Goal: Task Accomplishment & Management: Manage account settings

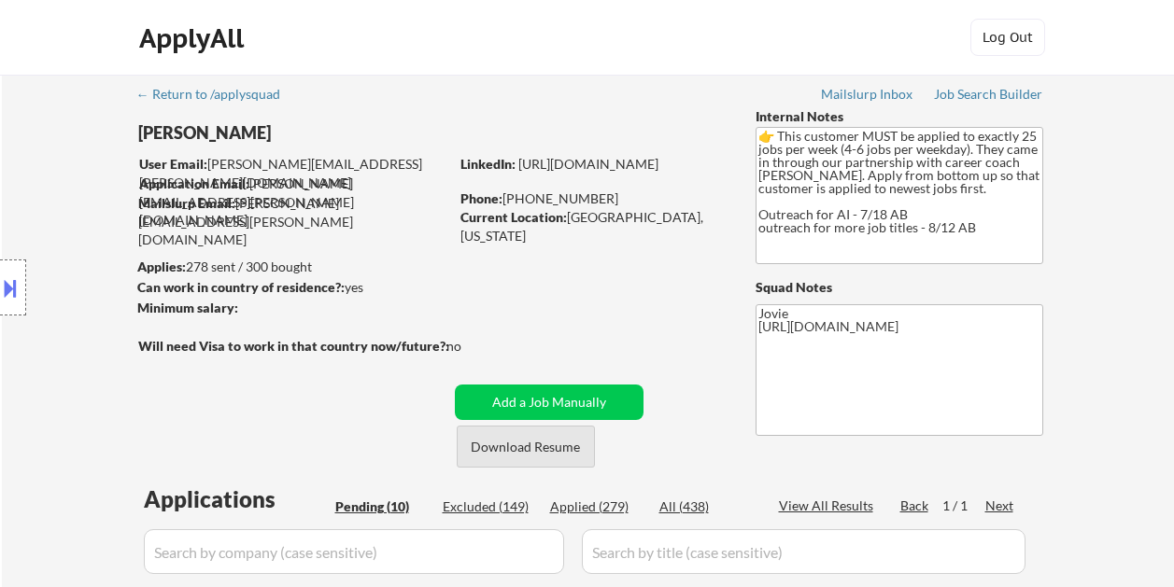
select select ""pending""
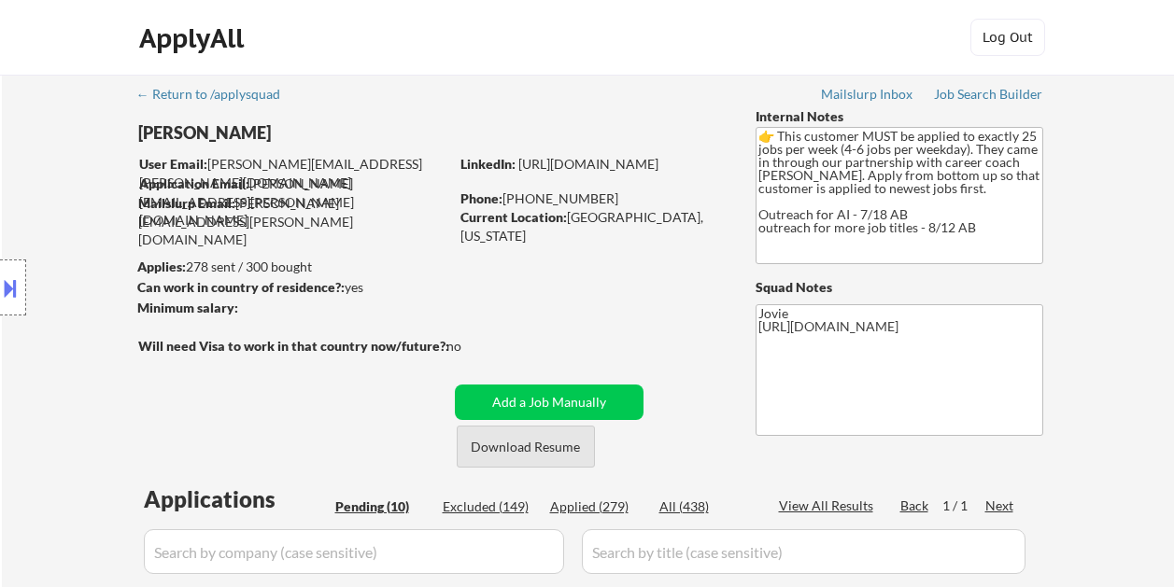
select select ""pending""
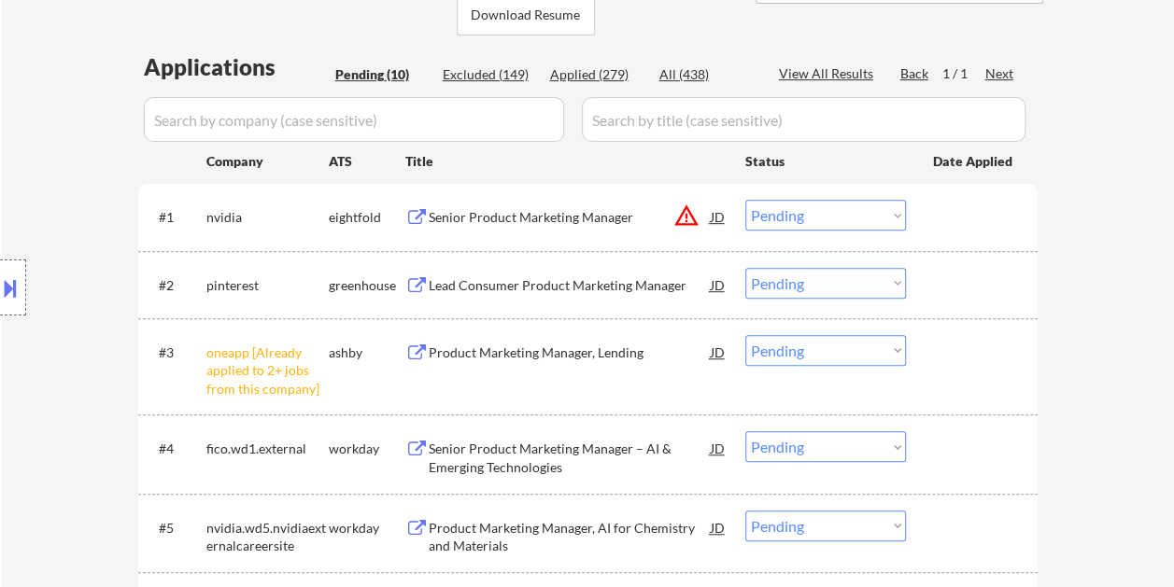
scroll to position [467, 0]
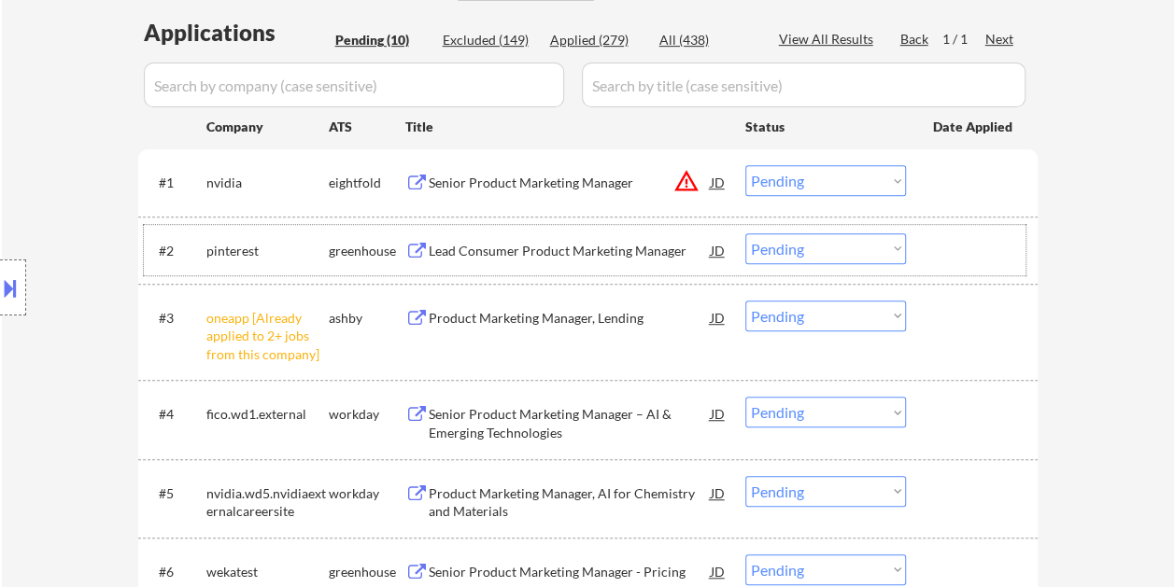
drag, startPoint x: 947, startPoint y: 229, endPoint x: 815, endPoint y: 236, distance: 131.9
click at [945, 230] on div "#2 pinterest greenhouse Lead Consumer Product Marketing Manager JD Choose an op…" at bounding box center [585, 250] width 882 height 50
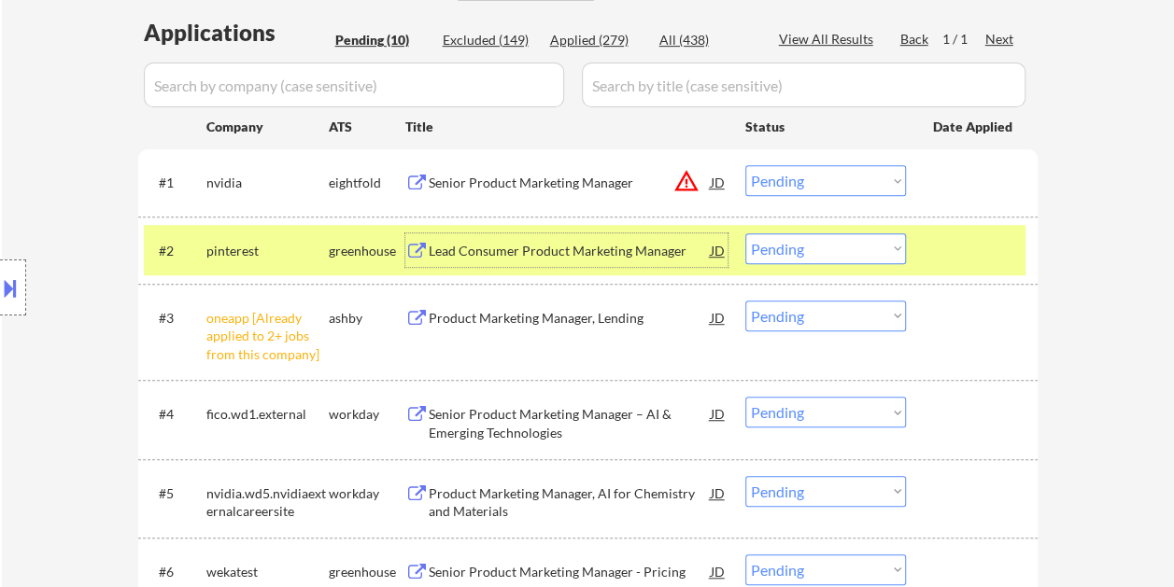
click at [583, 247] on div "Lead Consumer Product Marketing Manager" at bounding box center [570, 251] width 282 height 19
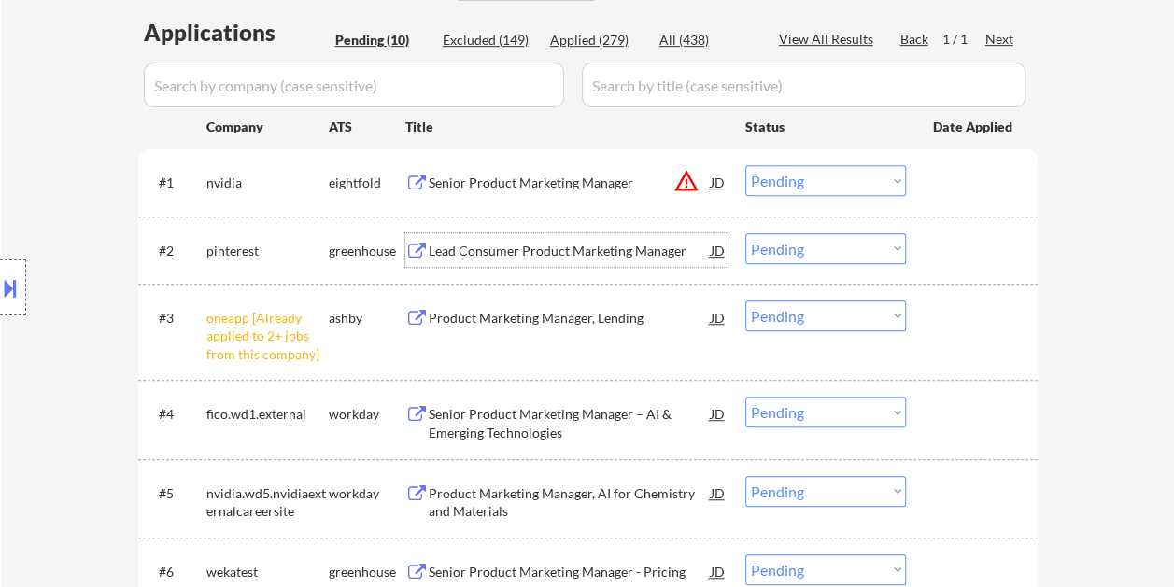
click at [956, 226] on div "#2 pinterest greenhouse Lead Consumer Product Marketing Manager JD Choose an op…" at bounding box center [585, 250] width 882 height 50
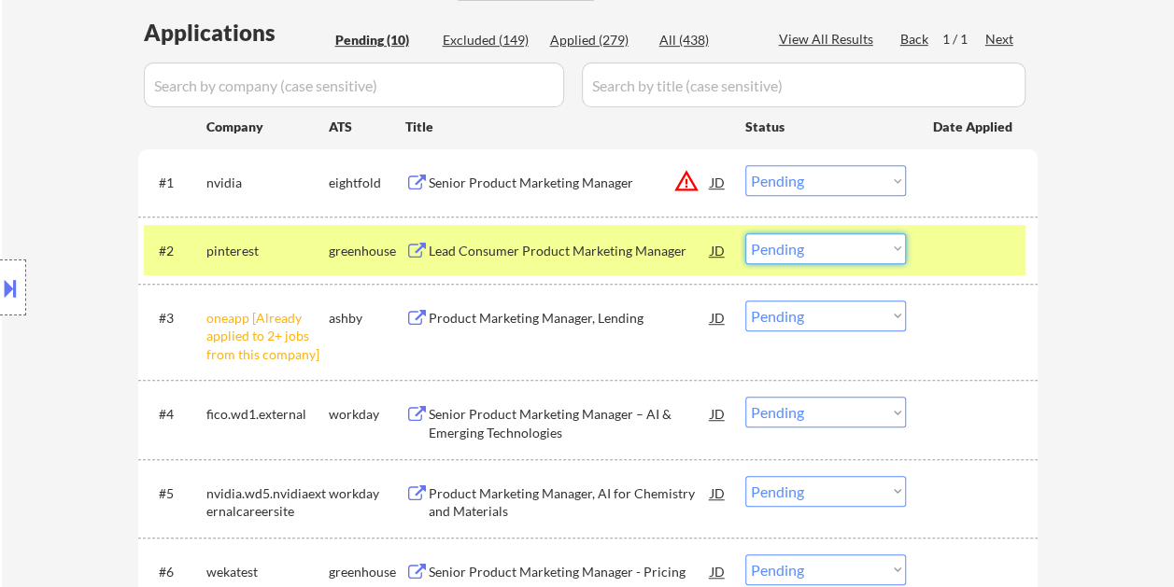
click at [880, 247] on select "Choose an option... Pending Applied Excluded (Questions) Excluded (Expired) Exc…" at bounding box center [825, 248] width 161 height 31
click at [745, 233] on select "Choose an option... Pending Applied Excluded (Questions) Excluded (Expired) Exc…" at bounding box center [825, 248] width 161 height 31
select select ""pending""
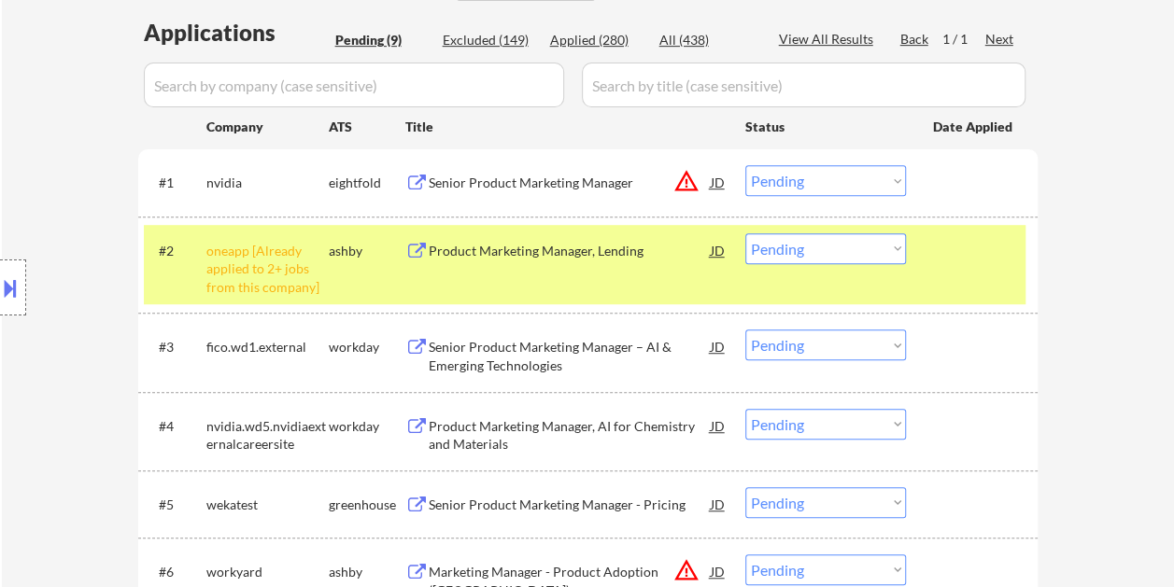
click at [923, 256] on div "#2 oneapp [Already applied to 2+ jobs from this company] ashby Product Marketin…" at bounding box center [585, 265] width 882 height 80
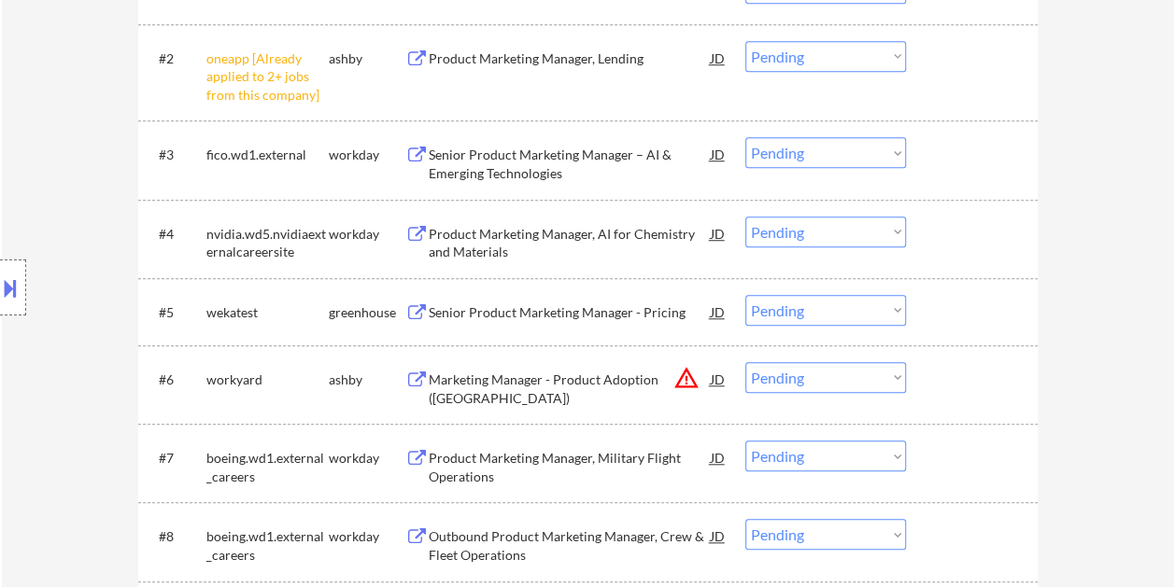
scroll to position [747, 0]
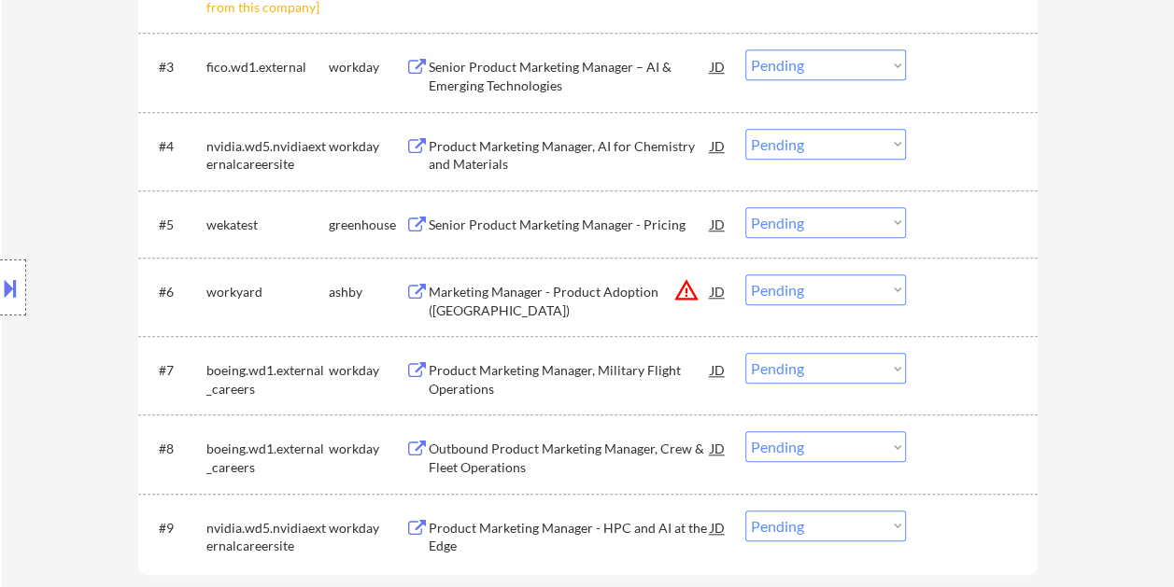
click at [933, 232] on div at bounding box center [974, 224] width 82 height 34
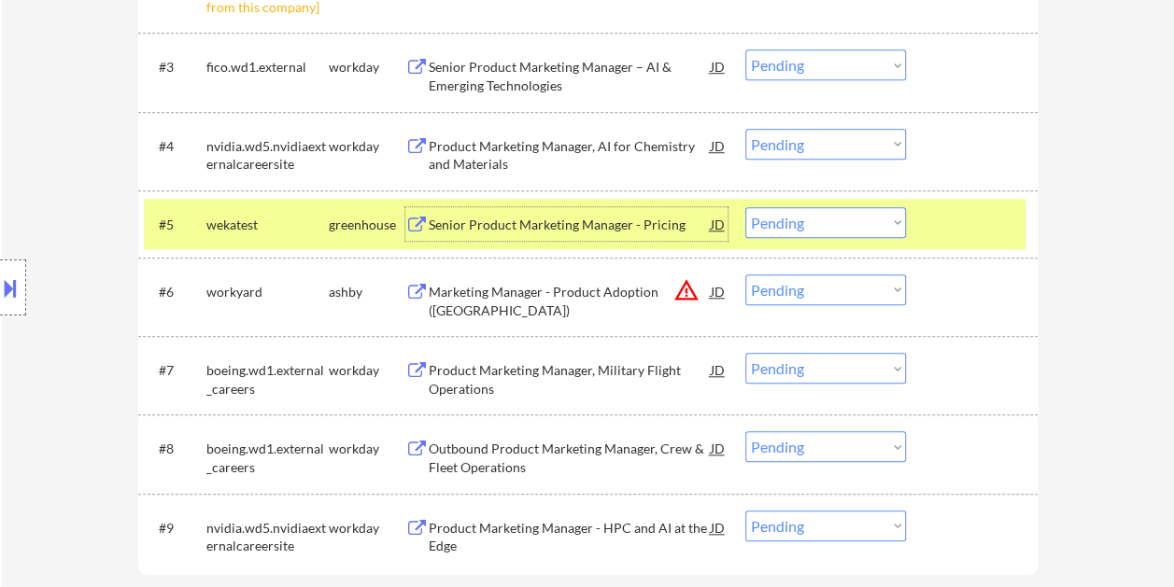
click at [535, 225] on div "Senior Product Marketing Manager - Pricing" at bounding box center [570, 225] width 282 height 19
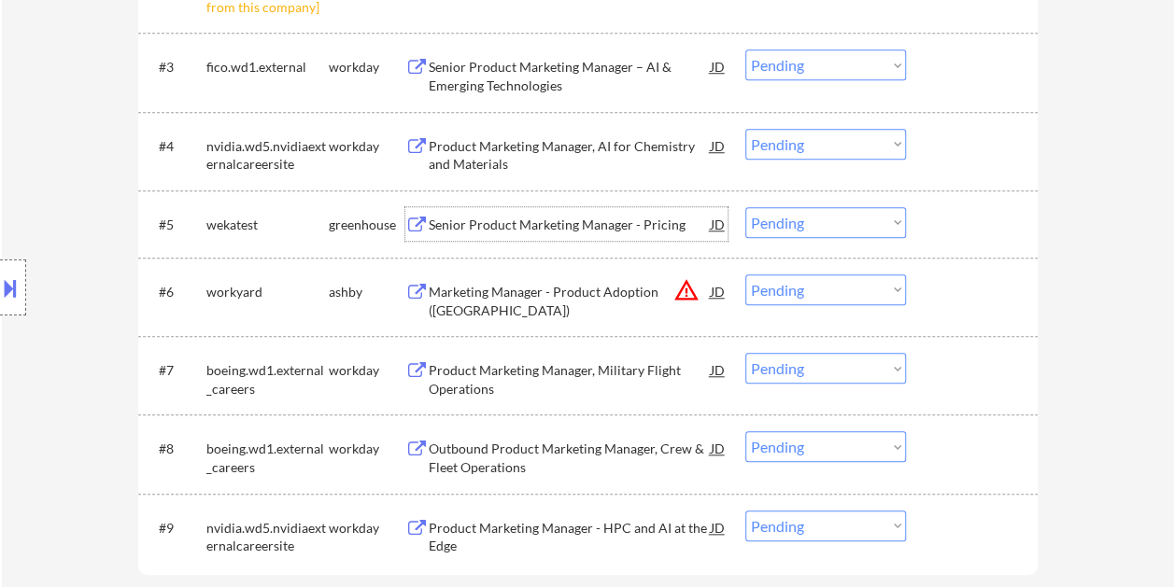
click at [922, 218] on div "#5 wekatest greenhouse Senior Product Marketing Manager - Pricing JD Choose an …" at bounding box center [585, 224] width 882 height 50
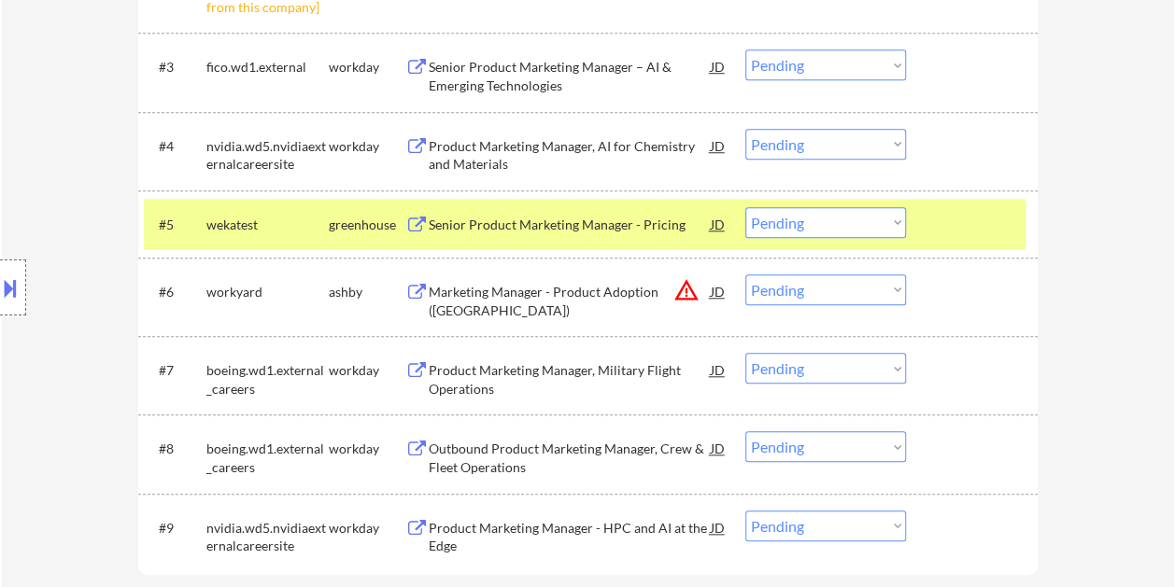
click at [900, 222] on select "Choose an option... Pending Applied Excluded (Questions) Excluded (Expired) Exc…" at bounding box center [825, 222] width 161 height 31
click at [745, 207] on select "Choose an option... Pending Applied Excluded (Questions) Excluded (Expired) Exc…" at bounding box center [825, 222] width 161 height 31
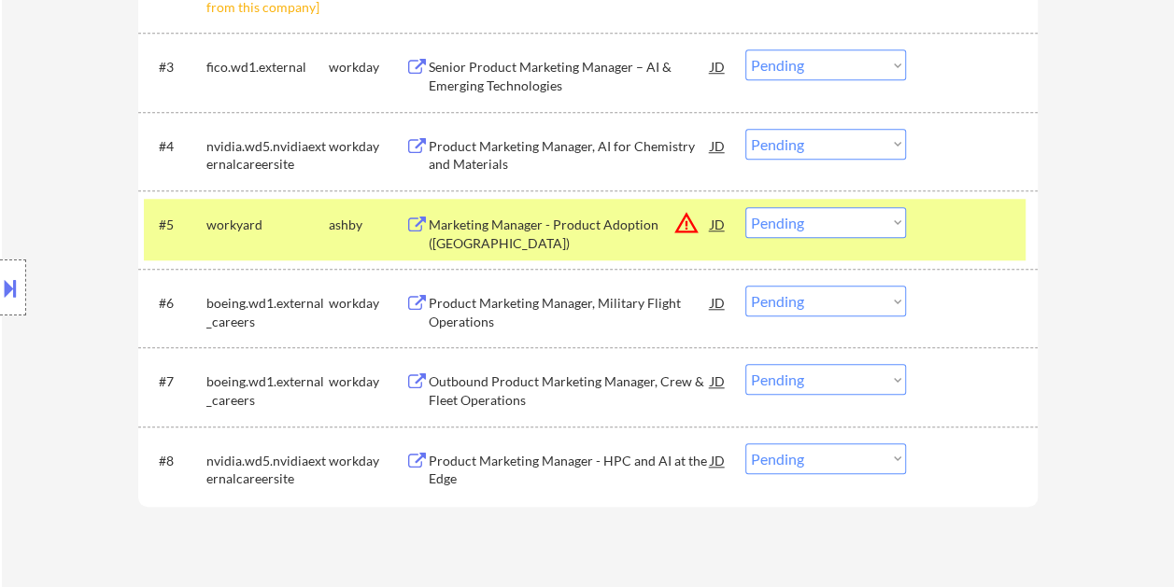
click at [930, 252] on div "#5 workyard ashby Marketing Manager - Product Adoption (San Francisco) JD warni…" at bounding box center [585, 230] width 882 height 62
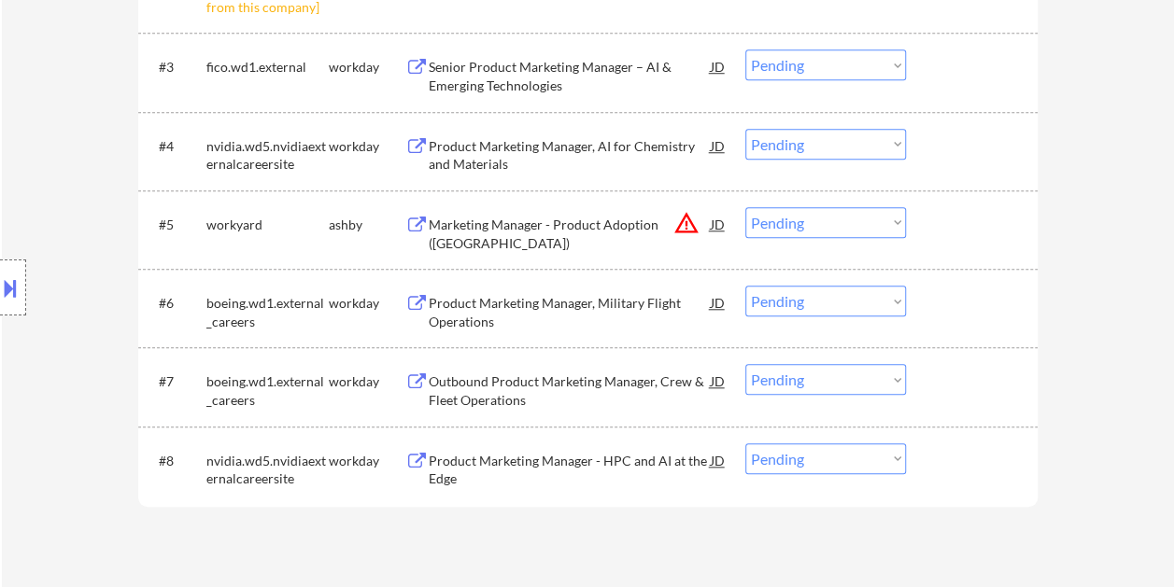
click at [936, 237] on div at bounding box center [974, 224] width 82 height 34
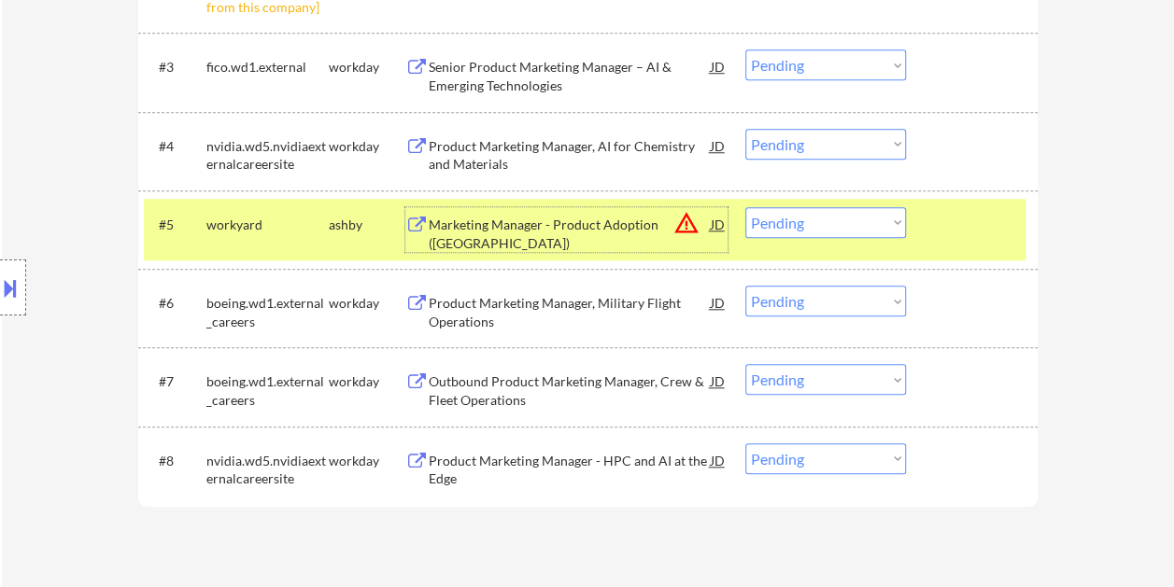
click at [509, 220] on div "Marketing Manager - Product Adoption (San Francisco)" at bounding box center [570, 234] width 282 height 36
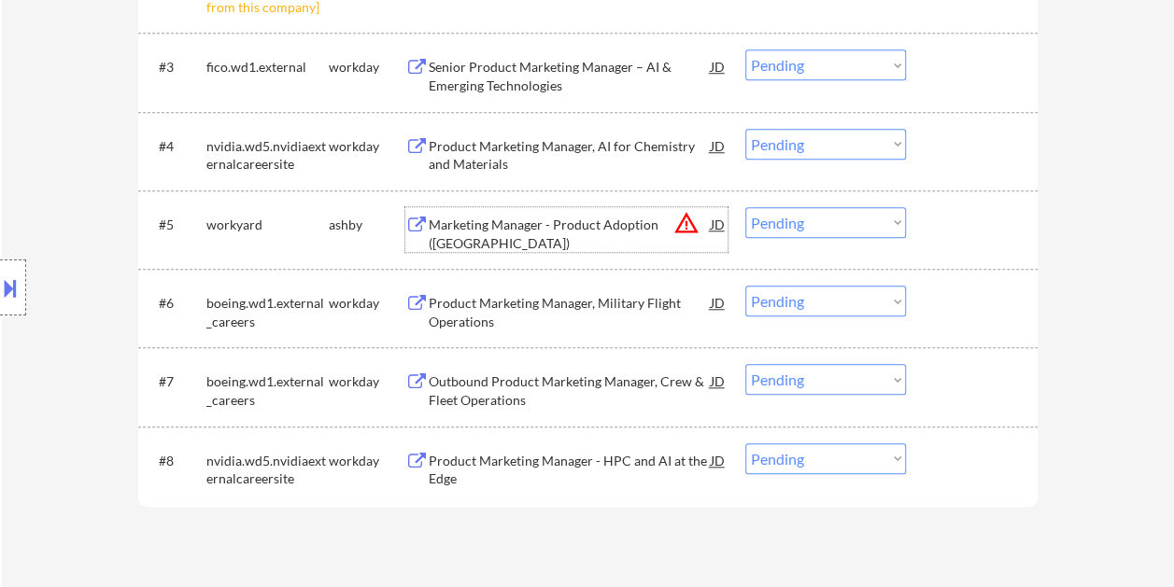
click at [937, 223] on div at bounding box center [974, 224] width 82 height 34
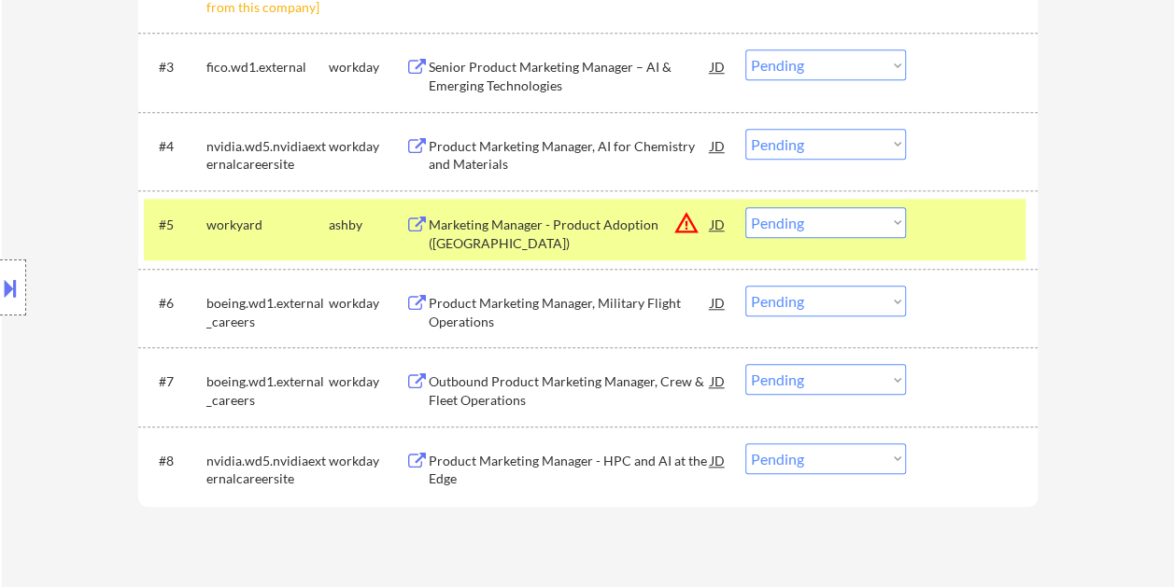
click at [884, 224] on select "Choose an option... Pending Applied Excluded (Questions) Excluded (Expired) Exc…" at bounding box center [825, 222] width 161 height 31
click at [745, 207] on select "Choose an option... Pending Applied Excluded (Questions) Excluded (Expired) Exc…" at bounding box center [825, 222] width 161 height 31
select select ""pending""
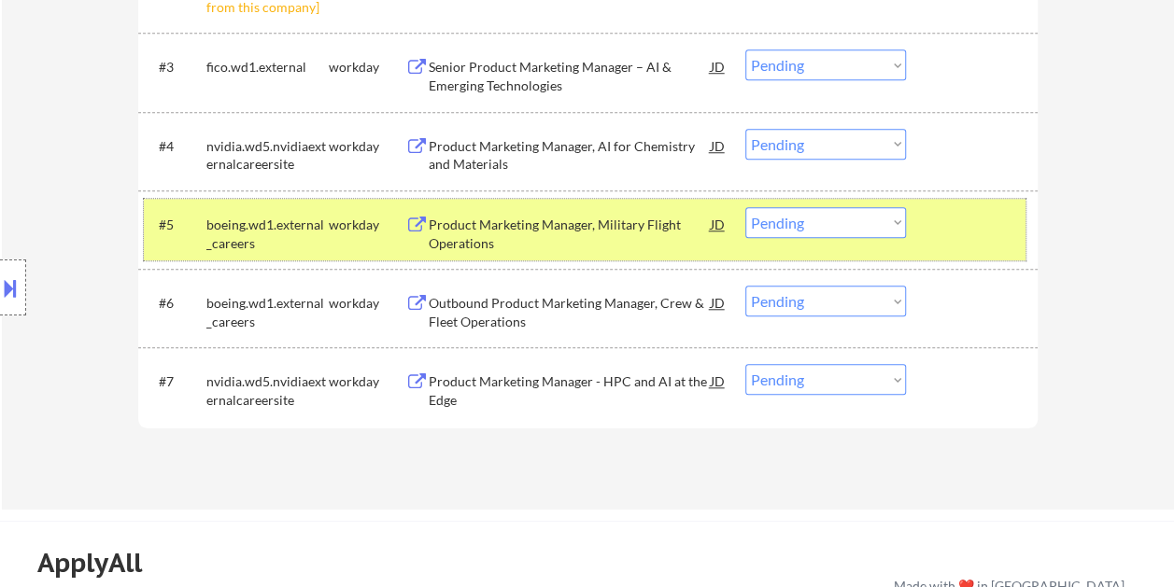
click at [927, 236] on div "#5 boeing.wd1.external_careers workday Product Marketing Manager, Military Flig…" at bounding box center [585, 230] width 882 height 62
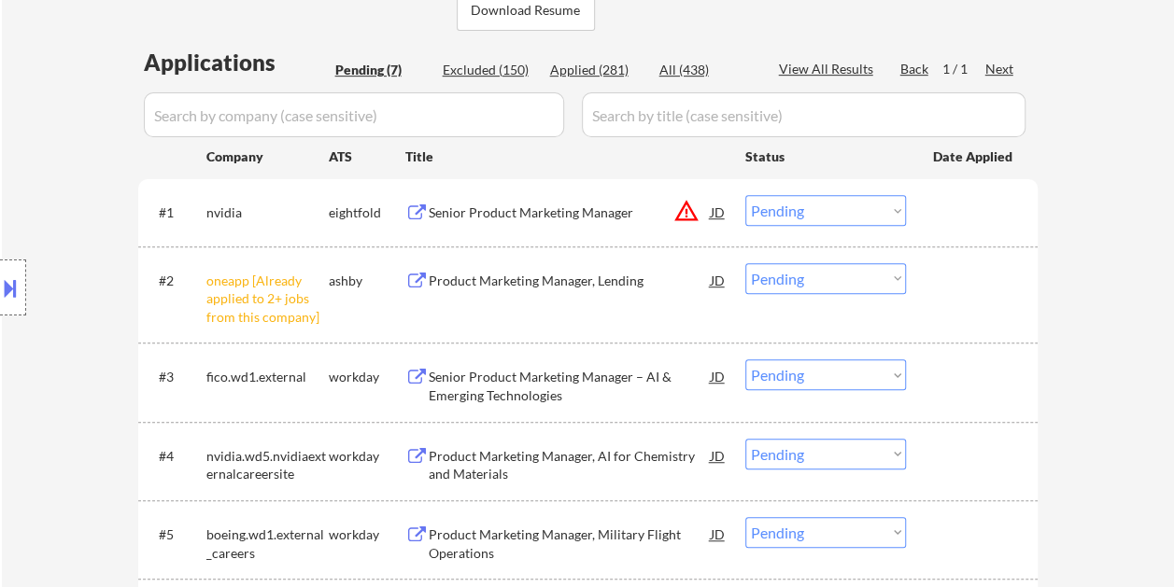
scroll to position [467, 0]
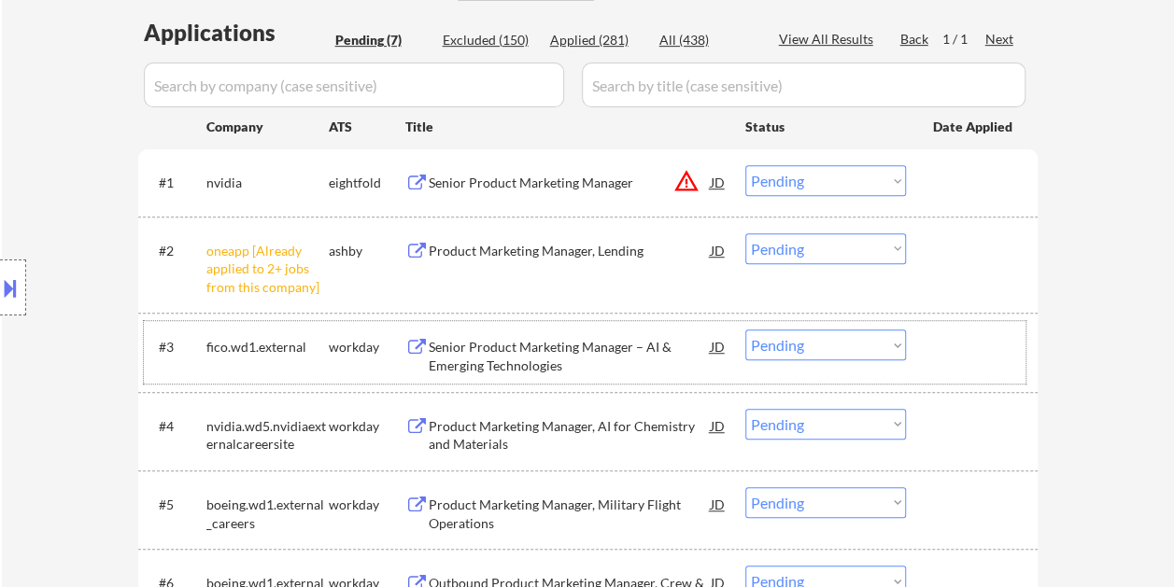
click at [940, 338] on div at bounding box center [974, 347] width 82 height 34
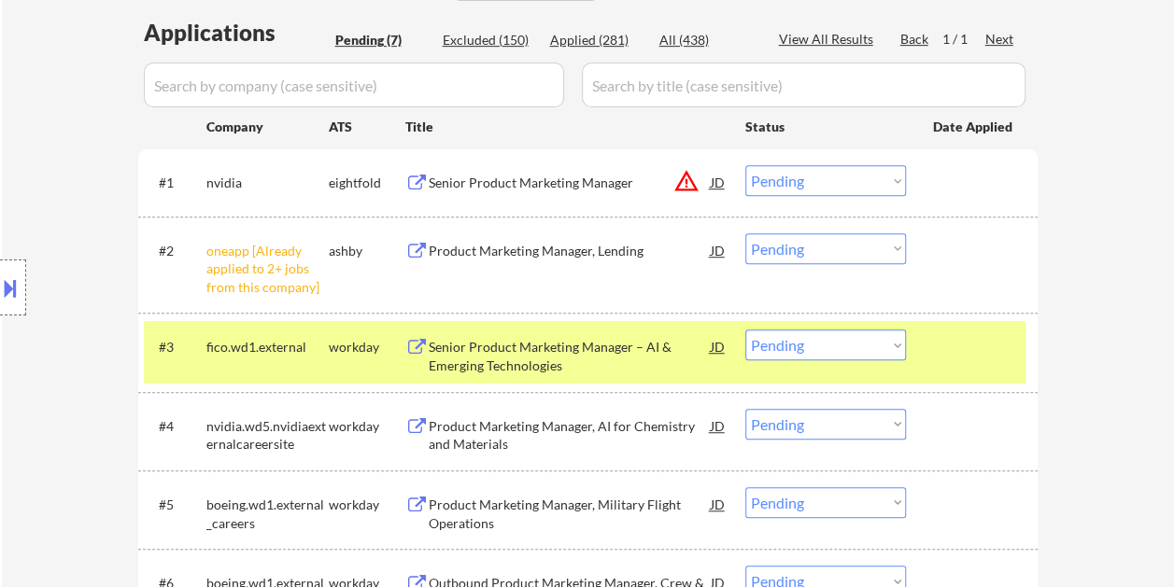
click at [572, 366] on div "Senior Product Marketing Manager – AI & Emerging Technologies" at bounding box center [570, 356] width 282 height 36
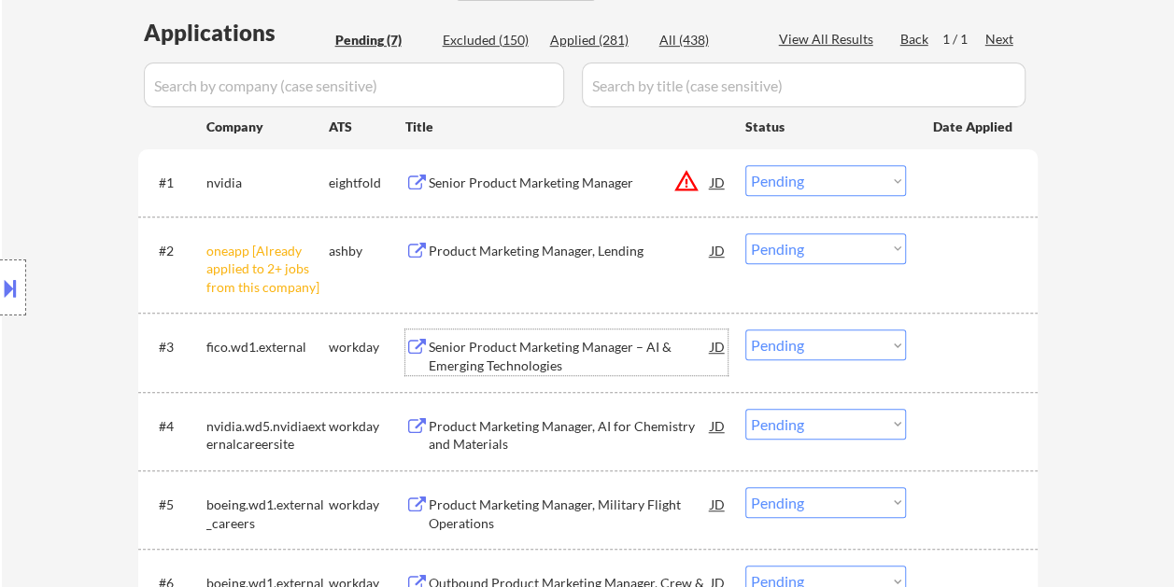
click at [949, 364] on div "#3 fico.wd1.external workday Senior Product Marketing Manager – AI & Emerging T…" at bounding box center [585, 352] width 882 height 62
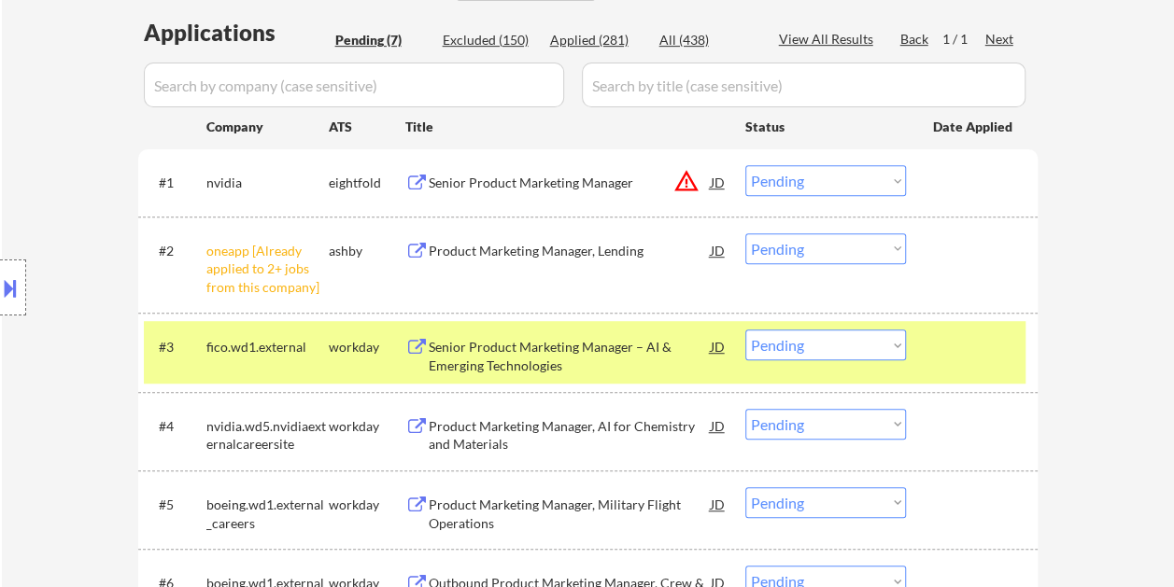
click at [887, 340] on select "Choose an option... Pending Applied Excluded (Questions) Excluded (Expired) Exc…" at bounding box center [825, 345] width 161 height 31
click at [745, 330] on select "Choose an option... Pending Applied Excluded (Questions) Excluded (Expired) Exc…" at bounding box center [825, 345] width 161 height 31
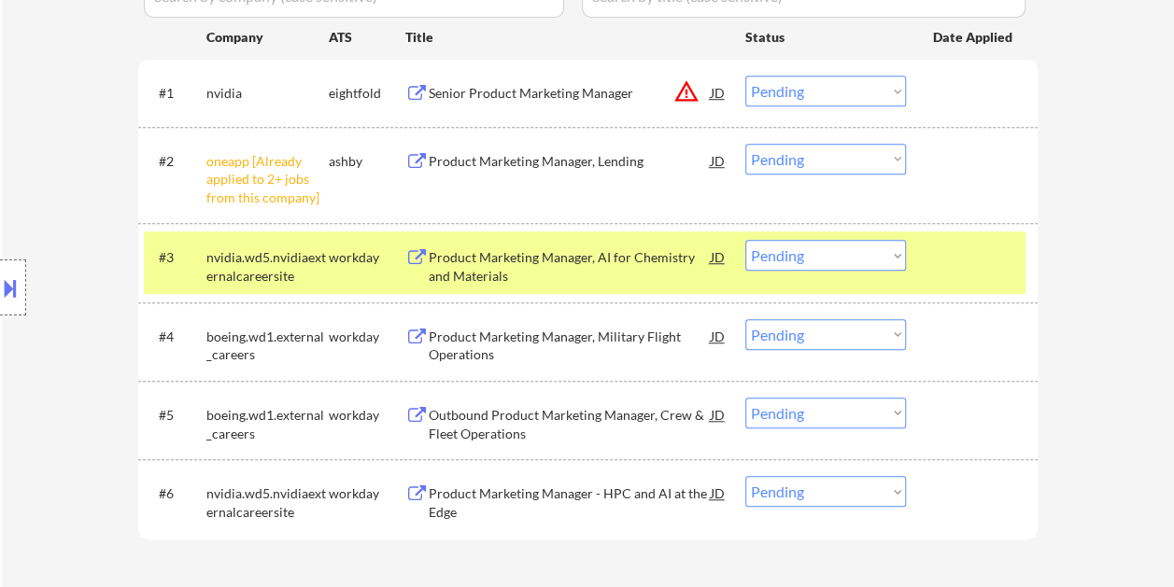
scroll to position [560, 0]
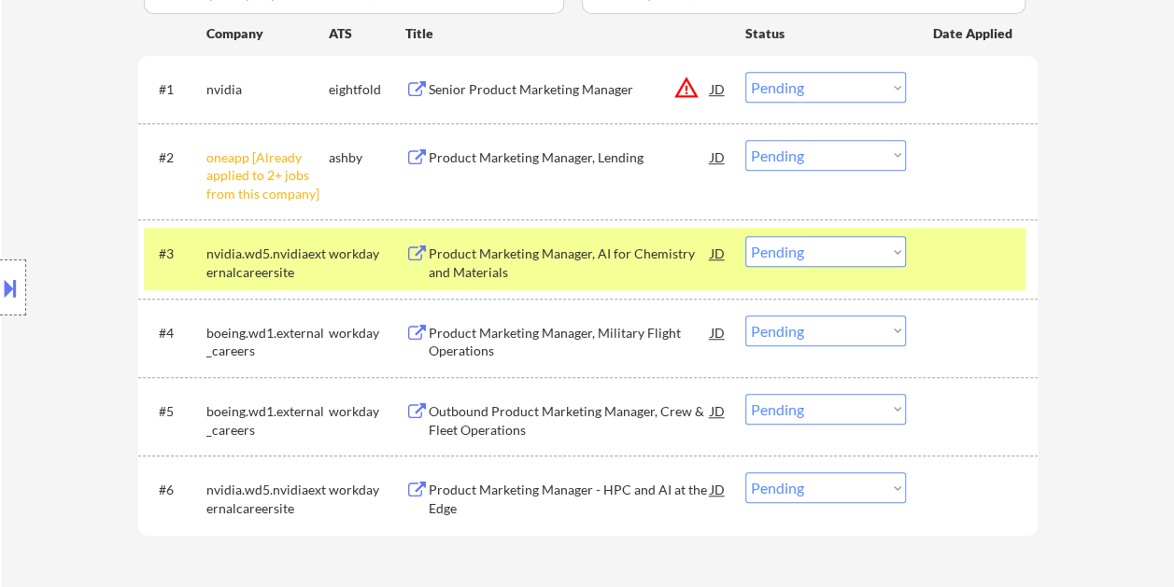
click at [929, 266] on div "#3 nvidia.wd5.nvidiaexternalcareersite workday Product Marketing Manager, AI fo…" at bounding box center [585, 259] width 882 height 62
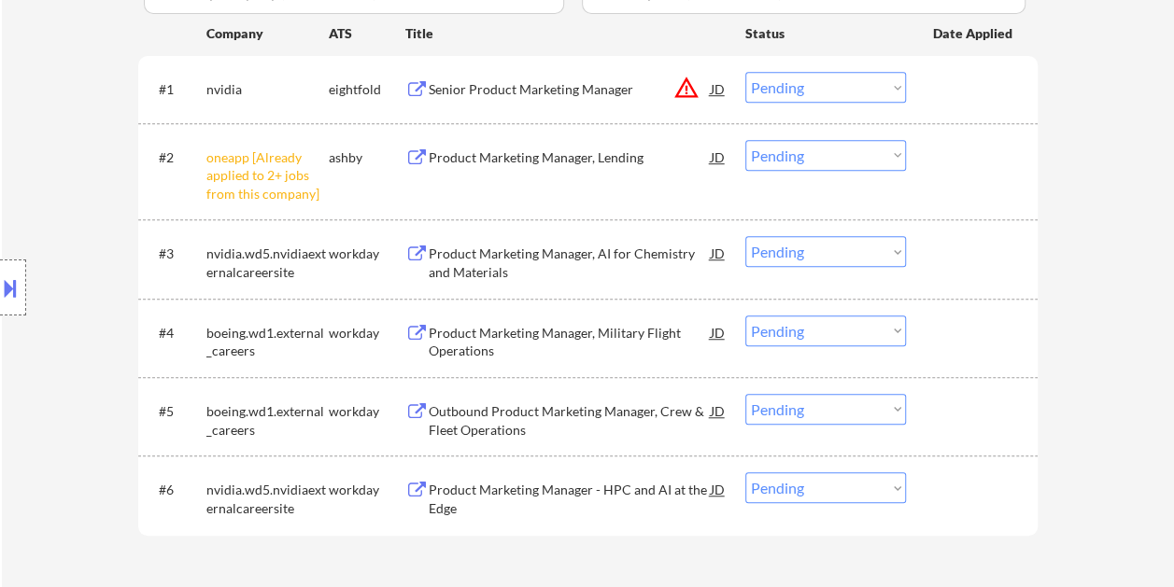
click at [947, 250] on div at bounding box center [974, 253] width 82 height 34
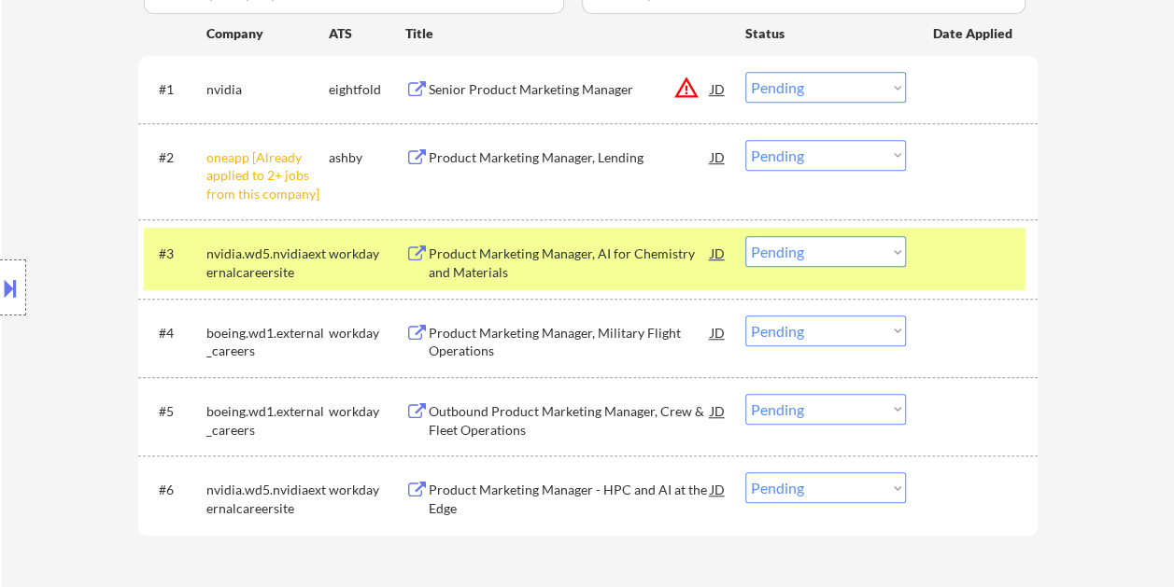
click at [575, 269] on div "Product Marketing Manager, AI for Chemistry and Materials" at bounding box center [570, 263] width 282 height 36
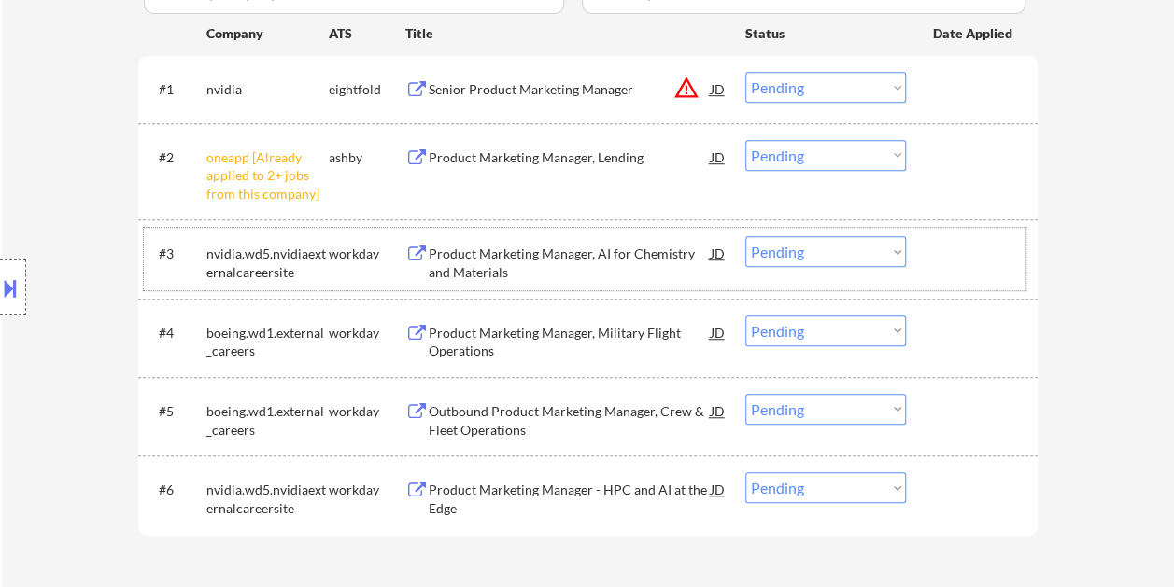
drag, startPoint x: 999, startPoint y: 243, endPoint x: 919, endPoint y: 248, distance: 80.5
click at [997, 244] on div at bounding box center [974, 253] width 82 height 34
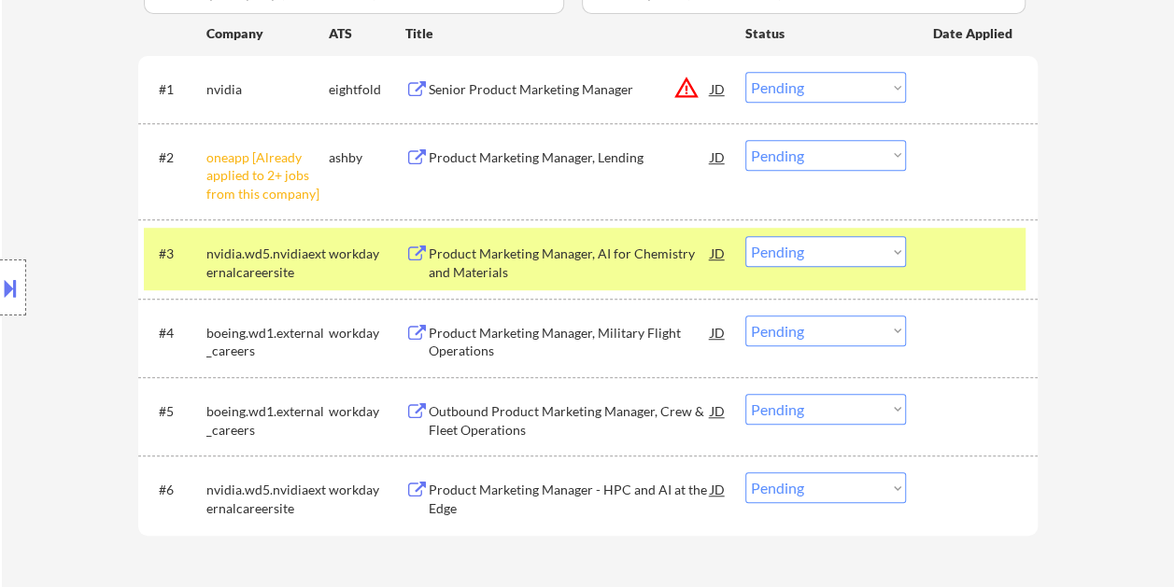
click at [901, 251] on select "Choose an option... Pending Applied Excluded (Questions) Excluded (Expired) Exc…" at bounding box center [825, 251] width 161 height 31
click at [745, 236] on select "Choose an option... Pending Applied Excluded (Questions) Excluded (Expired) Exc…" at bounding box center [825, 251] width 161 height 31
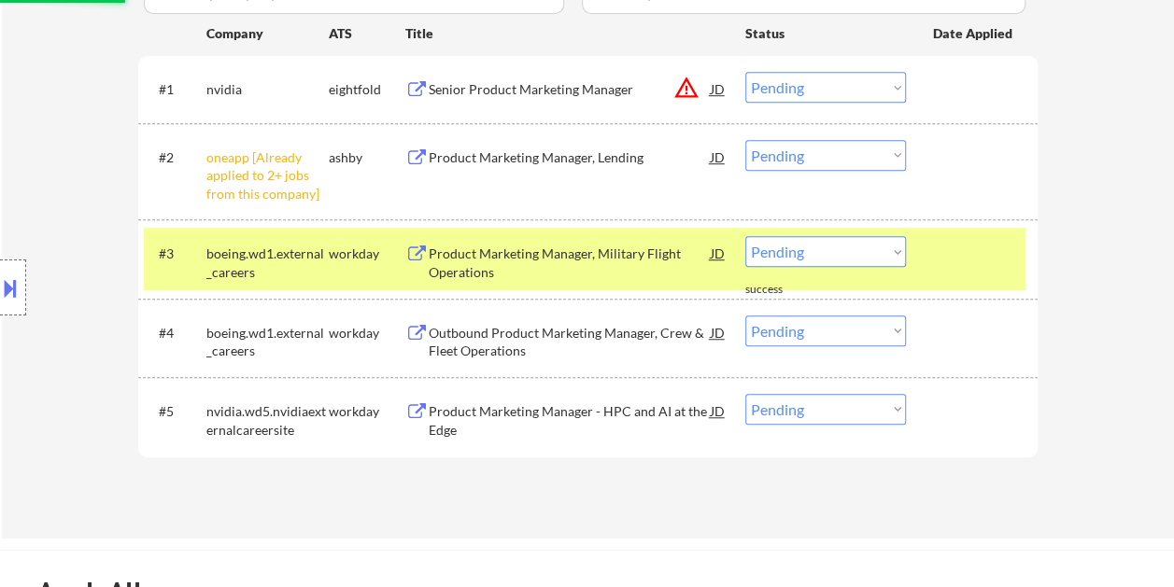
click at [927, 254] on div "#3 boeing.wd1.external_careers workday Product Marketing Manager, Military Flig…" at bounding box center [585, 259] width 882 height 62
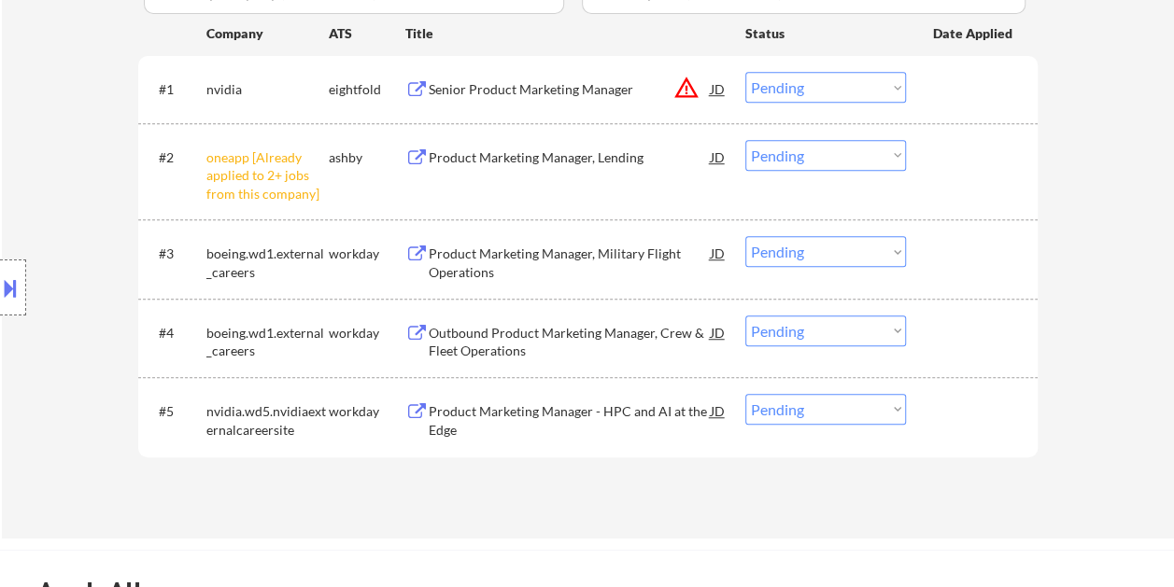
click at [963, 261] on div at bounding box center [974, 253] width 82 height 34
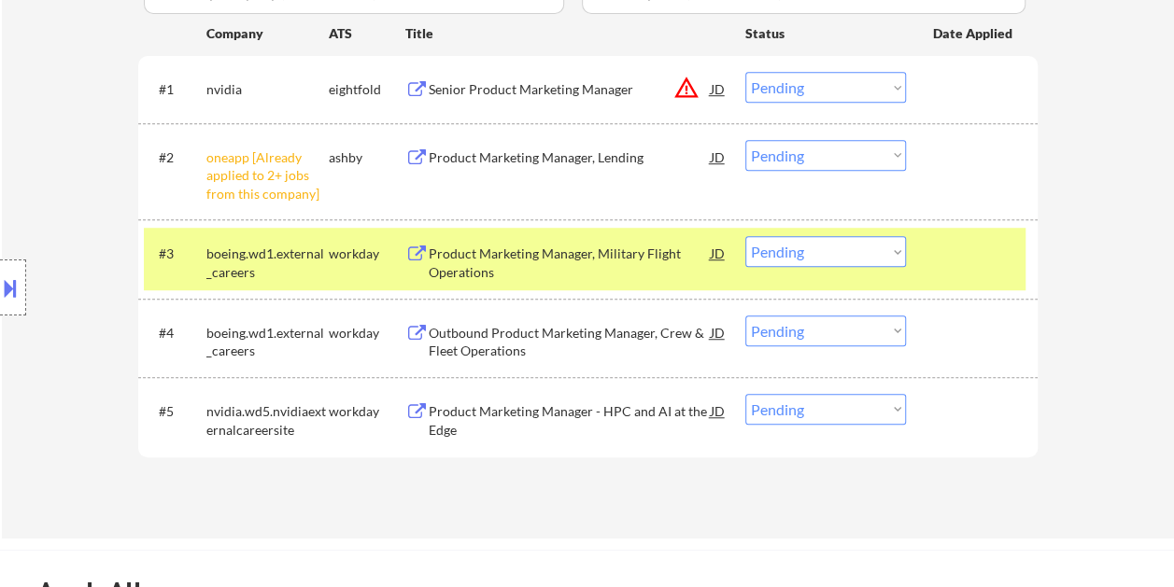
click at [544, 245] on div "Product Marketing Manager, Military Flight Operations" at bounding box center [570, 263] width 282 height 36
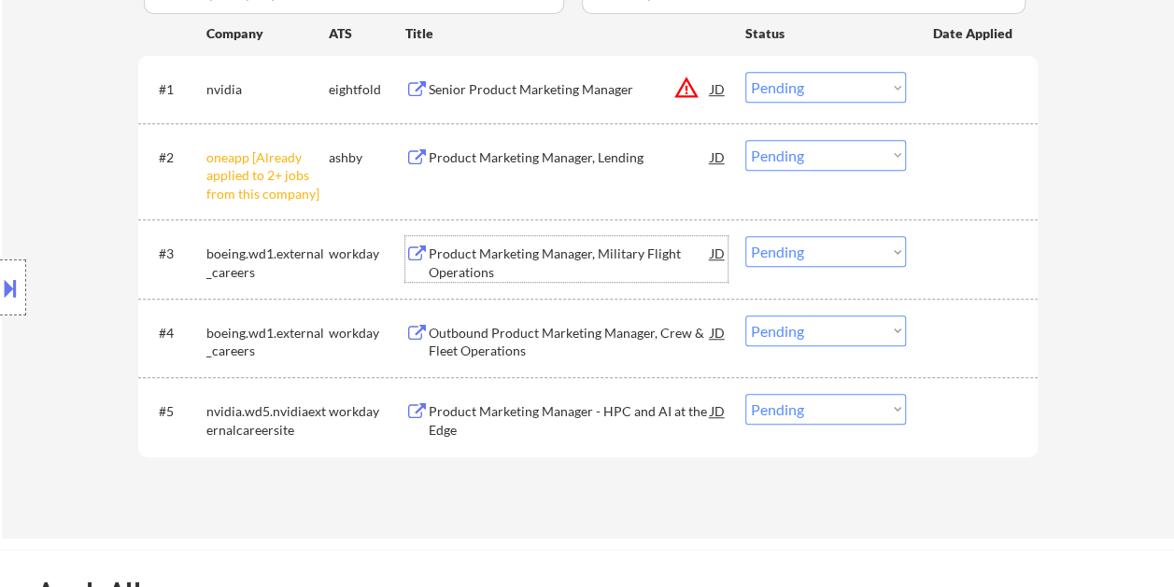
click at [956, 260] on div at bounding box center [974, 253] width 82 height 34
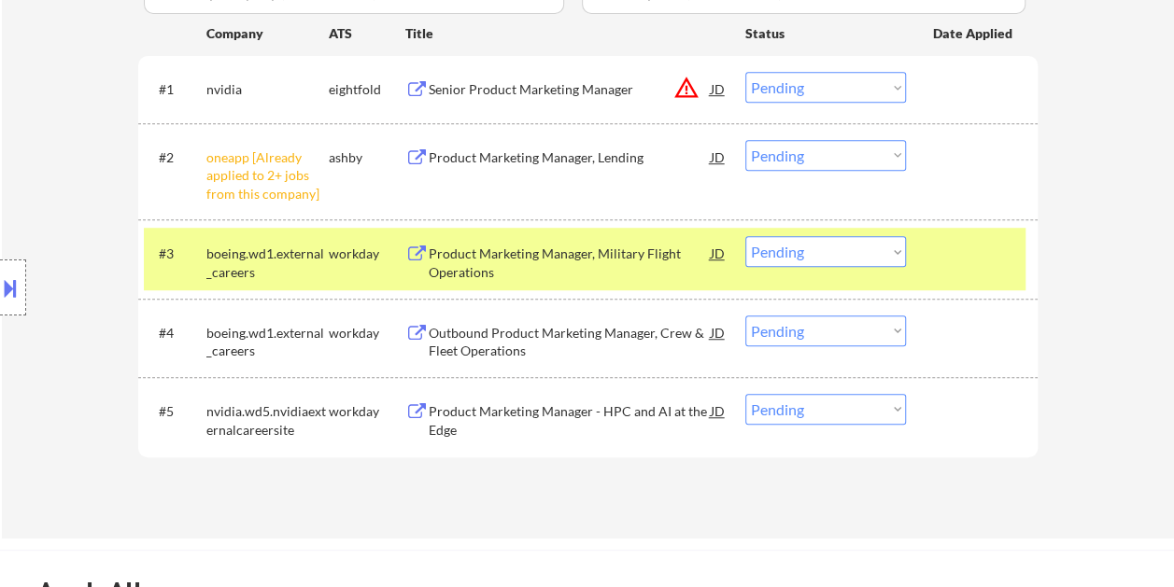
click at [870, 249] on select "Choose an option... Pending Applied Excluded (Questions) Excluded (Expired) Exc…" at bounding box center [825, 251] width 161 height 31
click at [745, 236] on select "Choose an option... Pending Applied Excluded (Questions) Excluded (Expired) Exc…" at bounding box center [825, 251] width 161 height 31
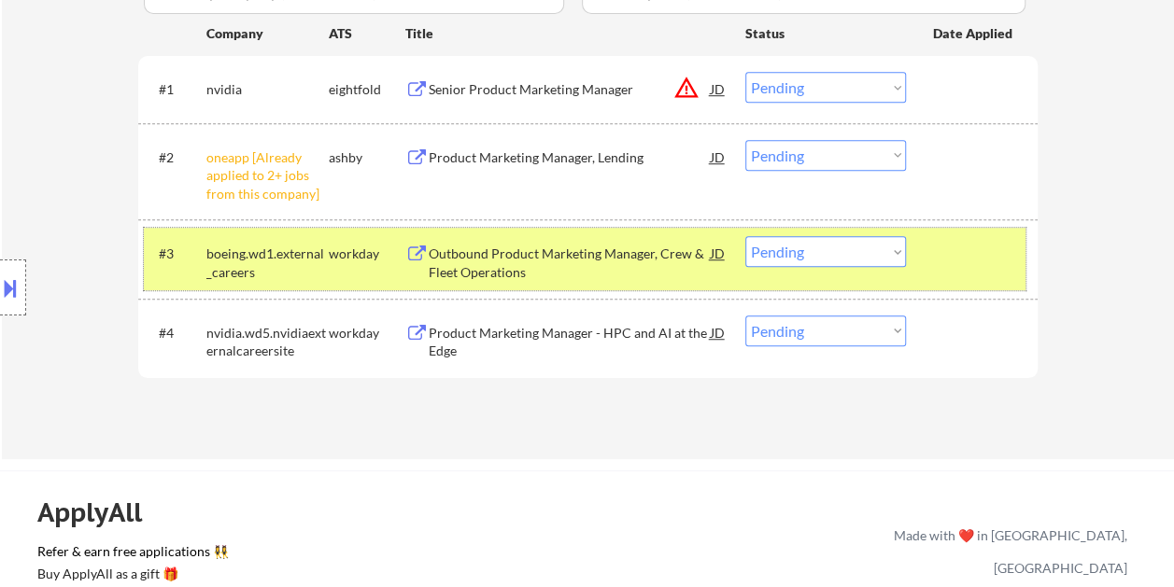
click at [941, 236] on div at bounding box center [974, 253] width 82 height 34
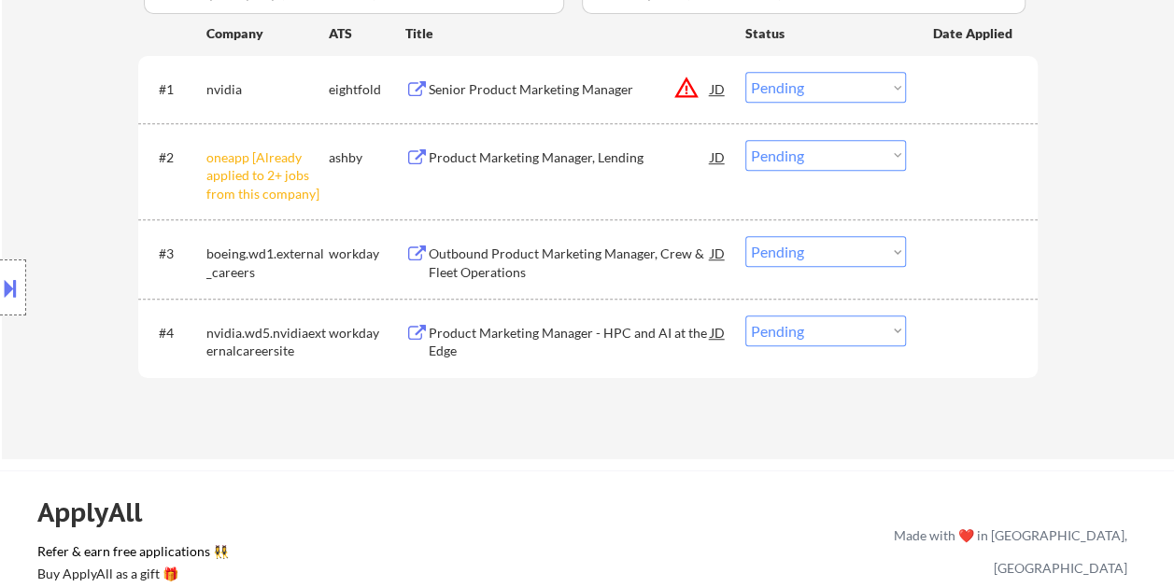
click at [957, 248] on div at bounding box center [974, 253] width 82 height 34
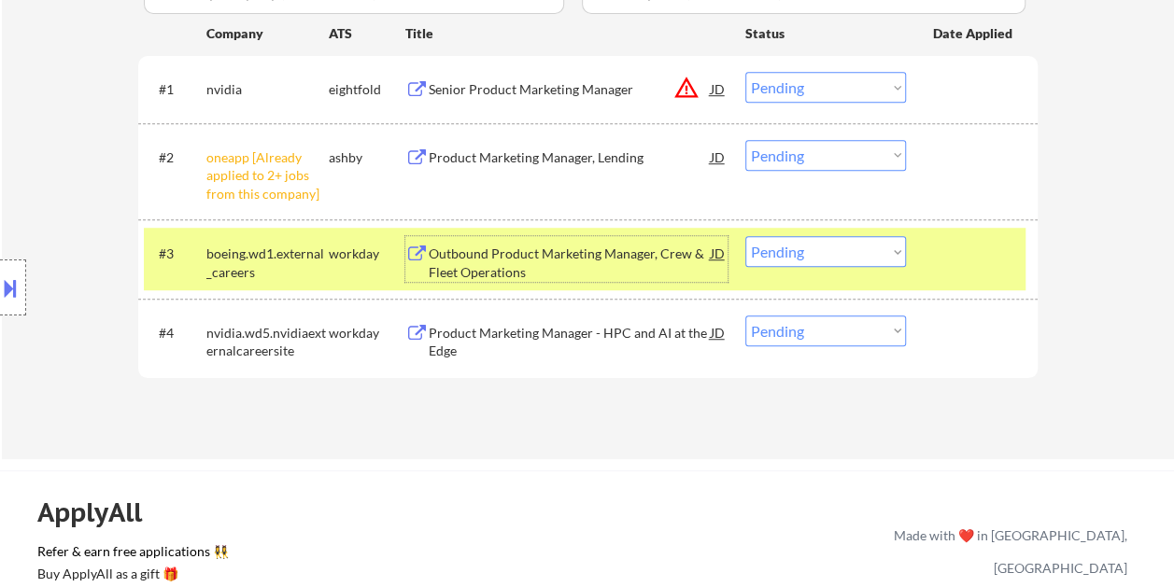
click at [573, 258] on div "Outbound Product Marketing Manager, Crew & Fleet Operations" at bounding box center [570, 263] width 282 height 36
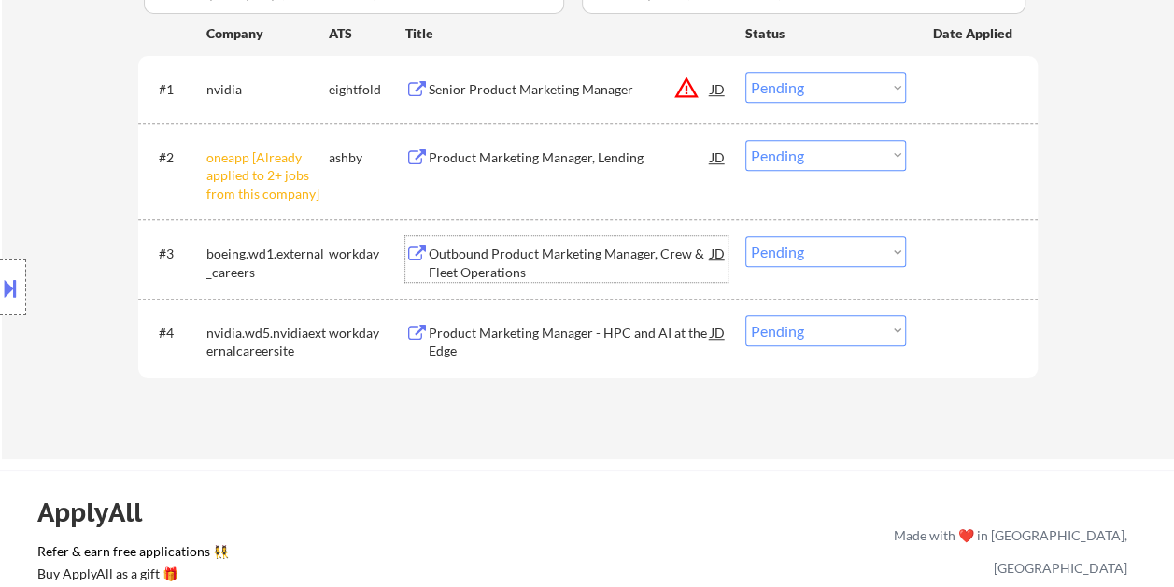
click at [0, 284] on button at bounding box center [10, 288] width 21 height 31
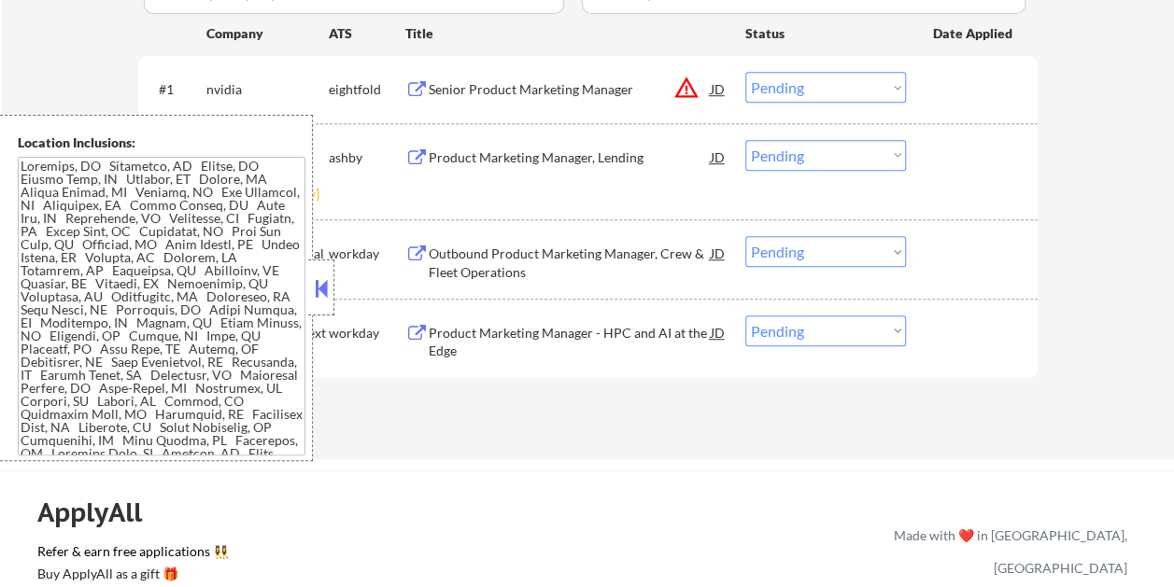
click at [315, 296] on button at bounding box center [321, 289] width 21 height 28
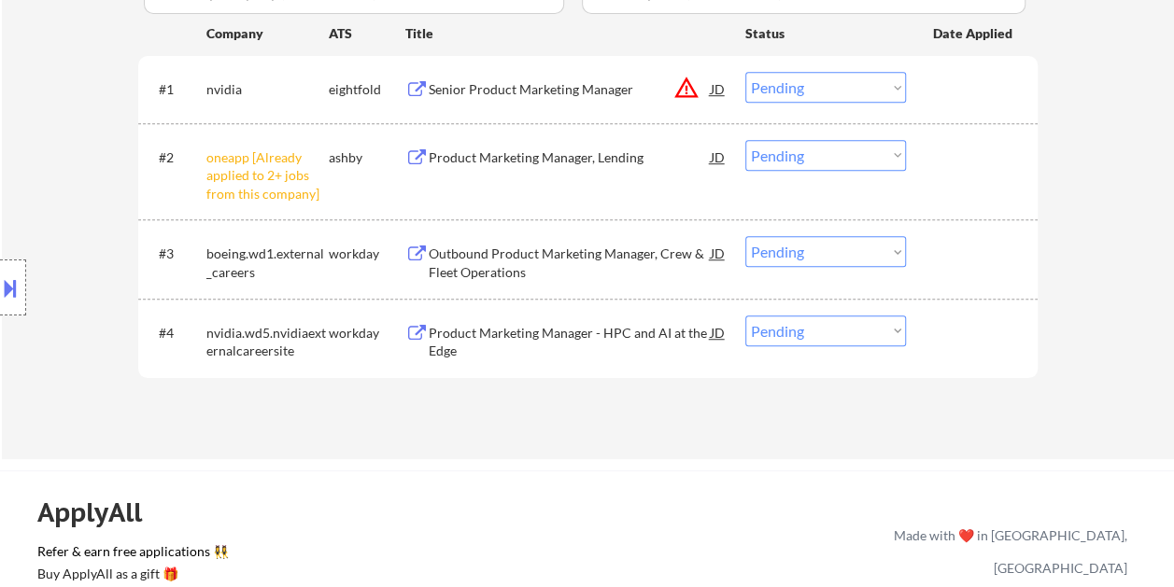
drag, startPoint x: 957, startPoint y: 255, endPoint x: 757, endPoint y: 253, distance: 200.8
click at [956, 255] on div at bounding box center [974, 253] width 82 height 34
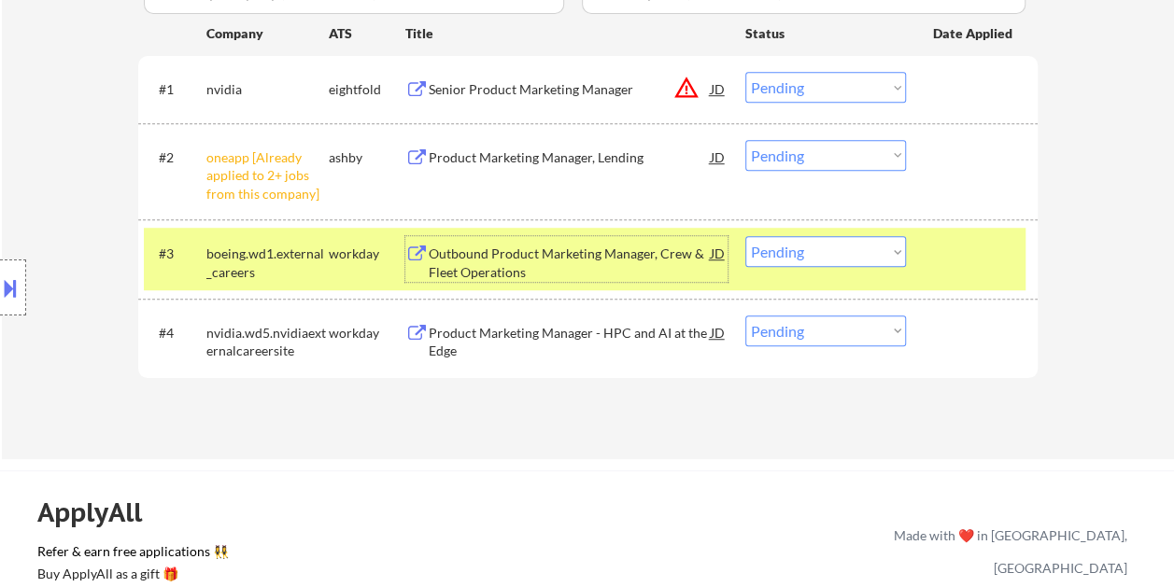
click at [517, 251] on div "Outbound Product Marketing Manager, Crew & Fleet Operations" at bounding box center [570, 263] width 282 height 36
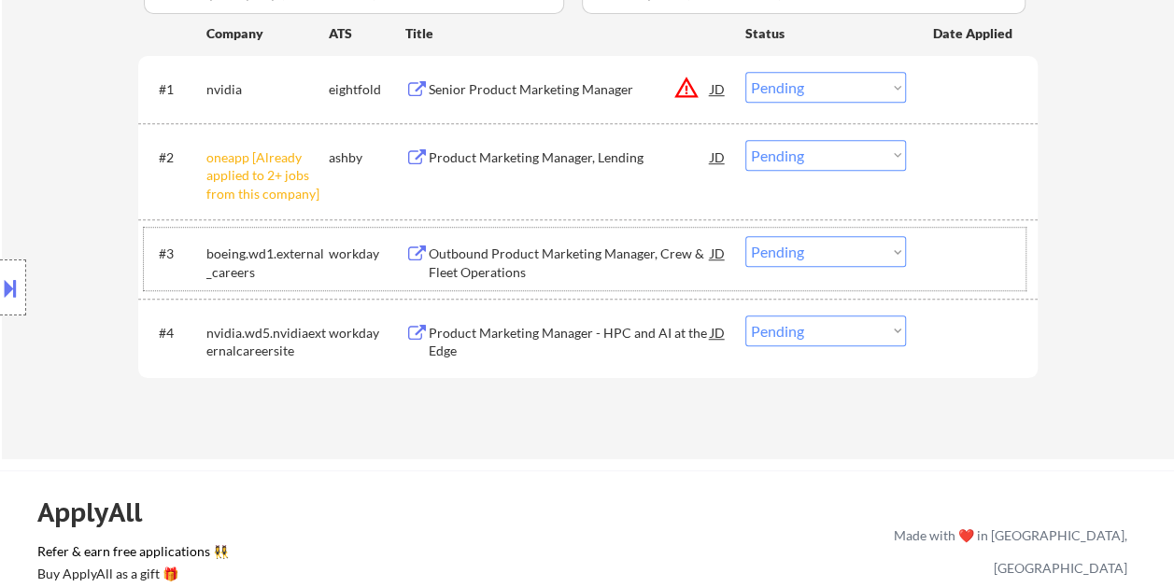
click at [940, 252] on div at bounding box center [974, 253] width 82 height 34
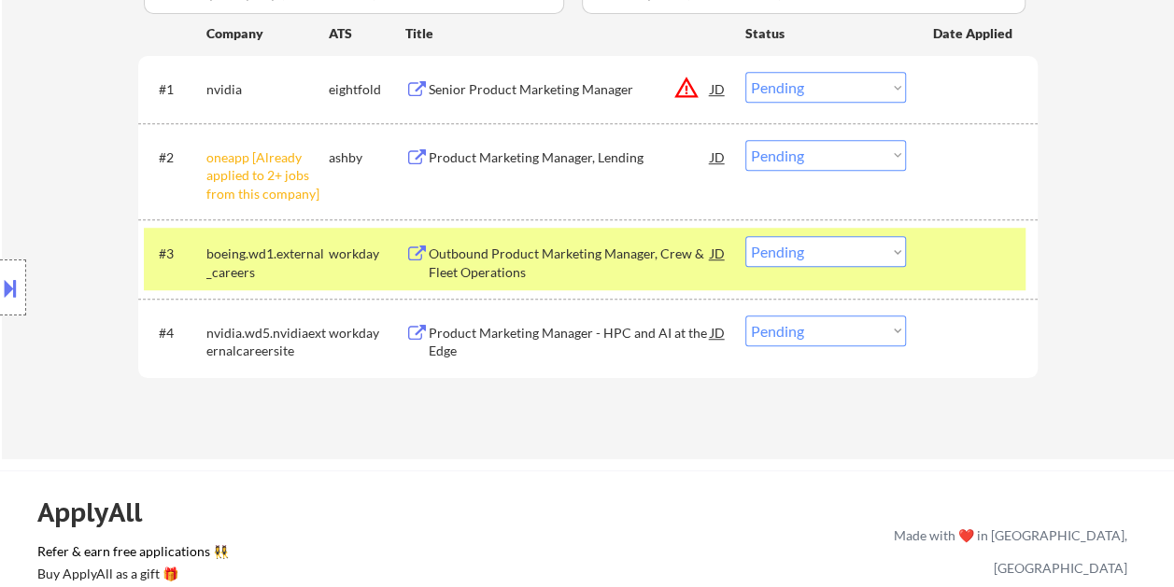
click at [891, 252] on select "Choose an option... Pending Applied Excluded (Questions) Excluded (Expired) Exc…" at bounding box center [825, 251] width 161 height 31
click at [745, 236] on select "Choose an option... Pending Applied Excluded (Questions) Excluded (Expired) Exc…" at bounding box center [825, 251] width 161 height 31
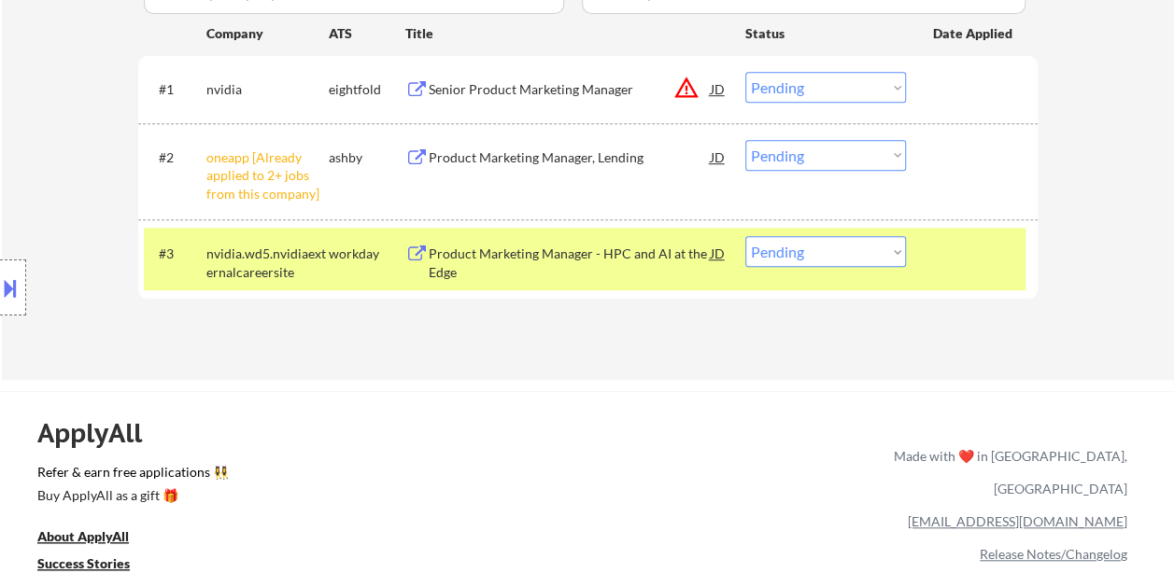
click at [944, 258] on div at bounding box center [974, 253] width 82 height 34
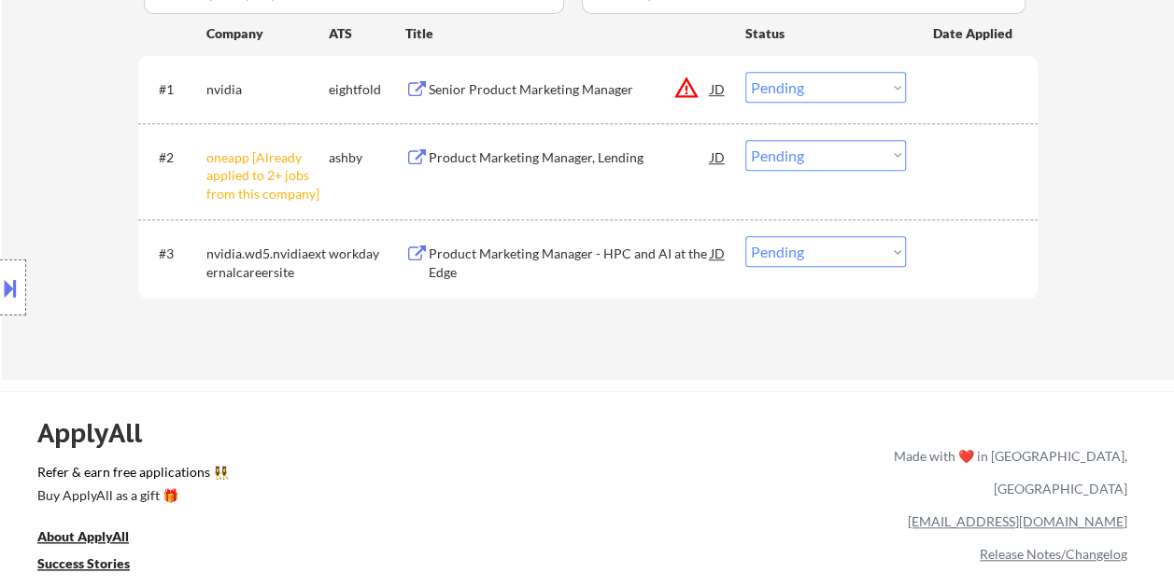
click at [944, 258] on div at bounding box center [974, 253] width 82 height 34
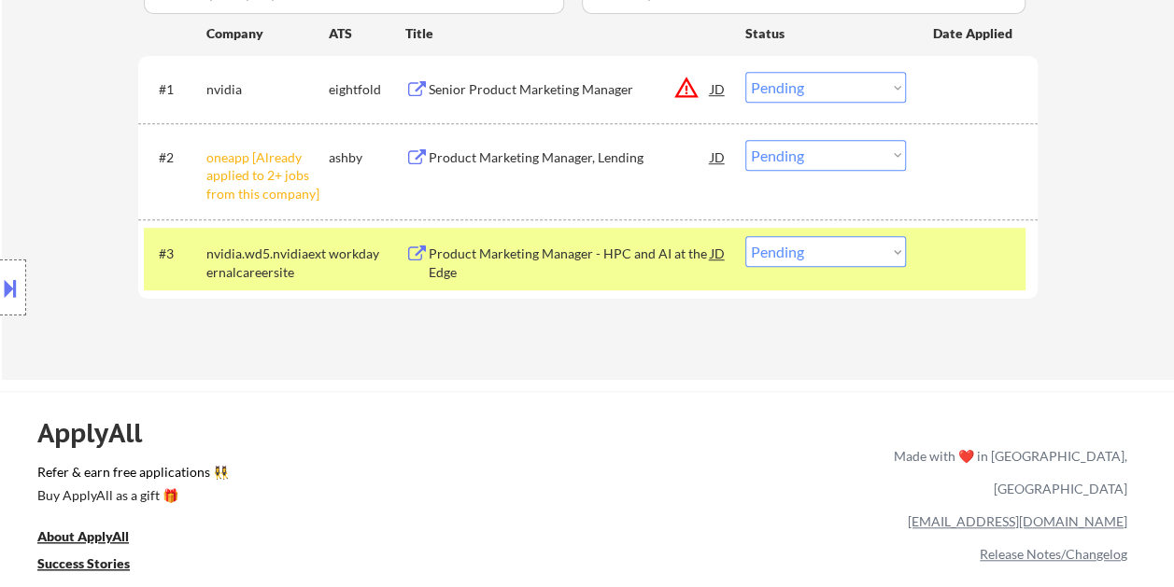
click at [521, 259] on div "Product Marketing Manager - HPC and AI at the Edge" at bounding box center [570, 263] width 282 height 36
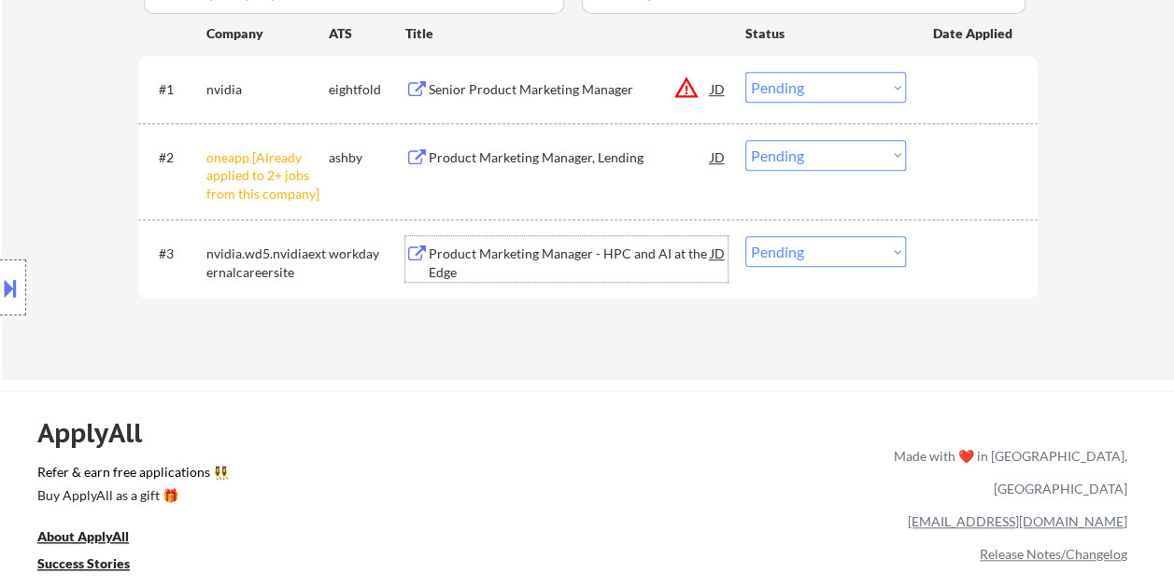
click at [978, 260] on div at bounding box center [974, 253] width 82 height 34
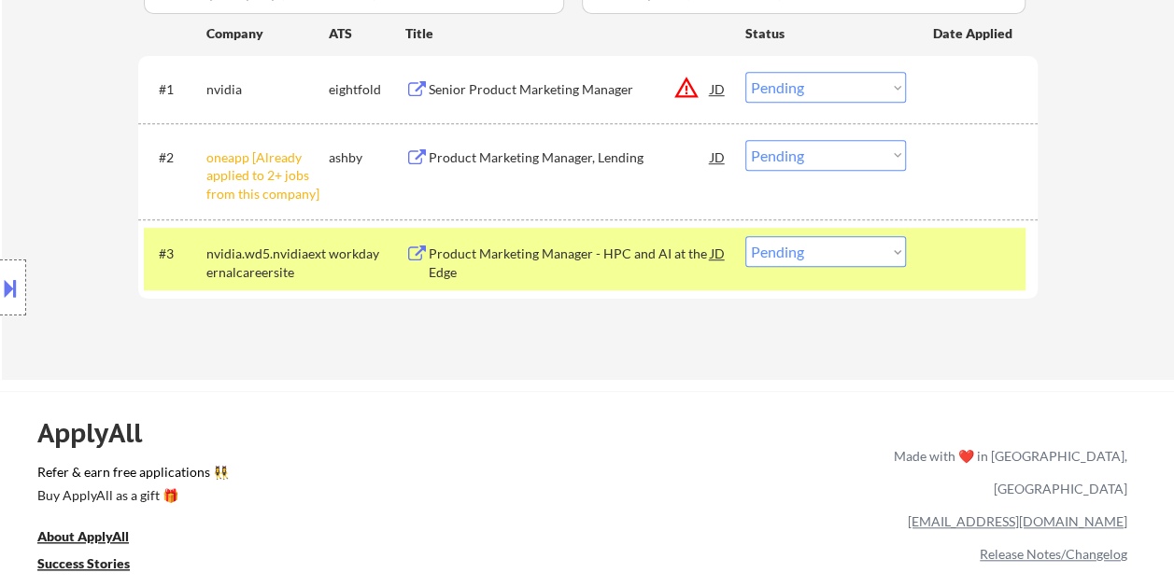
click at [889, 250] on select "Choose an option... Pending Applied Excluded (Questions) Excluded (Expired) Exc…" at bounding box center [825, 251] width 161 height 31
select select ""excluded__bad_match_""
click at [745, 236] on select "Choose an option... Pending Applied Excluded (Questions) Excluded (Expired) Exc…" at bounding box center [825, 251] width 161 height 31
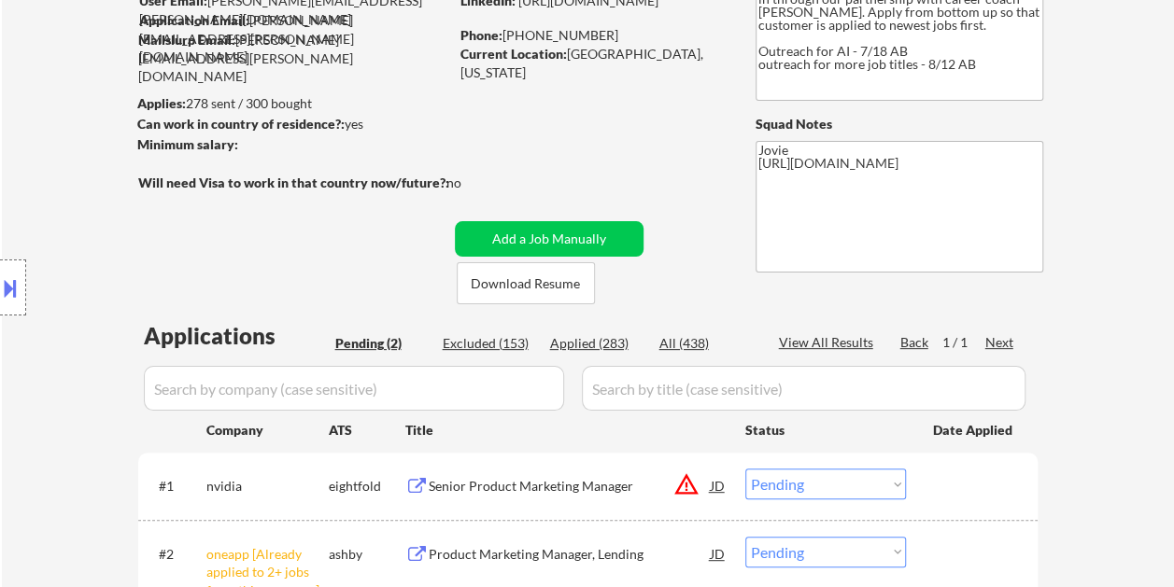
scroll to position [187, 0]
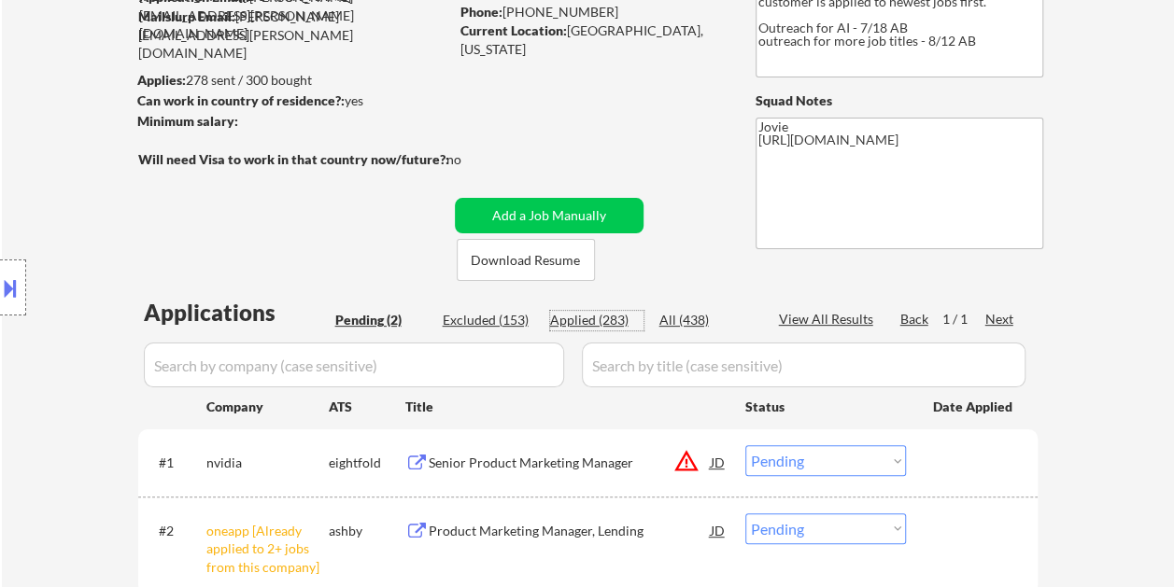
click at [610, 317] on div "Applied (283)" at bounding box center [596, 320] width 93 height 19
select select ""applied""
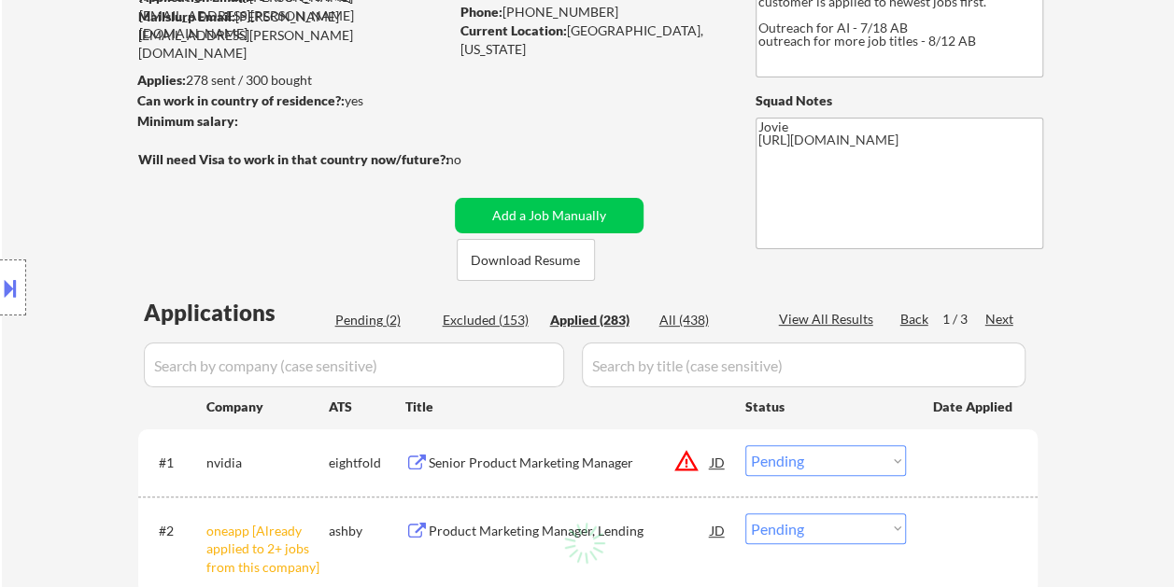
select select ""applied""
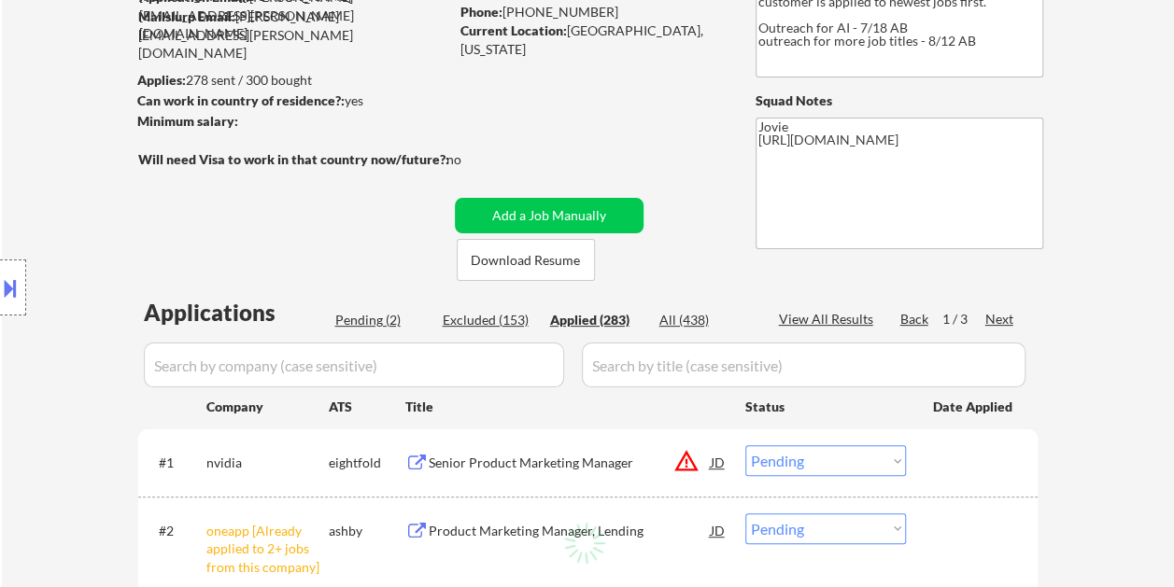
select select ""applied""
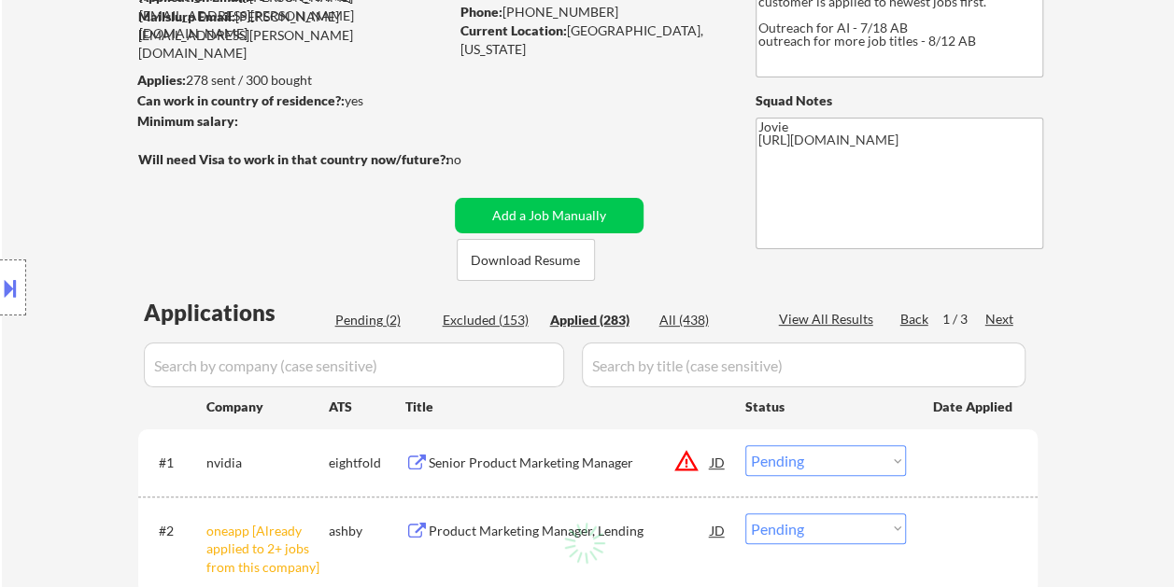
select select ""applied""
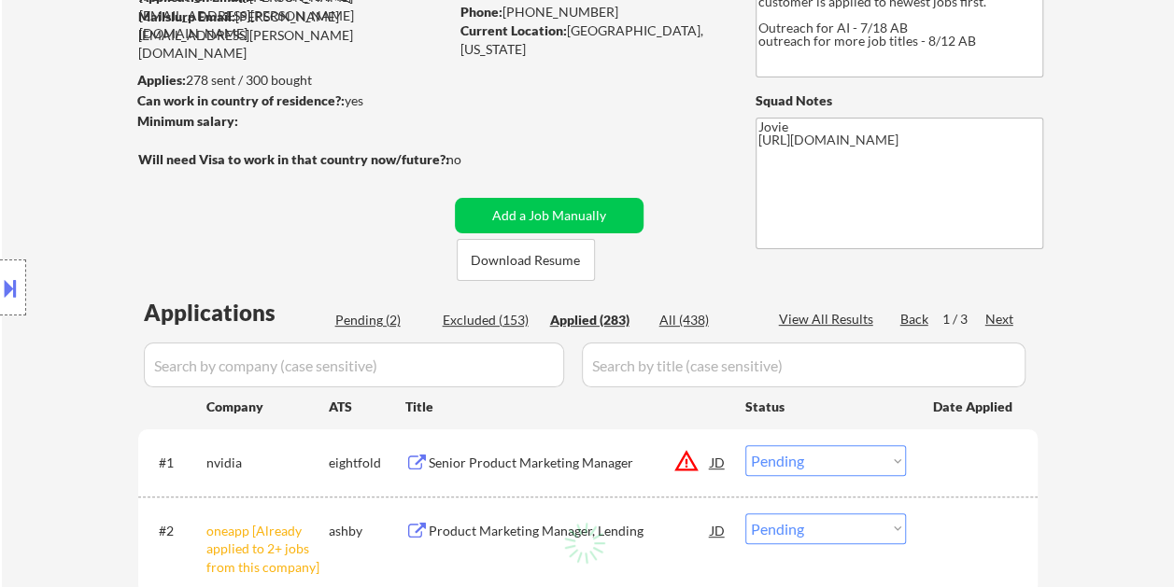
select select ""applied""
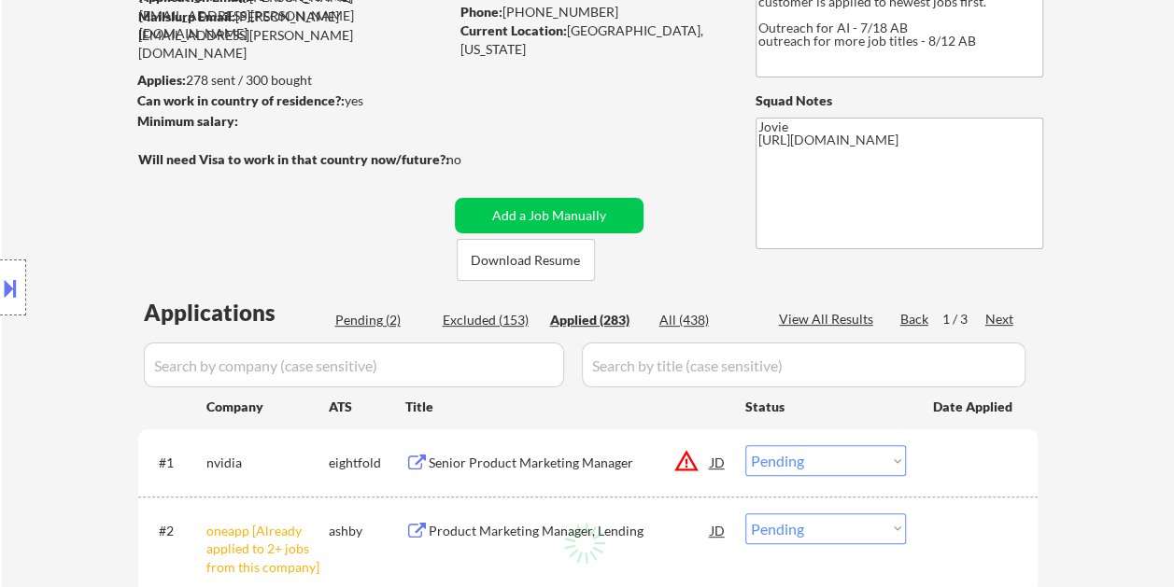
select select ""applied""
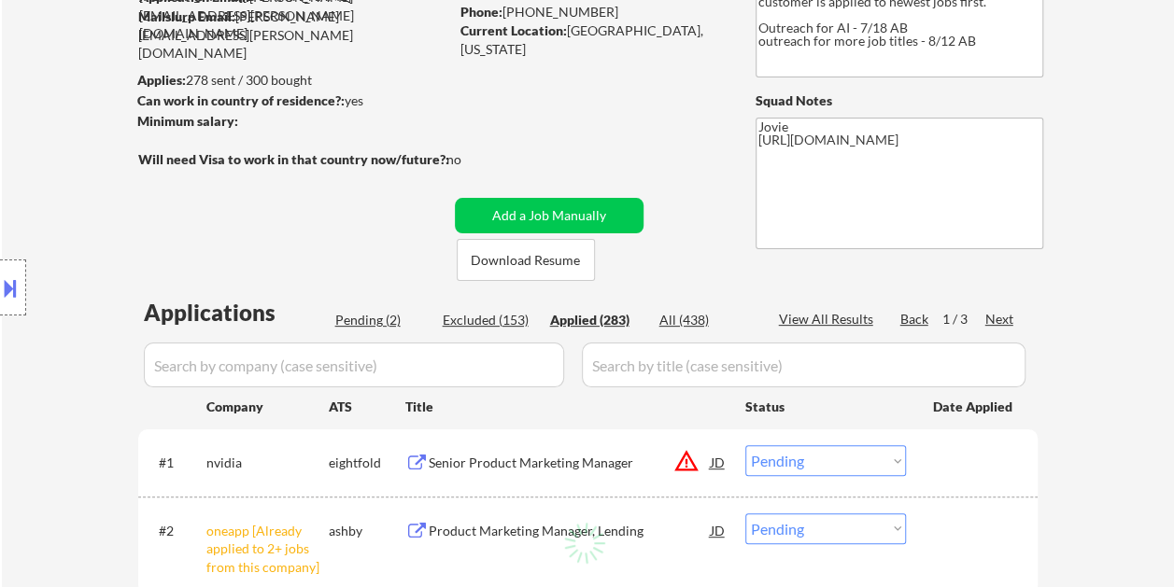
select select ""applied""
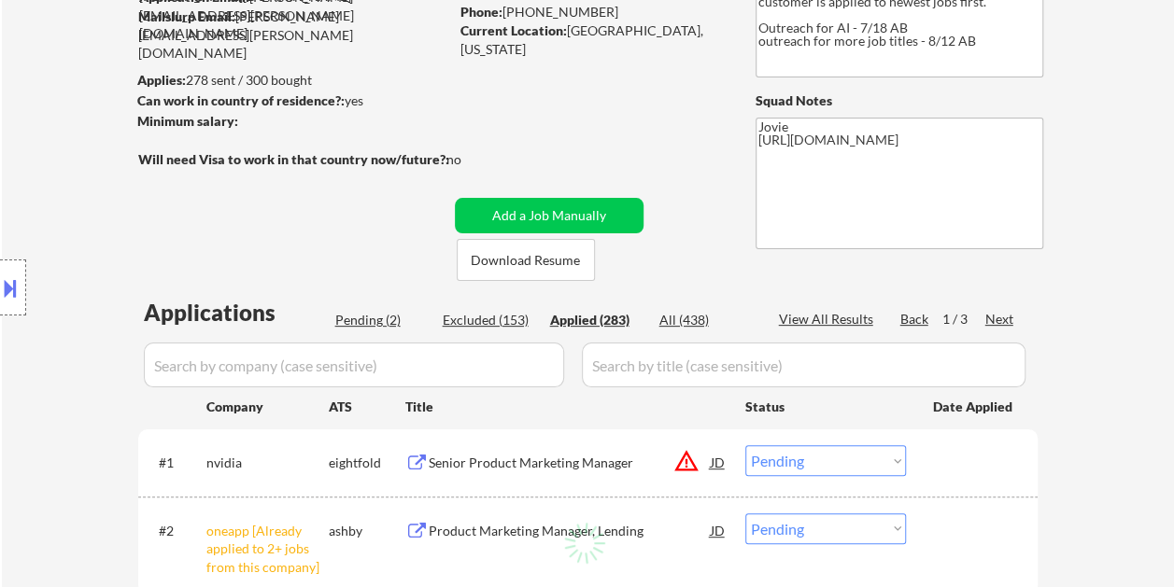
select select ""applied""
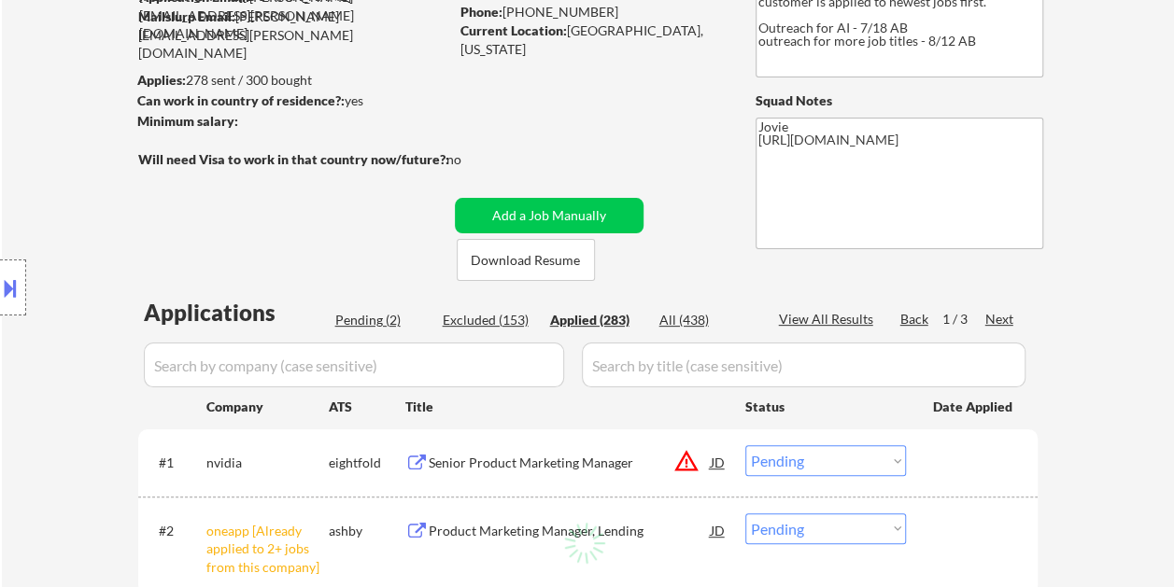
select select ""applied""
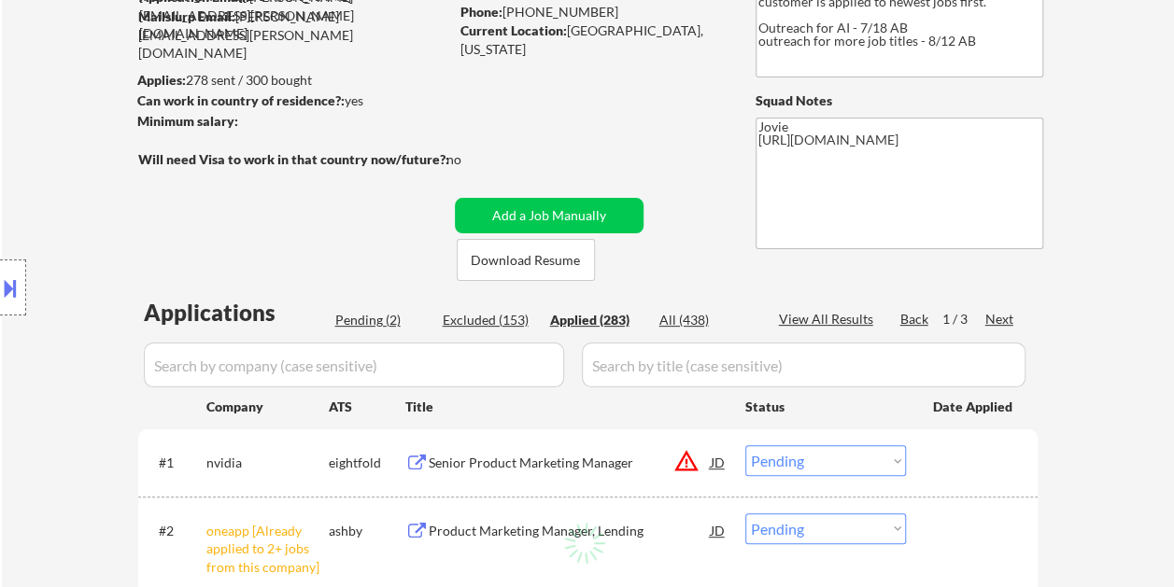
select select ""applied""
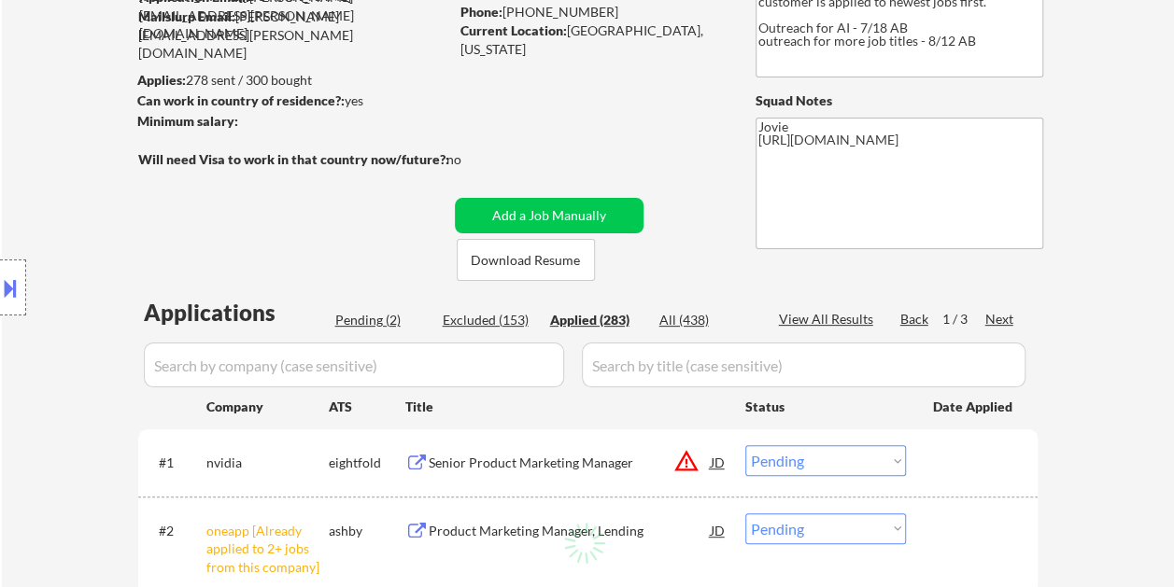
select select ""applied""
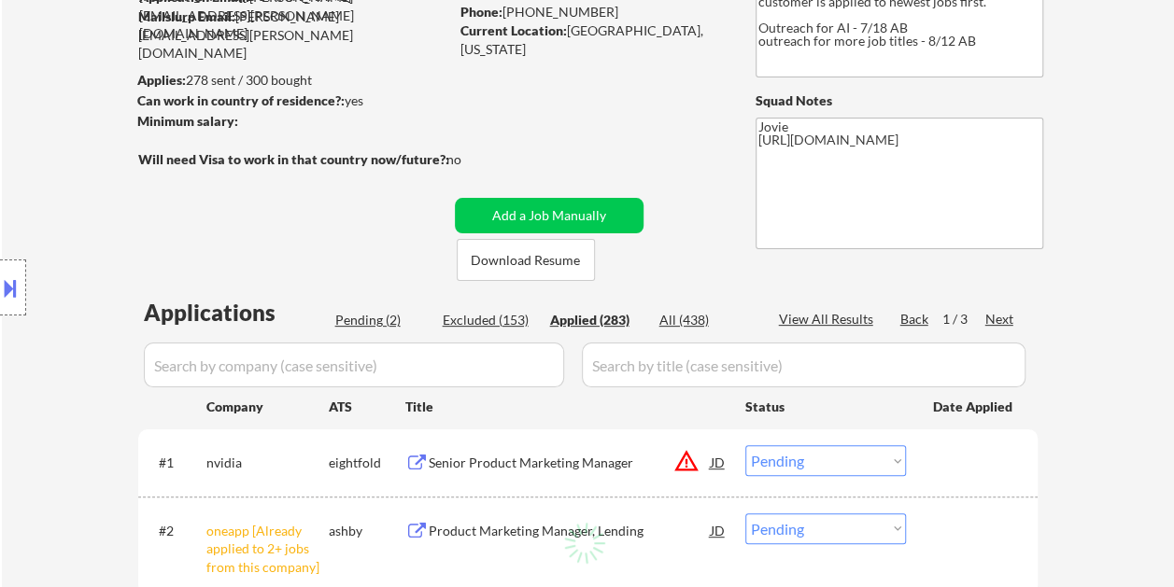
select select ""applied""
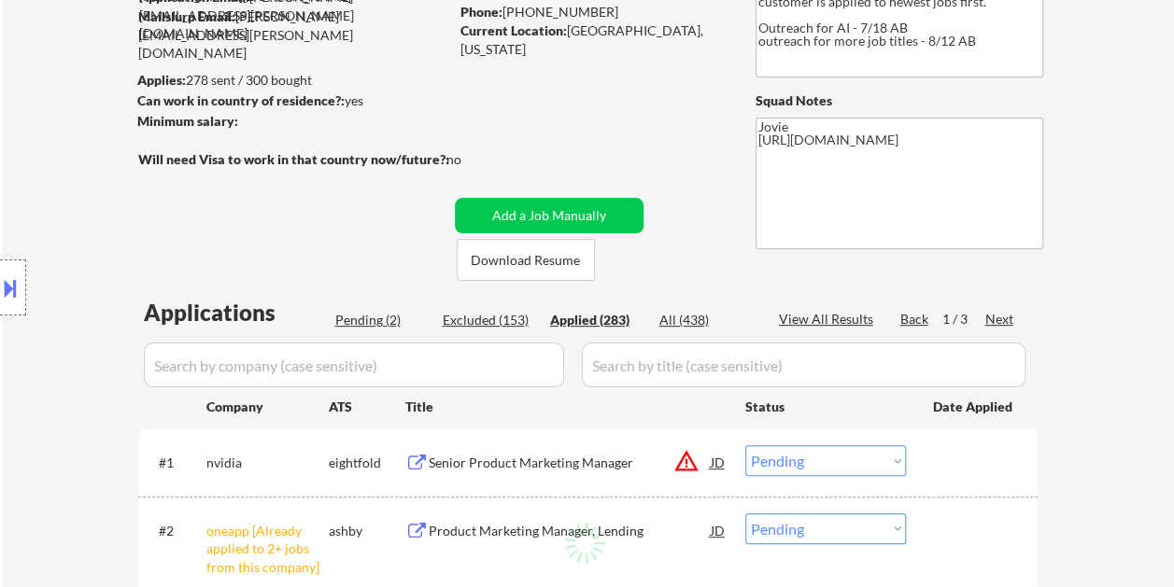
select select ""applied""
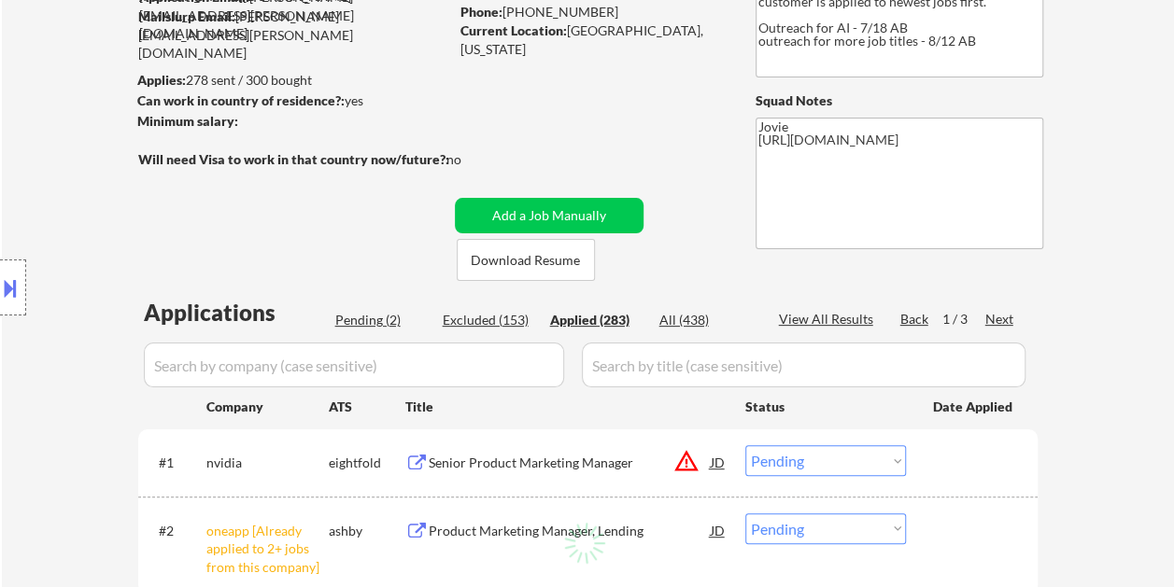
select select ""applied""
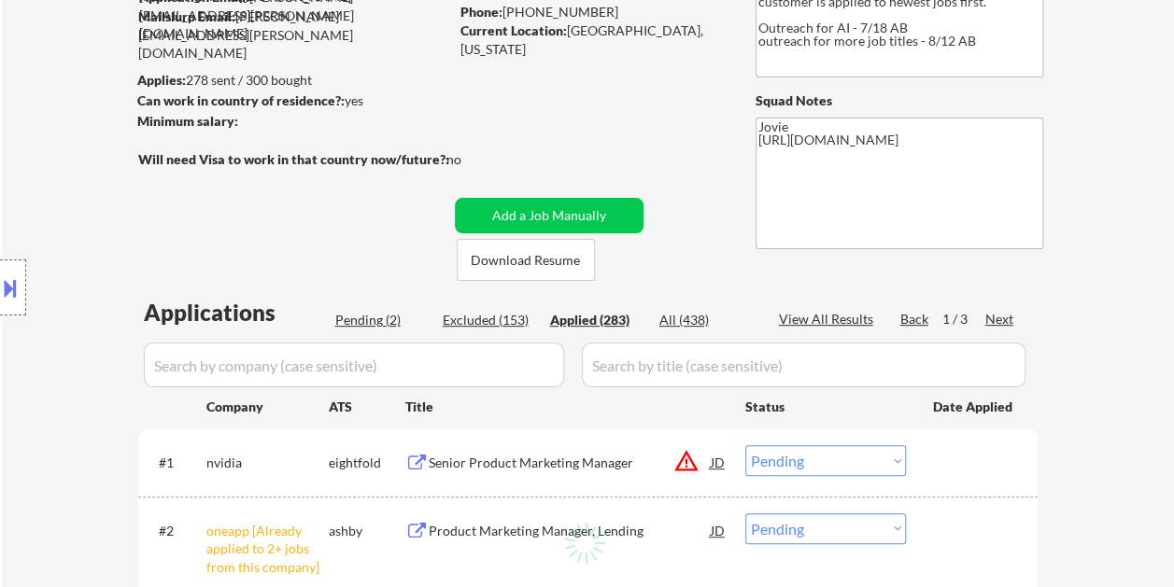
select select ""applied""
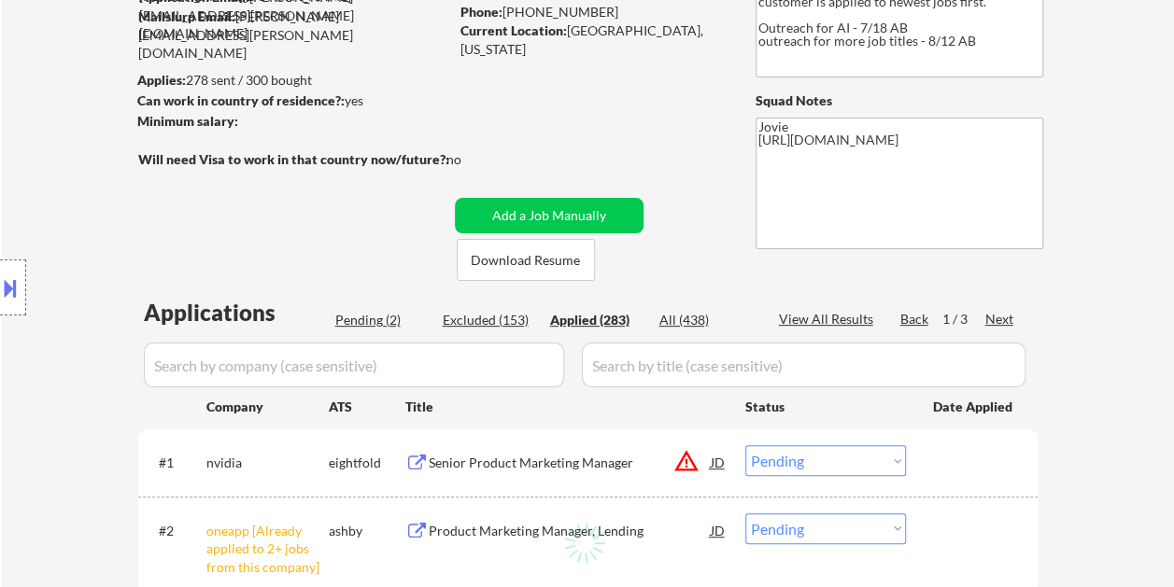
select select ""applied""
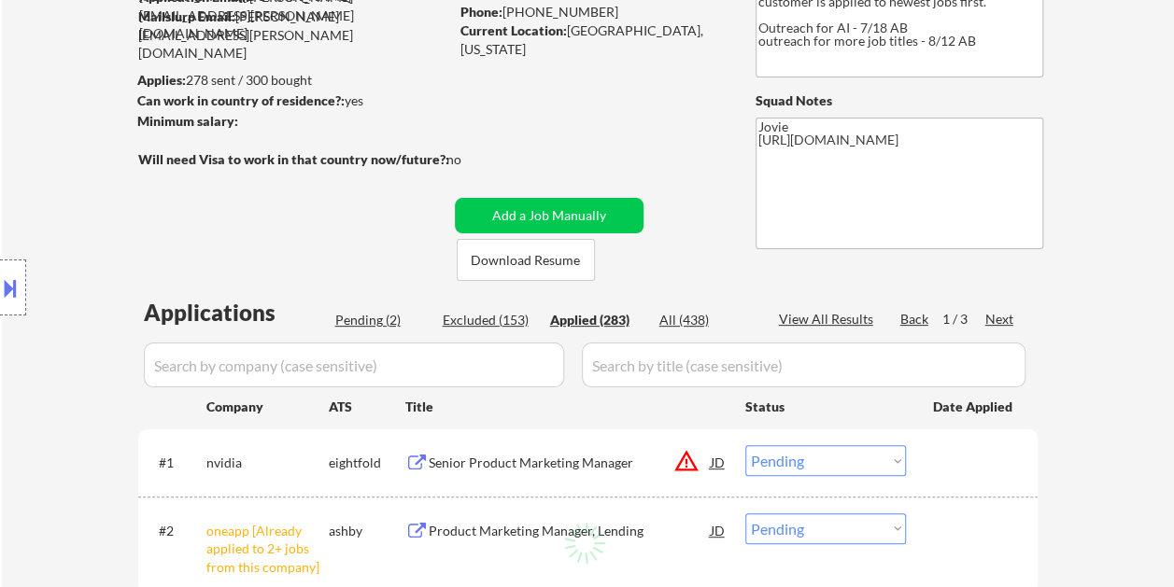
select select ""applied""
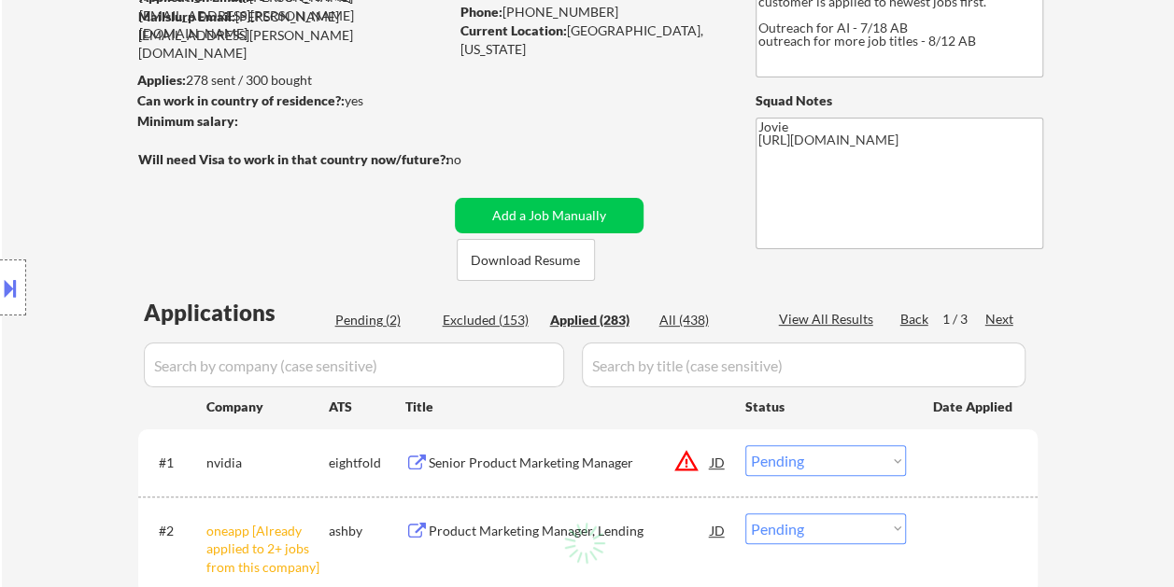
select select ""applied""
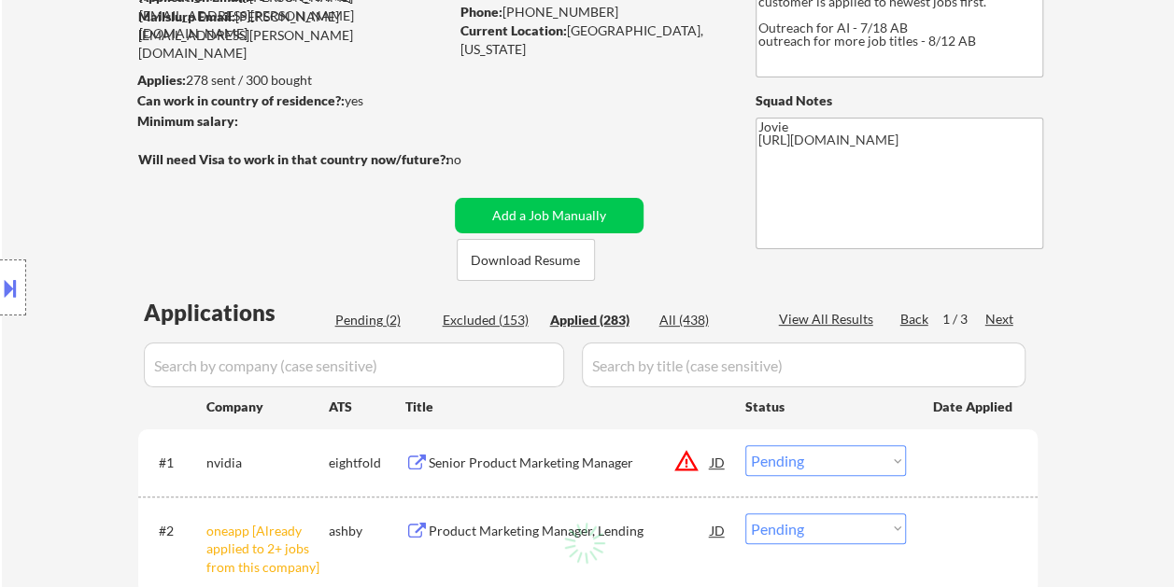
select select ""applied""
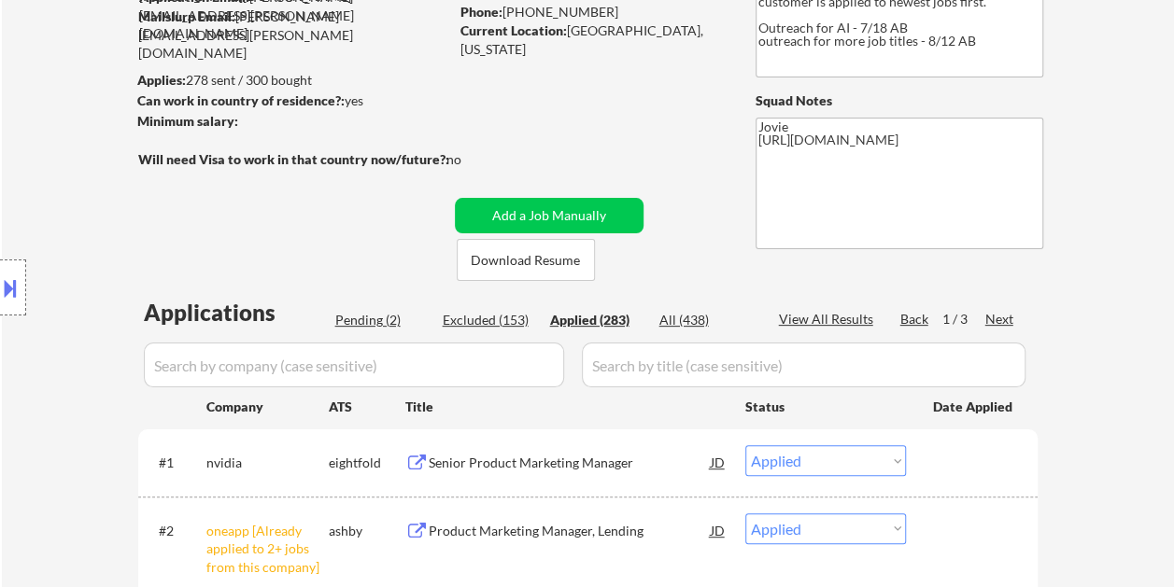
select select ""applied""
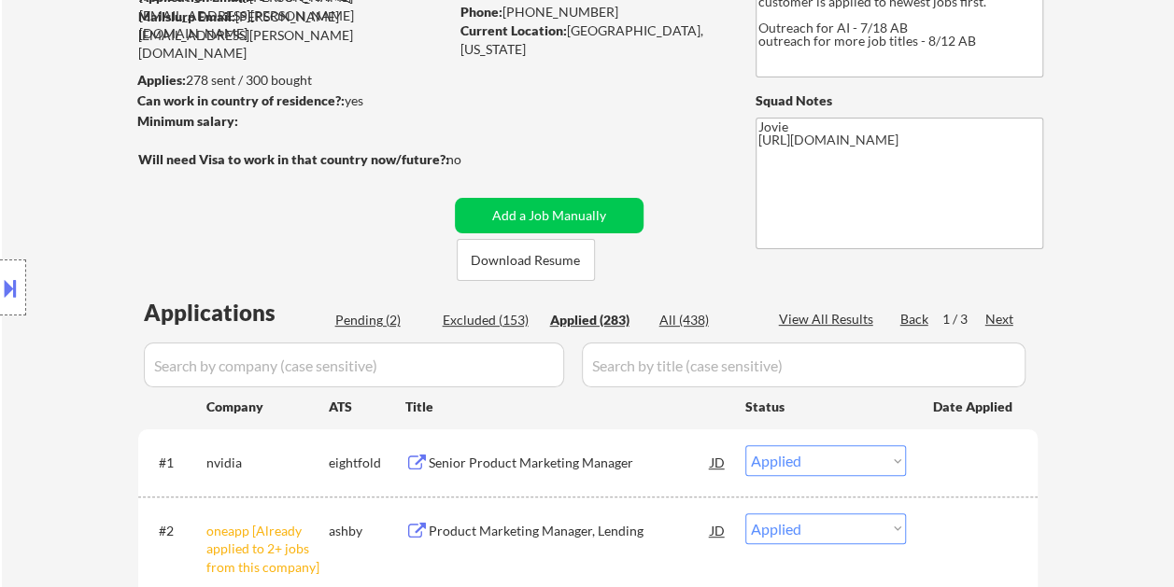
select select ""applied""
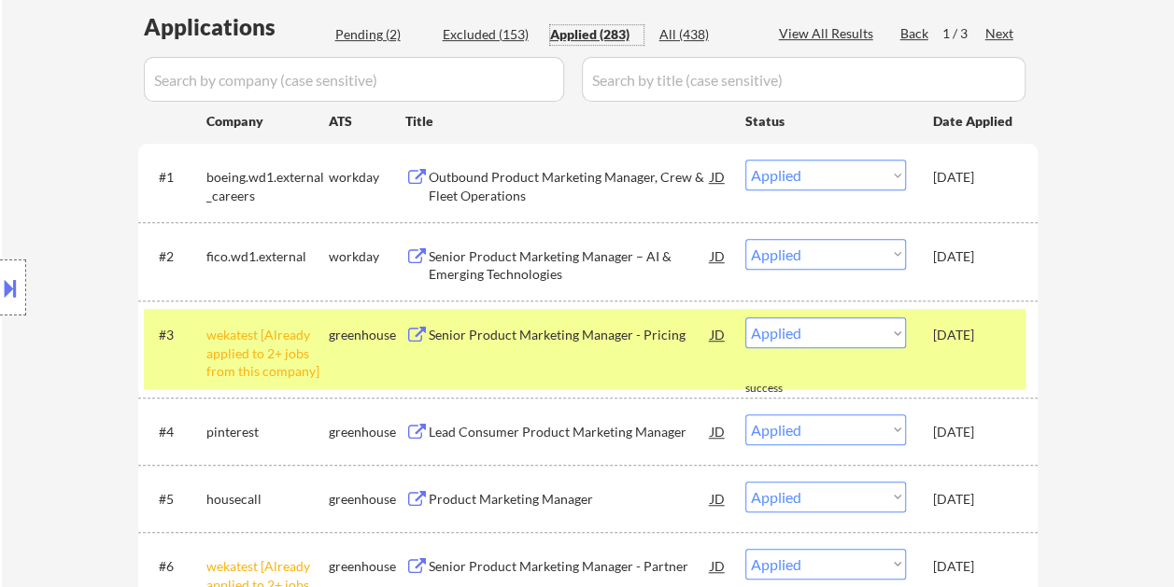
scroll to position [93, 0]
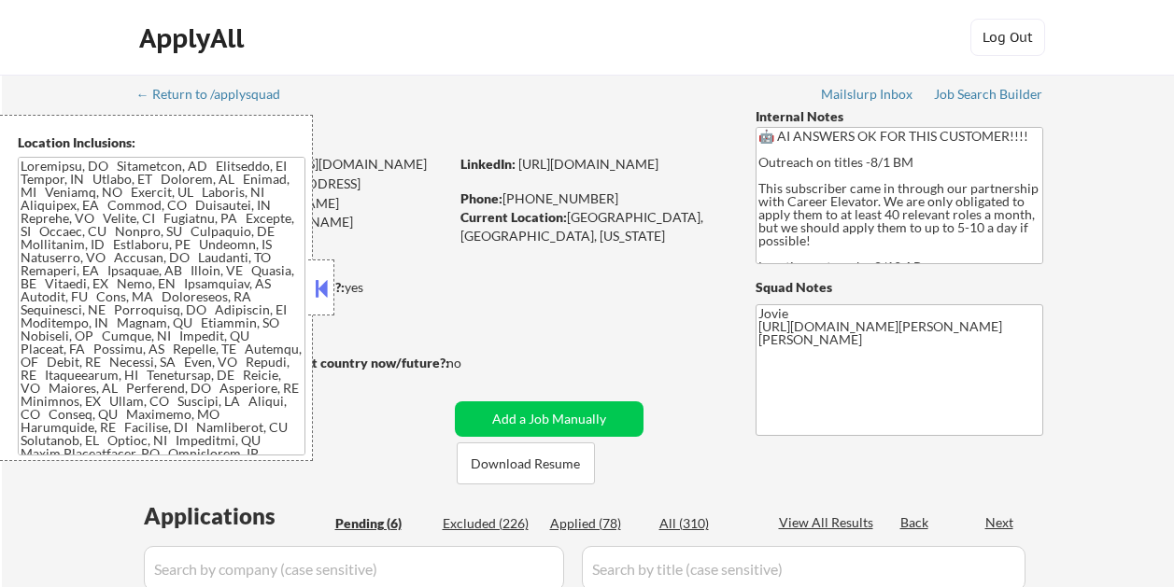
select select ""pending""
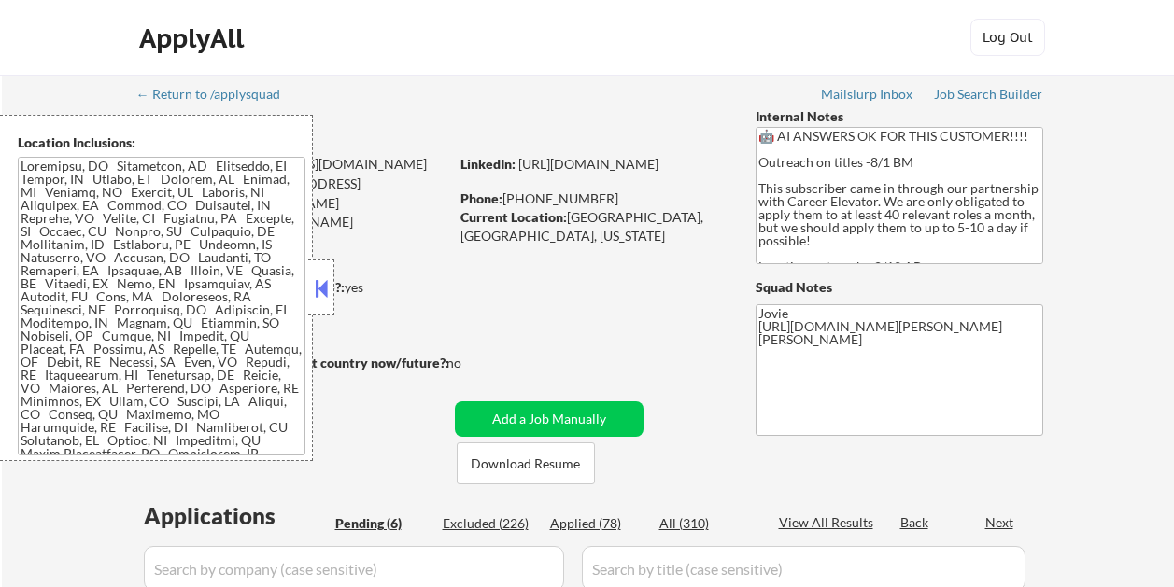
select select ""pending""
click at [320, 287] on button at bounding box center [321, 289] width 21 height 28
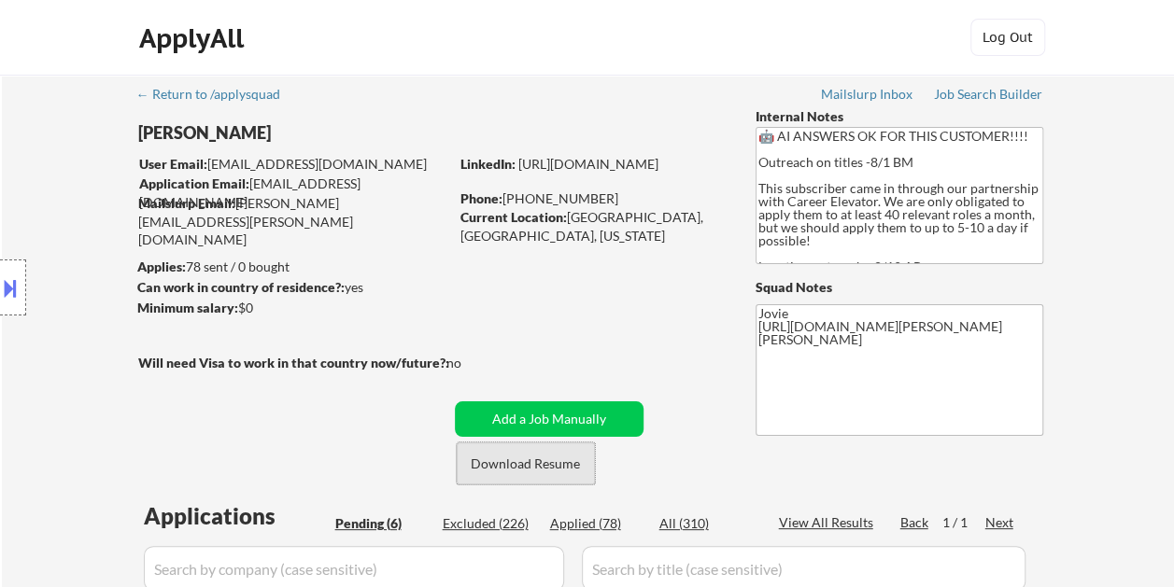
click at [529, 465] on button "Download Resume" at bounding box center [526, 464] width 138 height 42
drag, startPoint x: 515, startPoint y: 44, endPoint x: 493, endPoint y: 47, distance: 21.7
click at [515, 44] on div "ApplyAll Log Out" at bounding box center [587, 42] width 934 height 47
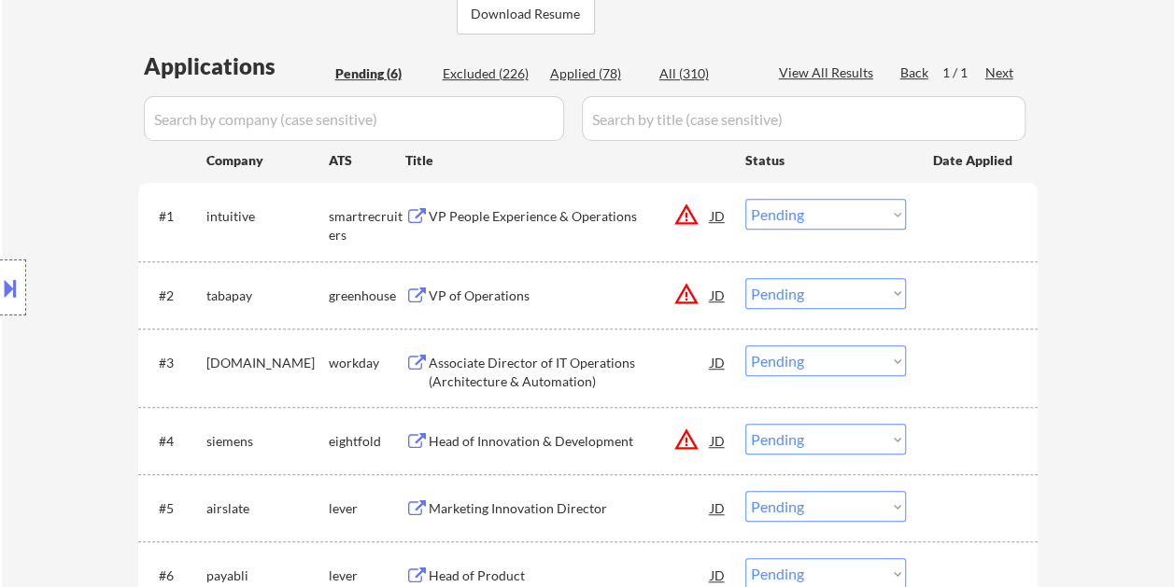
scroll to position [467, 0]
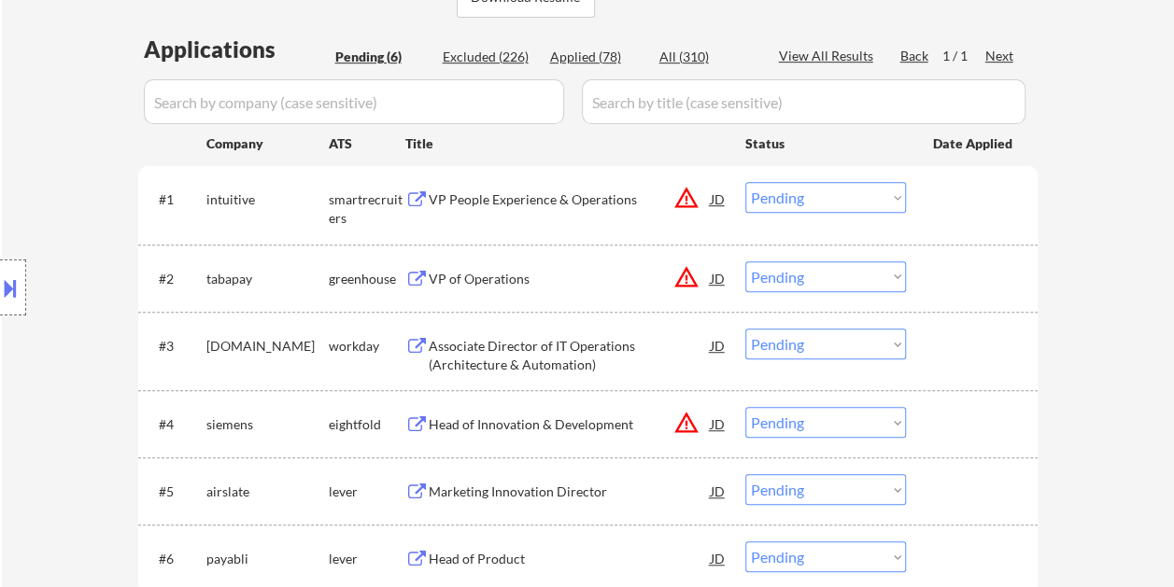
click at [939, 215] on div at bounding box center [974, 199] width 82 height 34
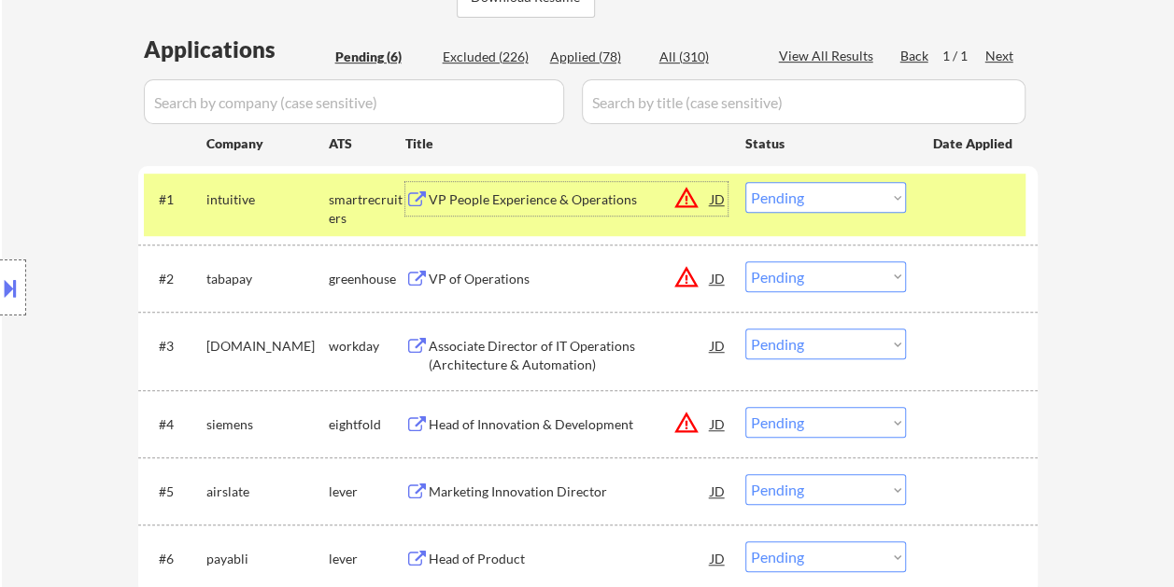
click at [609, 211] on div "VP People Experience & Operations" at bounding box center [570, 199] width 282 height 34
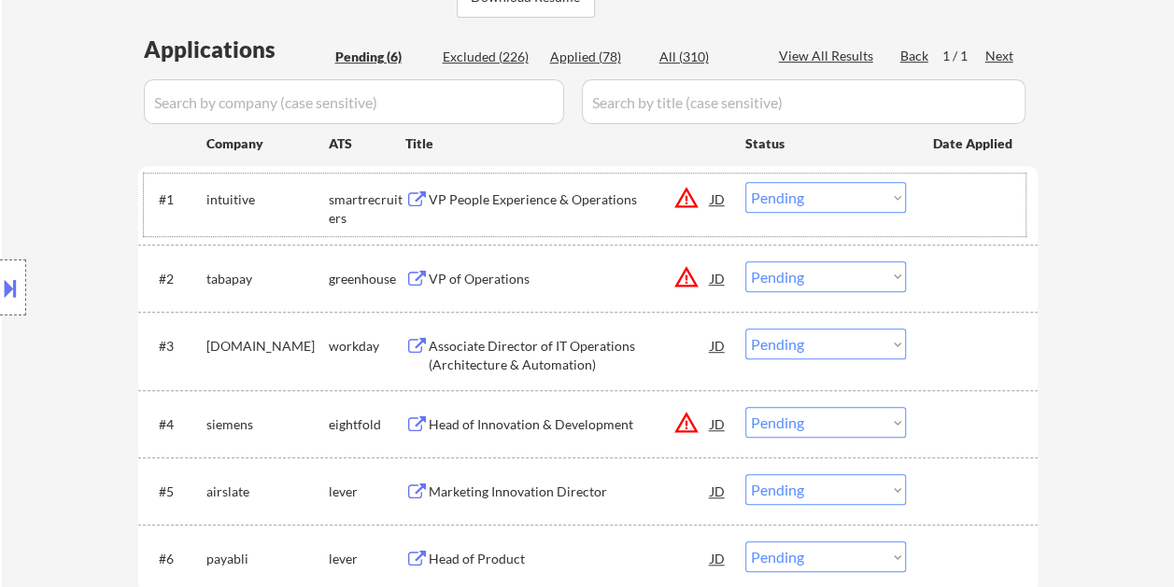
drag, startPoint x: 958, startPoint y: 207, endPoint x: 895, endPoint y: 208, distance: 63.5
click at [956, 207] on div at bounding box center [974, 199] width 82 height 34
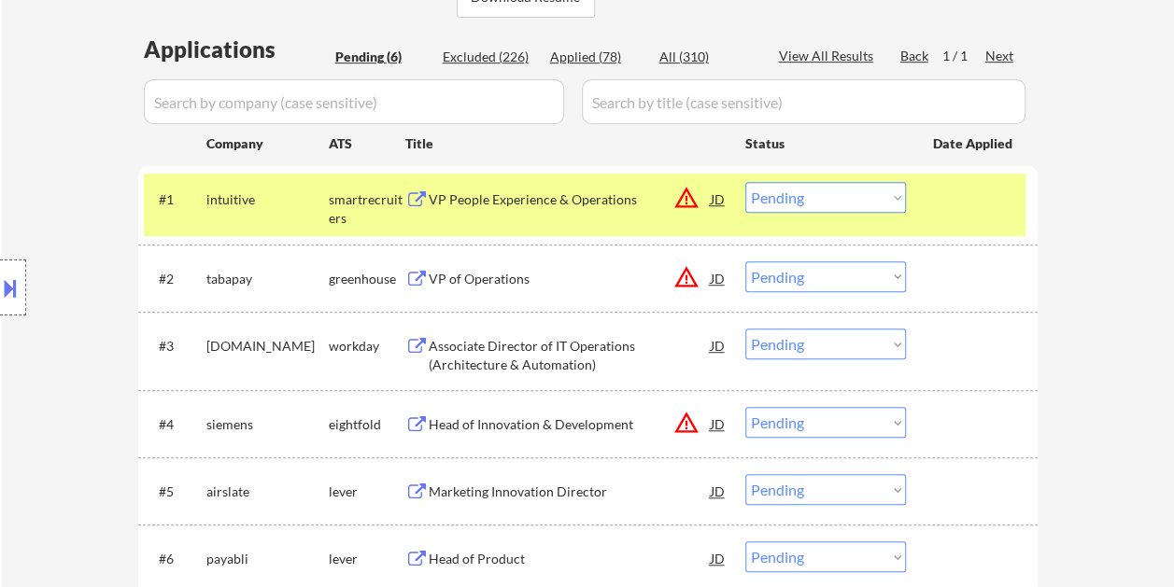
click at [895, 208] on select "Choose an option... Pending Applied Excluded (Questions) Excluded (Expired) Exc…" at bounding box center [825, 197] width 161 height 31
click at [745, 182] on select "Choose an option... Pending Applied Excluded (Questions) Excluded (Expired) Exc…" at bounding box center [825, 197] width 161 height 31
click at [934, 164] on div "Applications Pending (6) Excluded (226) Applied (78) All (310) View All Results…" at bounding box center [587, 337] width 899 height 606
click at [944, 198] on div at bounding box center [974, 199] width 82 height 34
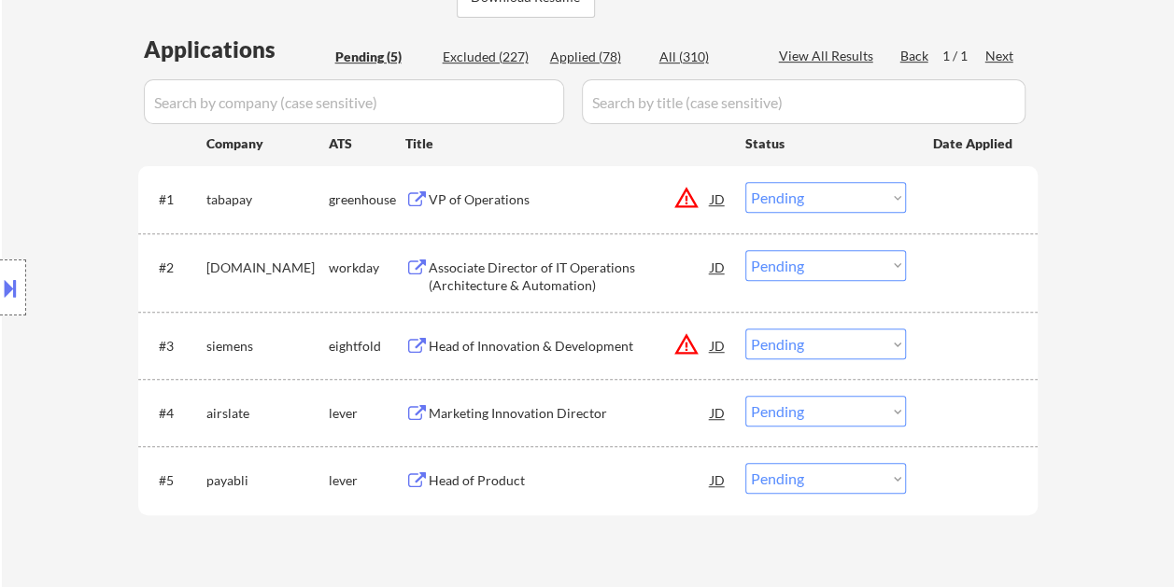
click at [971, 209] on div at bounding box center [974, 199] width 82 height 34
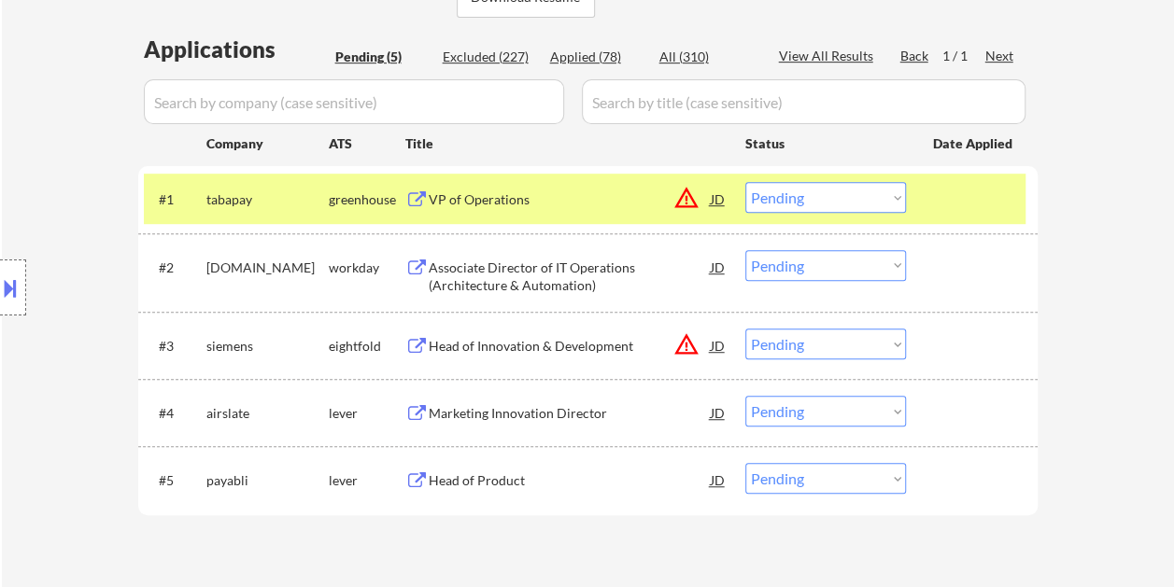
click at [620, 198] on div "VP of Operations" at bounding box center [570, 200] width 282 height 19
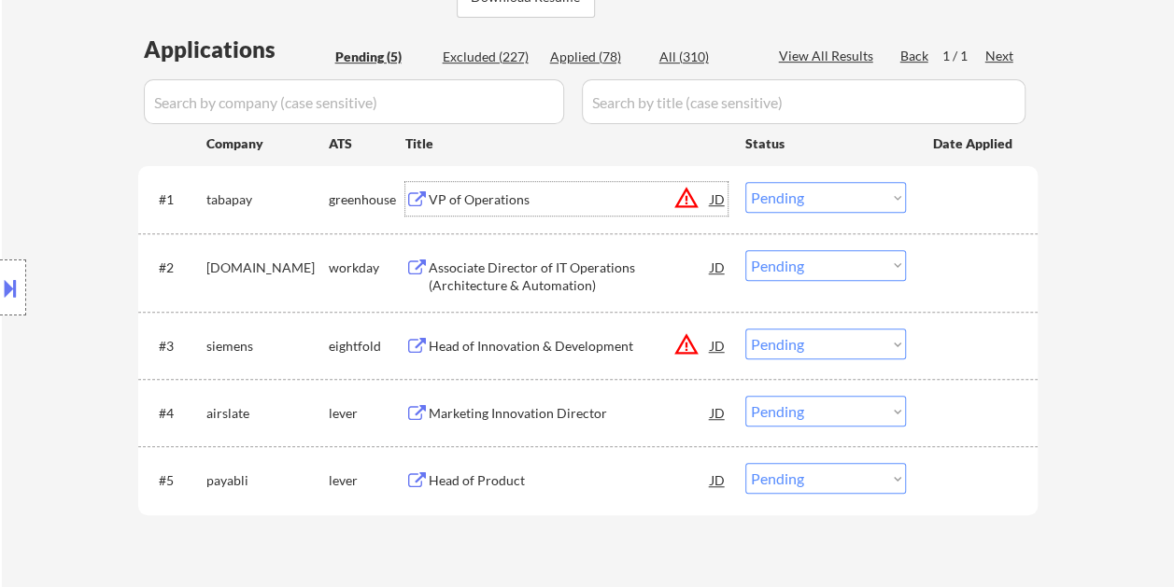
click at [938, 206] on div at bounding box center [974, 199] width 82 height 34
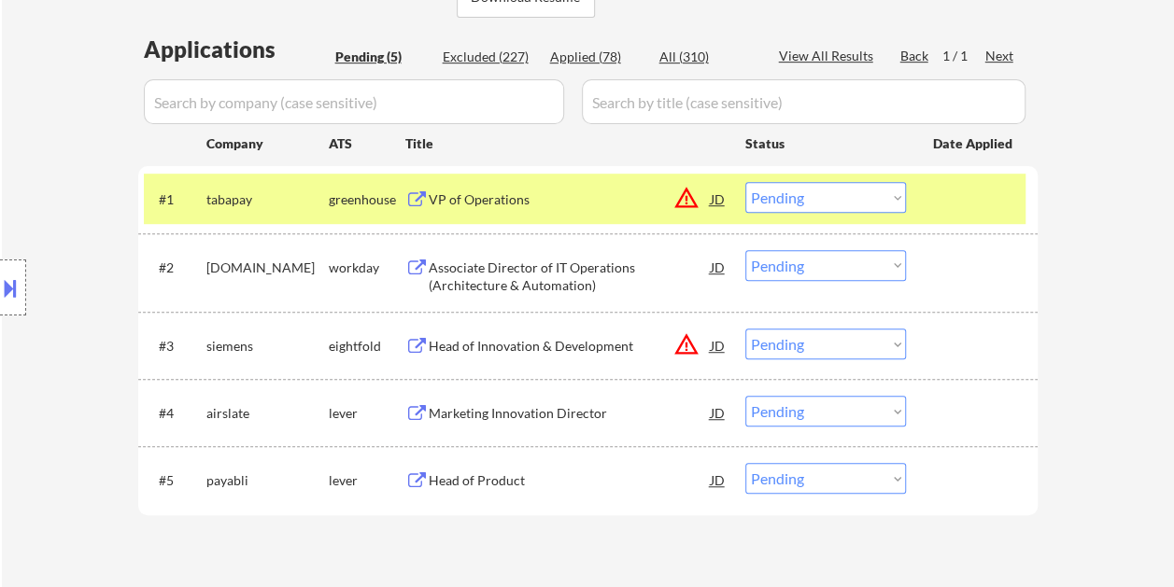
click at [900, 205] on select "Choose an option... Pending Applied Excluded (Questions) Excluded (Expired) Exc…" at bounding box center [825, 197] width 161 height 31
click at [745, 182] on select "Choose an option... Pending Applied Excluded (Questions) Excluded (Expired) Exc…" at bounding box center [825, 197] width 161 height 31
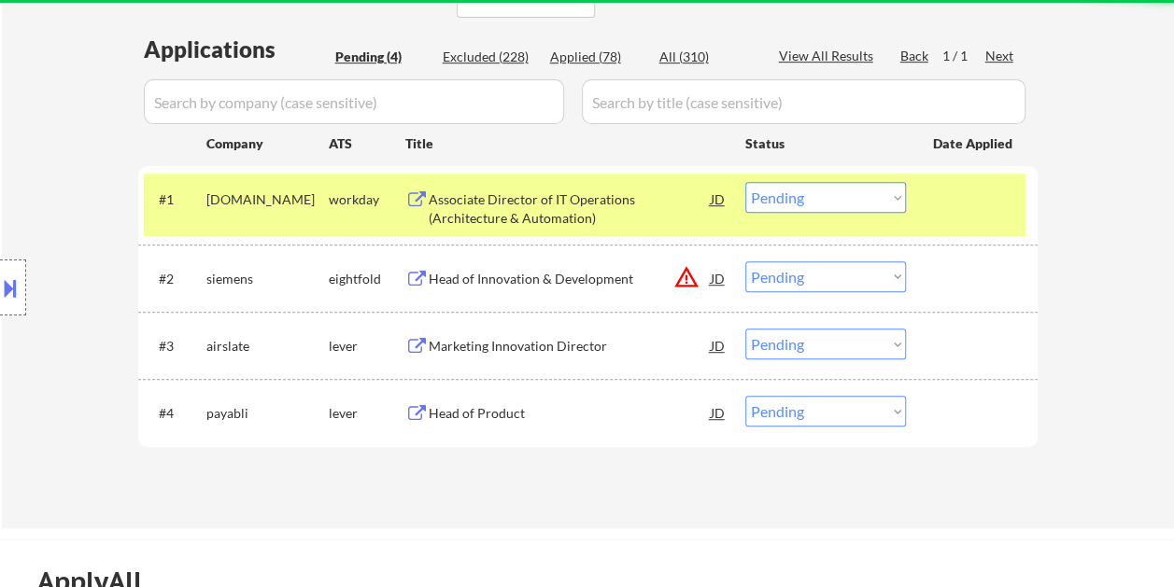
click at [934, 209] on div at bounding box center [974, 199] width 82 height 34
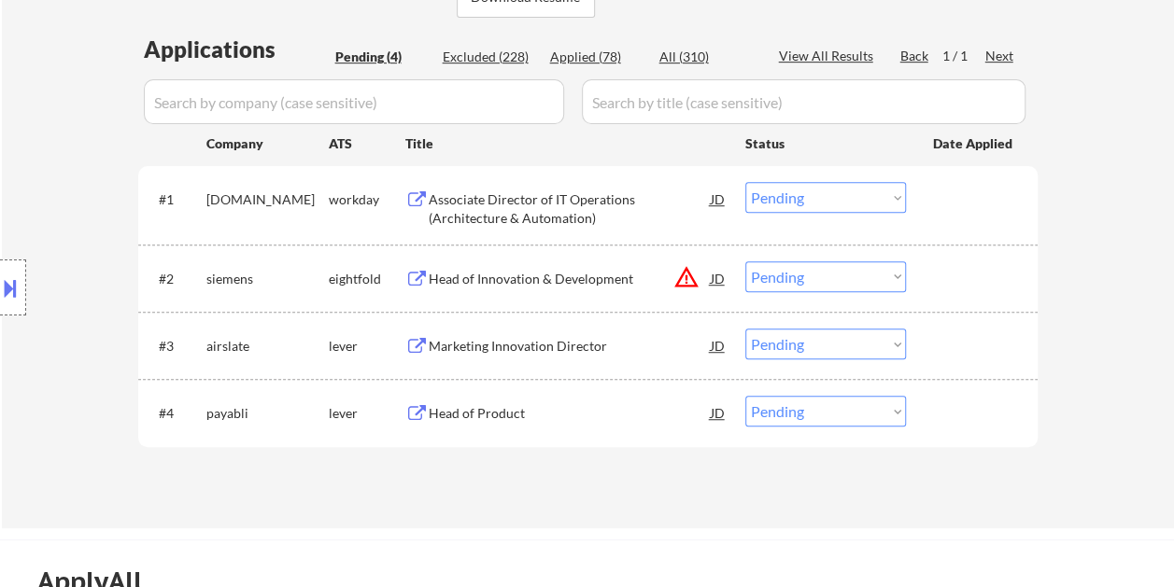
click at [934, 205] on div at bounding box center [974, 199] width 82 height 34
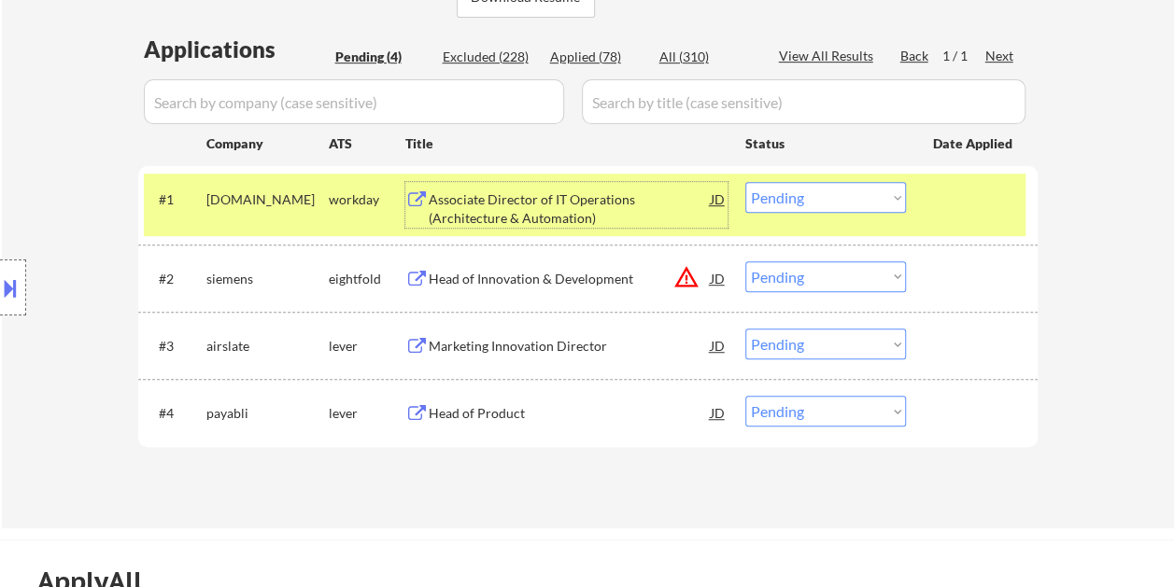
click at [570, 219] on div "Associate Director of IT Operations (Architecture & Automation)" at bounding box center [570, 209] width 282 height 36
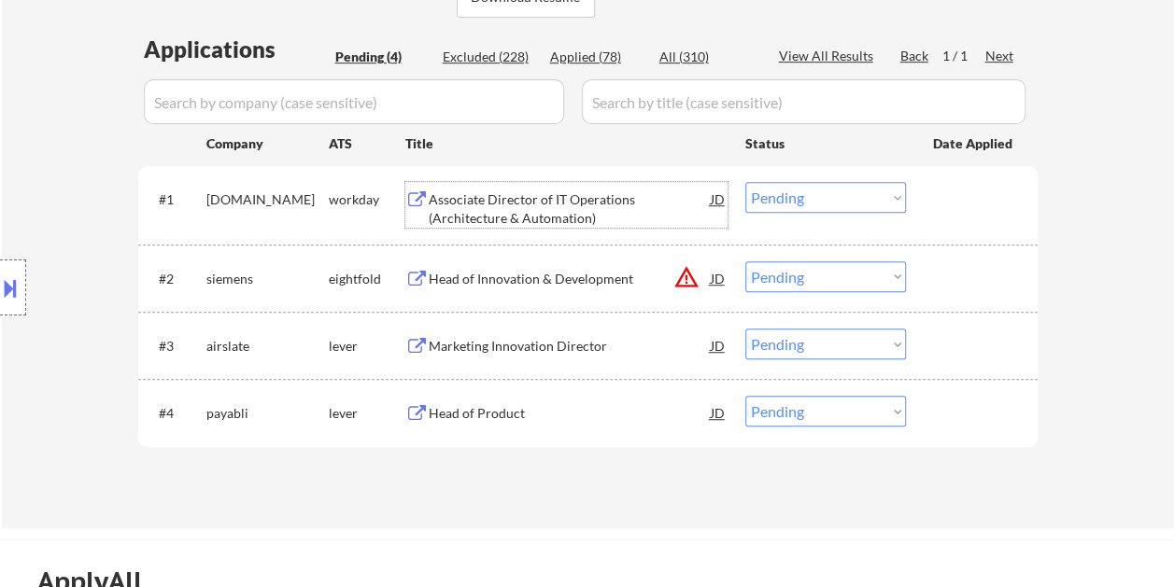
click at [472, 56] on div "Excluded (228)" at bounding box center [489, 57] width 93 height 19
select select ""excluded__bad_match_""
select select ""excluded__location_""
select select ""excluded__salary_""
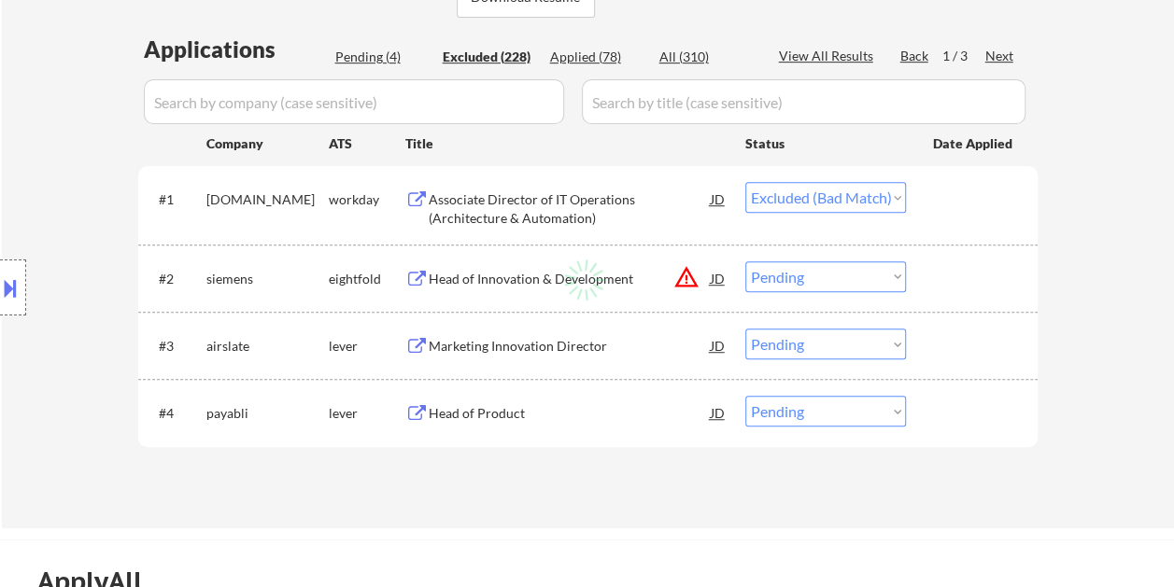
select select ""excluded__location_""
select select ""excluded__bad_match_""
select select ""excluded__expired_""
select select ""excluded__bad_match_""
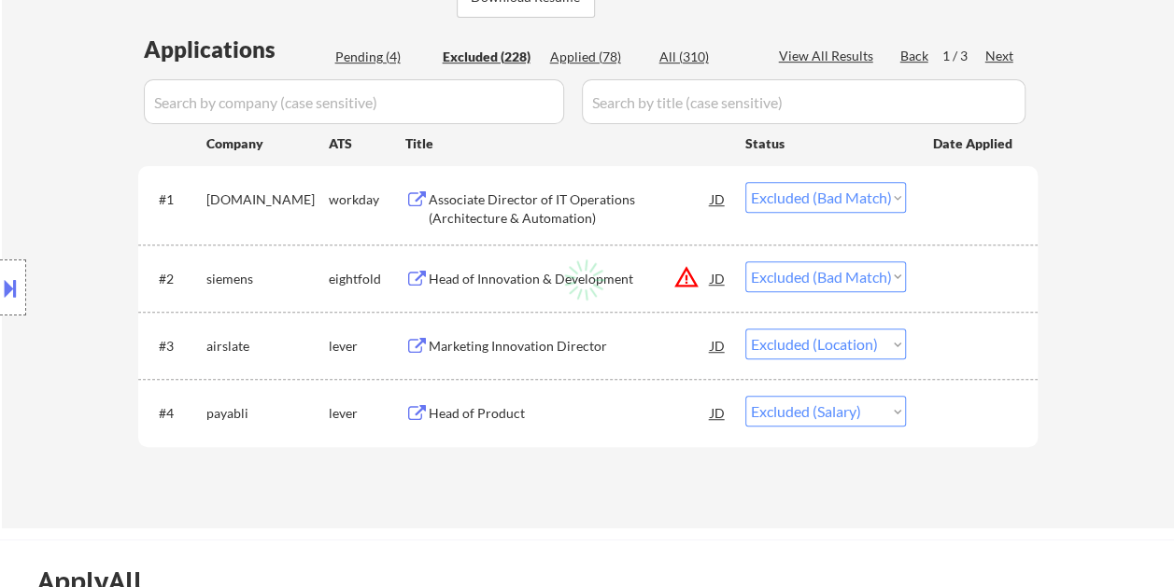
select select ""excluded__bad_match_""
select select ""excluded""
select select ""excluded__expired_""
select select ""excluded__bad_match_""
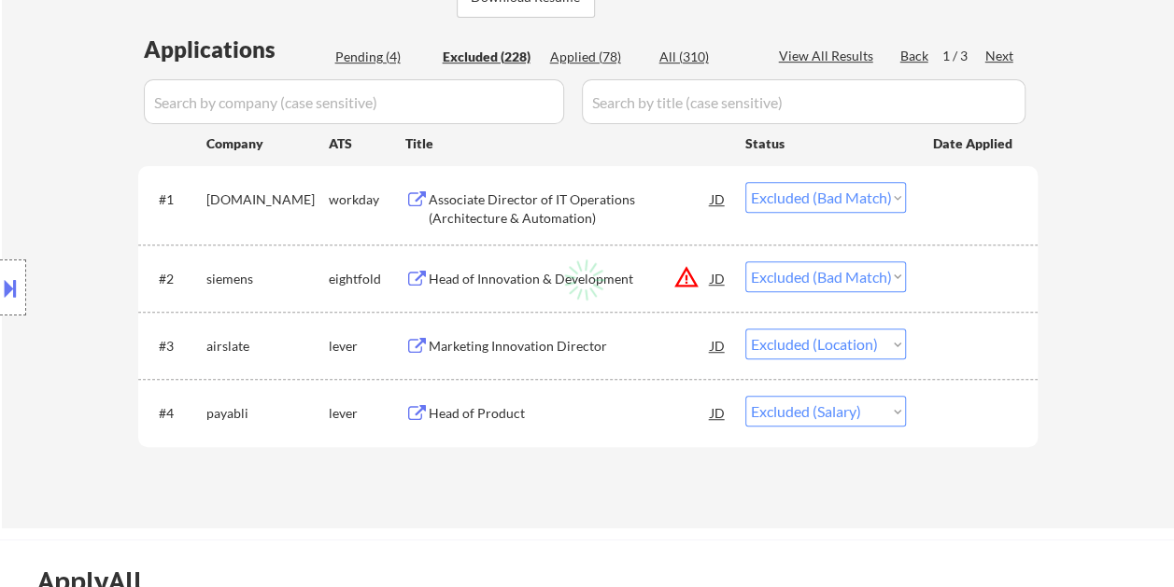
select select ""excluded__bad_match_""
select select ""excluded__location_""
select select ""excluded__bad_match_""
select select ""excluded__expired_""
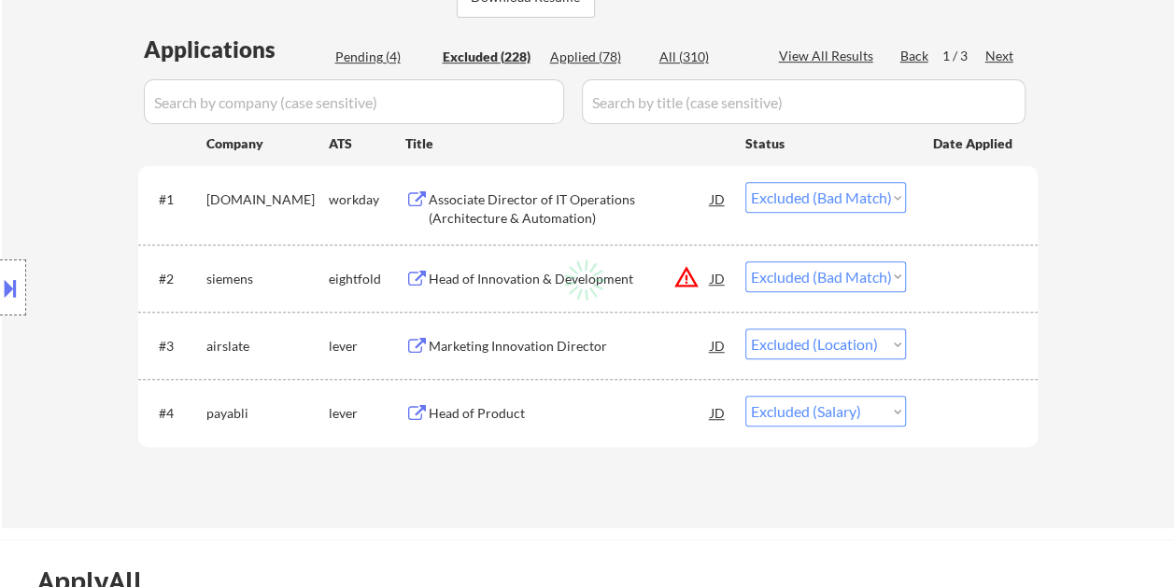
select select ""excluded__location_""
select select ""excluded__expired_""
select select ""excluded__bad_match_""
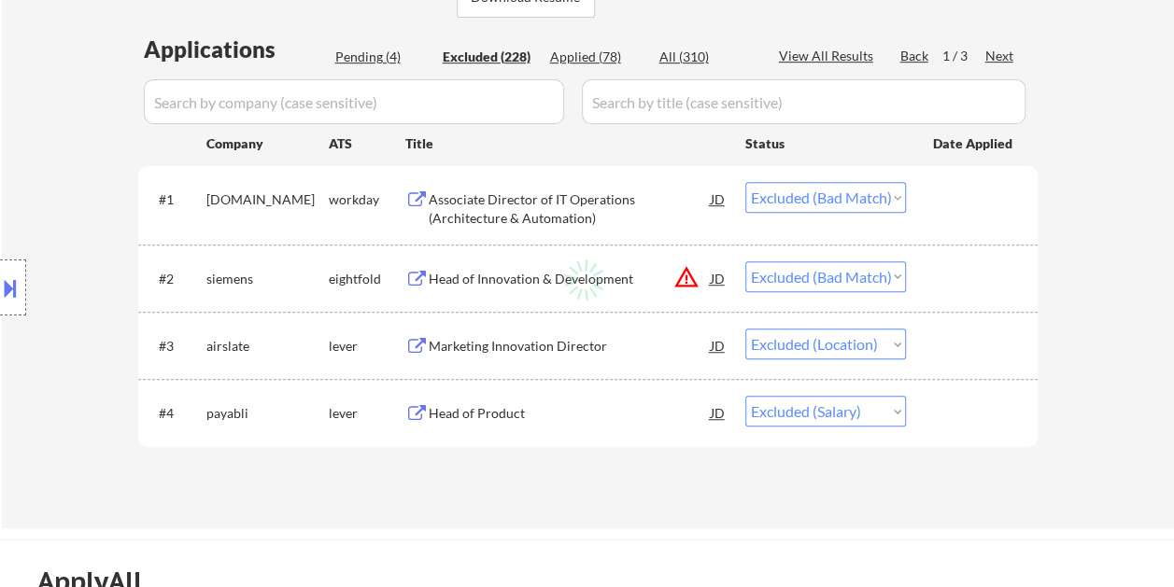
select select ""excluded""
select select ""excluded__bad_match_""
select select ""excluded__location_""
select select ""excluded__bad_match_""
select select ""excluded__expired_""
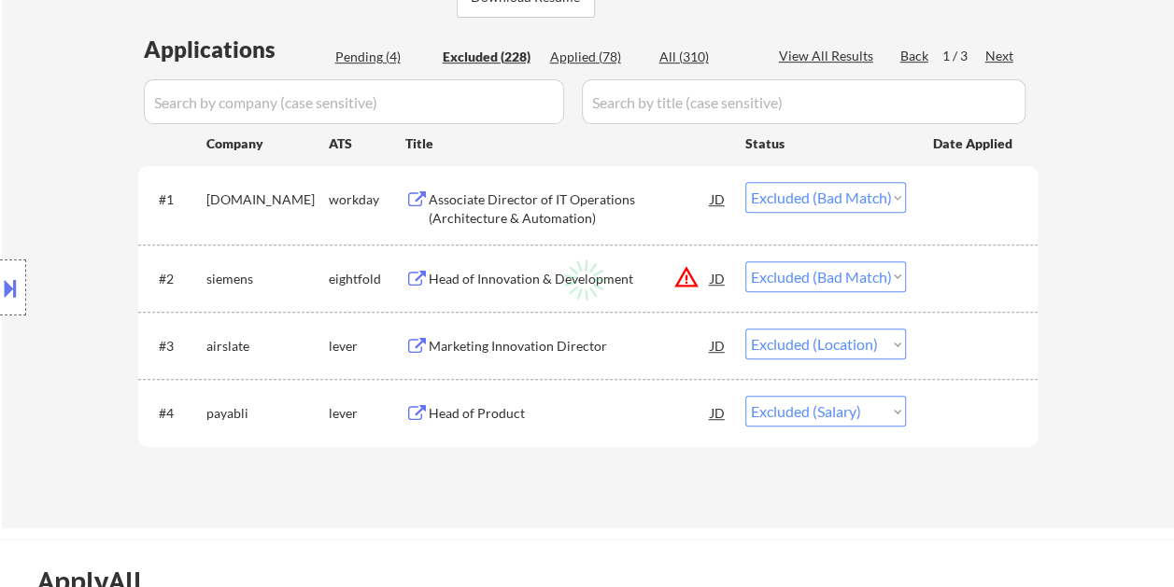
select select ""excluded__bad_match_""
select select ""excluded__other_""
select select ""excluded__location_""
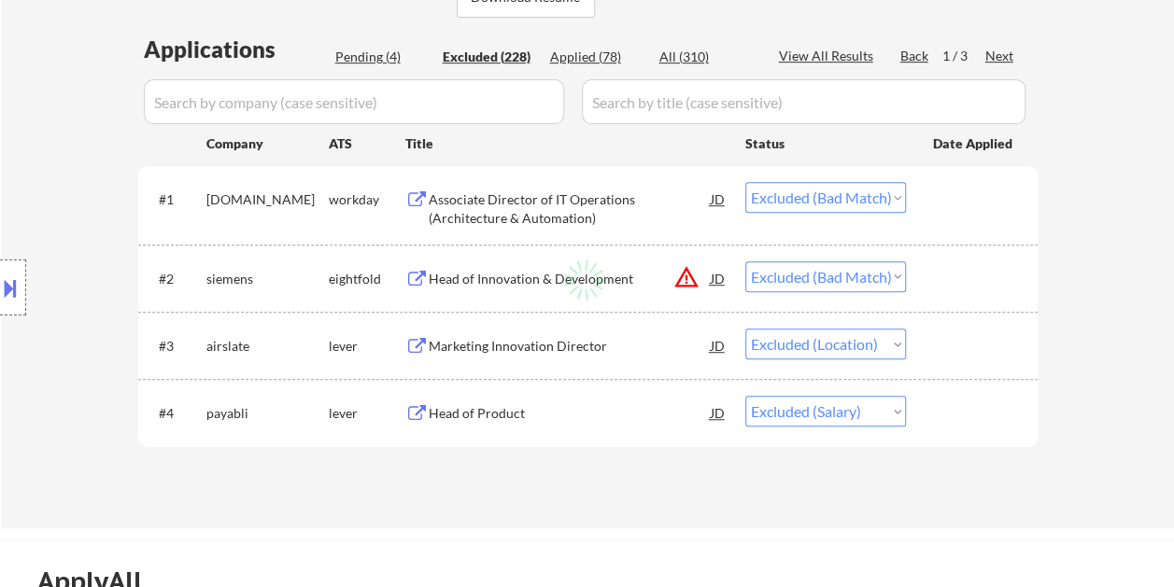
select select ""excluded__bad_match_""
select select ""excluded__expired_""
select select ""excluded__bad_match_""
select select ""excluded__location_""
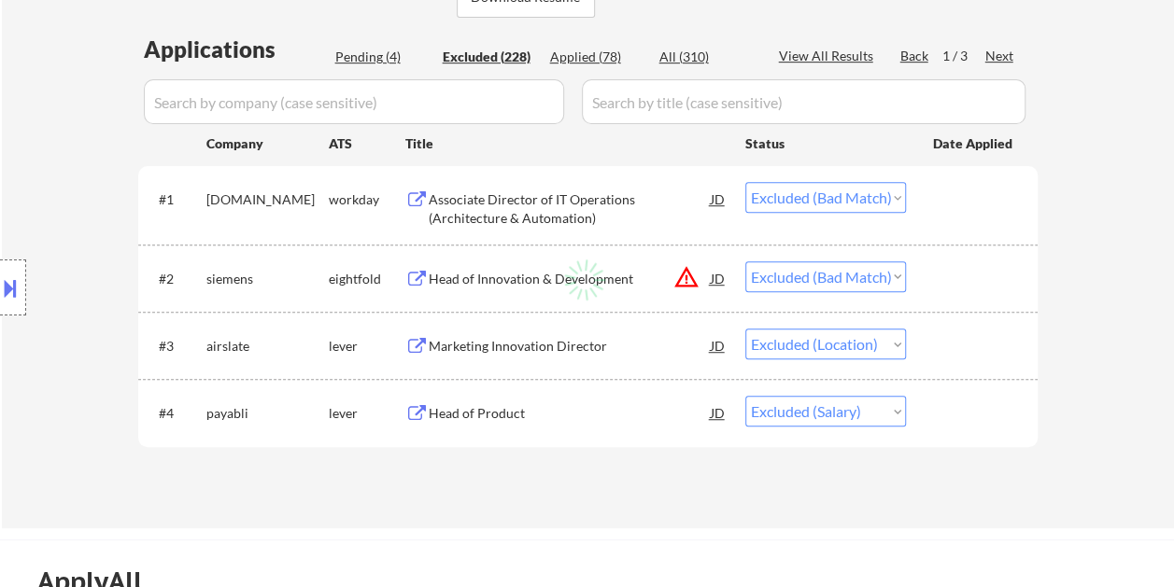
select select ""excluded__expired_""
select select ""excluded__bad_match_""
select select ""excluded__expired_""
select select ""excluded__bad_match_""
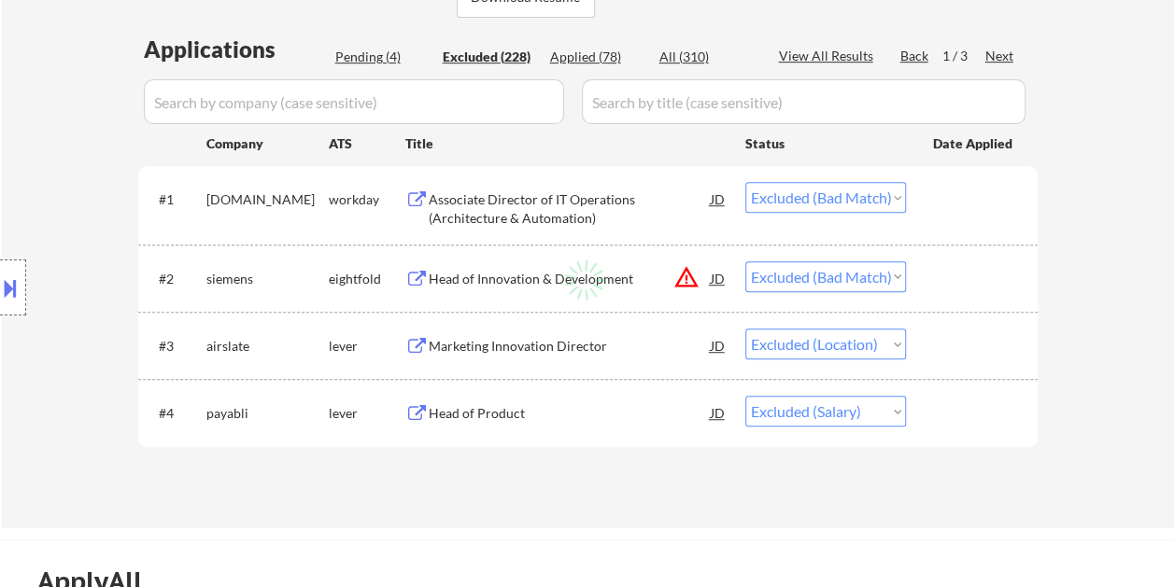
select select ""excluded__bad_match_""
select select ""excluded__expired_""
select select ""excluded__bad_match_""
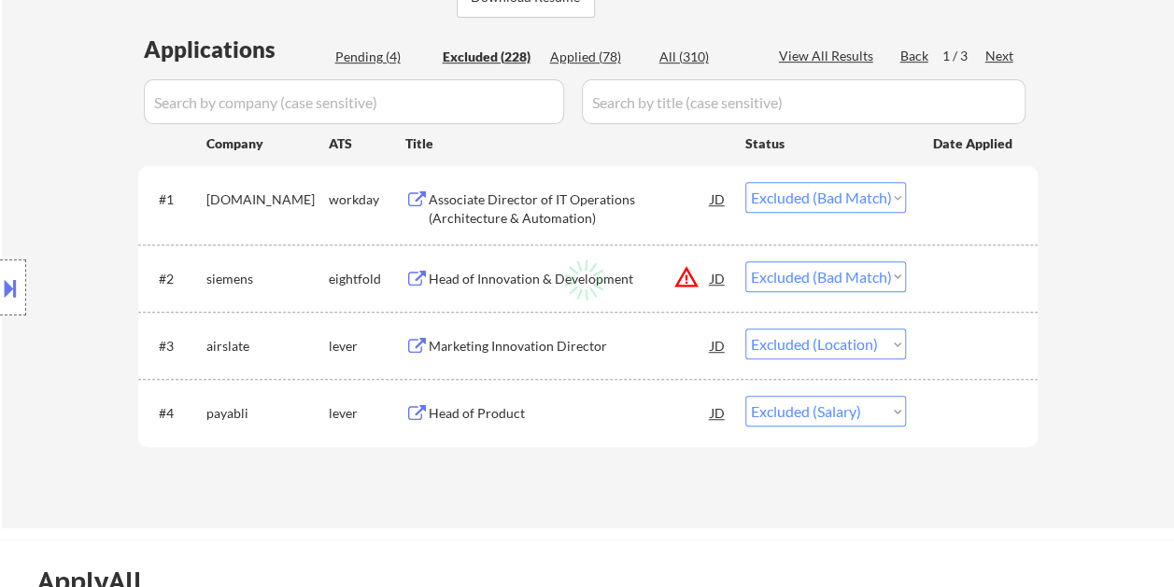
select select ""excluded__expired_""
select select ""excluded__bad_match_""
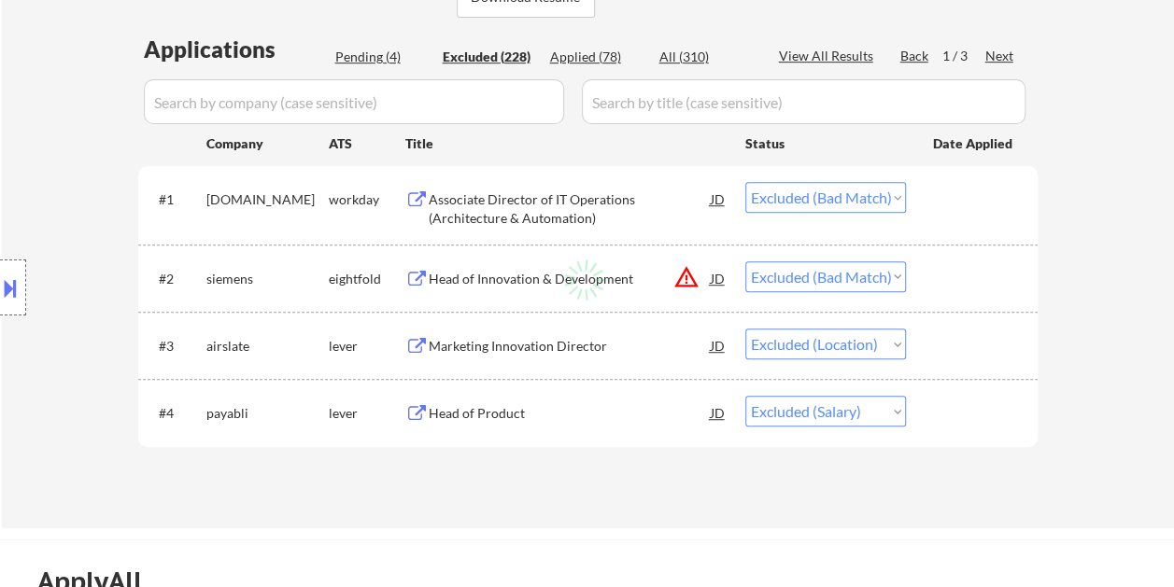
select select ""excluded__location_""
select select ""excluded__bad_match_""
select select ""excluded__expired_""
select select ""excluded__bad_match_""
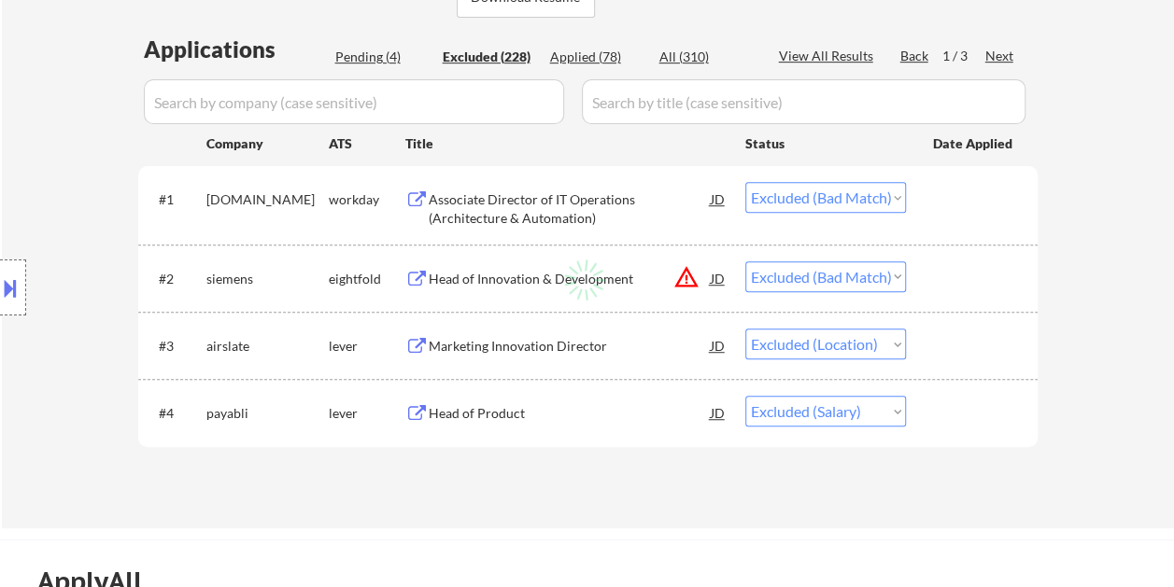
select select ""excluded__bad_match_""
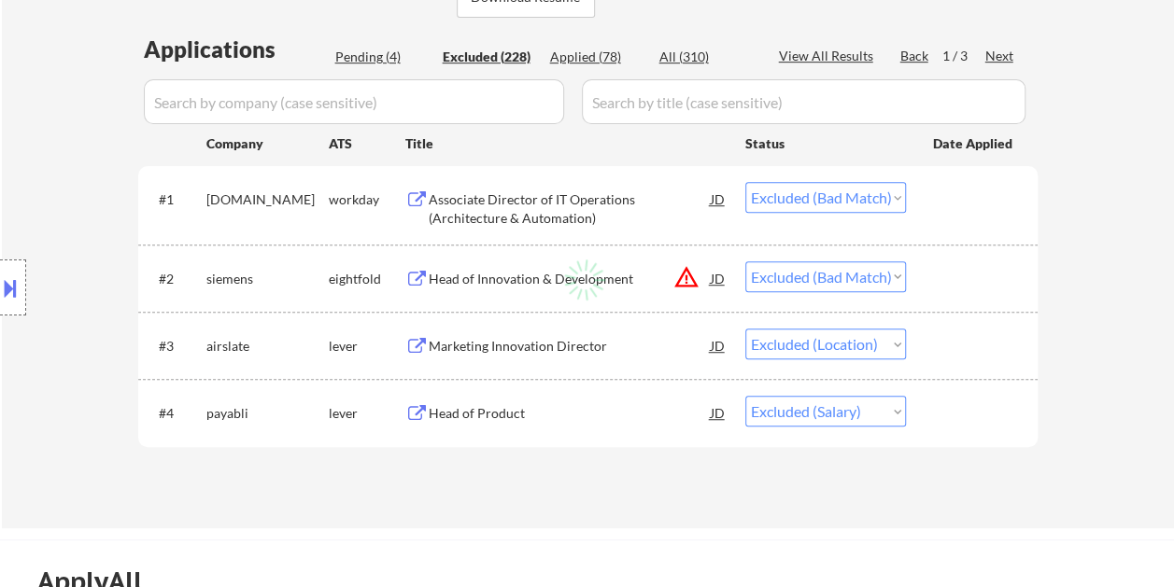
select select ""excluded__bad_match_""
select select ""excluded__expired_""
select select ""excluded__bad_match_""
select select ""excluded__expired_""
select select ""excluded__bad_match_""
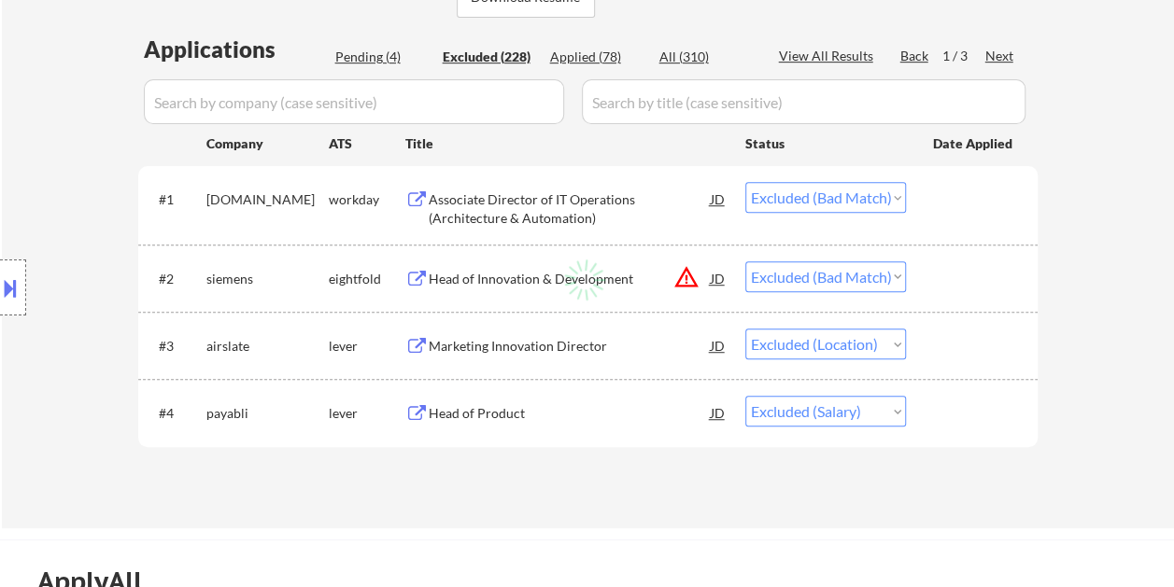
select select ""excluded__bad_match_""
select select ""excluded__expired_""
select select ""excluded__bad_match_""
select select ""excluded__expired_""
select select ""excluded__bad_match_""
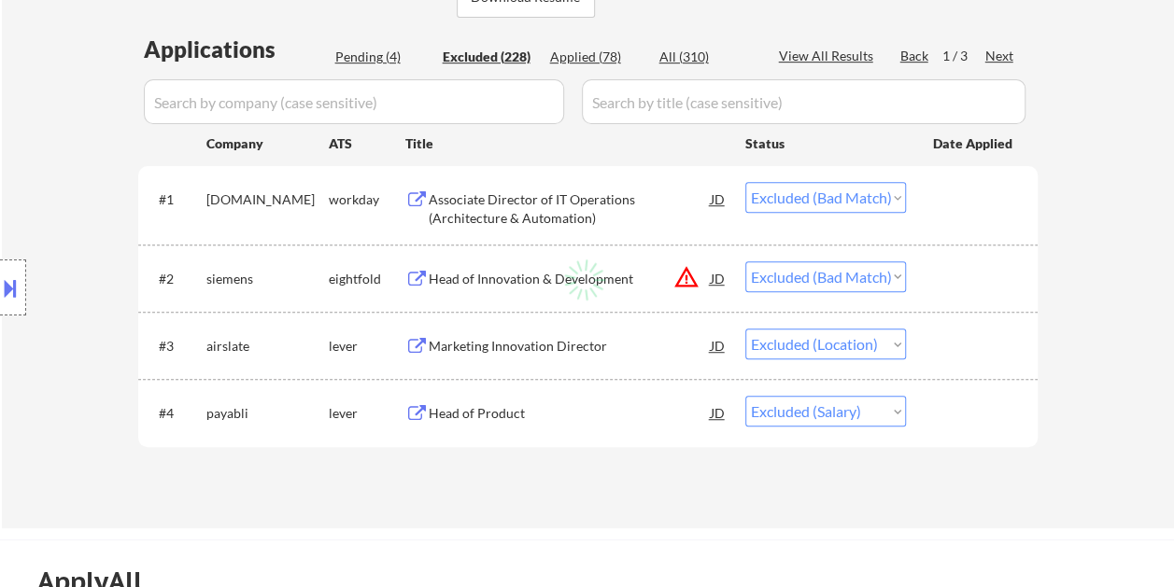
select select ""excluded__bad_match_""
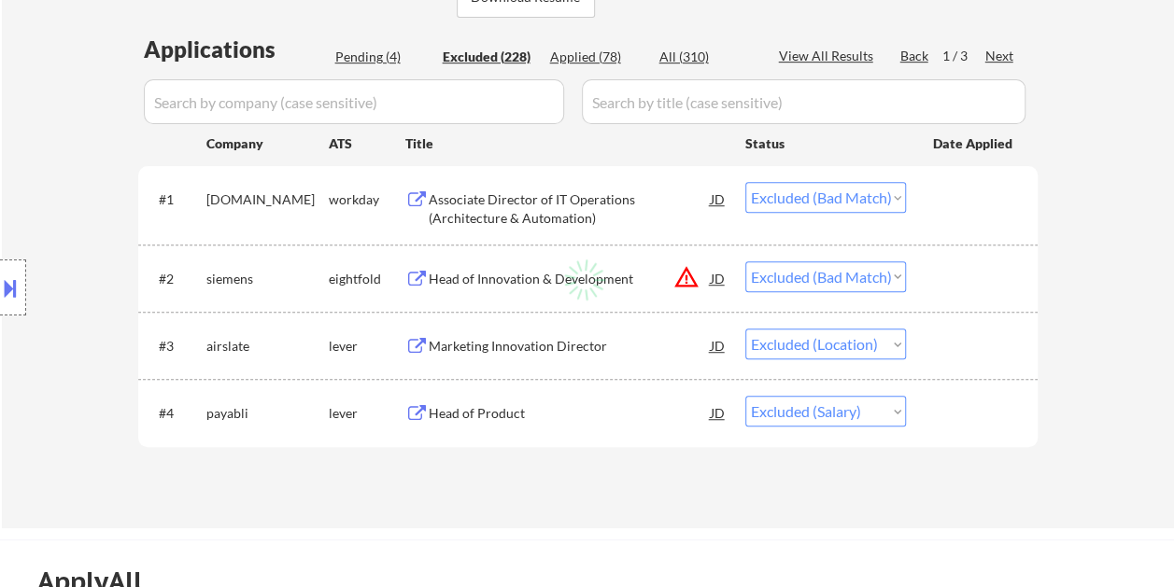
select select ""excluded__salary_""
select select ""excluded__expired_""
select select ""excluded__bad_match_""
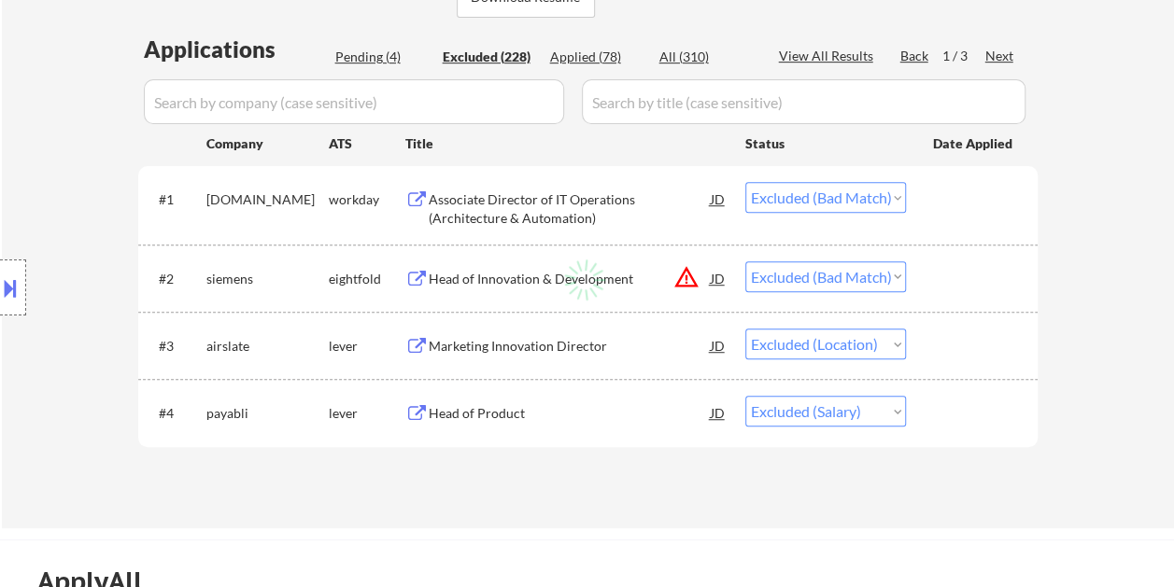
select select ""excluded__location_""
select select ""excluded__bad_match_""
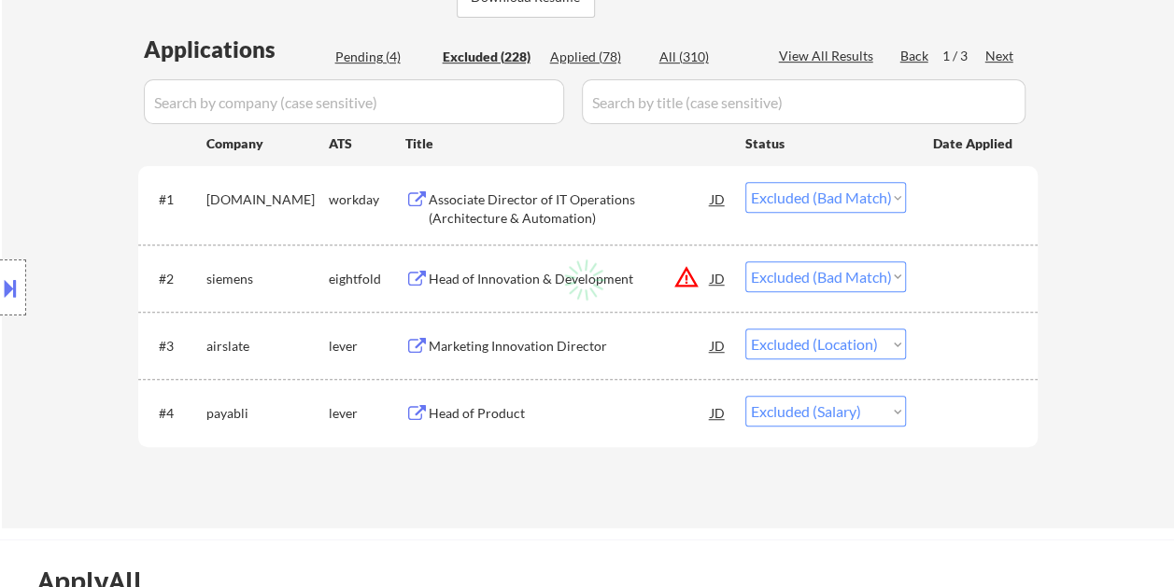
select select ""excluded__bad_match_""
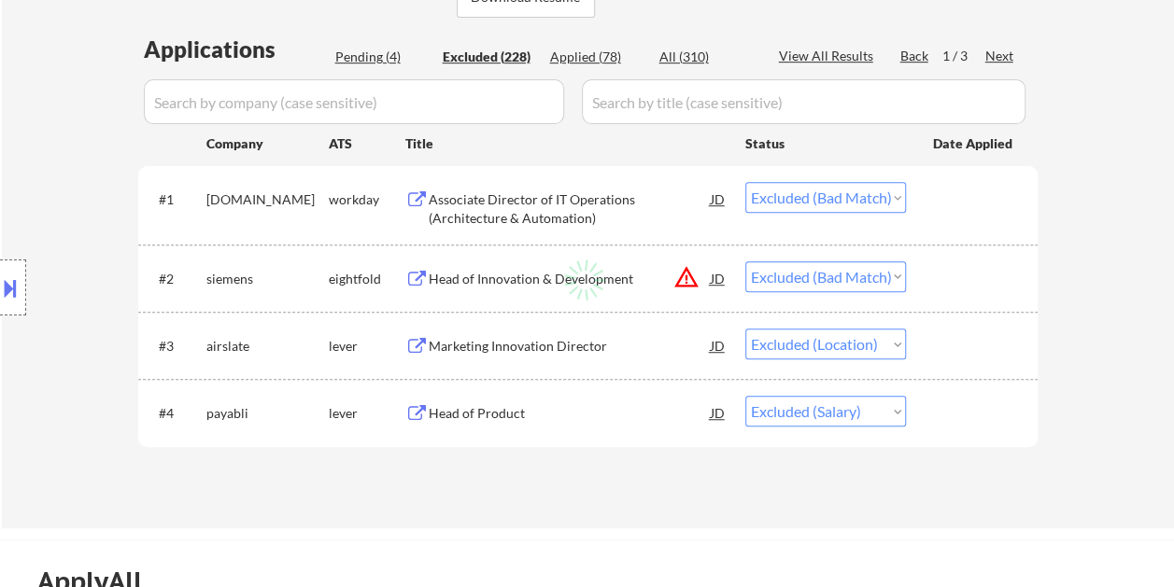
select select ""excluded__location_""
select select ""excluded__bad_match_""
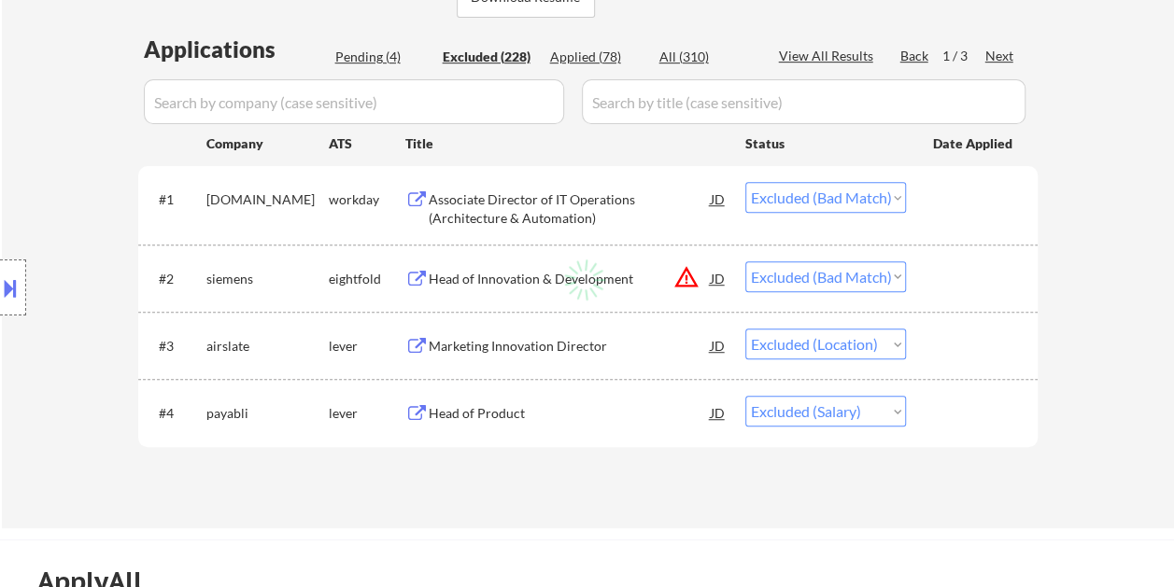
select select ""excluded__bad_match_""
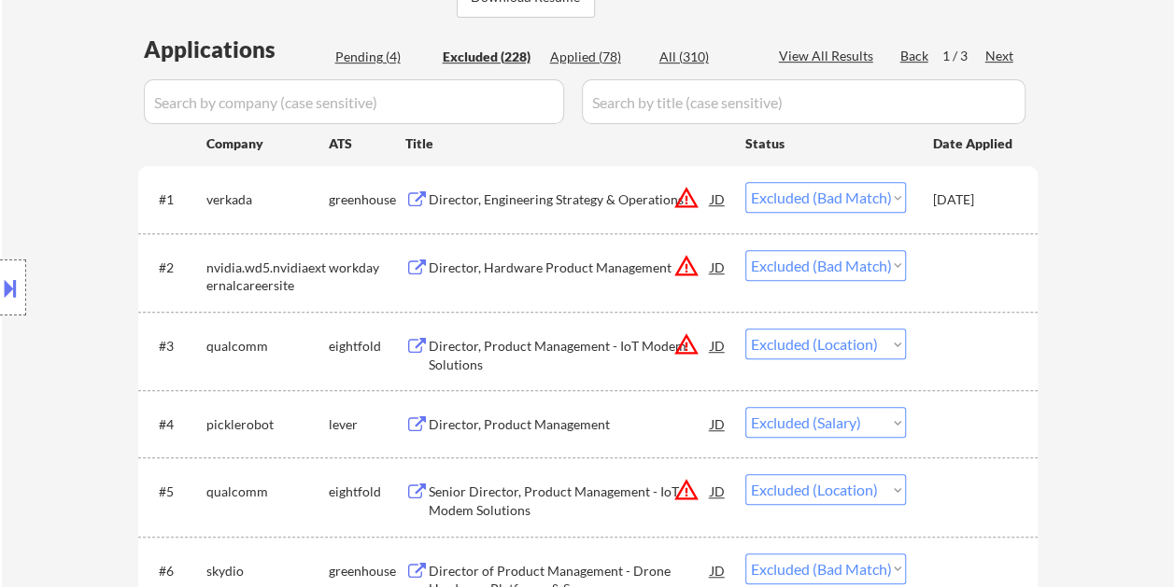
scroll to position [6101, 0]
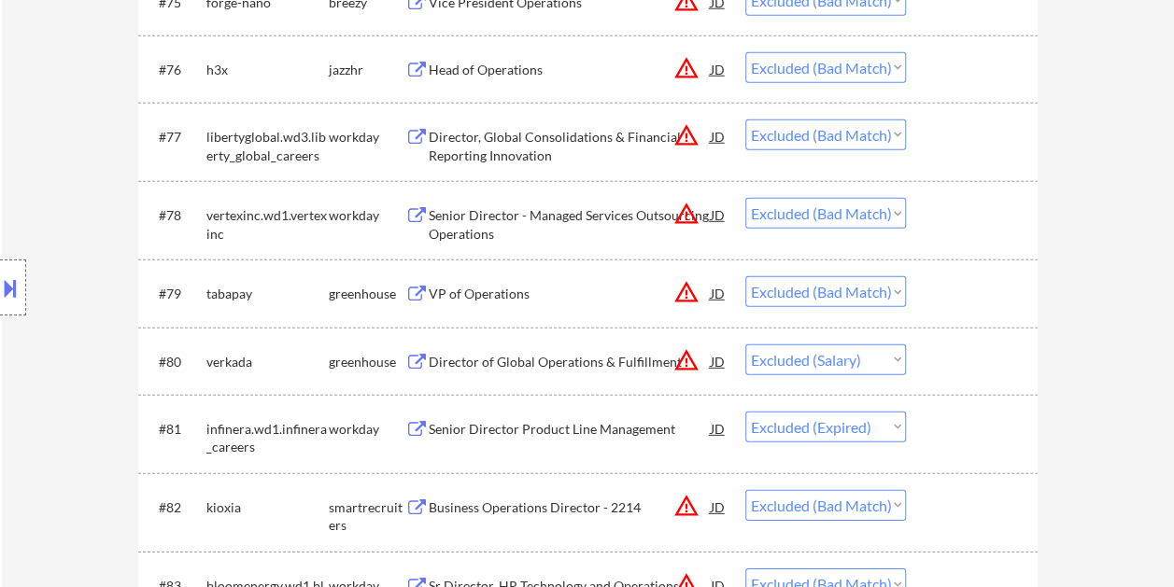
click at [877, 287] on select "Choose an option... Pending Applied Excluded (Questions) Excluded (Expired) Exc…" at bounding box center [825, 291] width 161 height 31
click at [745, 276] on select "Choose an option... Pending Applied Excluded (Questions) Excluded (Expired) Exc…" at bounding box center [825, 291] width 161 height 31
select select ""excluded__salary_""
select select ""excluded__expired_""
select select ""excluded__bad_match_""
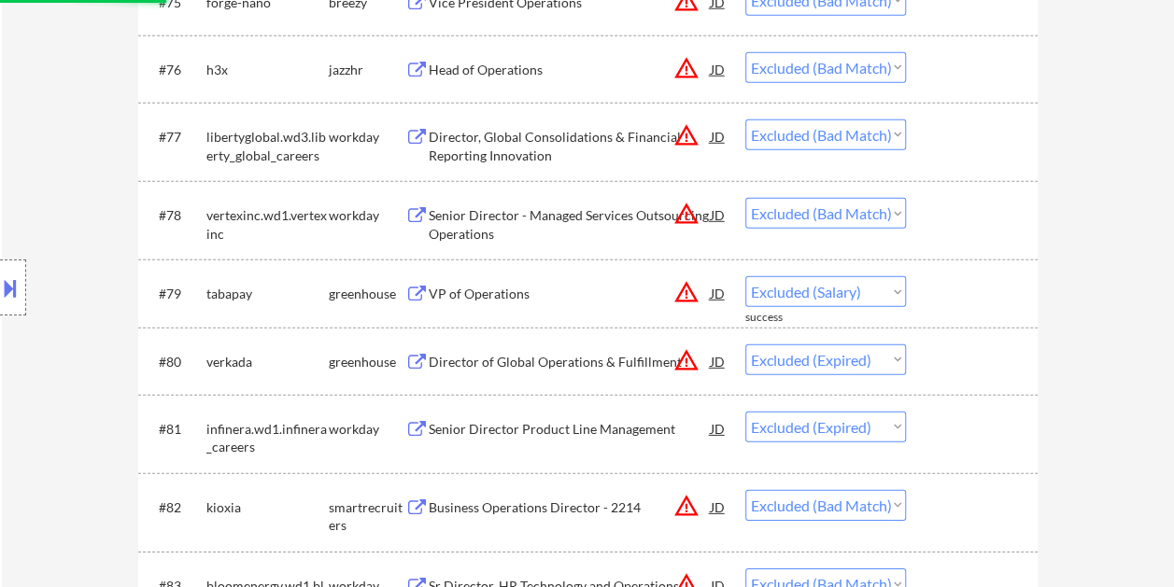
select select ""excluded__location_""
select select ""excluded__bad_match_""
select select ""excluded__location_""
select select ""excluded__bad_match_""
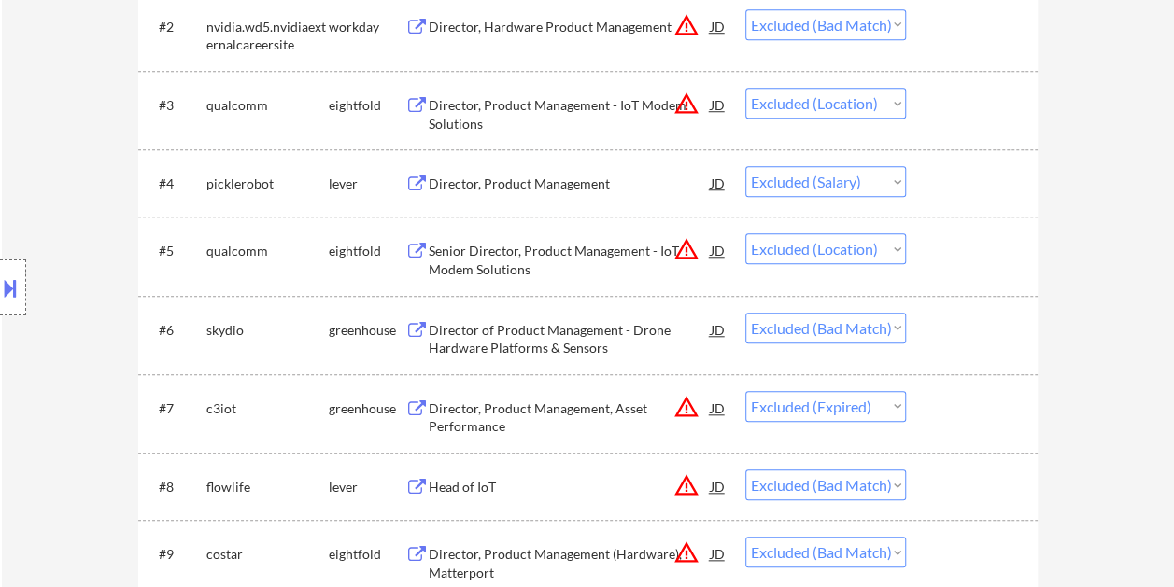
scroll to position [200, 0]
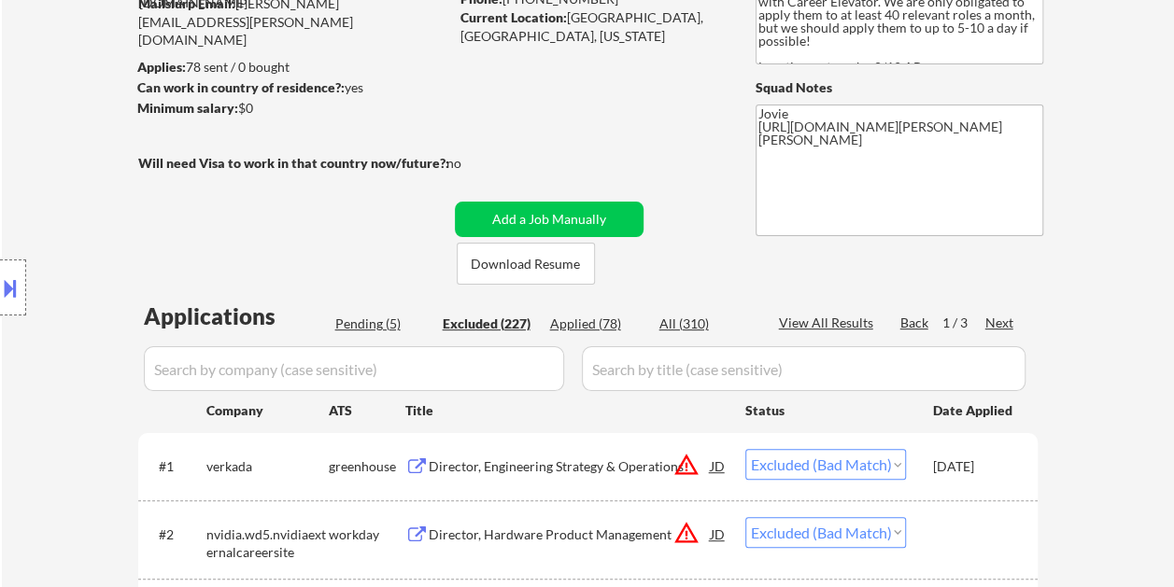
click at [374, 323] on div "Pending (5)" at bounding box center [381, 324] width 93 height 19
select select ""pending""
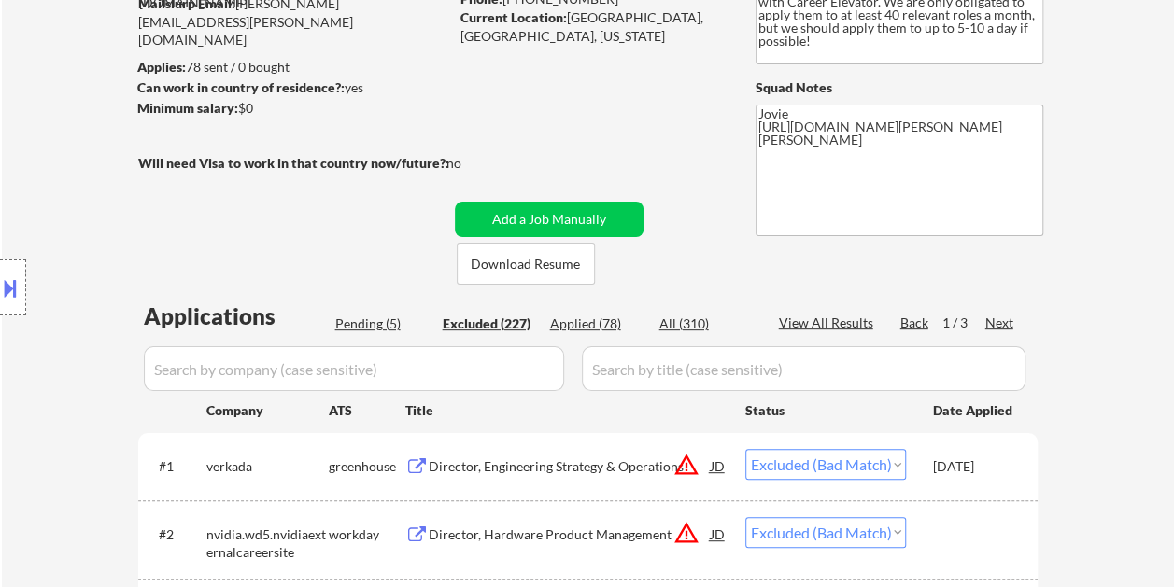
select select ""pending""
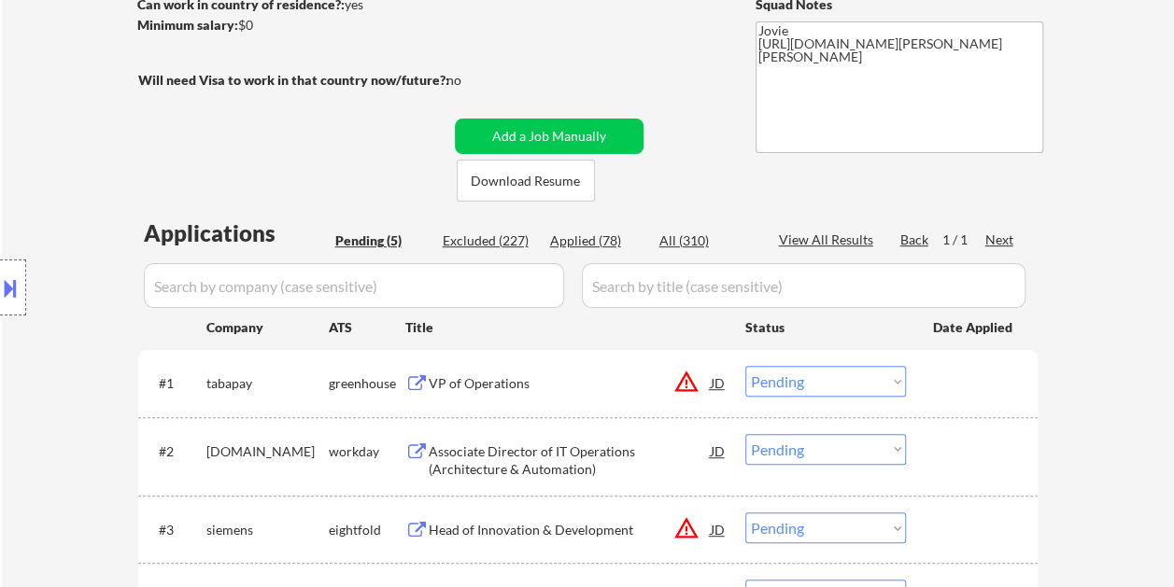
scroll to position [293, 0]
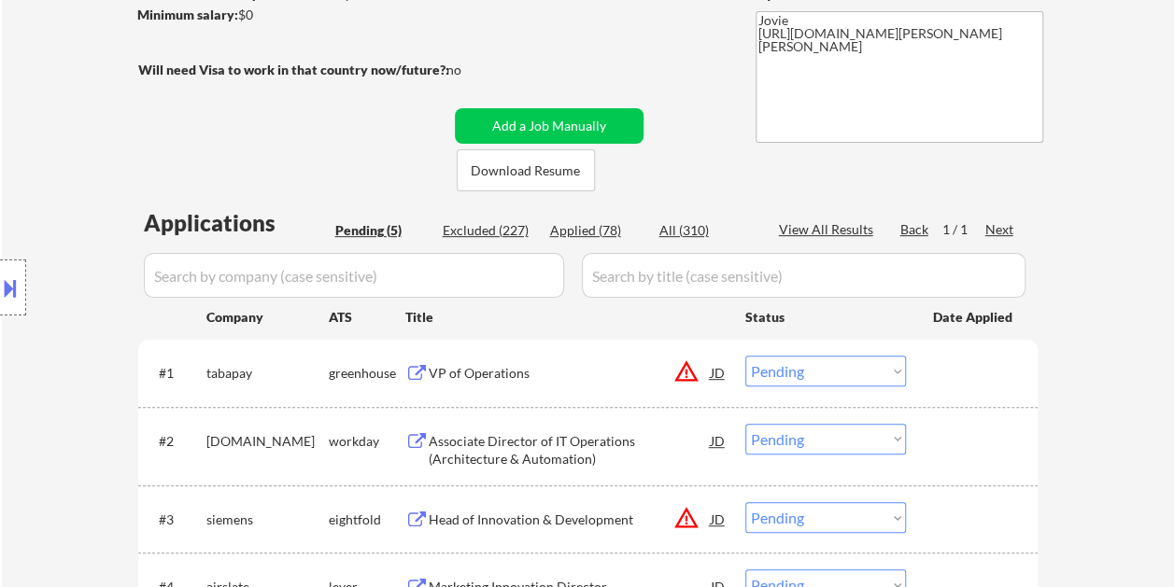
click at [921, 374] on div "#1 tabapay greenhouse VP of Operations JD warning_amber Choose an option... Pen…" at bounding box center [585, 372] width 882 height 50
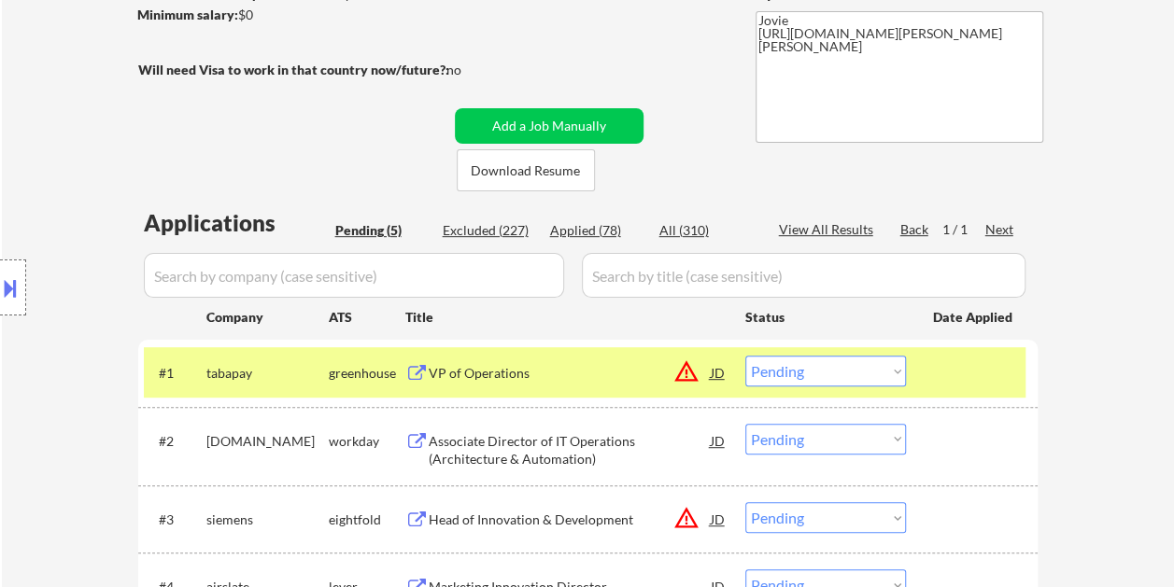
click at [564, 369] on div "VP of Operations" at bounding box center [570, 373] width 282 height 19
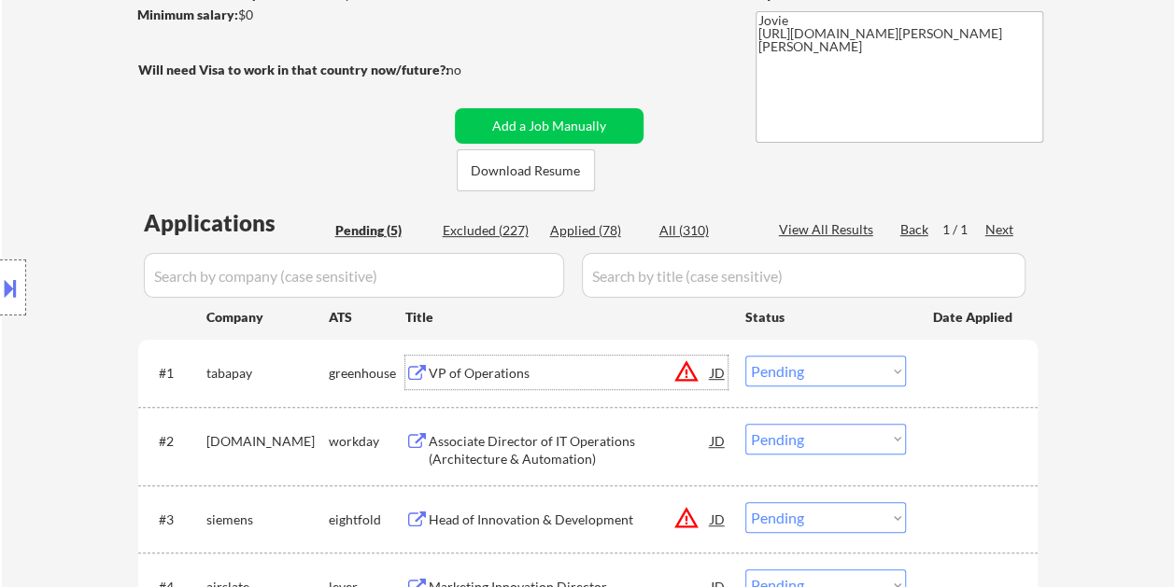
click at [933, 373] on div at bounding box center [974, 373] width 82 height 34
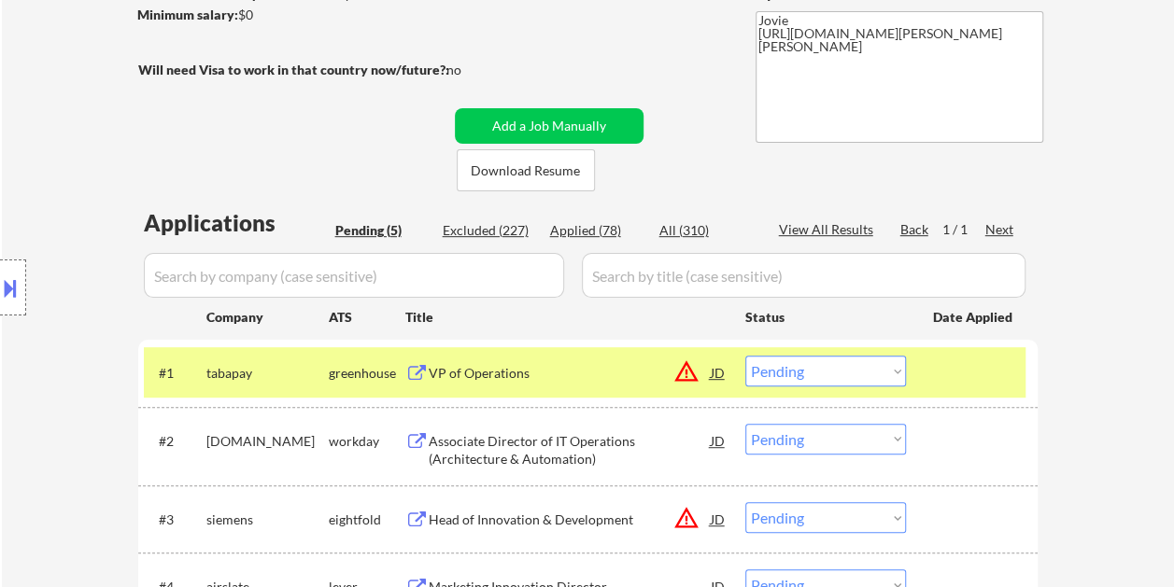
click at [885, 368] on select "Choose an option... Pending Applied Excluded (Questions) Excluded (Expired) Exc…" at bounding box center [825, 371] width 161 height 31
click at [745, 356] on select "Choose an option... Pending Applied Excluded (Questions) Excluded (Expired) Exc…" at bounding box center [825, 371] width 161 height 31
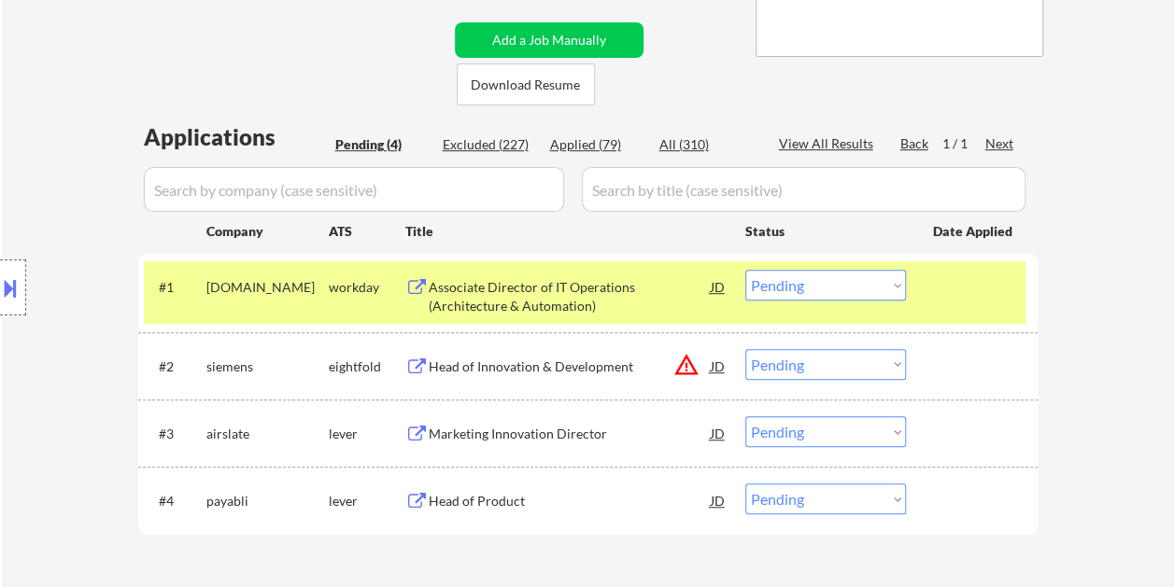
scroll to position [387, 0]
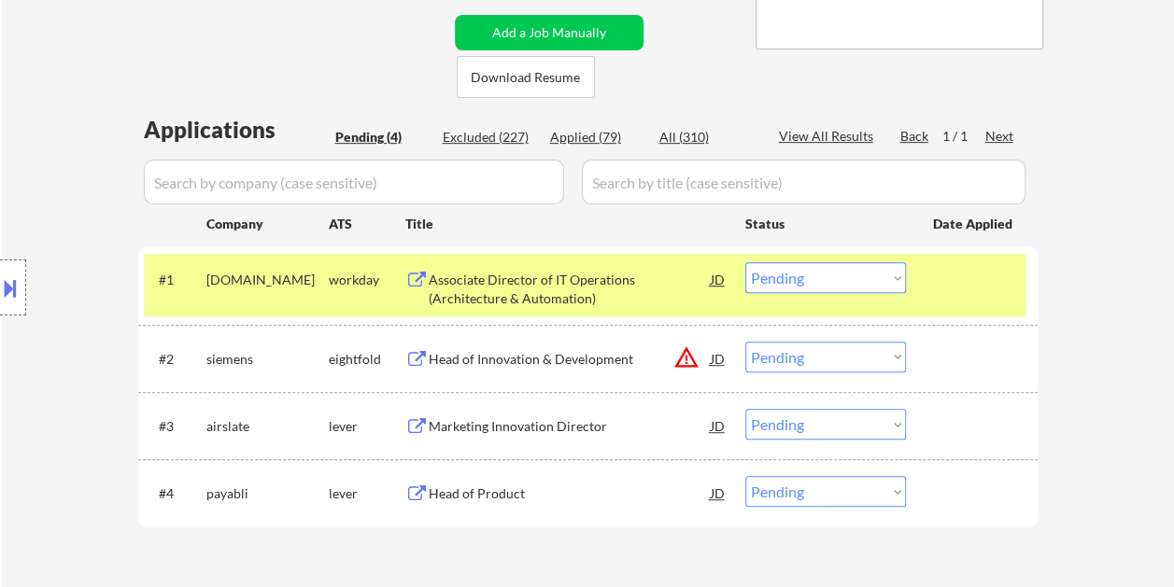
click at [939, 295] on div at bounding box center [974, 279] width 82 height 34
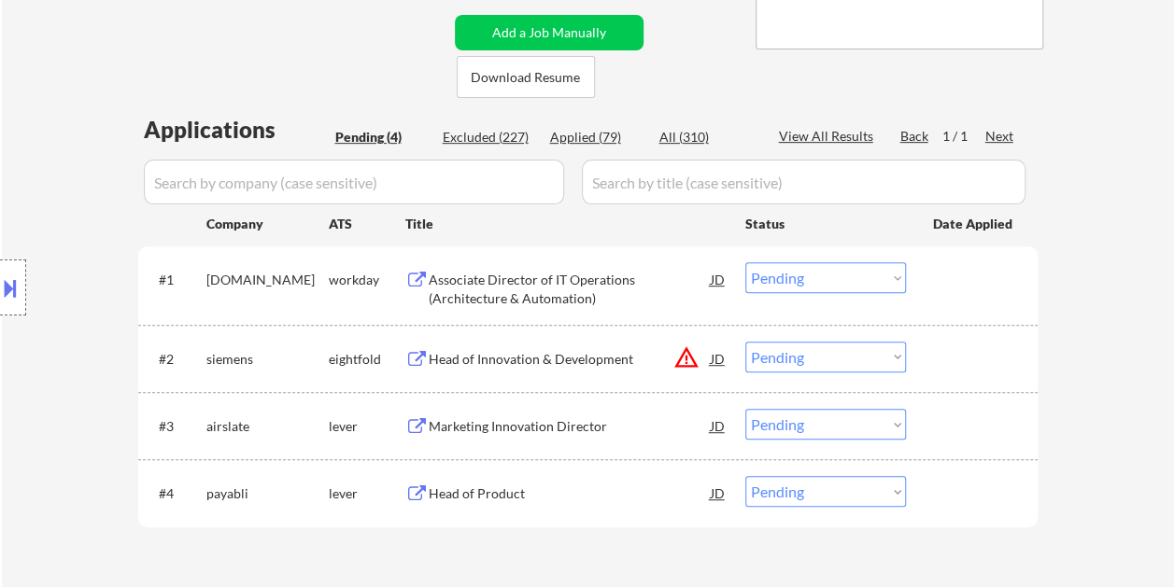
click at [951, 287] on div at bounding box center [974, 279] width 82 height 34
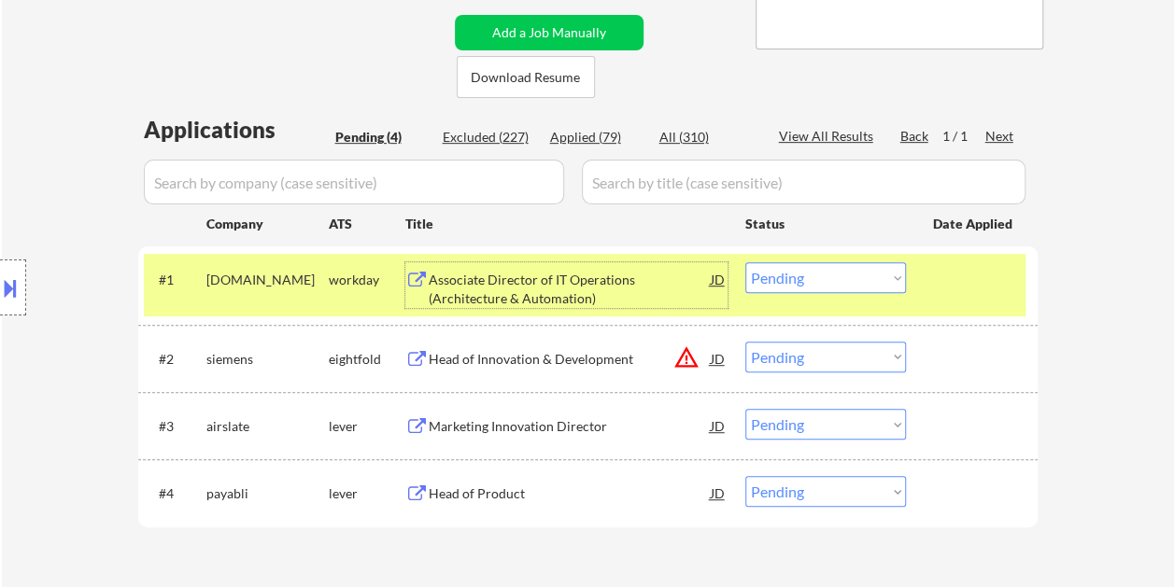
click at [582, 289] on div "Associate Director of IT Operations (Architecture & Automation)" at bounding box center [570, 289] width 282 height 36
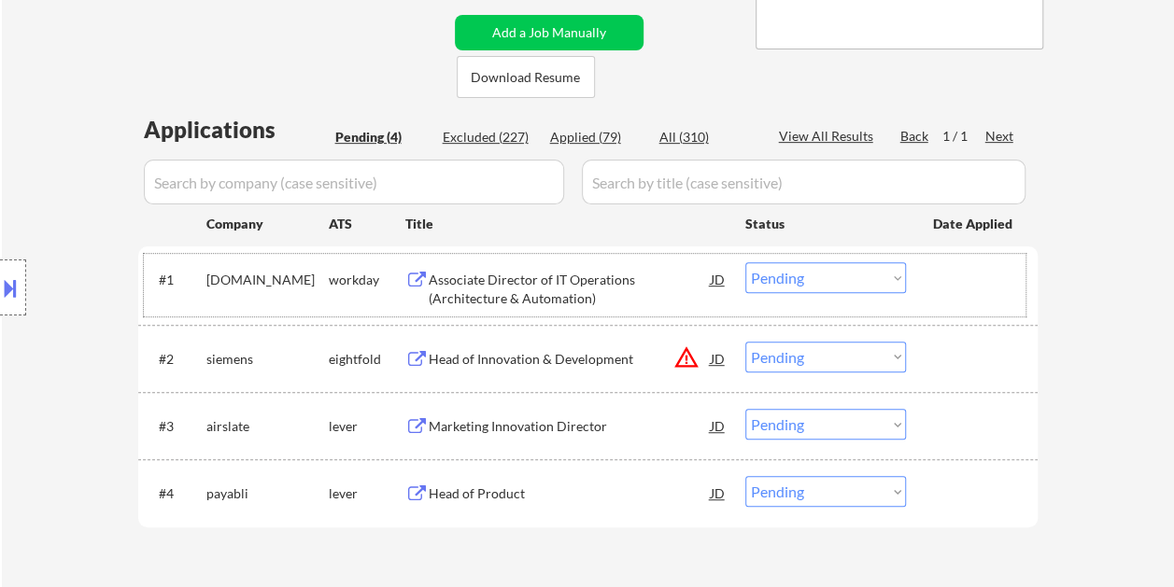
drag, startPoint x: 1003, startPoint y: 283, endPoint x: 945, endPoint y: 290, distance: 58.3
click at [990, 286] on div at bounding box center [974, 279] width 82 height 34
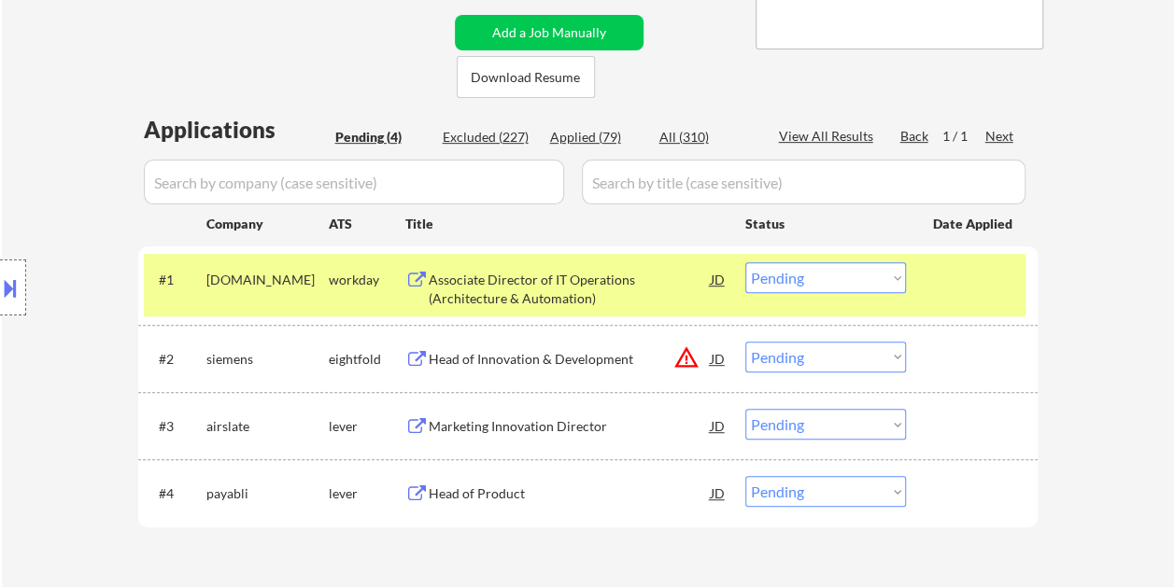
click at [902, 280] on div "#1 regeneron.wd1.careers workday Associate Director of IT Operations (Architect…" at bounding box center [585, 285] width 882 height 62
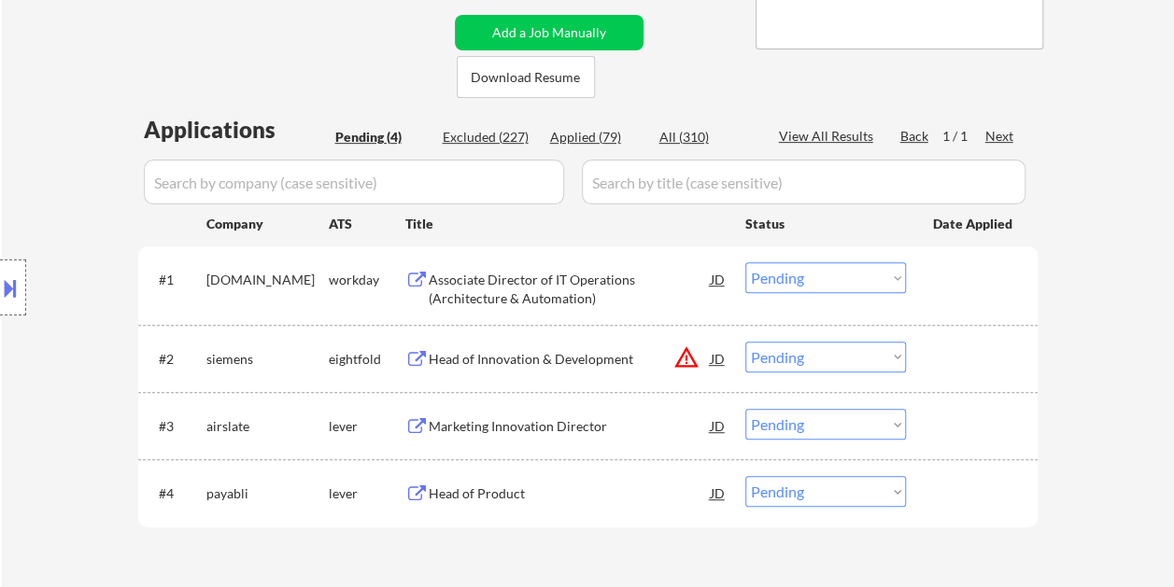
drag, startPoint x: 951, startPoint y: 287, endPoint x: 883, endPoint y: 281, distance: 68.4
click at [951, 288] on div at bounding box center [974, 279] width 82 height 34
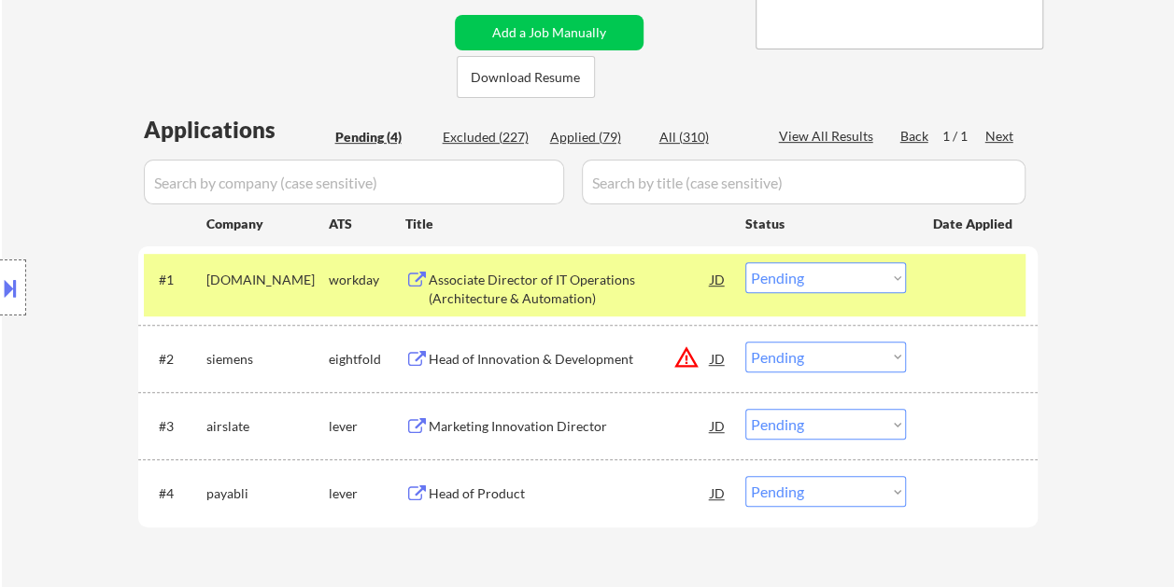
click at [872, 280] on select "Choose an option... Pending Applied Excluded (Questions) Excluded (Expired) Exc…" at bounding box center [825, 277] width 161 height 31
click at [745, 262] on select "Choose an option... Pending Applied Excluded (Questions) Excluded (Expired) Exc…" at bounding box center [825, 277] width 161 height 31
select select ""pending""
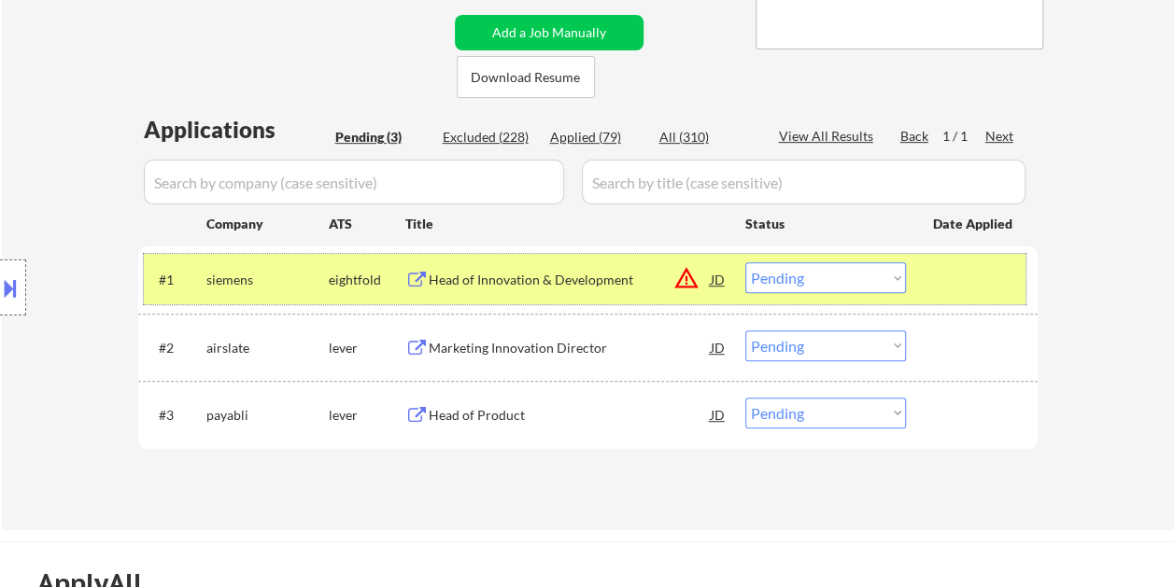
click at [926, 278] on div "#1 siemens eightfold Head of Innovation & Development JD warning_amber Choose a…" at bounding box center [585, 279] width 882 height 50
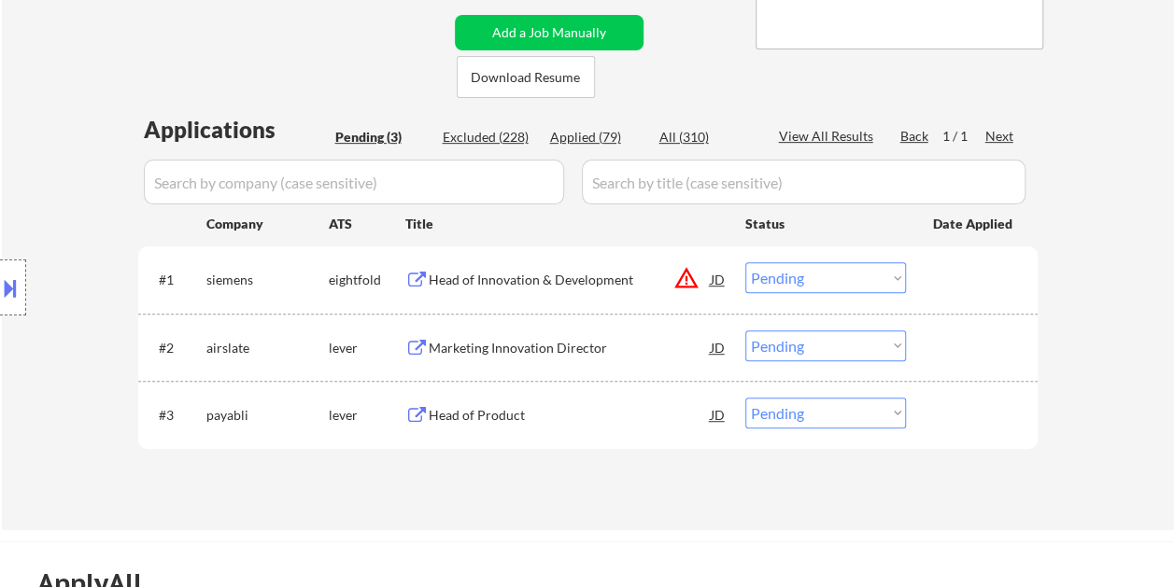
click at [955, 346] on div at bounding box center [974, 348] width 82 height 34
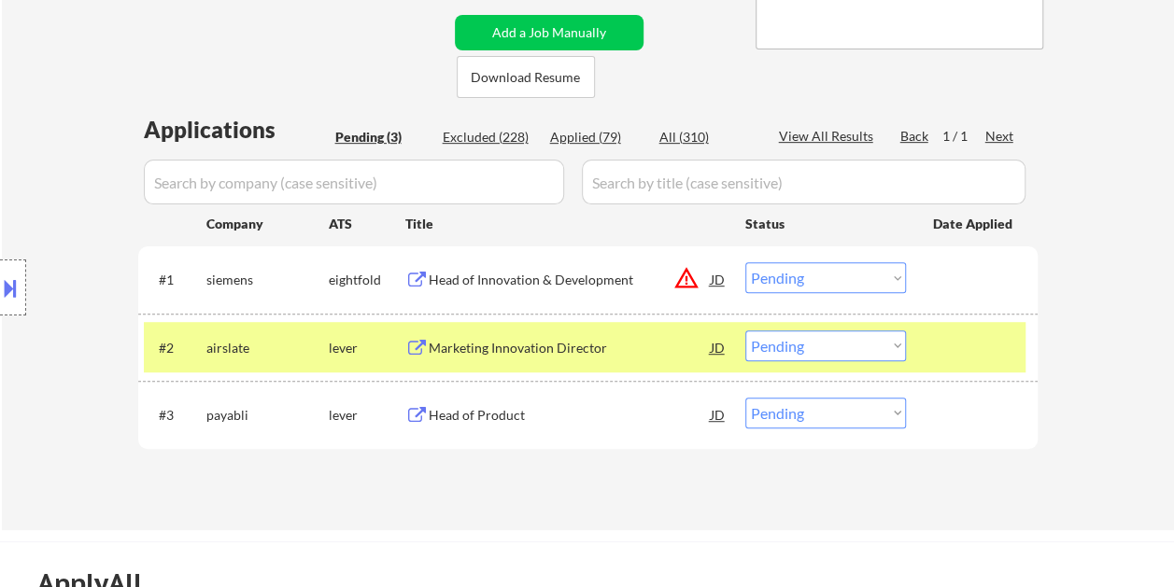
click at [607, 348] on div "Marketing Innovation Director" at bounding box center [570, 348] width 282 height 19
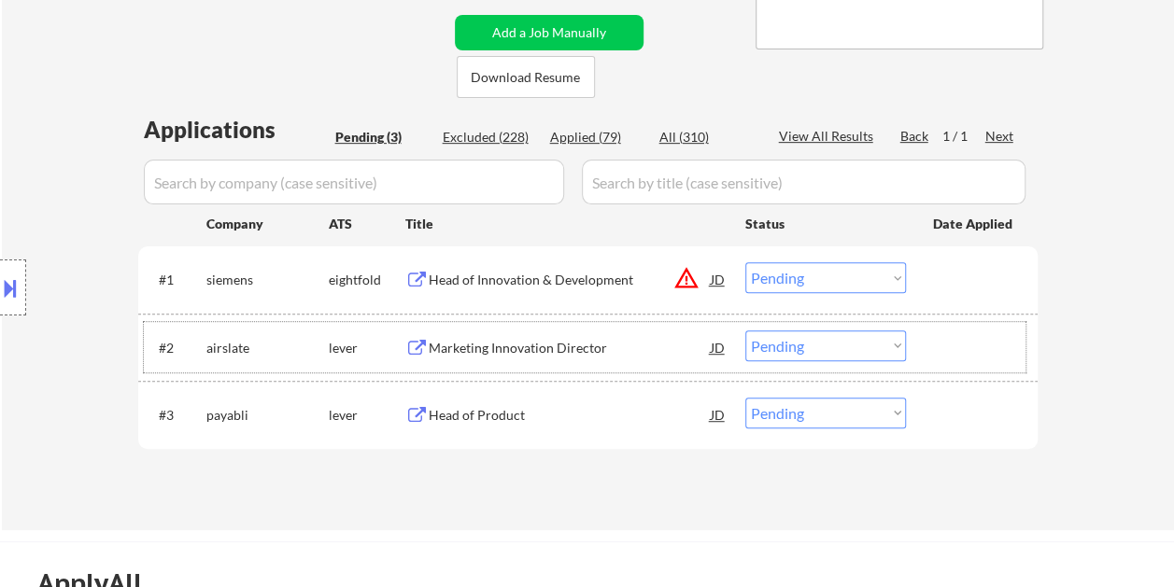
click at [969, 350] on div at bounding box center [974, 348] width 82 height 34
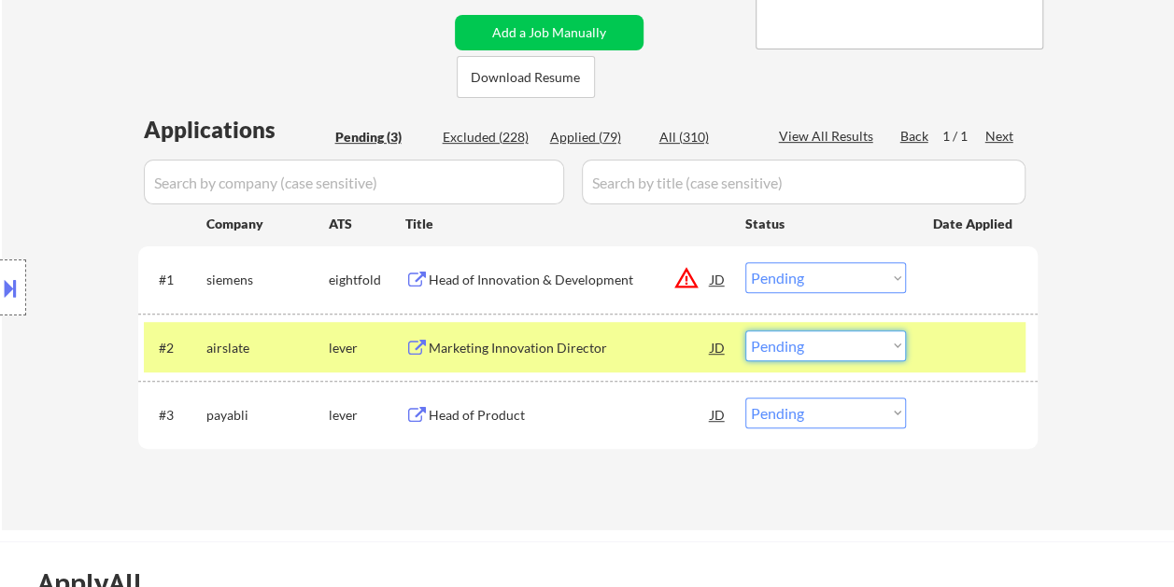
click at [900, 342] on select "Choose an option... Pending Applied Excluded (Questions) Excluded (Expired) Exc…" at bounding box center [825, 346] width 161 height 31
click at [745, 331] on select "Choose an option... Pending Applied Excluded (Questions) Excluded (Expired) Exc…" at bounding box center [825, 346] width 161 height 31
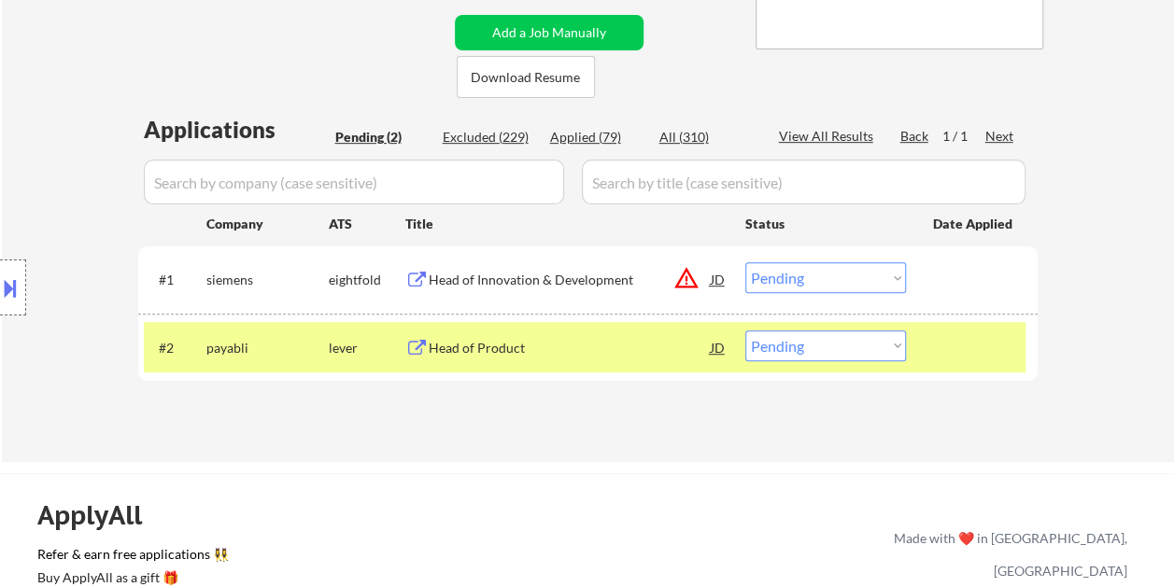
click at [951, 355] on div at bounding box center [974, 348] width 82 height 34
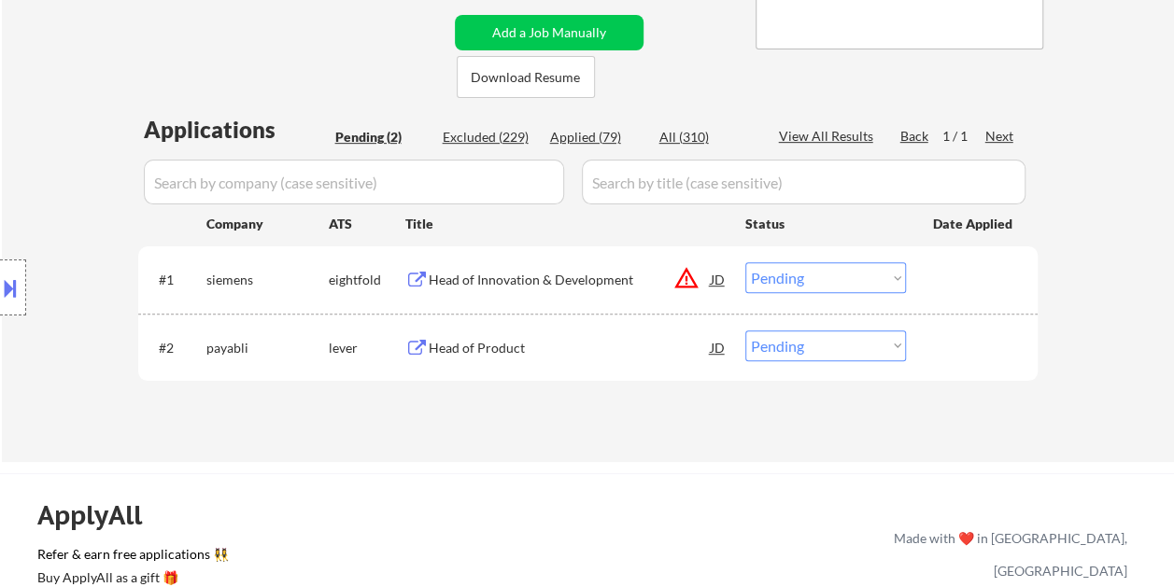
click at [983, 361] on div at bounding box center [974, 348] width 82 height 34
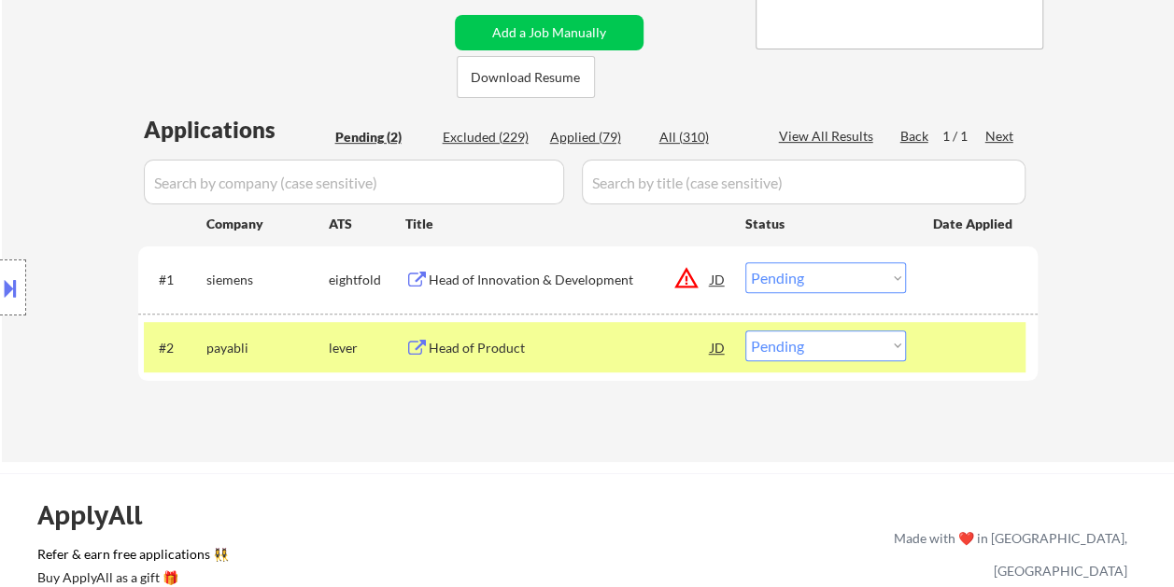
click at [609, 332] on div "Head of Product" at bounding box center [570, 348] width 282 height 34
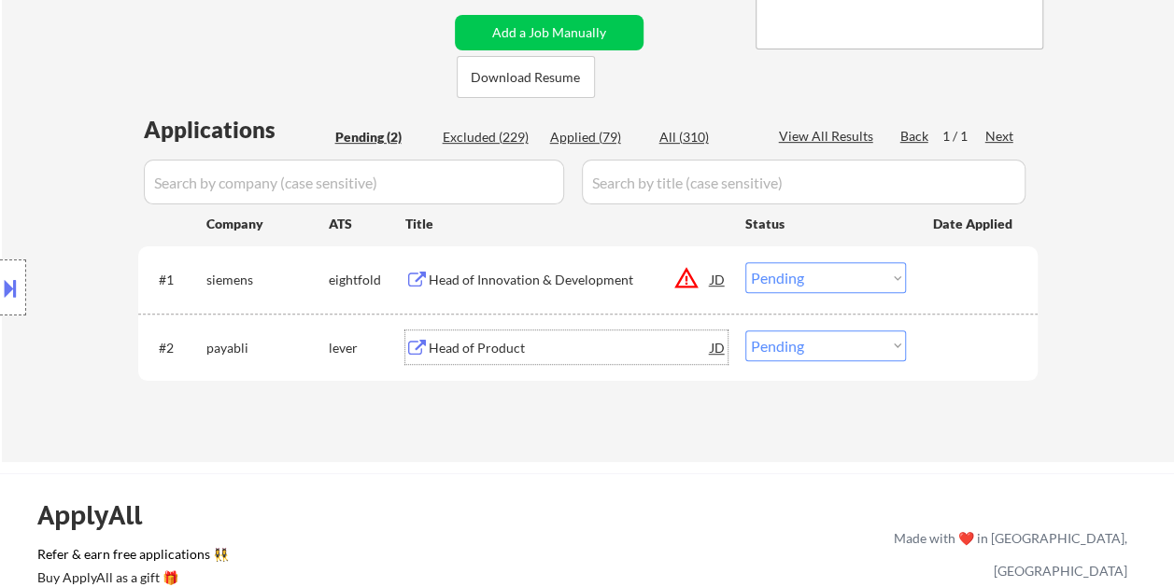
click at [933, 332] on div at bounding box center [974, 348] width 82 height 34
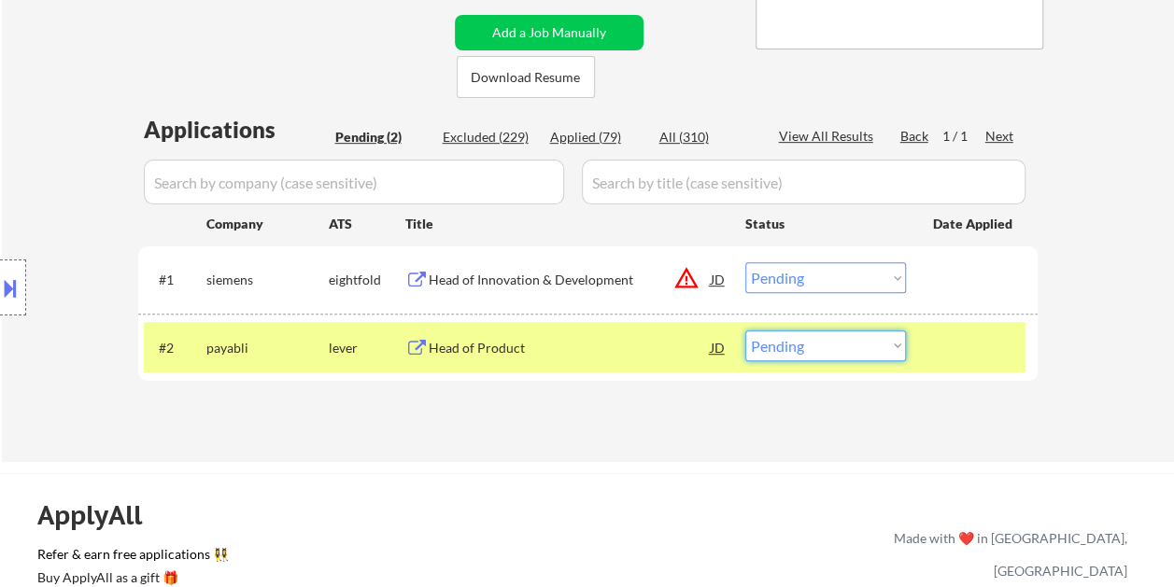
click at [898, 346] on select "Choose an option... Pending Applied Excluded (Questions) Excluded (Expired) Exc…" at bounding box center [825, 346] width 161 height 31
select select ""excluded__bad_match_""
click at [745, 331] on select "Choose an option... Pending Applied Excluded (Questions) Excluded (Expired) Exc…" at bounding box center [825, 346] width 161 height 31
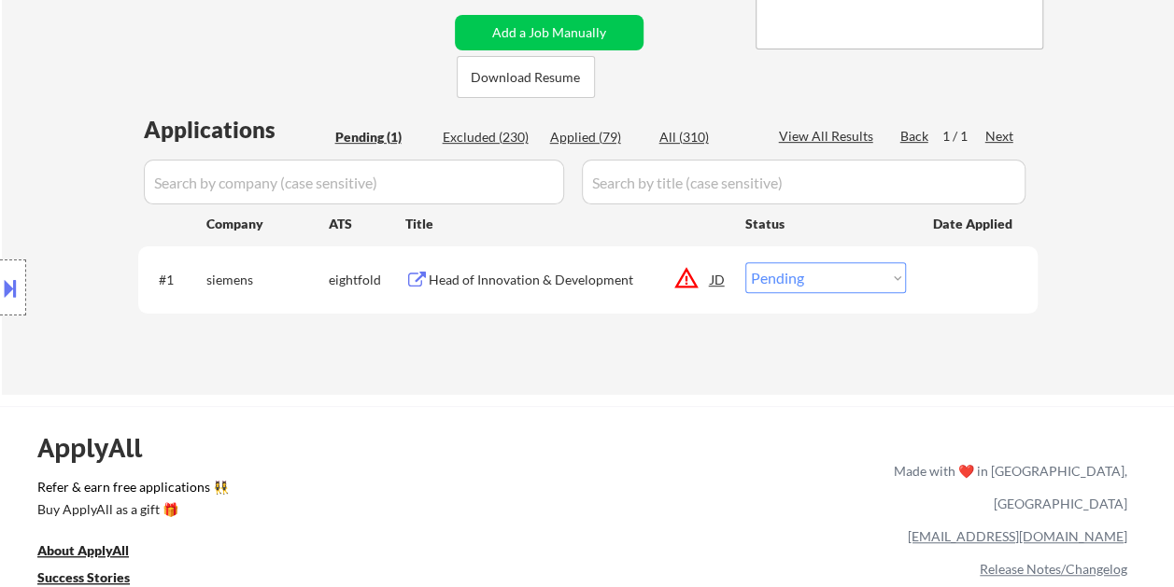
click at [943, 280] on div at bounding box center [974, 279] width 82 height 34
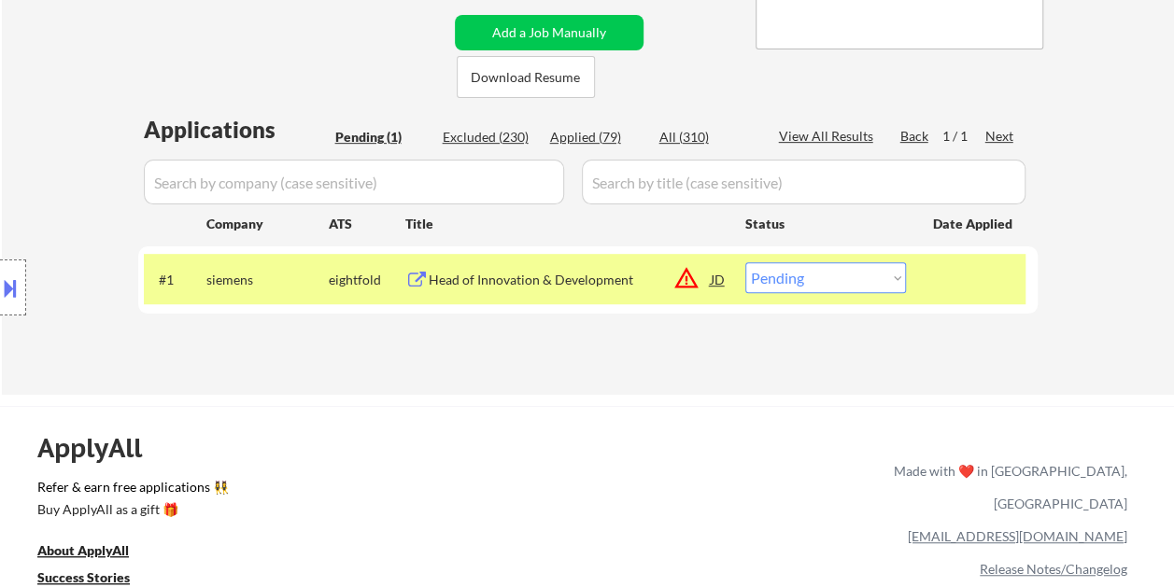
click at [544, 281] on div "Head of Innovation & Development" at bounding box center [570, 280] width 282 height 19
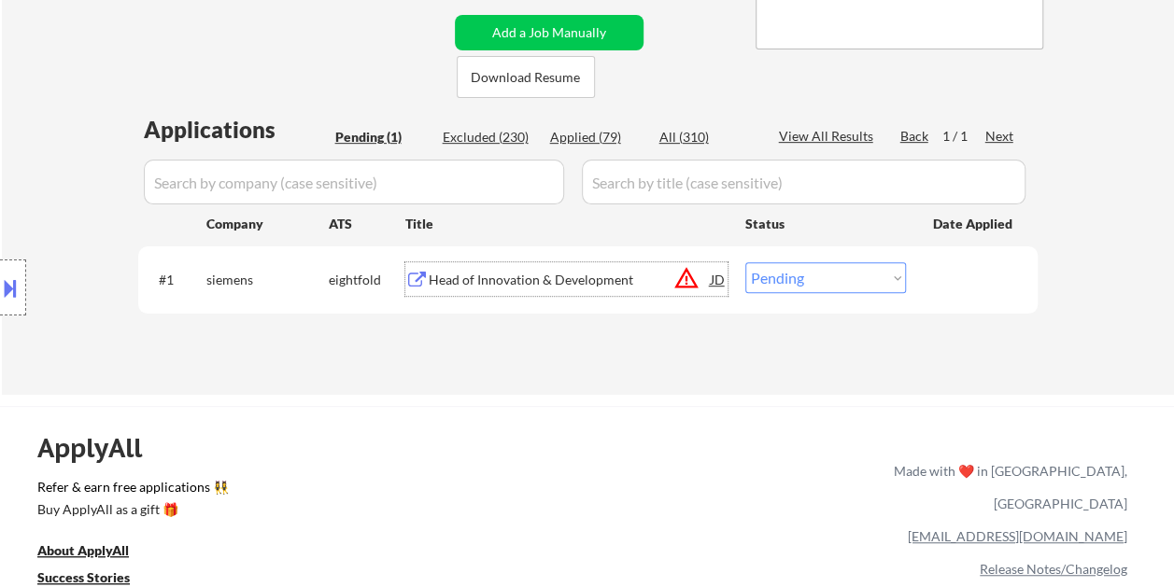
drag, startPoint x: 937, startPoint y: 288, endPoint x: 904, endPoint y: 280, distance: 33.5
click at [937, 286] on div at bounding box center [974, 279] width 82 height 34
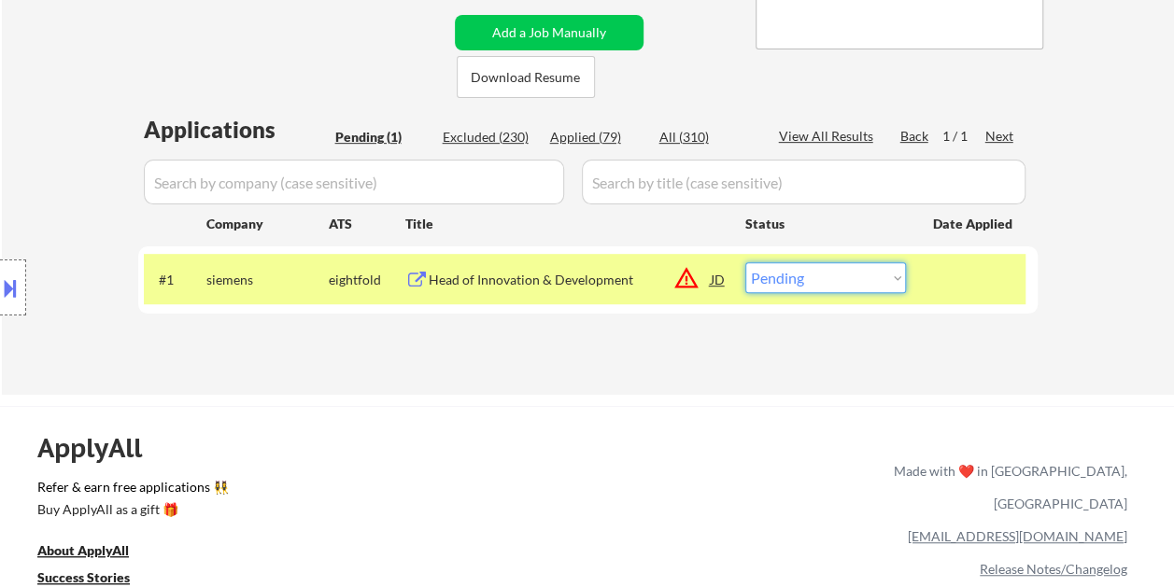
click at [897, 278] on select "Choose an option... Pending Applied Excluded (Questions) Excluded (Expired) Exc…" at bounding box center [825, 277] width 161 height 31
click at [745, 262] on select "Choose an option... Pending Applied Excluded (Questions) Excluded (Expired) Exc…" at bounding box center [825, 277] width 161 height 31
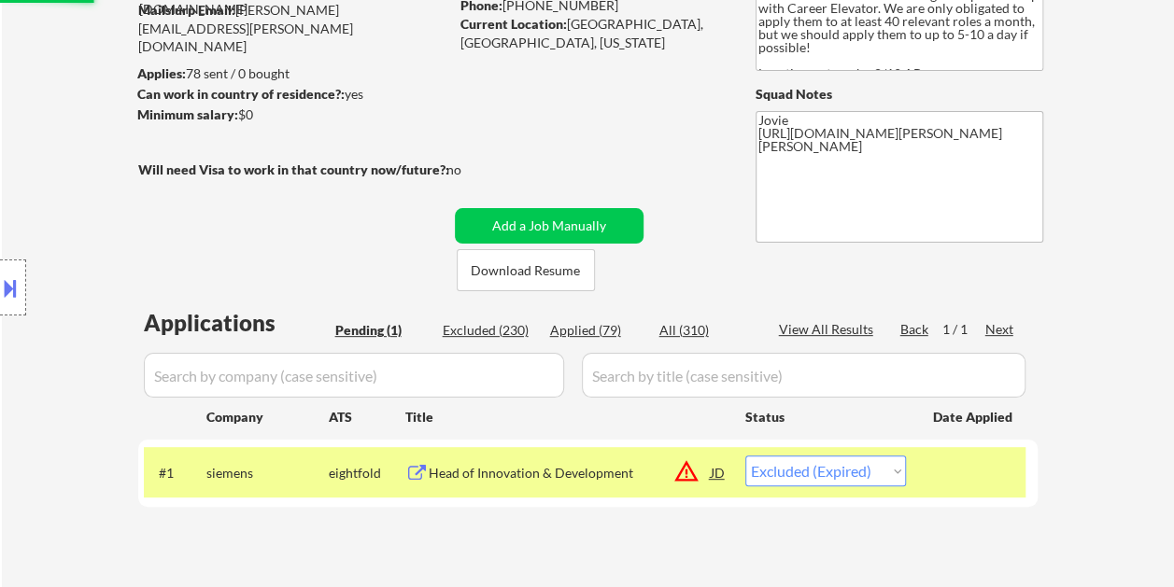
scroll to position [13, 0]
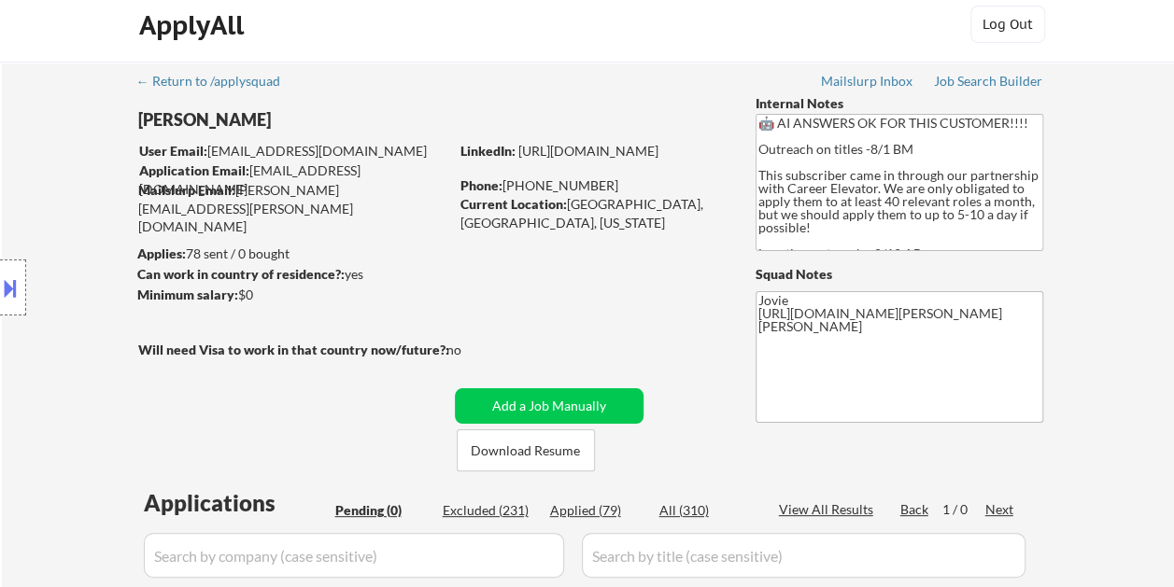
click at [602, 516] on div "Applied (79)" at bounding box center [596, 511] width 93 height 19
select select ""applied""
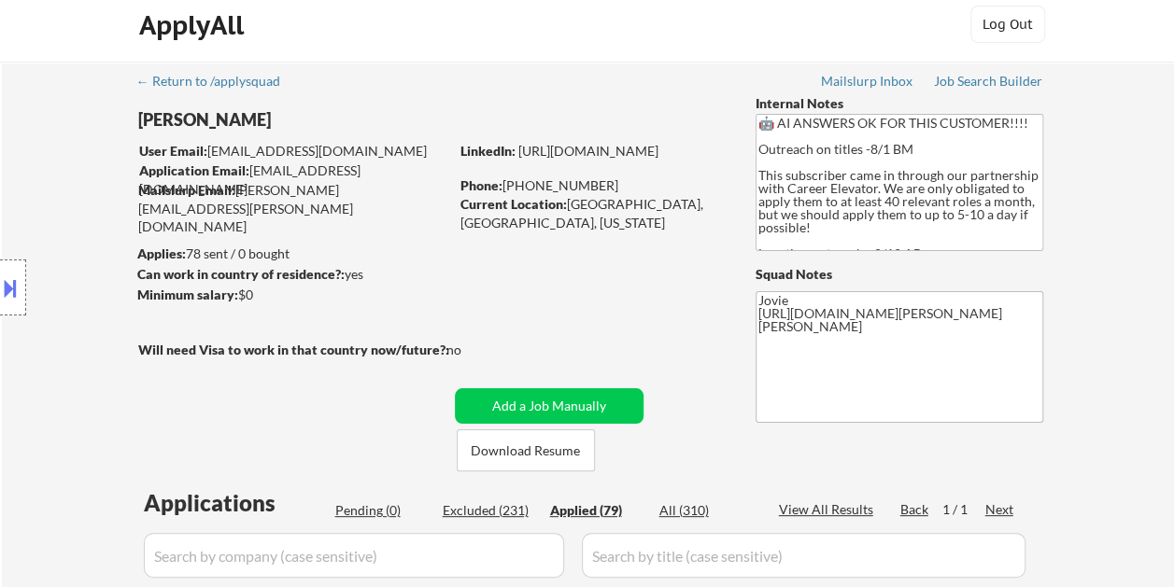
select select ""applied""
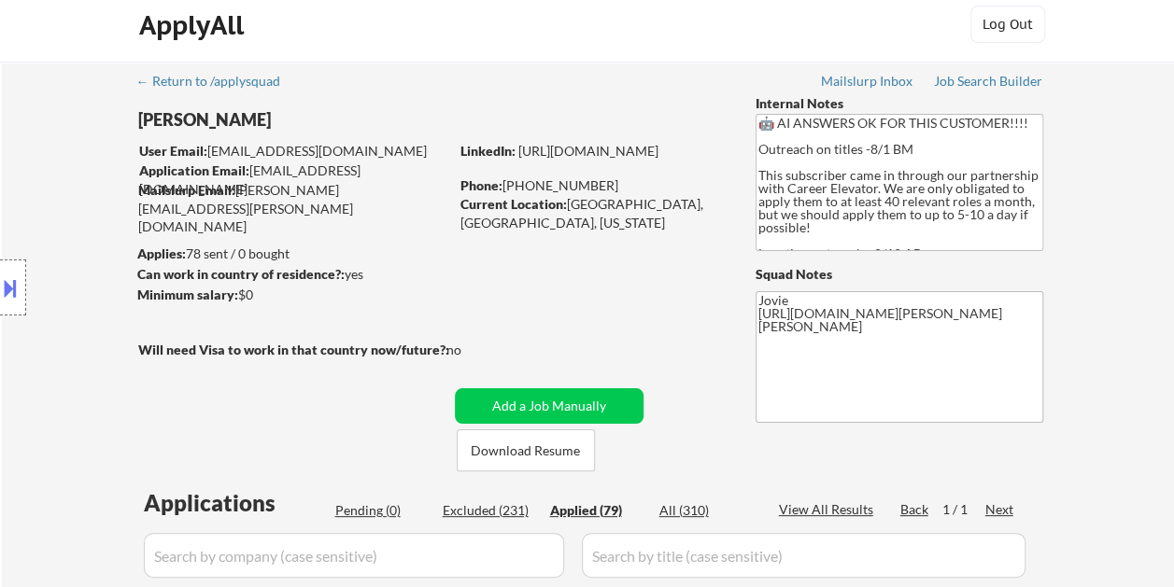
select select ""applied""
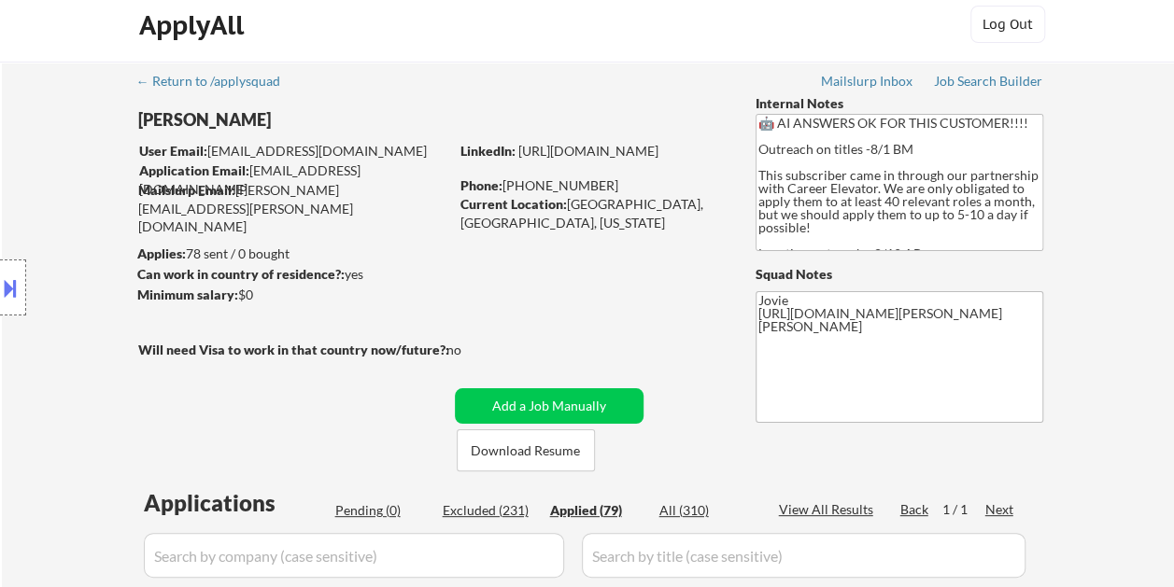
select select ""applied""
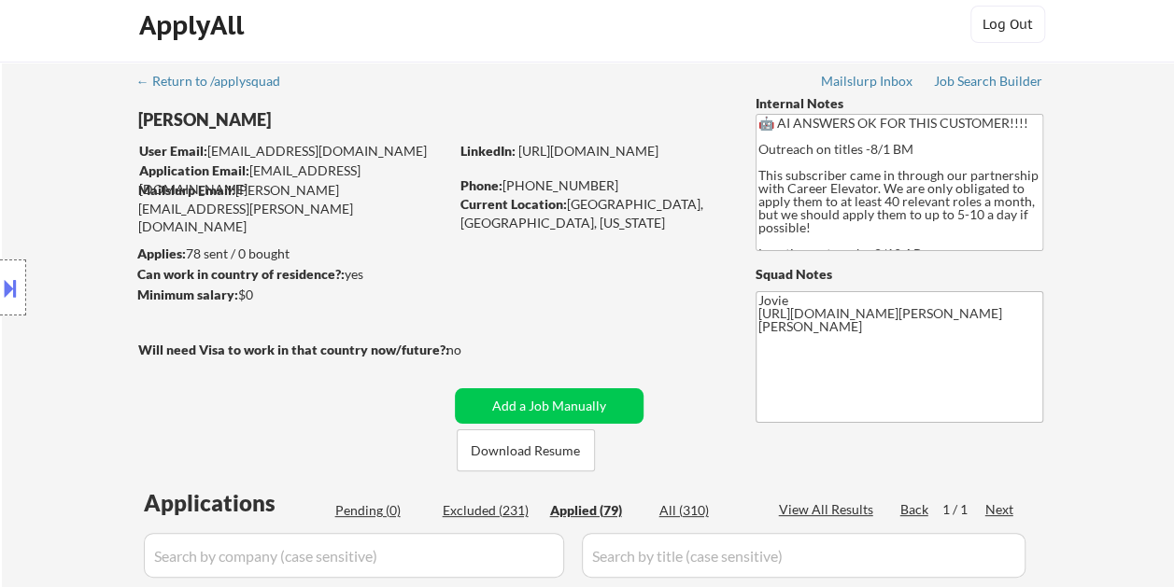
select select ""applied""
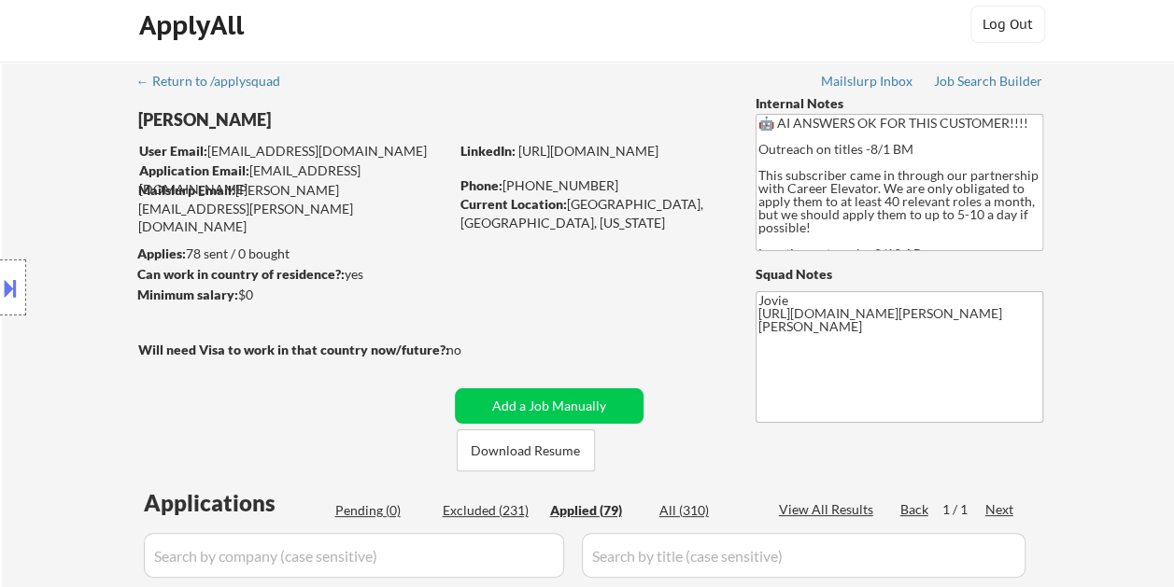
select select ""applied""
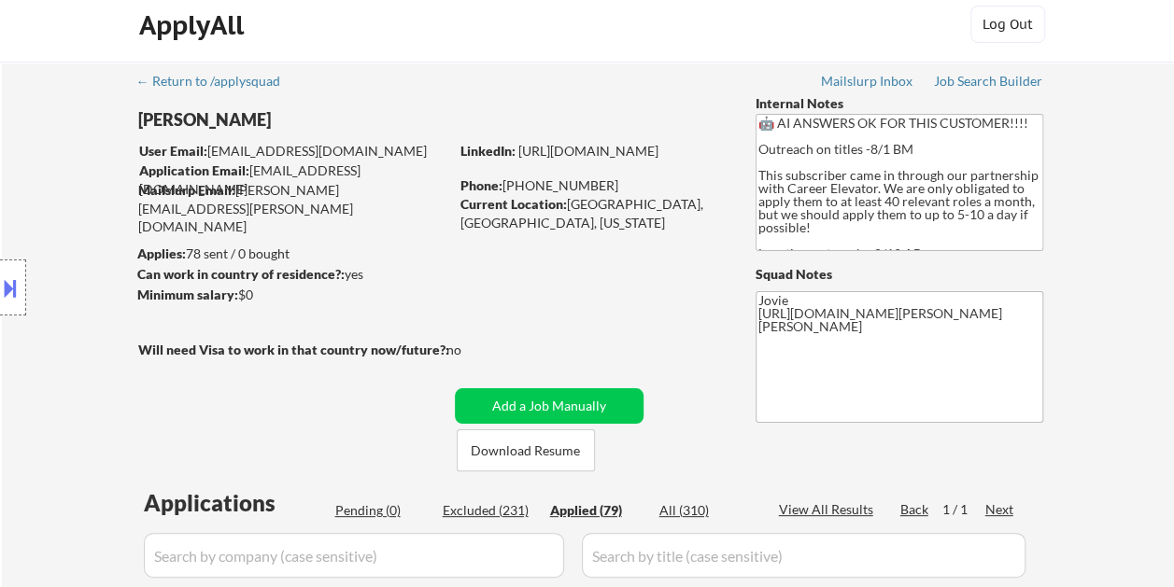
select select ""applied""
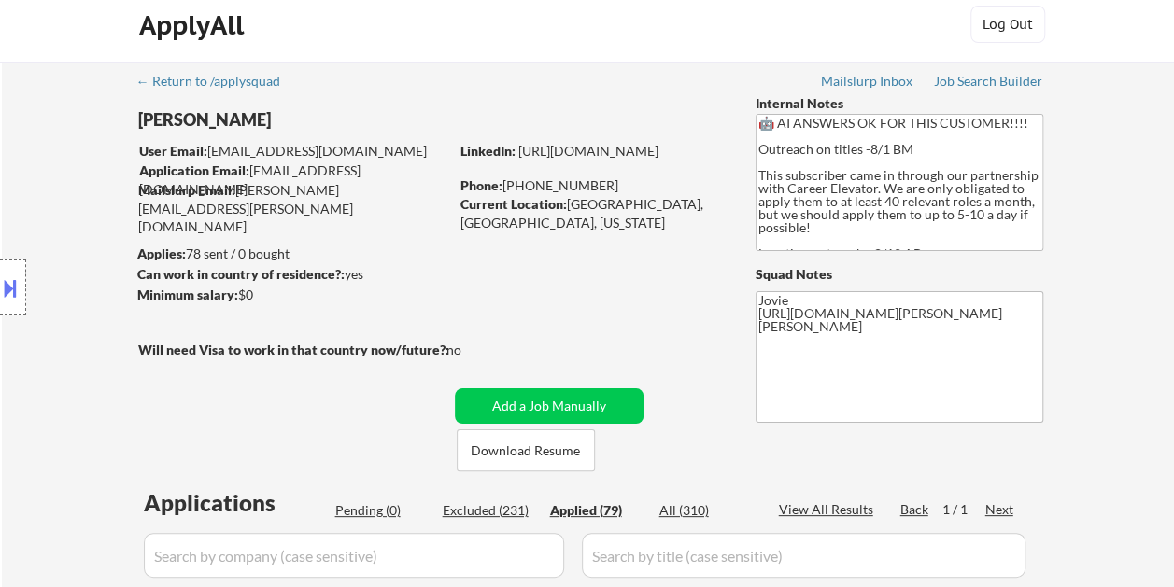
select select ""applied""
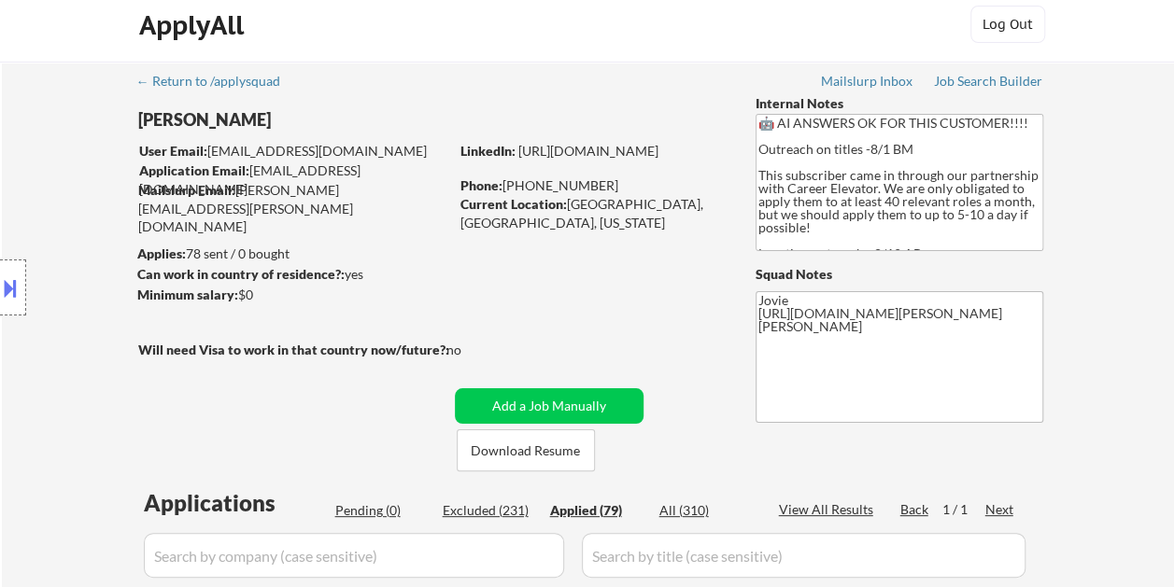
select select ""applied""
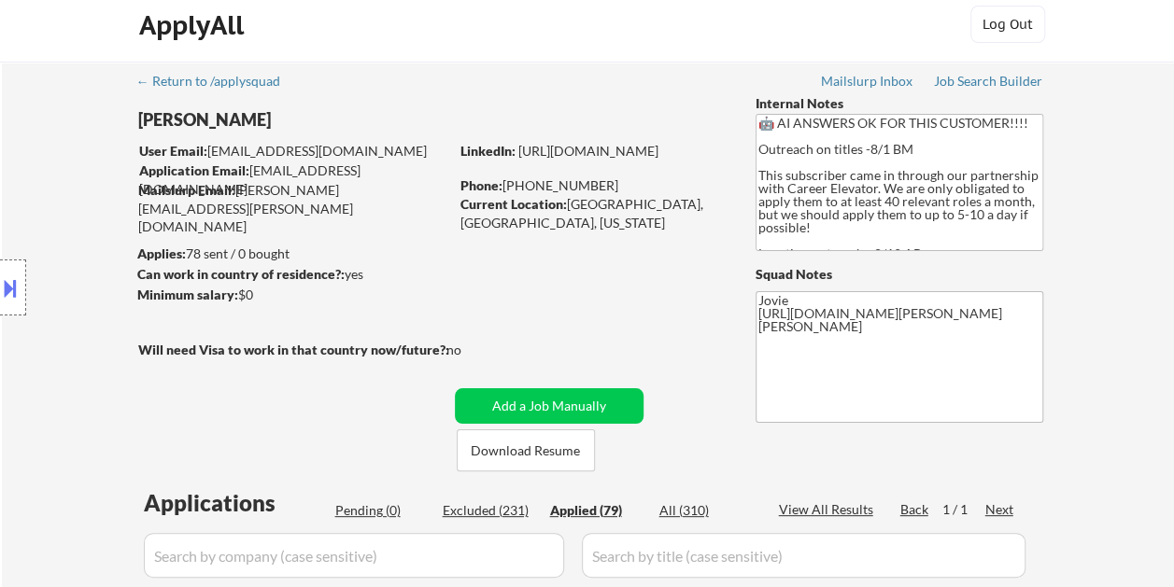
select select ""applied""
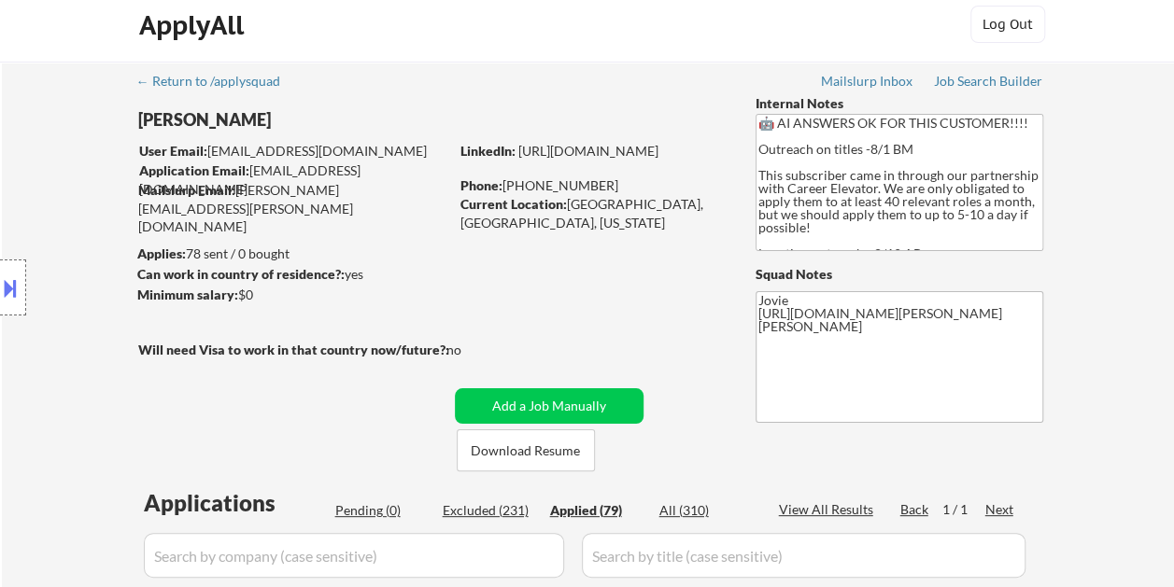
select select ""applied""
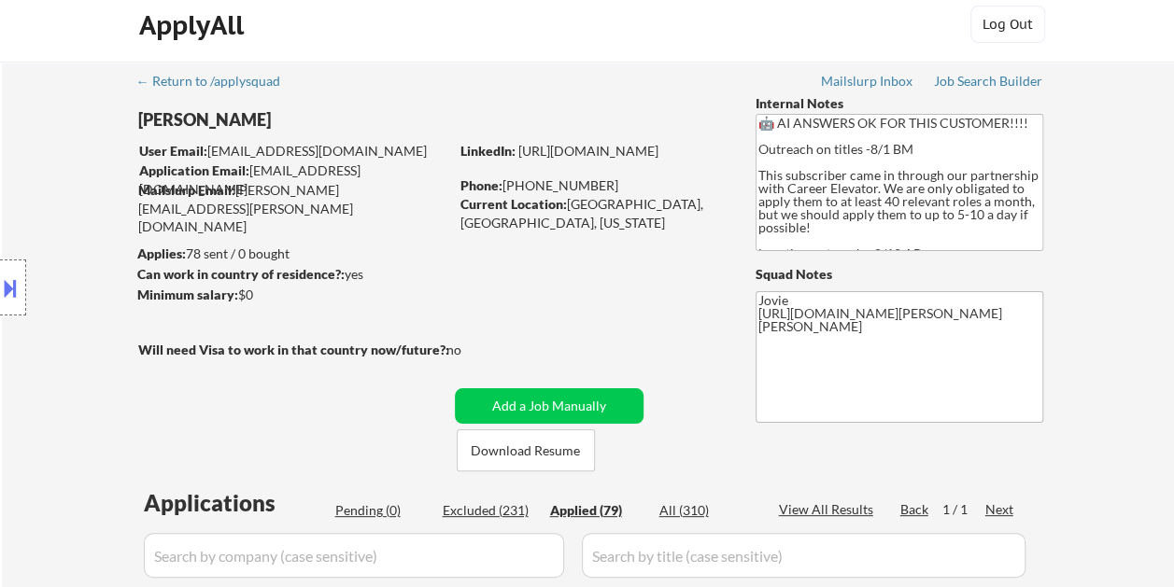
select select ""applied""
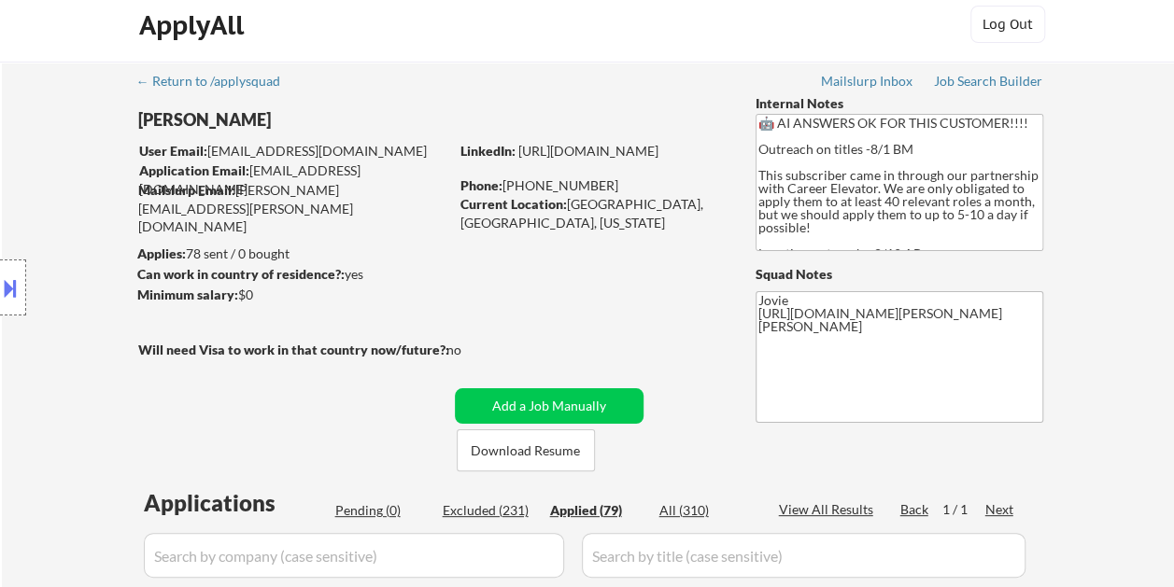
select select ""applied""
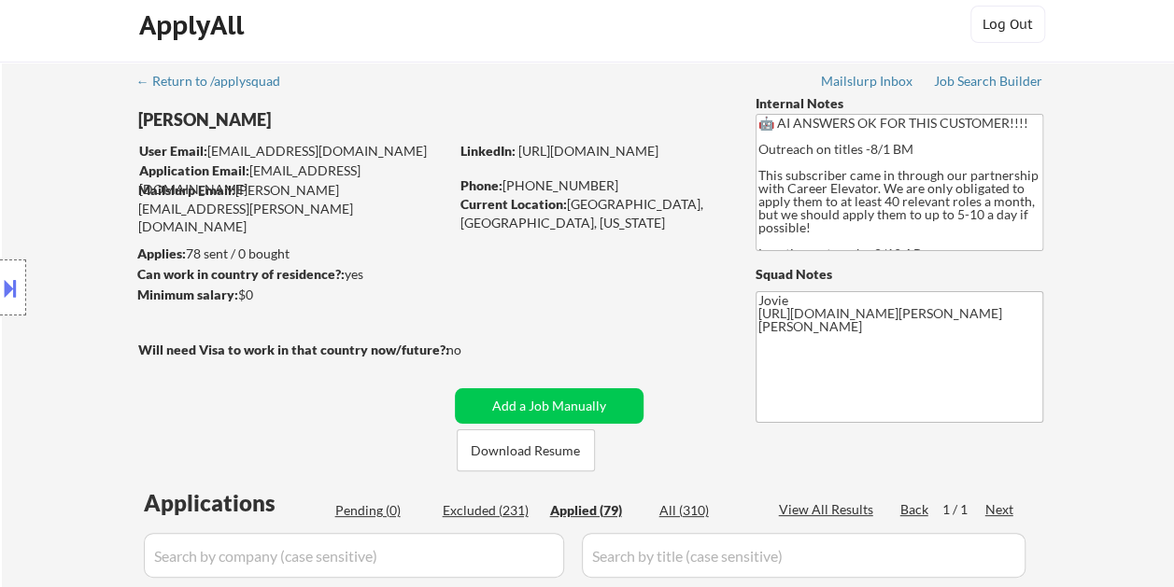
select select ""applied""
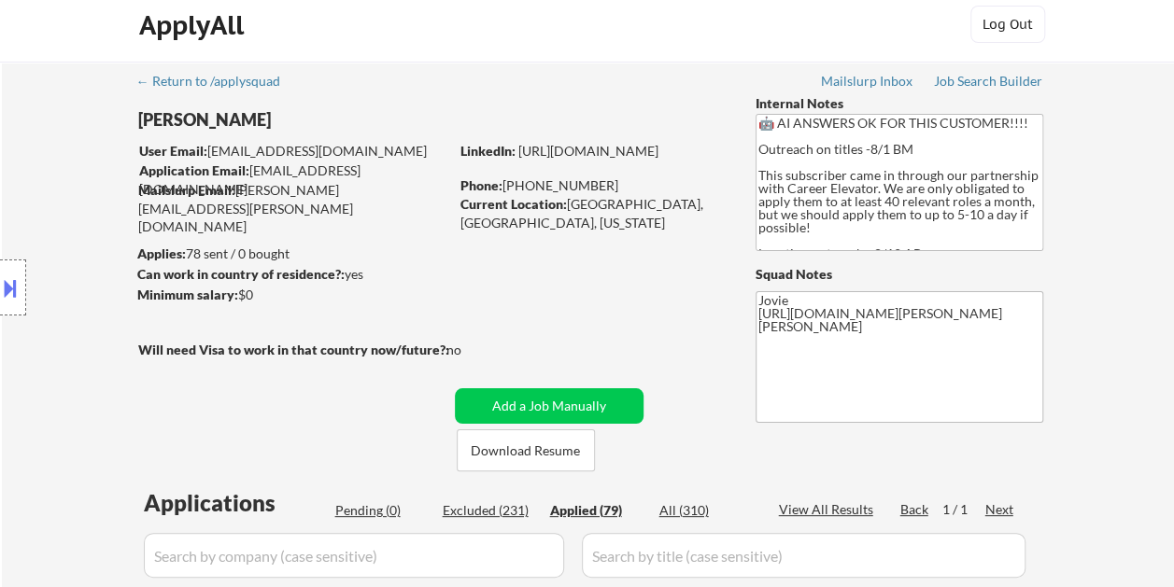
select select ""applied""
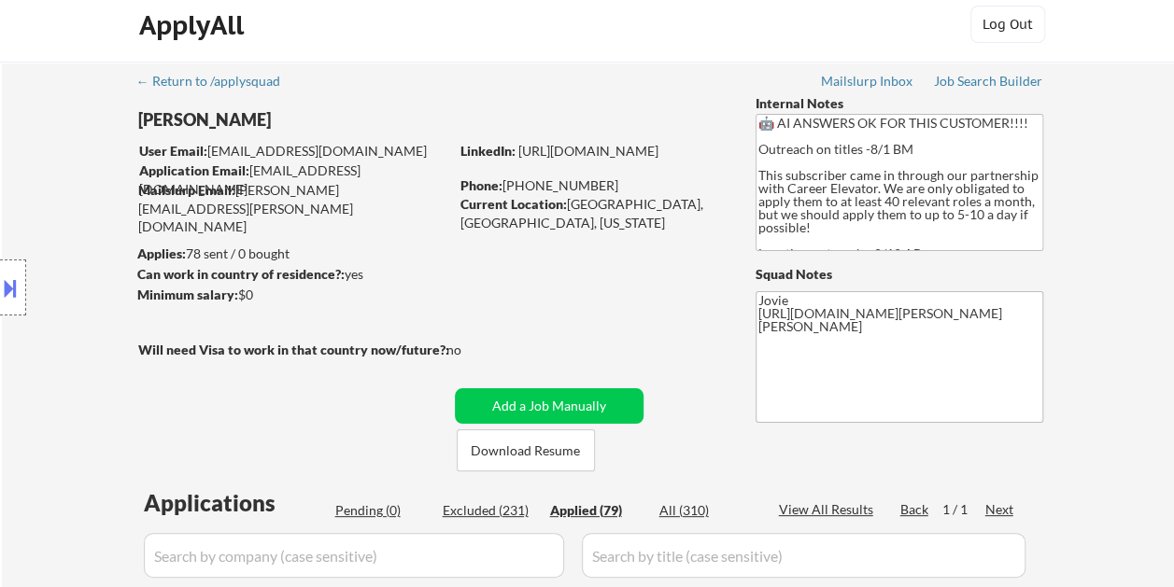
select select ""applied""
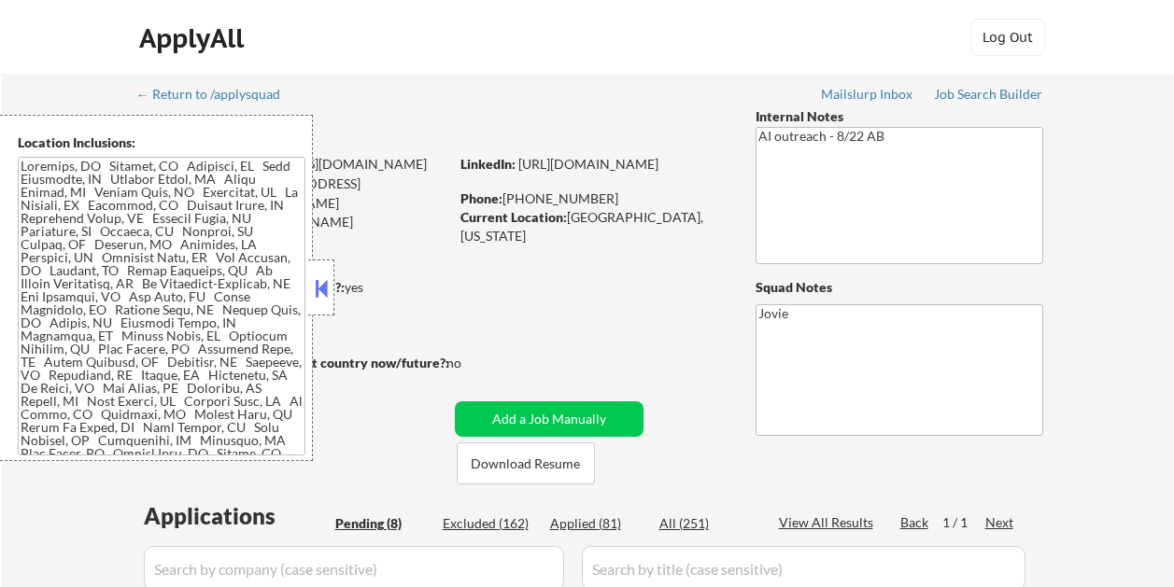
select select ""pending""
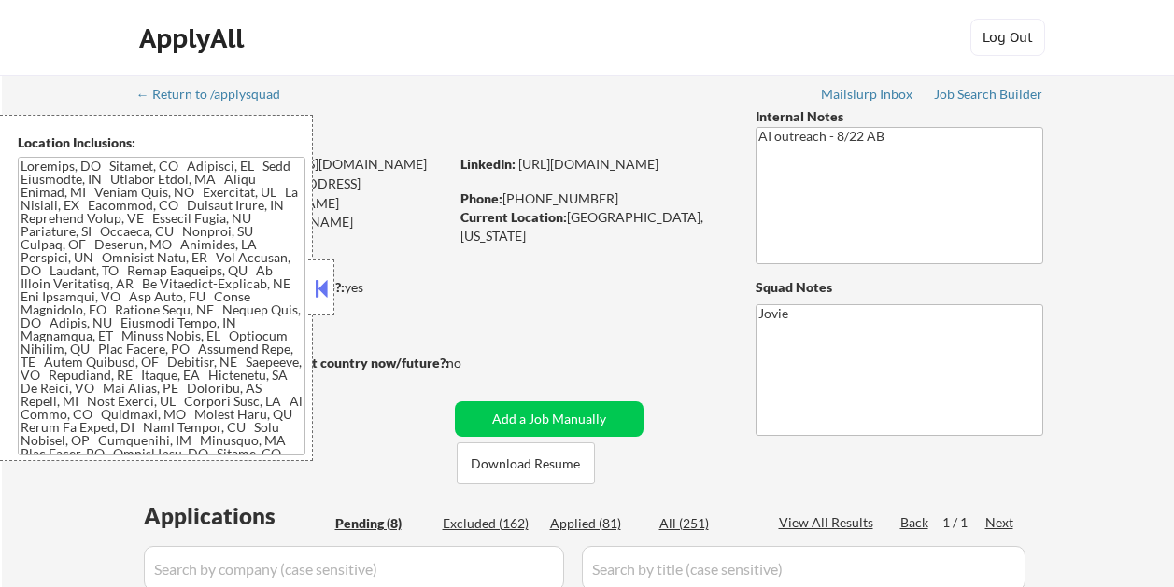
select select ""pending""
click at [323, 293] on button at bounding box center [321, 289] width 21 height 28
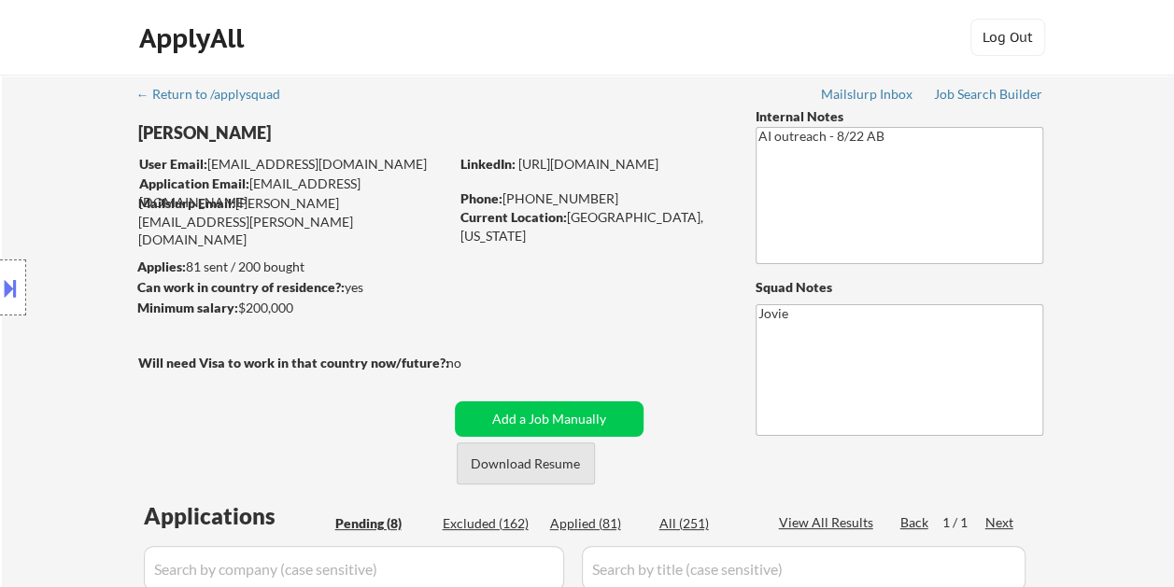
click at [508, 465] on button "Download Resume" at bounding box center [526, 464] width 138 height 42
click at [446, 318] on div "Minimum salary: $200,000" at bounding box center [292, 309] width 311 height 20
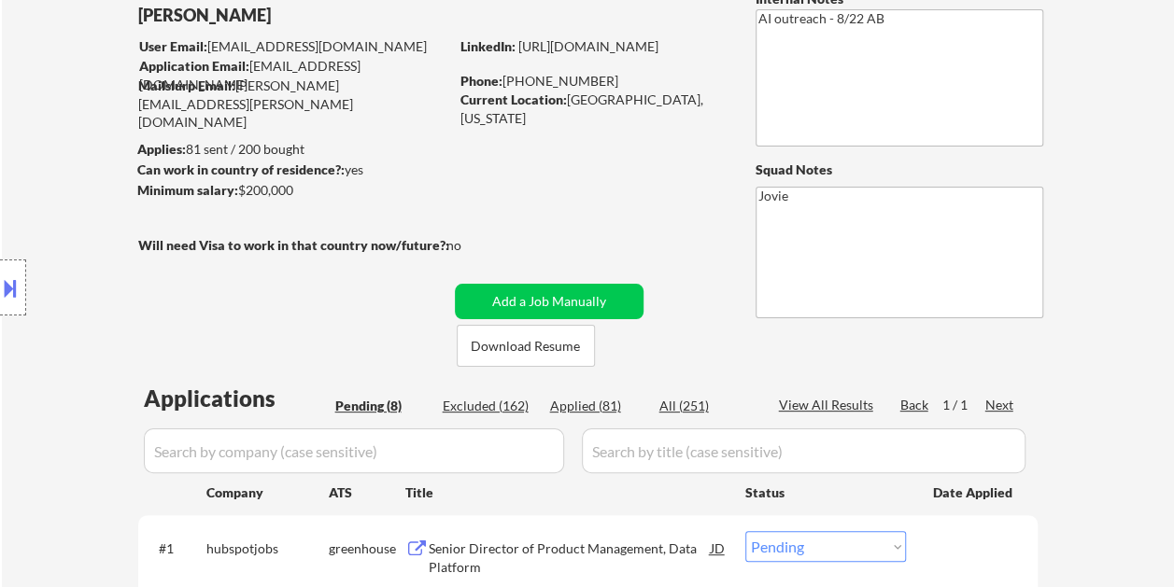
scroll to position [93, 0]
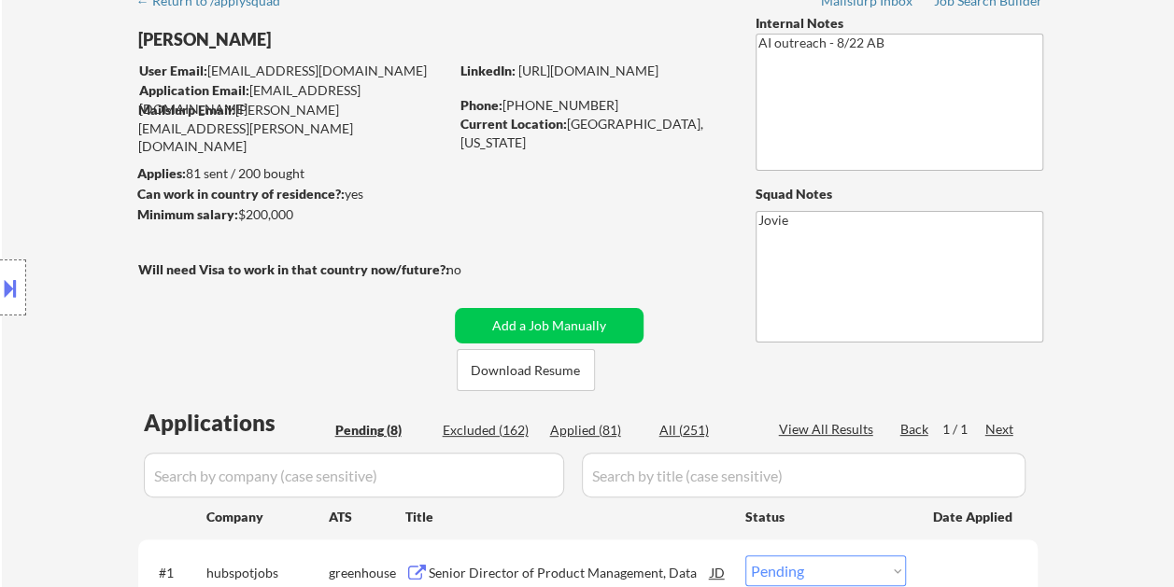
click at [18, 308] on div at bounding box center [13, 288] width 26 height 56
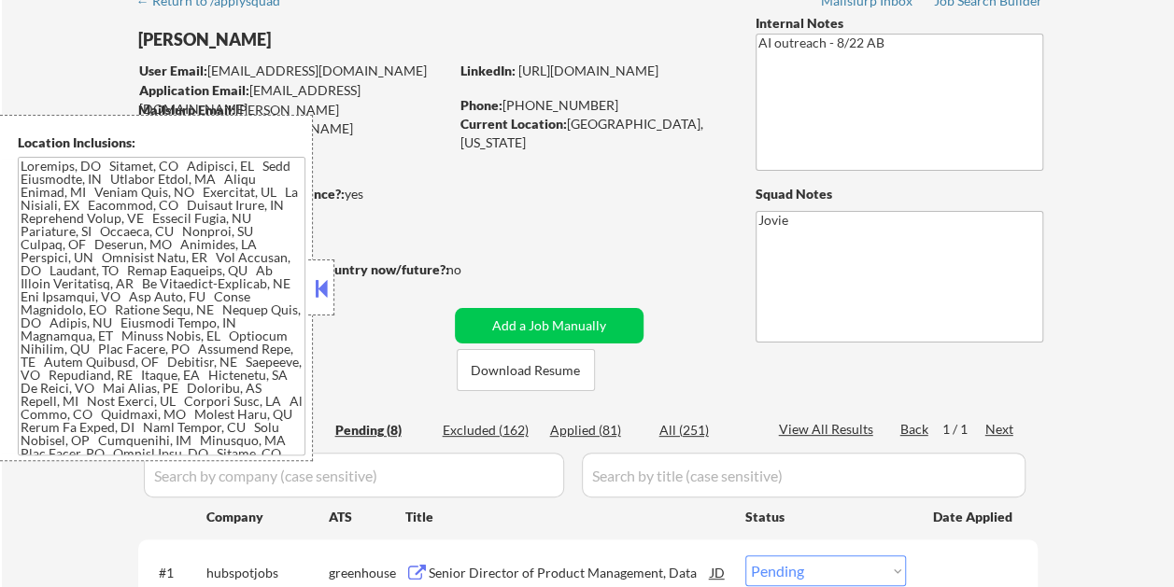
click at [319, 288] on button at bounding box center [321, 289] width 21 height 28
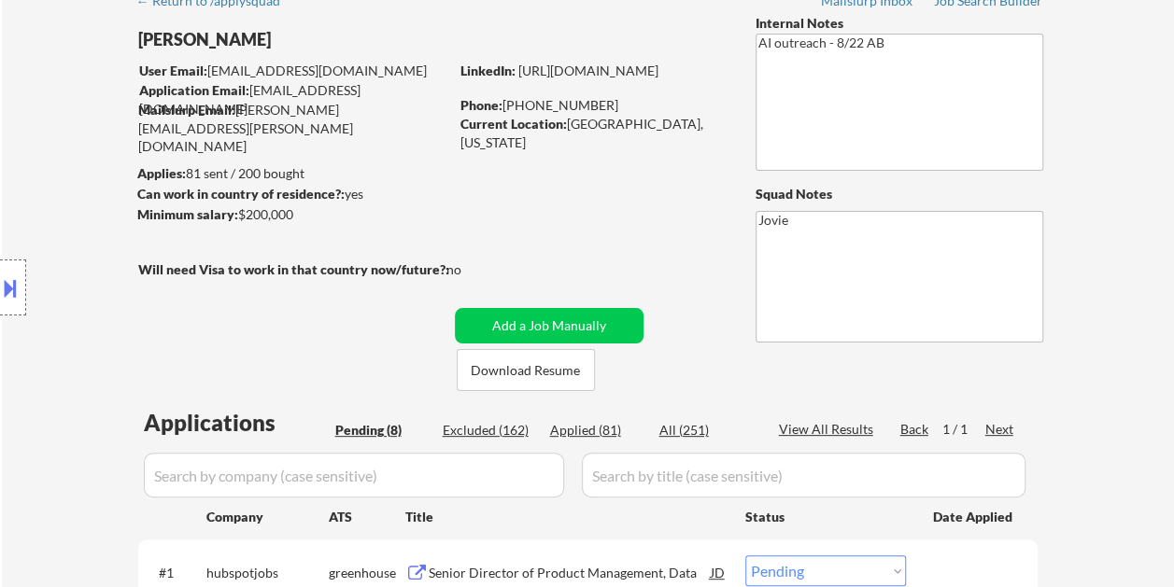
click at [17, 285] on button at bounding box center [10, 288] width 21 height 31
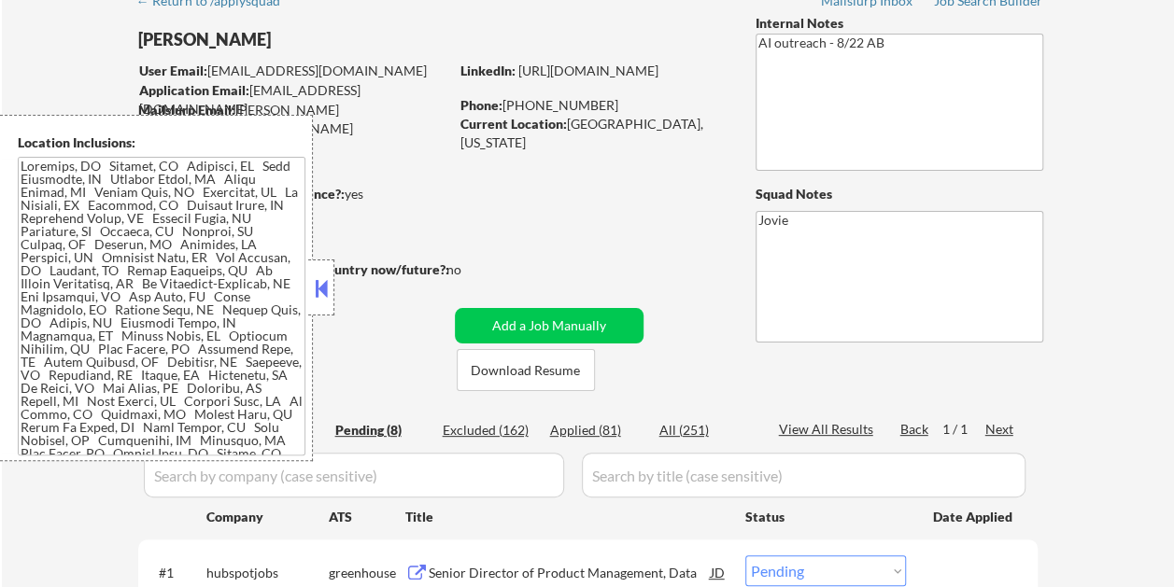
click at [24, 173] on textarea at bounding box center [162, 306] width 288 height 299
click at [316, 278] on button at bounding box center [321, 289] width 21 height 28
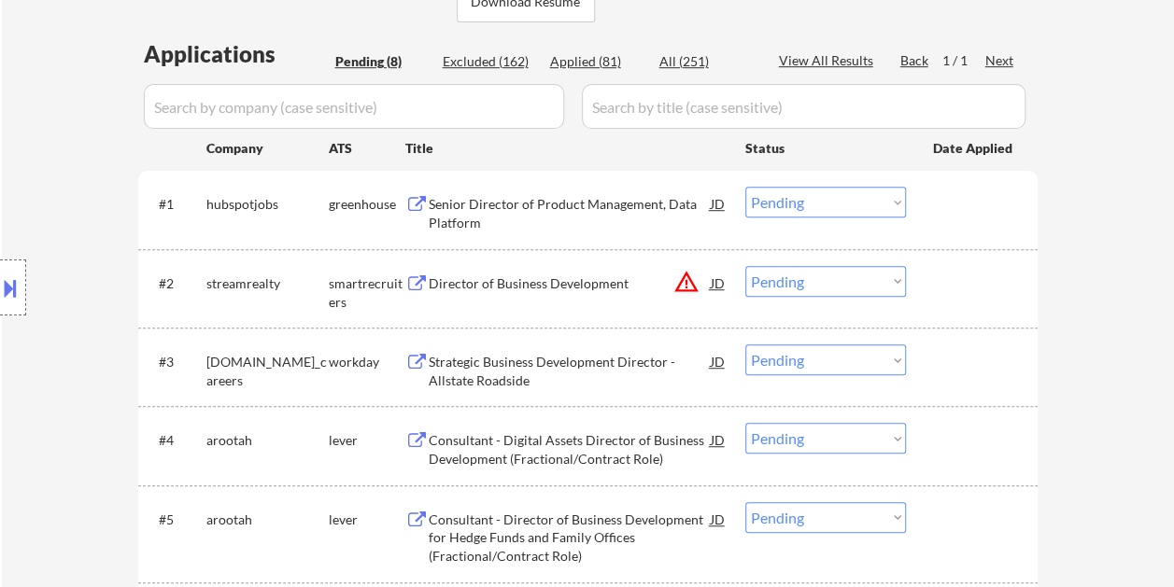
scroll to position [467, 0]
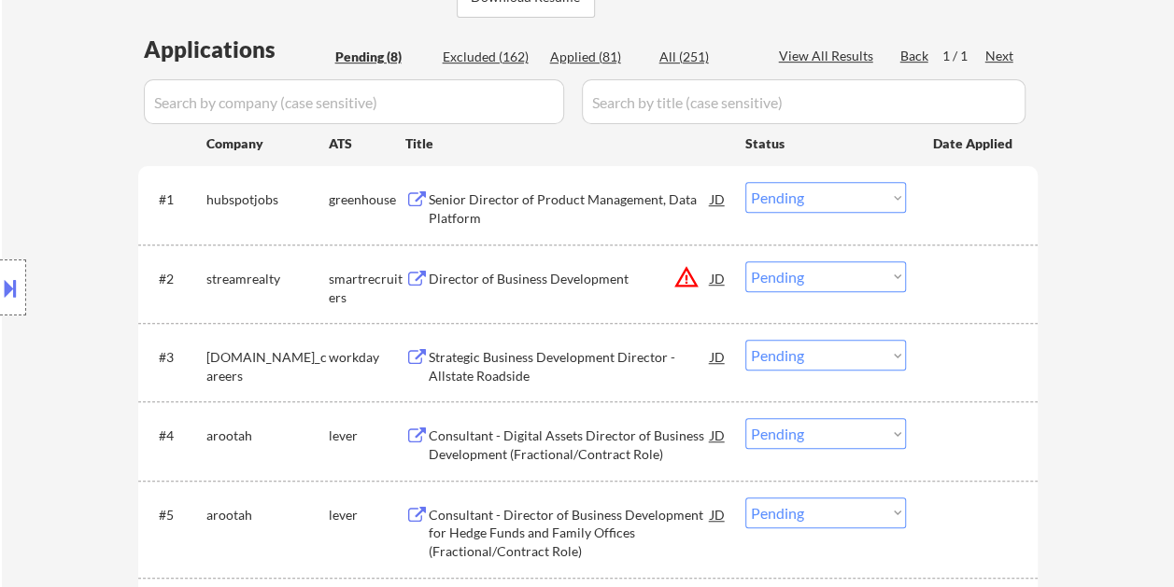
drag, startPoint x: 942, startPoint y: 197, endPoint x: 764, endPoint y: 205, distance: 178.6
click at [943, 197] on div at bounding box center [974, 199] width 82 height 34
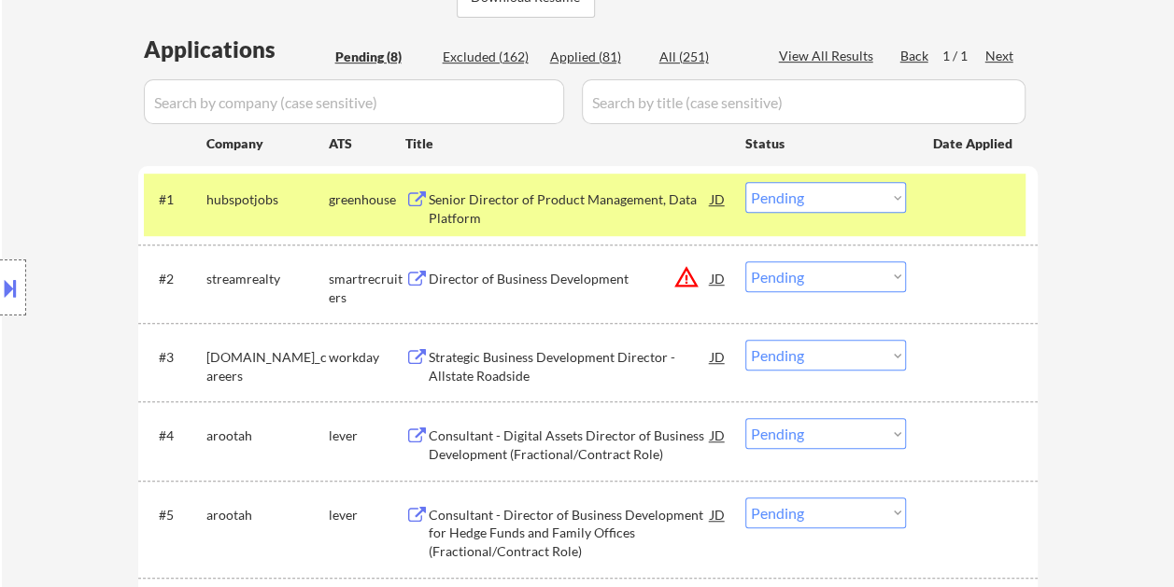
click at [593, 197] on div "Senior Director of Product Management, Data Platform" at bounding box center [570, 209] width 282 height 36
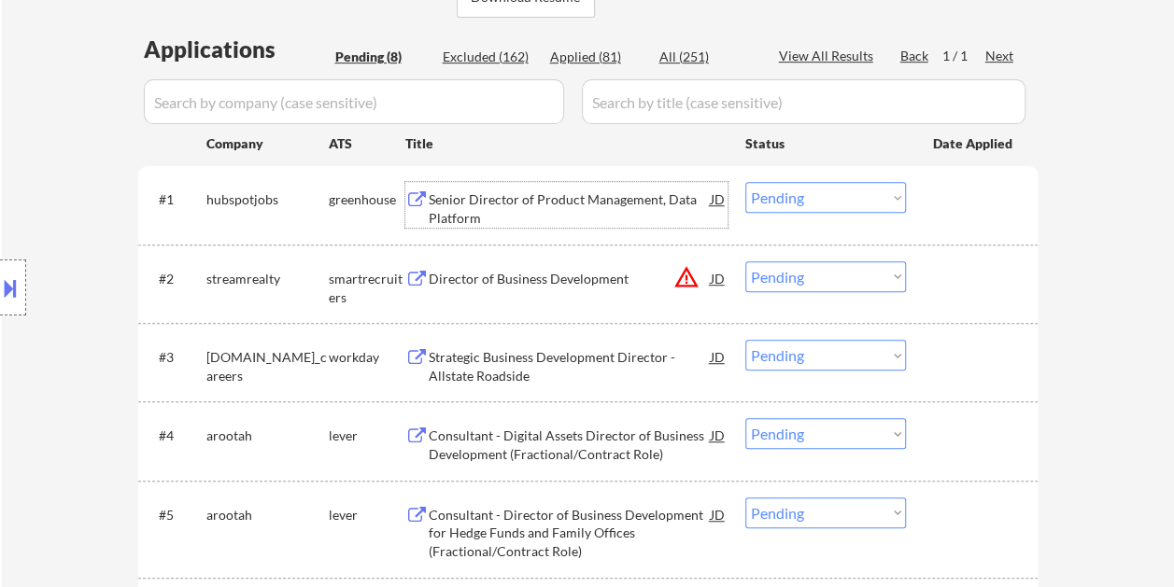
click at [910, 207] on div "#1 hubspotjobs greenhouse Senior Director of Product Management, Data Platform …" at bounding box center [585, 205] width 882 height 62
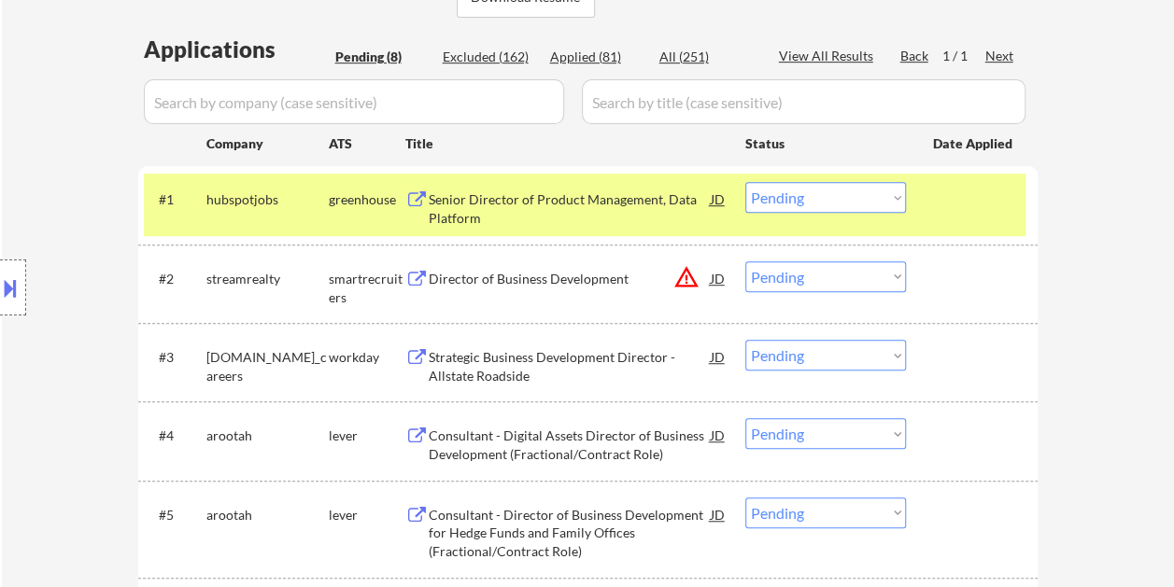
click at [895, 207] on select "Choose an option... Pending Applied Excluded (Questions) Excluded (Expired) Exc…" at bounding box center [825, 197] width 161 height 31
click at [745, 182] on select "Choose an option... Pending Applied Excluded (Questions) Excluded (Expired) Exc…" at bounding box center [825, 197] width 161 height 31
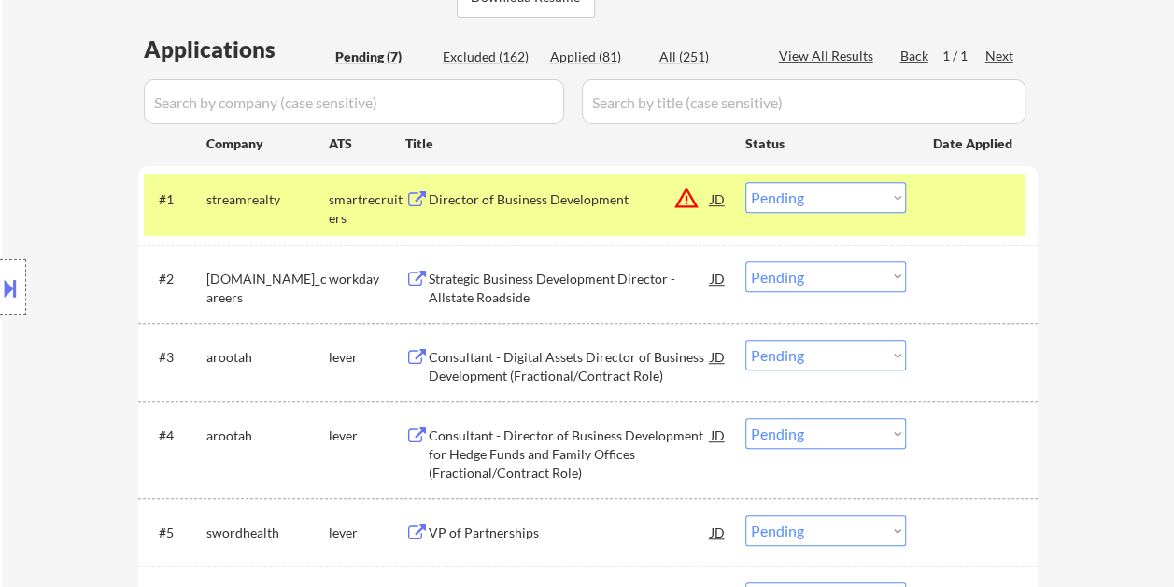
click at [994, 205] on div at bounding box center [974, 199] width 82 height 34
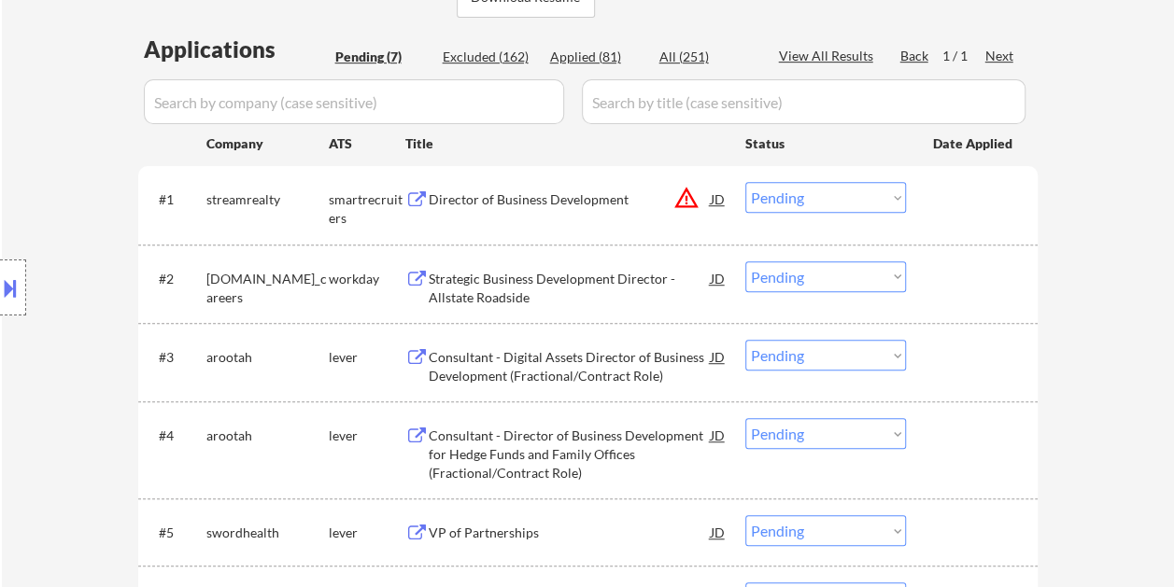
click at [971, 209] on div at bounding box center [974, 199] width 82 height 34
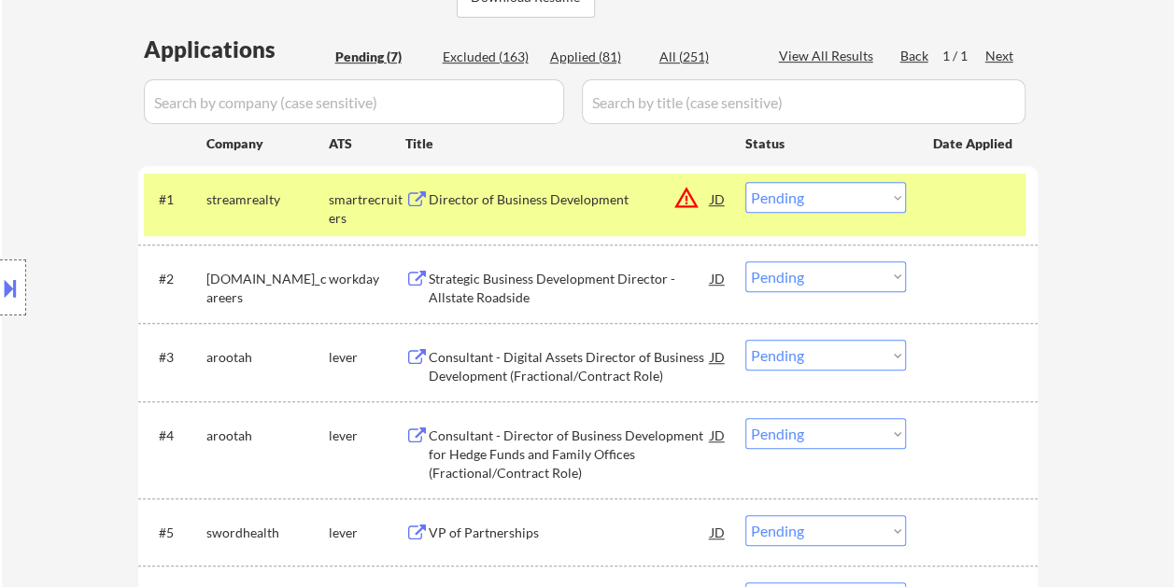
click at [607, 205] on div "Director of Business Development" at bounding box center [570, 200] width 282 height 19
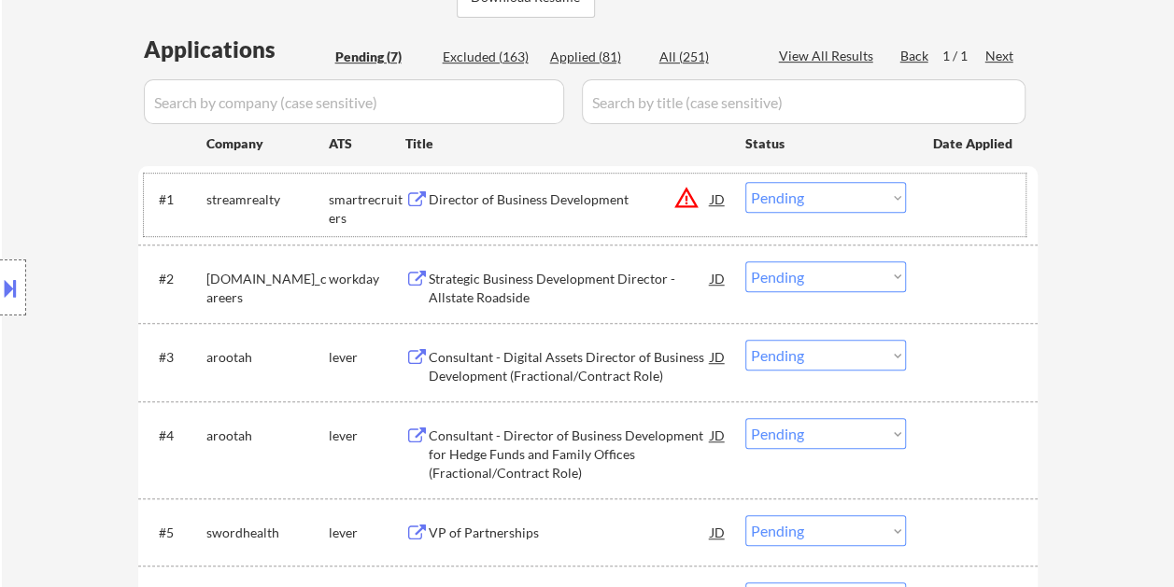
click at [949, 191] on div at bounding box center [974, 199] width 82 height 34
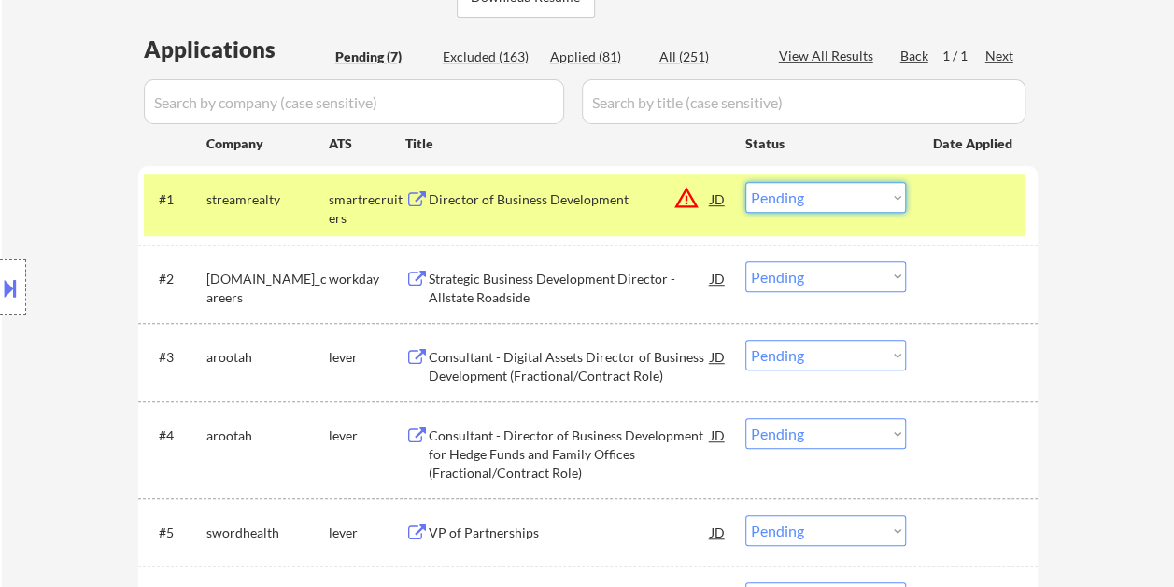
click at [894, 198] on select "Choose an option... Pending Applied Excluded (Questions) Excluded (Expired) Exc…" at bounding box center [825, 197] width 161 height 31
click at [745, 182] on select "Choose an option... Pending Applied Excluded (Questions) Excluded (Expired) Exc…" at bounding box center [825, 197] width 161 height 31
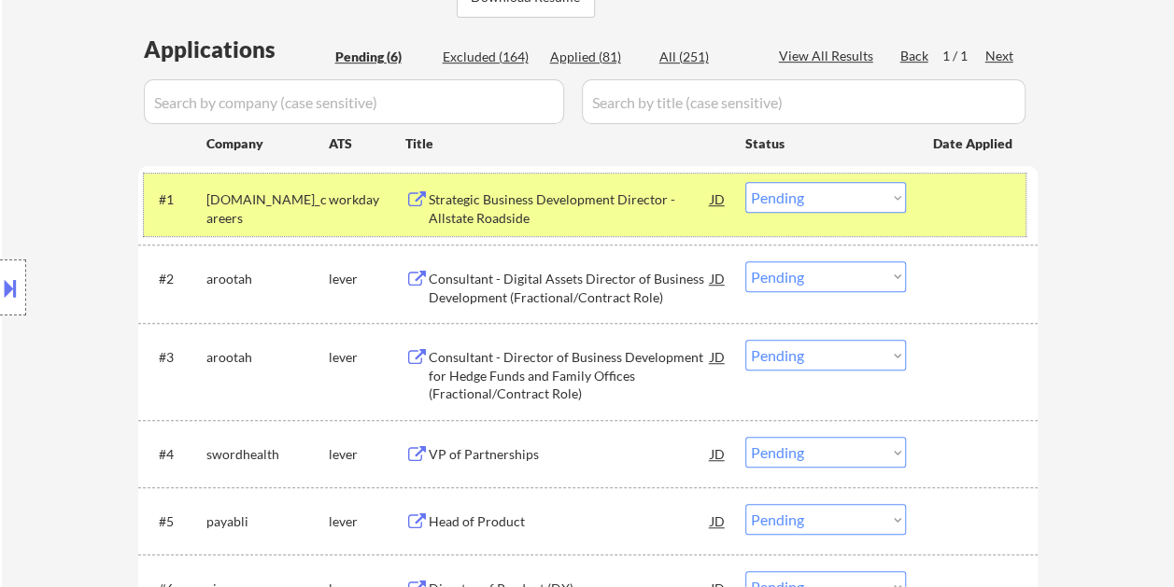
click at [926, 203] on div "#1 allstate.wd5.allstate_careers workday Strategic Business Development Directo…" at bounding box center [585, 205] width 882 height 62
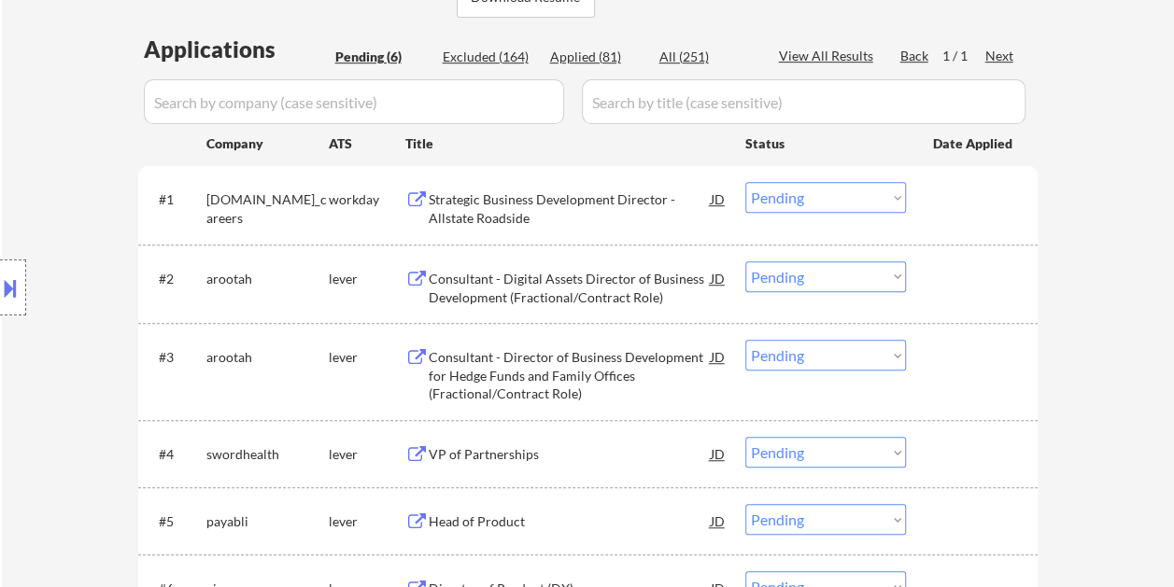
click at [983, 205] on div at bounding box center [974, 199] width 82 height 34
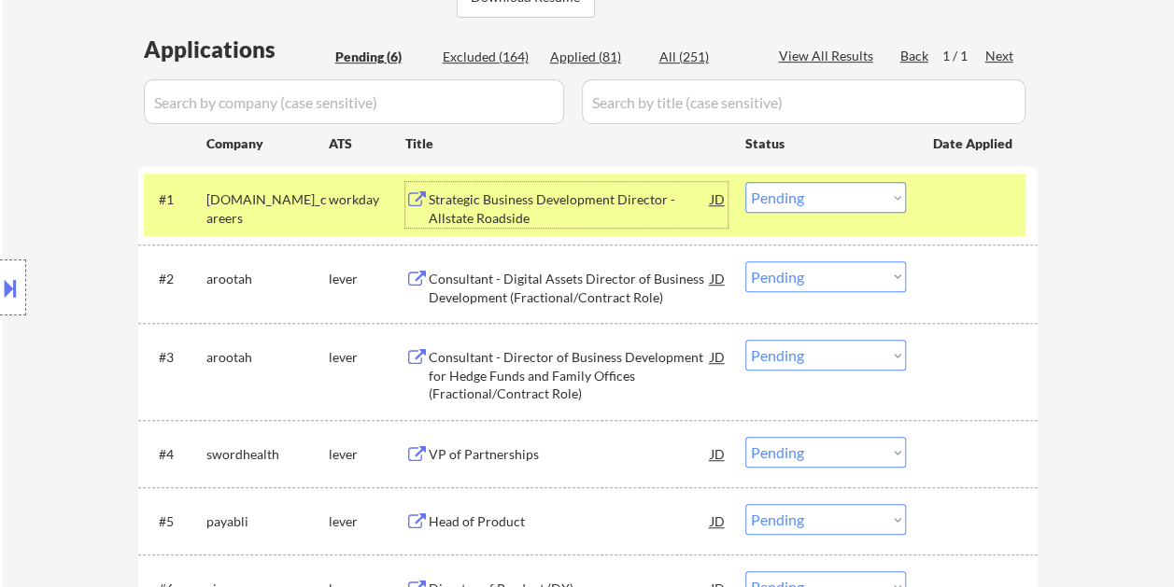
click at [628, 198] on div "Strategic Business Development Director - Allstate Roadside" at bounding box center [570, 209] width 282 height 36
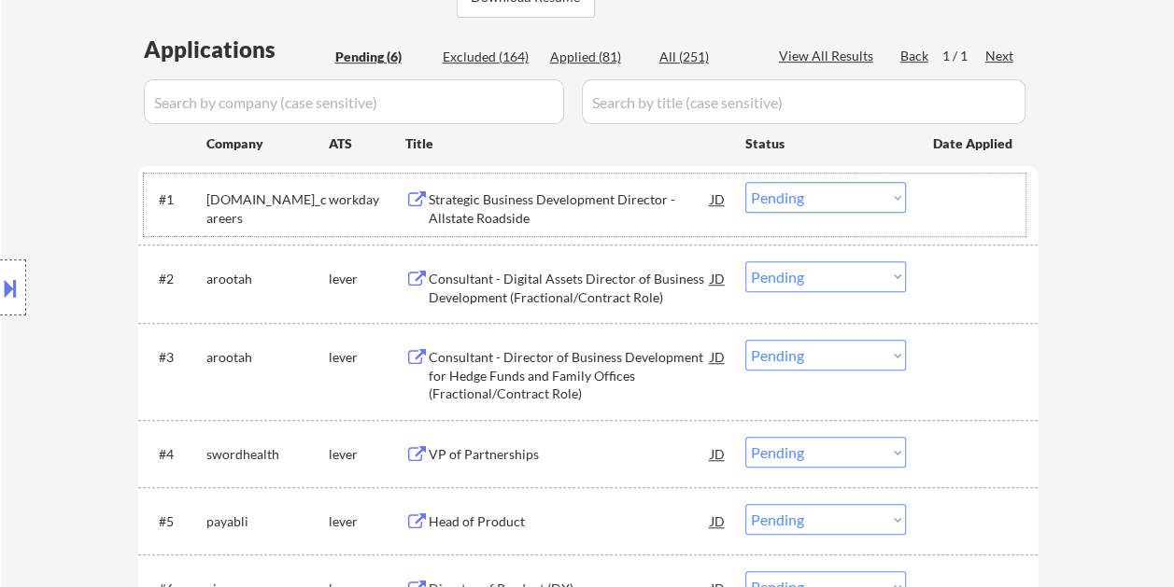
click at [960, 197] on div at bounding box center [974, 199] width 82 height 34
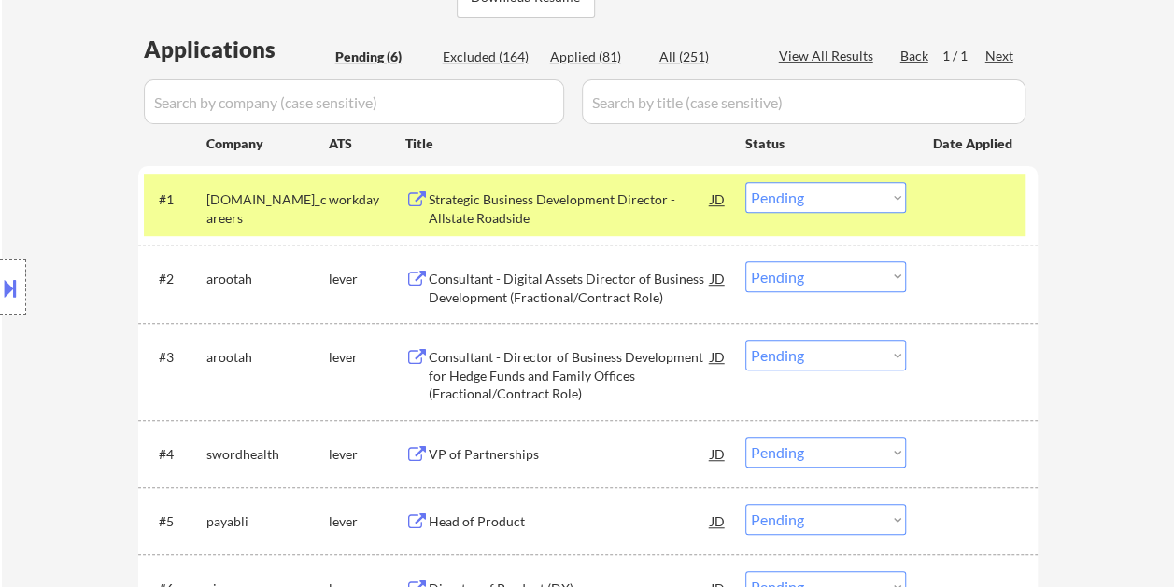
click at [893, 200] on select "Choose an option... Pending Applied Excluded (Questions) Excluded (Expired) Exc…" at bounding box center [825, 197] width 161 height 31
click at [745, 182] on select "Choose an option... Pending Applied Excluded (Questions) Excluded (Expired) Exc…" at bounding box center [825, 197] width 161 height 31
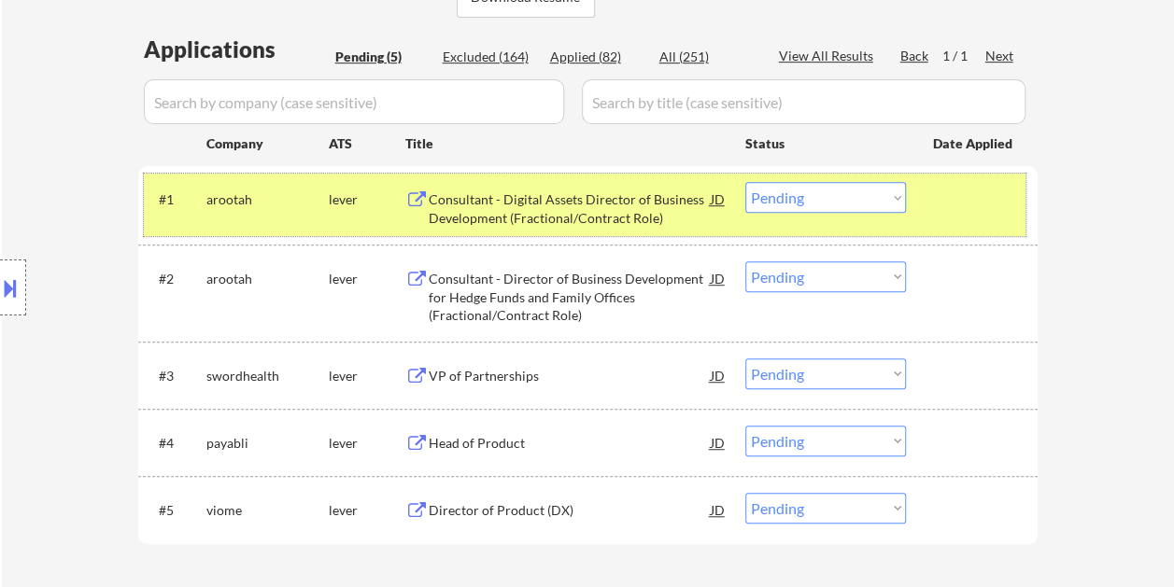
click at [961, 196] on div at bounding box center [974, 199] width 82 height 34
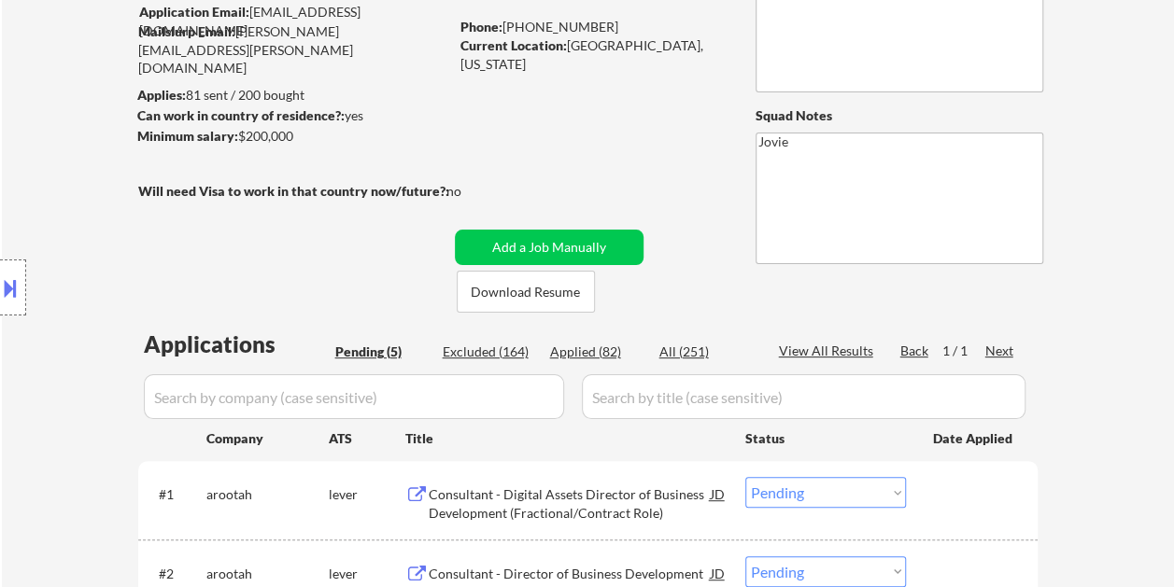
scroll to position [374, 0]
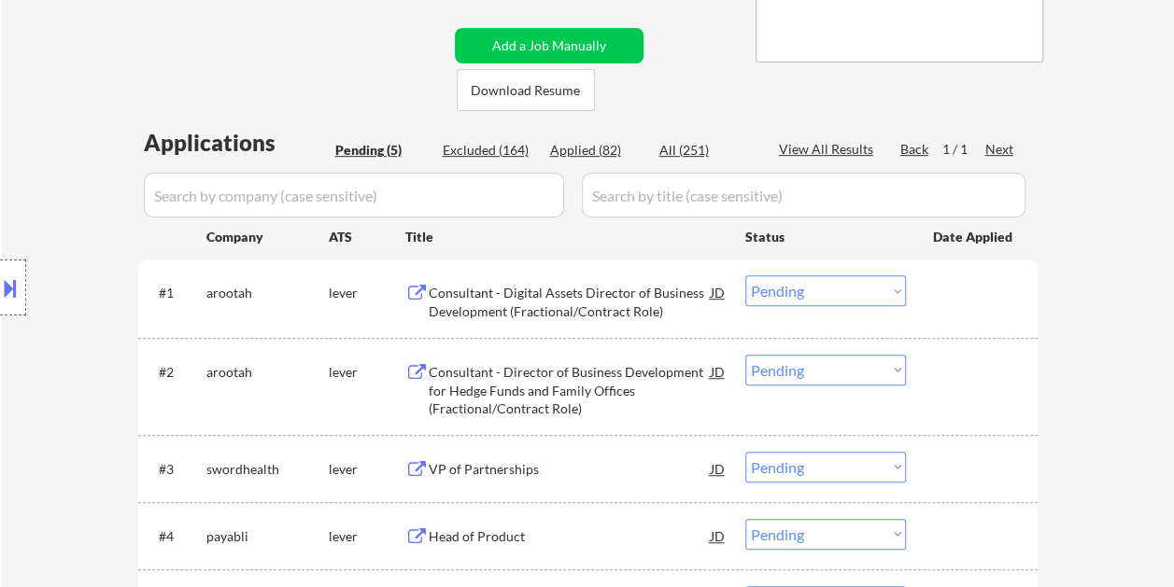
click at [947, 297] on div at bounding box center [974, 293] width 82 height 34
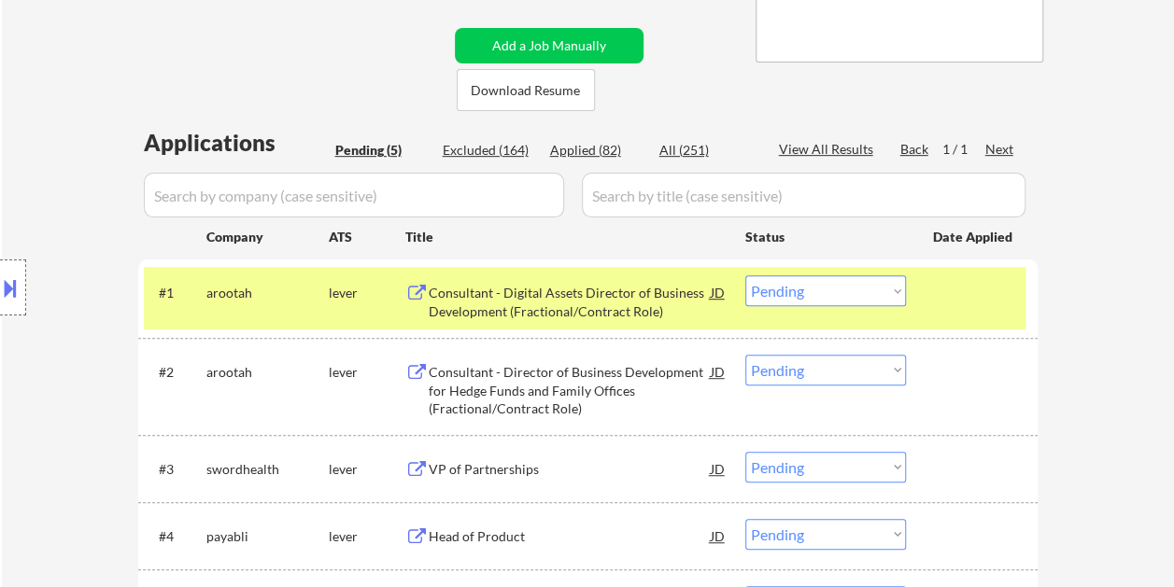
click at [664, 295] on div "Consultant - Digital Assets Director of Business Development (Fractional/Contra…" at bounding box center [570, 302] width 282 height 36
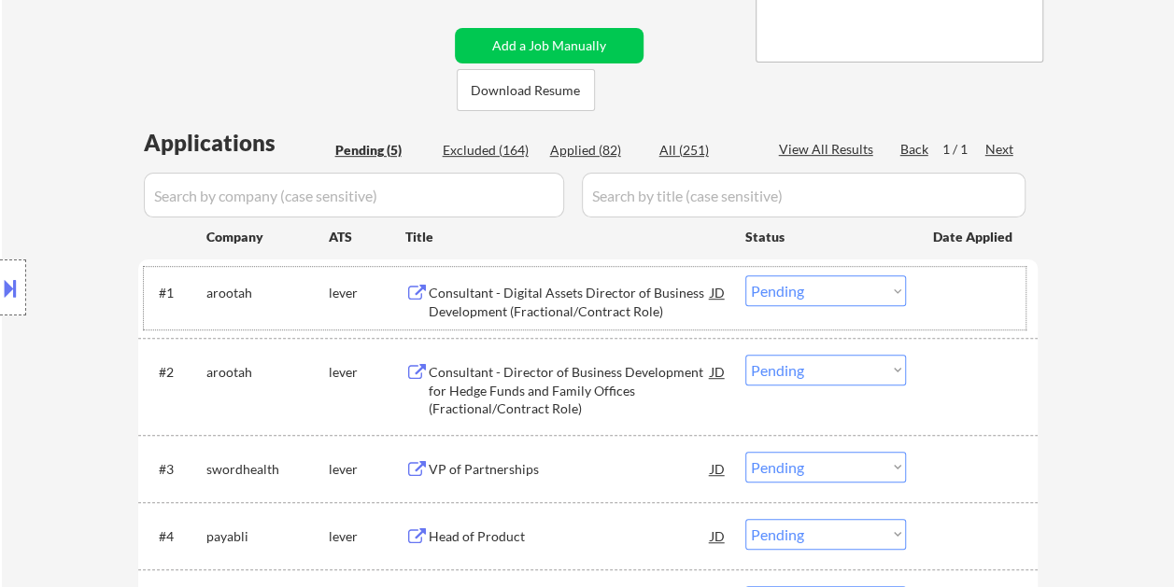
click at [941, 301] on div at bounding box center [974, 293] width 82 height 34
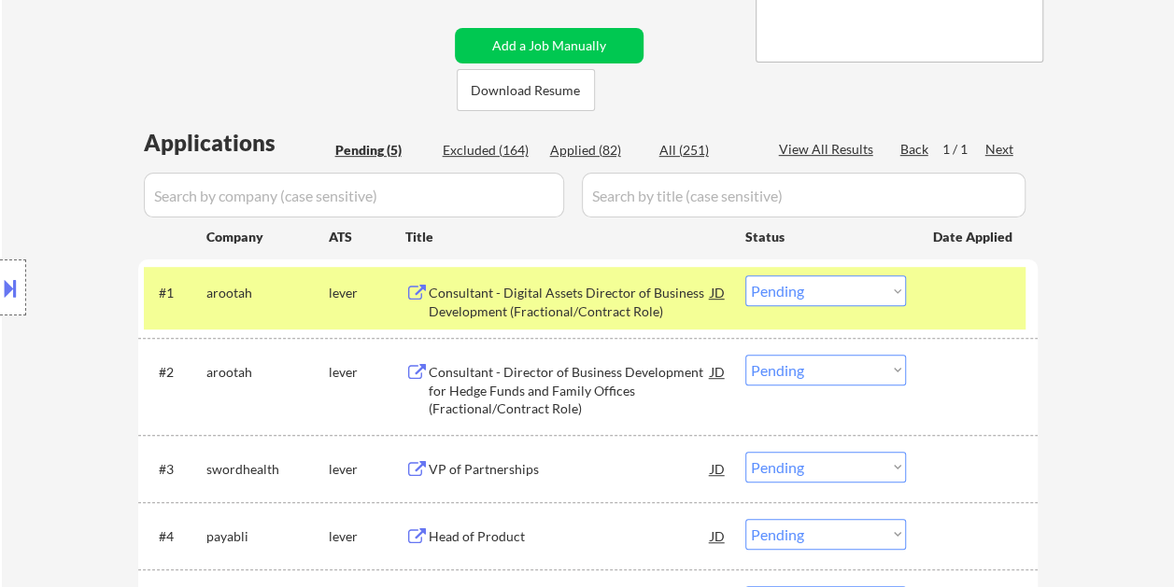
click at [884, 295] on select "Choose an option... Pending Applied Excluded (Questions) Excluded (Expired) Exc…" at bounding box center [825, 291] width 161 height 31
click at [745, 276] on select "Choose an option... Pending Applied Excluded (Questions) Excluded (Expired) Exc…" at bounding box center [825, 291] width 161 height 31
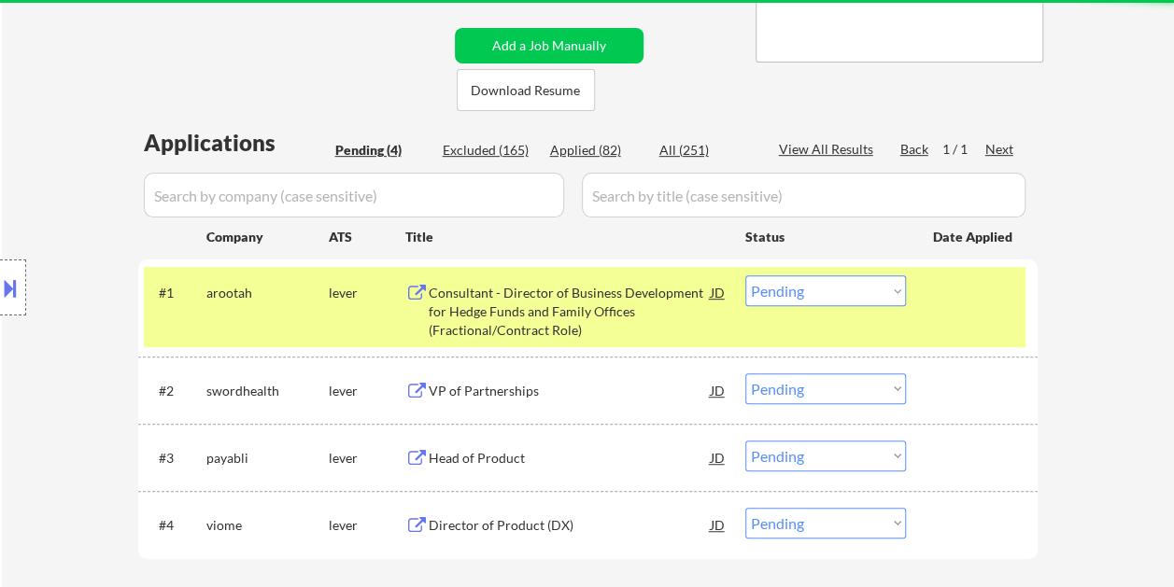
click at [990, 300] on div at bounding box center [974, 293] width 82 height 34
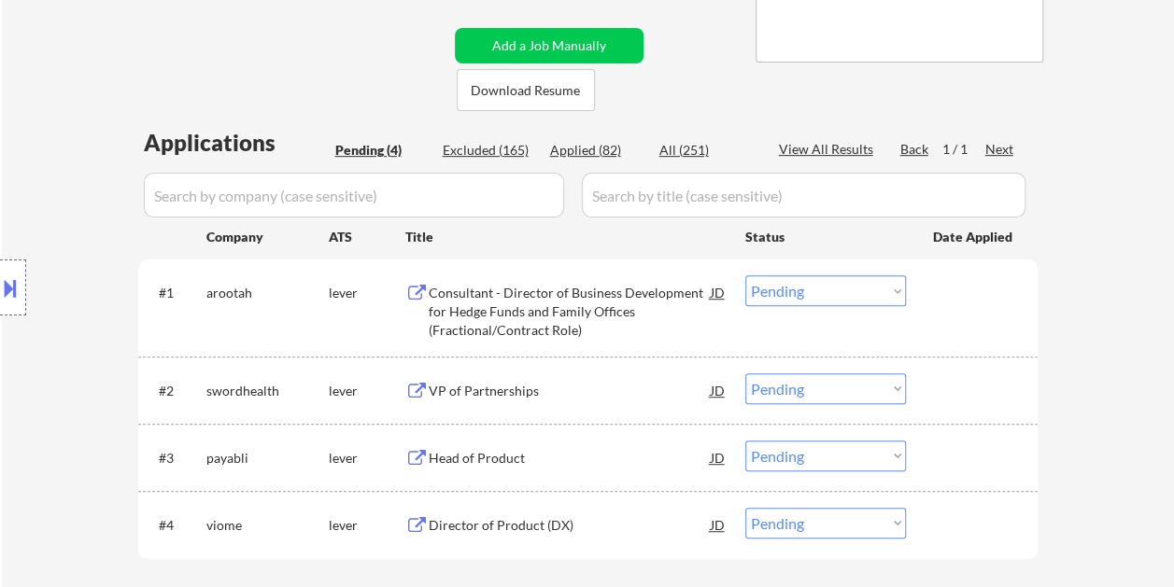
click at [966, 299] on div at bounding box center [974, 293] width 82 height 34
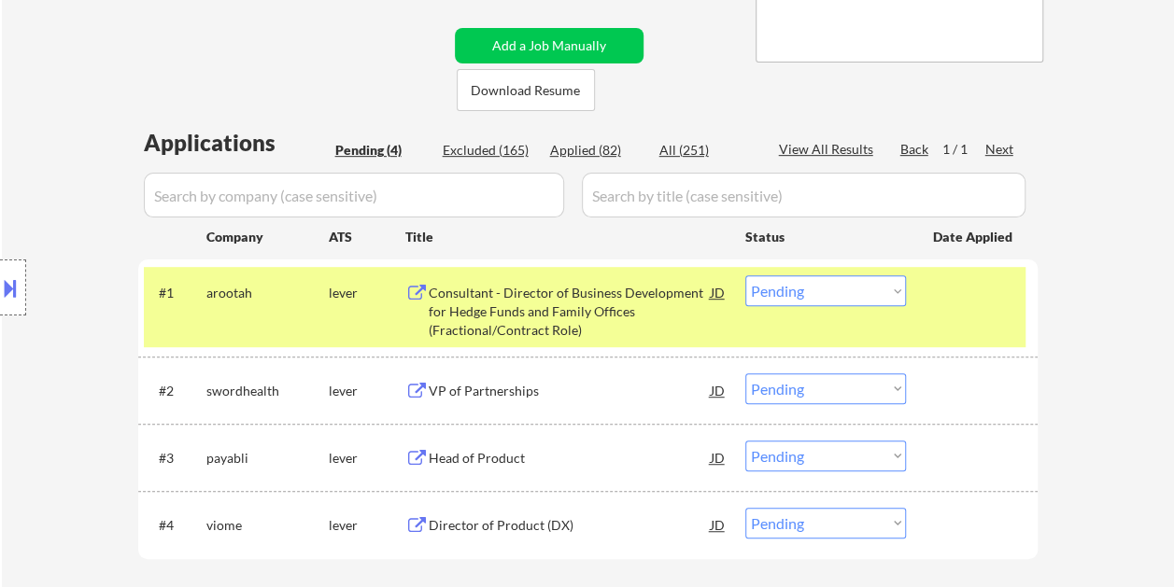
click at [579, 321] on div "Consultant - Director of Business Development for Hedge Funds and Family Office…" at bounding box center [570, 311] width 282 height 55
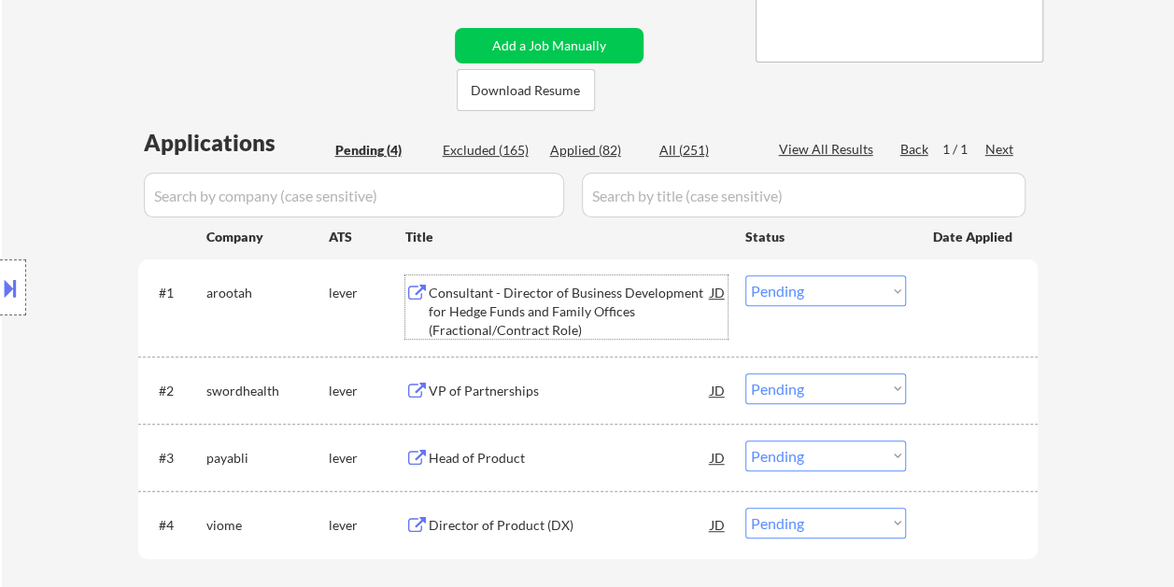
click at [957, 329] on div "#1 arootah lever Consultant - Director of Business Development for Hedge Funds …" at bounding box center [585, 307] width 882 height 80
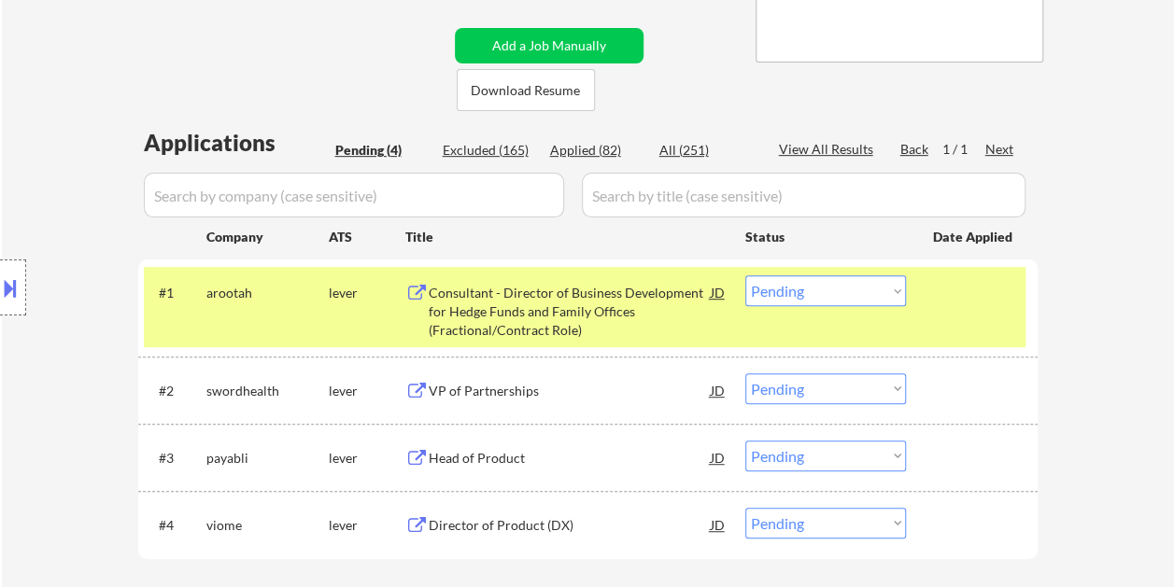
click at [874, 298] on select "Choose an option... Pending Applied Excluded (Questions) Excluded (Expired) Exc…" at bounding box center [825, 291] width 161 height 31
click at [745, 276] on select "Choose an option... Pending Applied Excluded (Questions) Excluded (Expired) Exc…" at bounding box center [825, 291] width 161 height 31
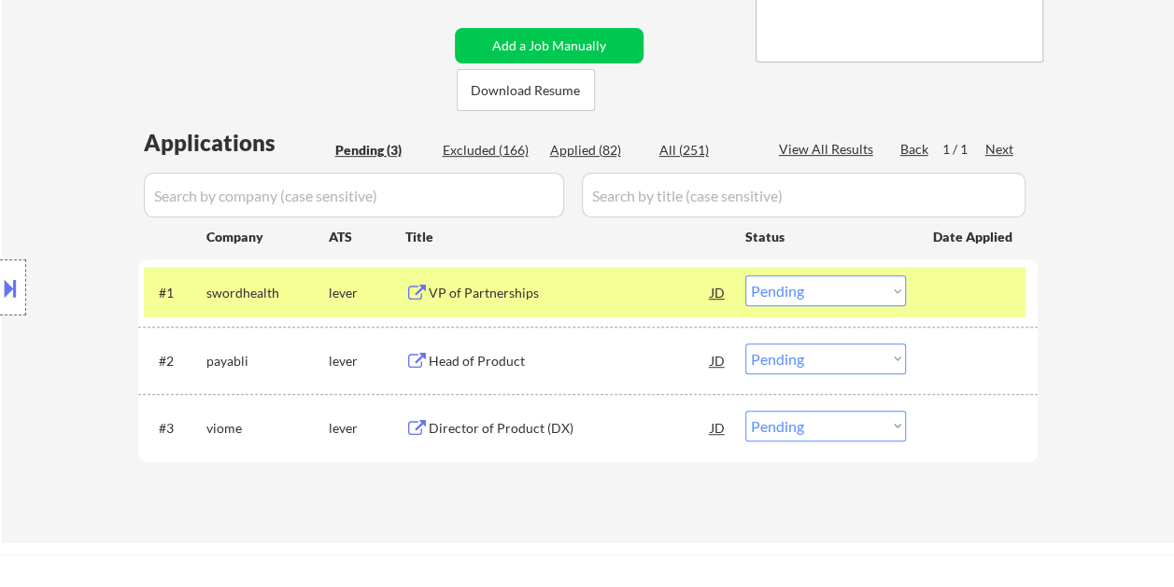
click at [965, 291] on div at bounding box center [974, 293] width 82 height 34
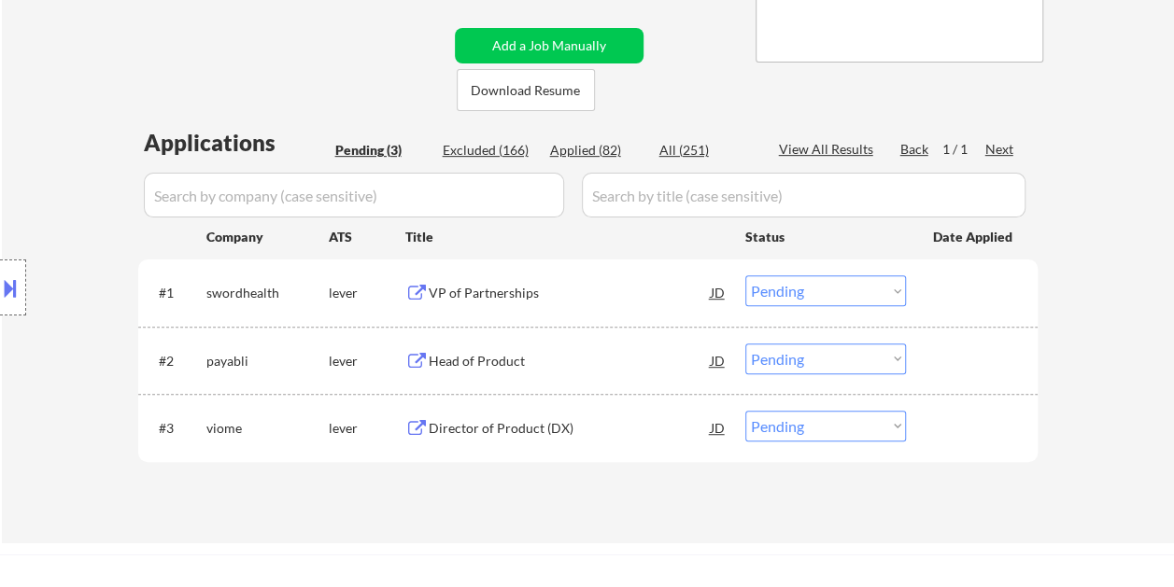
click at [962, 296] on div at bounding box center [974, 293] width 82 height 34
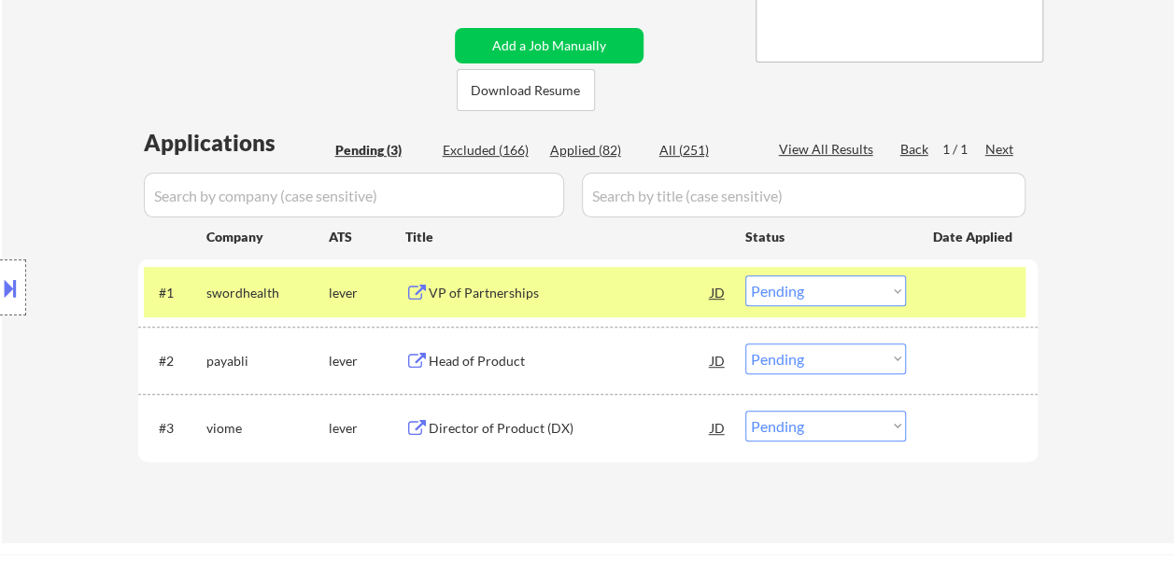
click at [679, 276] on div "VP of Partnerships" at bounding box center [570, 293] width 282 height 34
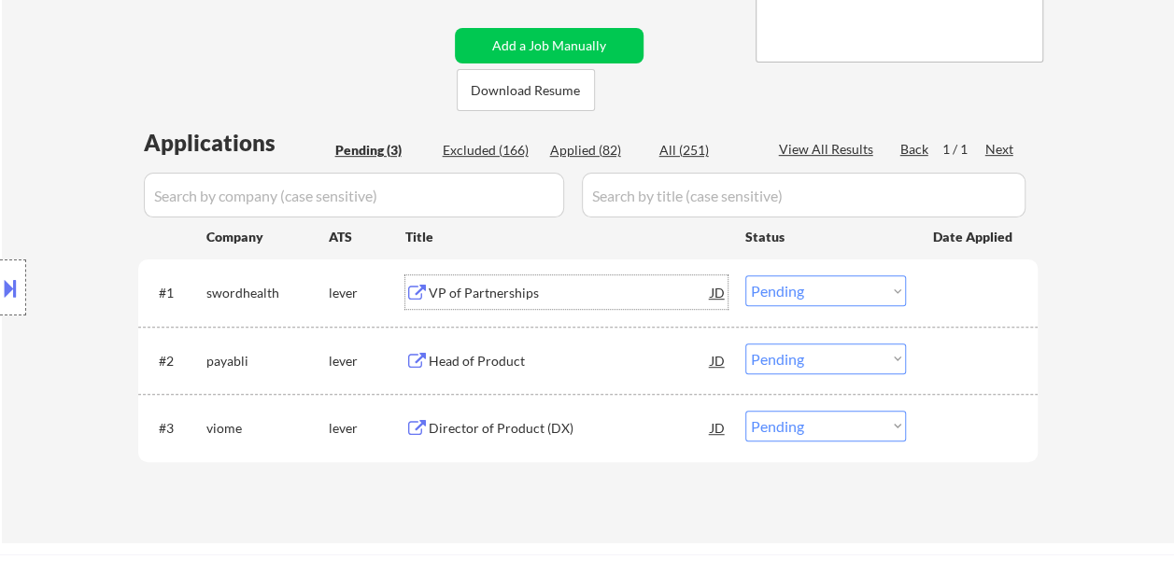
click at [945, 297] on div at bounding box center [974, 293] width 82 height 34
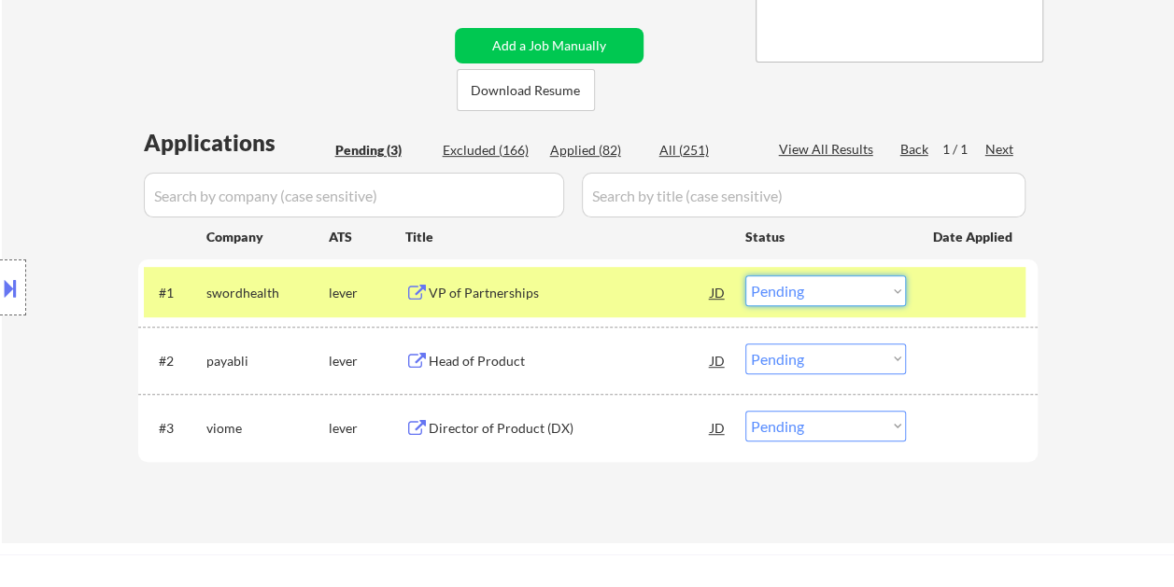
drag, startPoint x: 877, startPoint y: 290, endPoint x: 864, endPoint y: 298, distance: 15.1
click at [877, 290] on select "Choose an option... Pending Applied Excluded (Questions) Excluded (Expired) Exc…" at bounding box center [825, 291] width 161 height 31
click at [745, 276] on select "Choose an option... Pending Applied Excluded (Questions) Excluded (Expired) Exc…" at bounding box center [825, 291] width 161 height 31
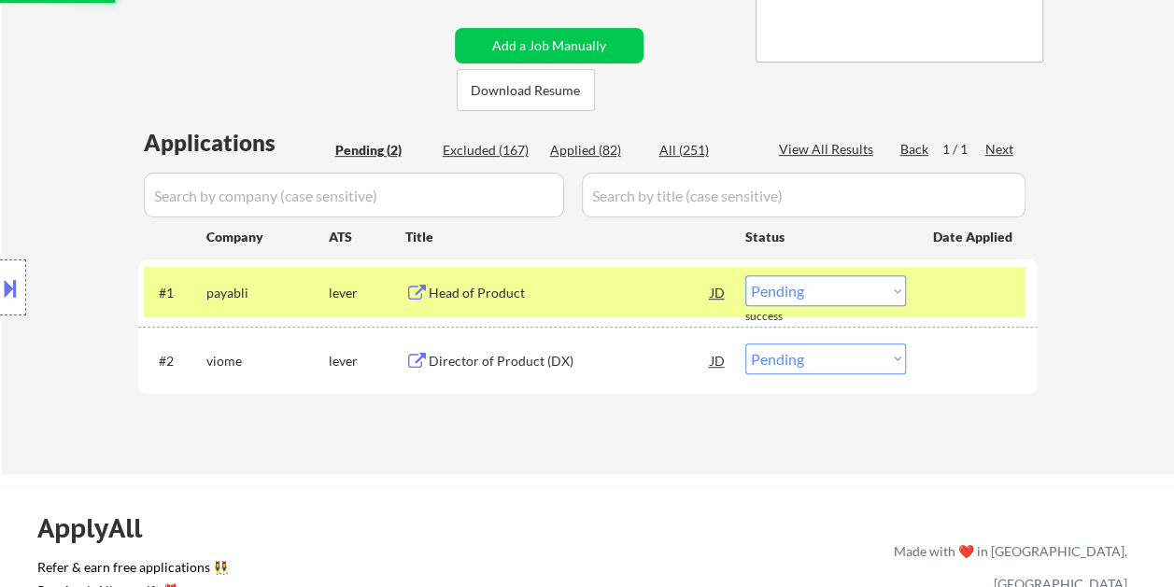
click at [930, 282] on div "#1 payabli lever Head of Product JD warning_amber Choose an option... Pending A…" at bounding box center [585, 292] width 882 height 50
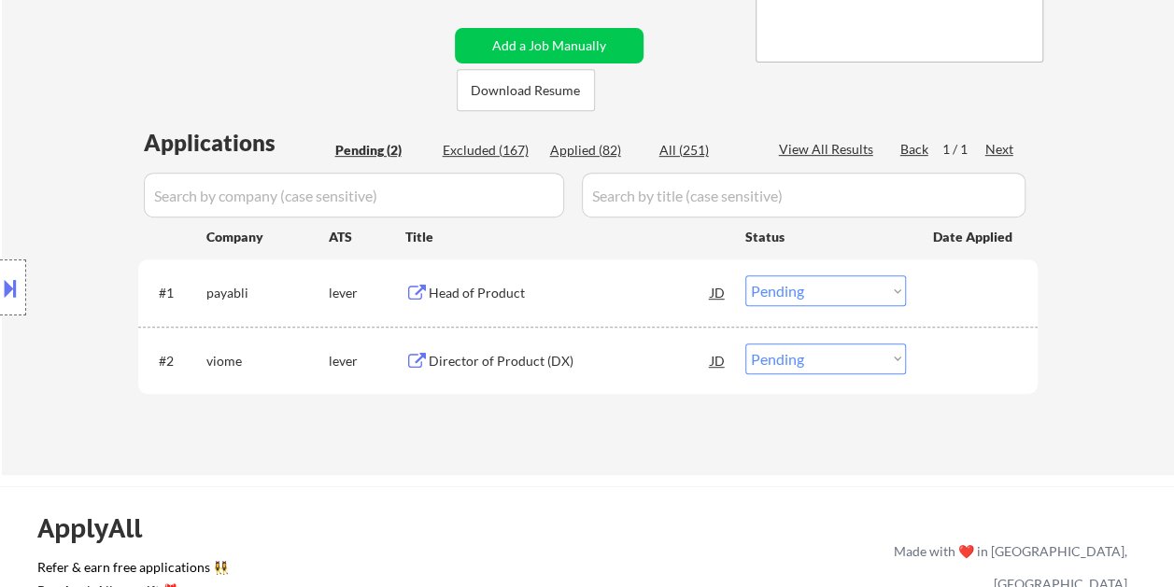
click at [938, 285] on div at bounding box center [974, 293] width 82 height 34
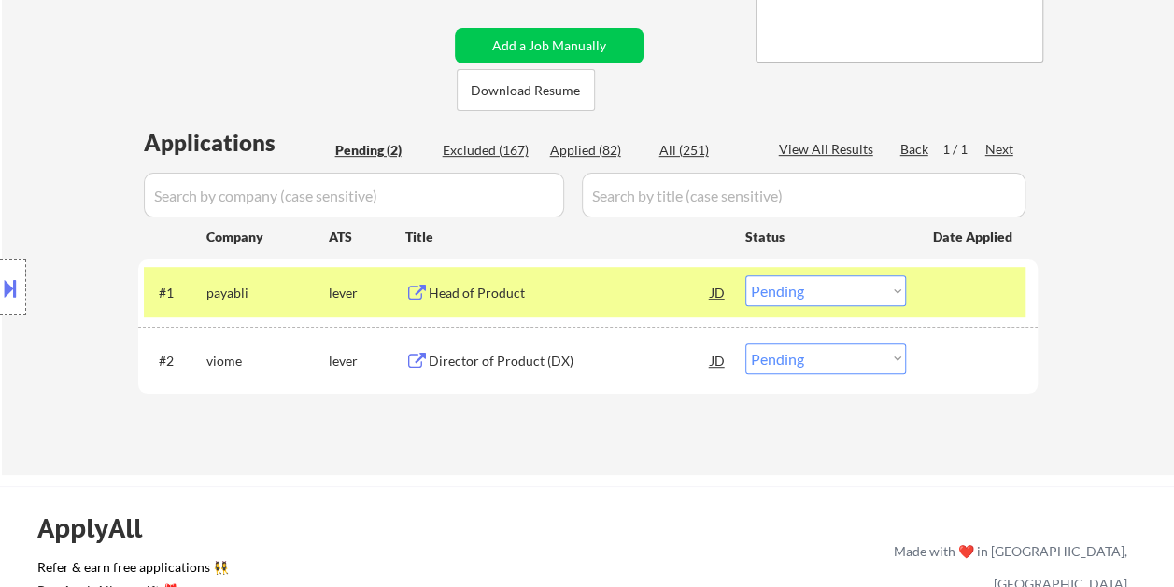
click at [598, 290] on div "Head of Product" at bounding box center [570, 293] width 282 height 19
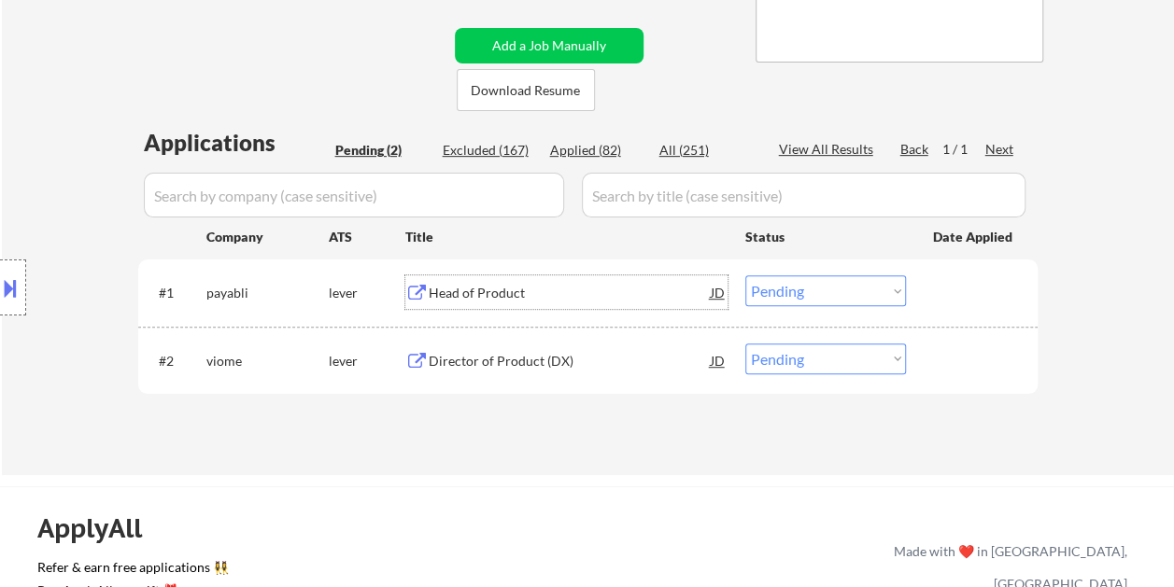
click at [950, 305] on div at bounding box center [974, 293] width 82 height 34
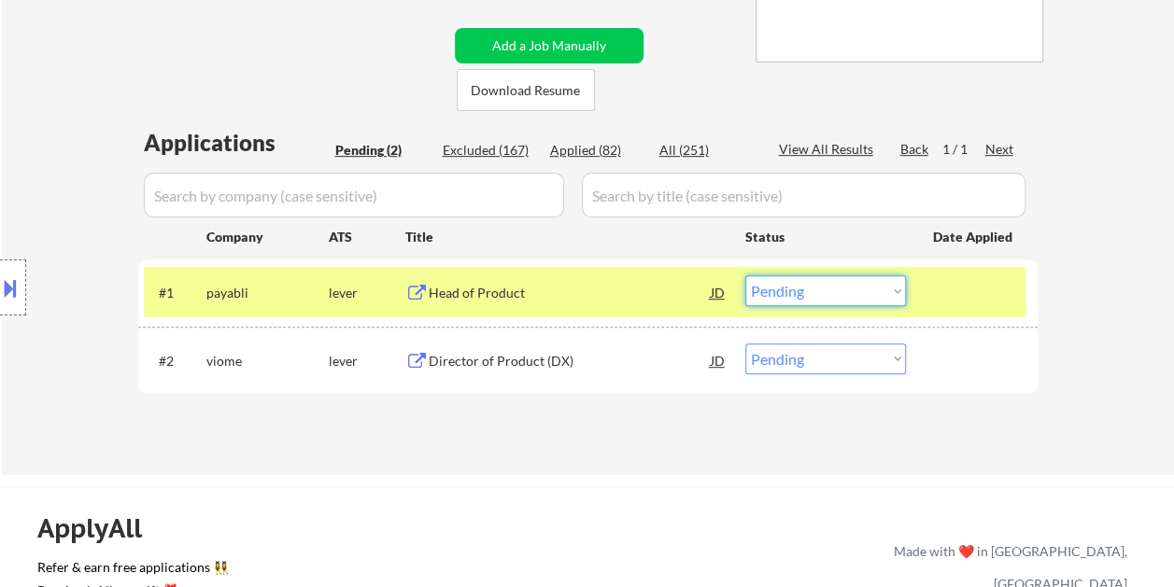
click at [876, 285] on select "Choose an option... Pending Applied Excluded (Questions) Excluded (Expired) Exc…" at bounding box center [825, 291] width 161 height 31
click at [745, 276] on select "Choose an option... Pending Applied Excluded (Questions) Excluded (Expired) Exc…" at bounding box center [825, 291] width 161 height 31
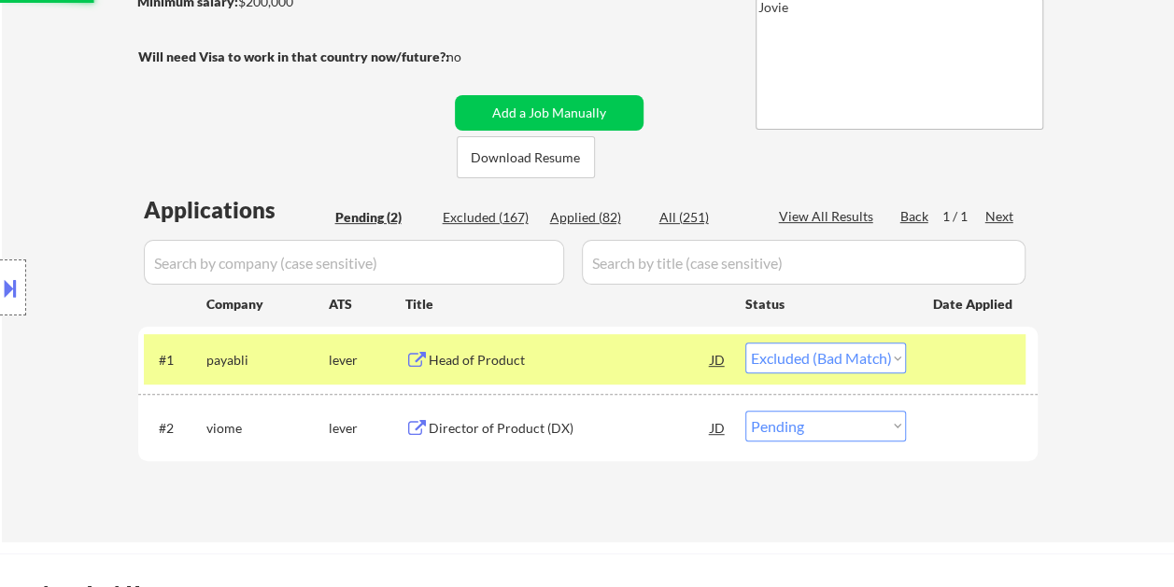
scroll to position [187, 0]
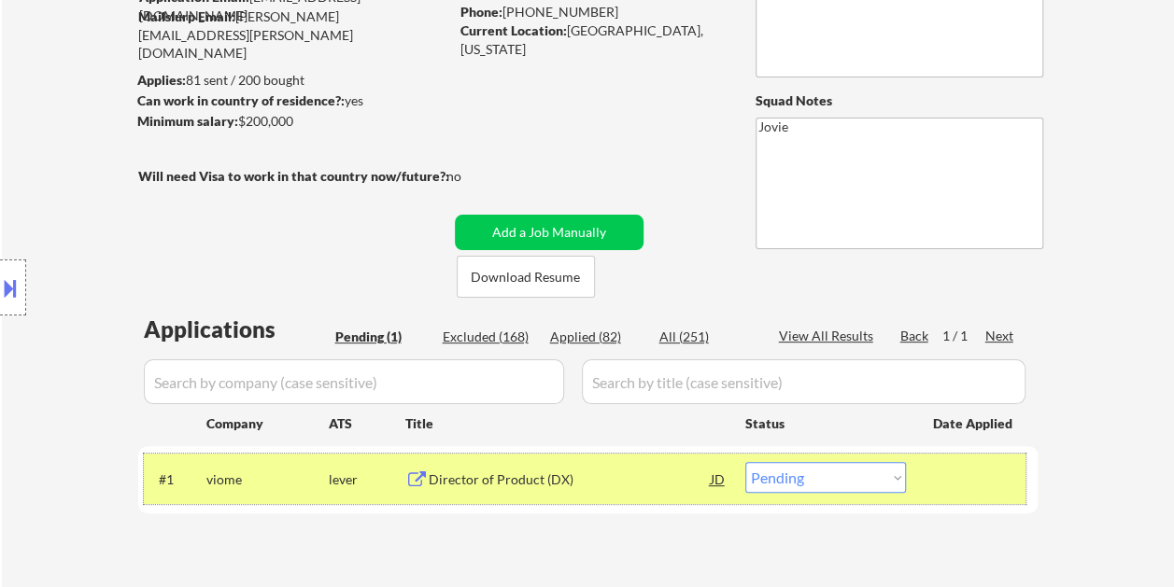
click at [624, 461] on div "#1 viome lever Director of Product (DX) JD warning_amber Choose an option... Pe…" at bounding box center [585, 479] width 882 height 50
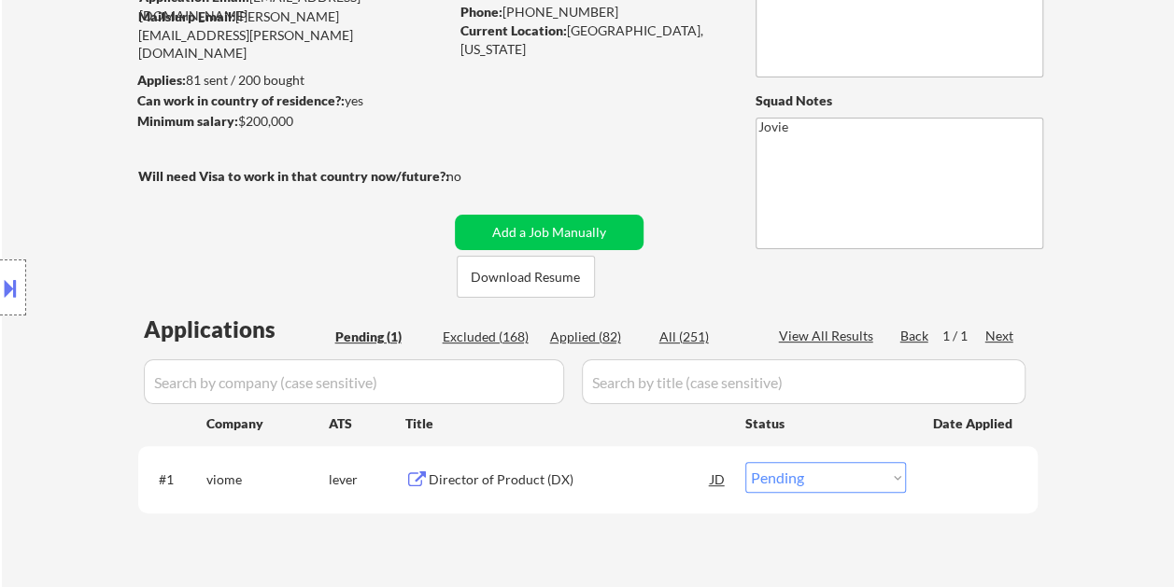
drag, startPoint x: 960, startPoint y: 471, endPoint x: 700, endPoint y: 483, distance: 259.9
click at [953, 475] on div at bounding box center [974, 479] width 82 height 34
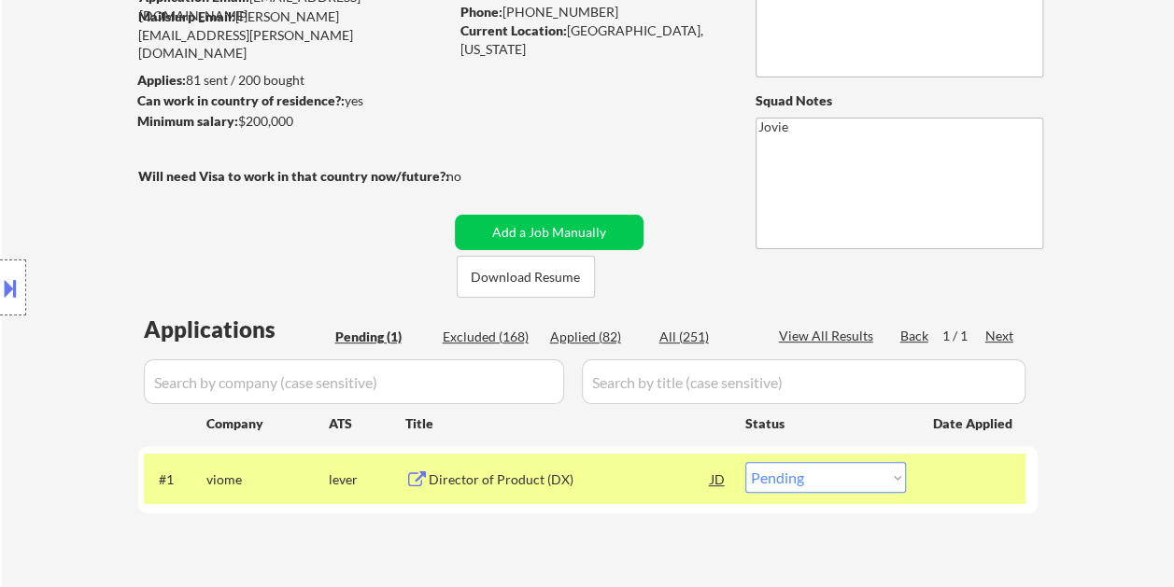
click at [664, 481] on div "Director of Product (DX)" at bounding box center [570, 480] width 282 height 19
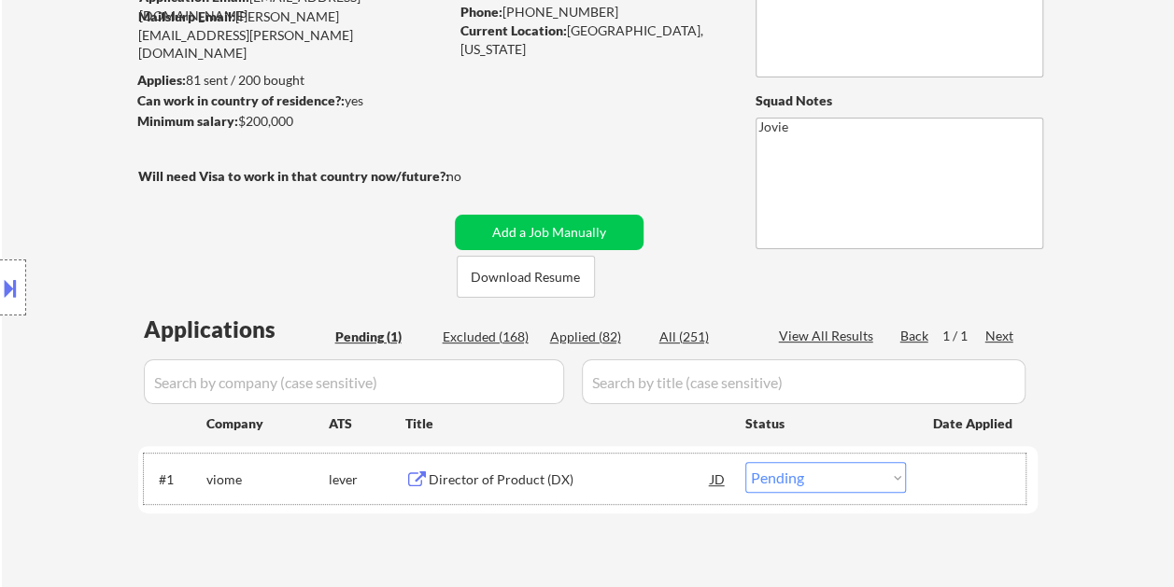
click at [947, 476] on div at bounding box center [974, 479] width 82 height 34
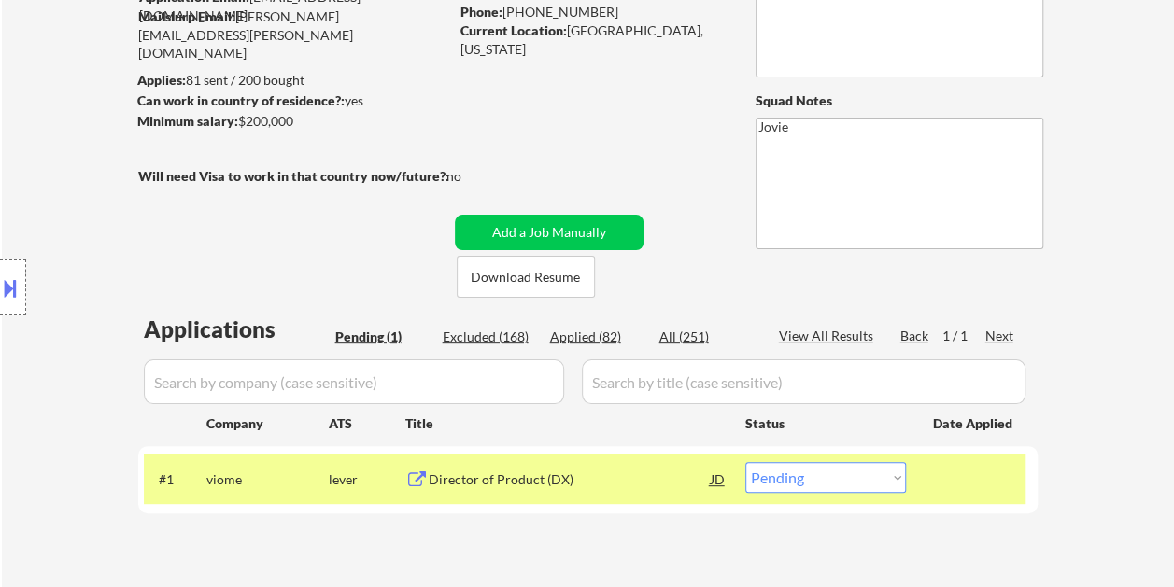
click at [900, 478] on select "Choose an option... Pending Applied Excluded (Questions) Excluded (Expired) Exc…" at bounding box center [825, 477] width 161 height 31
select select ""excluded__bad_match_""
click at [745, 462] on select "Choose an option... Pending Applied Excluded (Questions) Excluded (Expired) Exc…" at bounding box center [825, 477] width 161 height 31
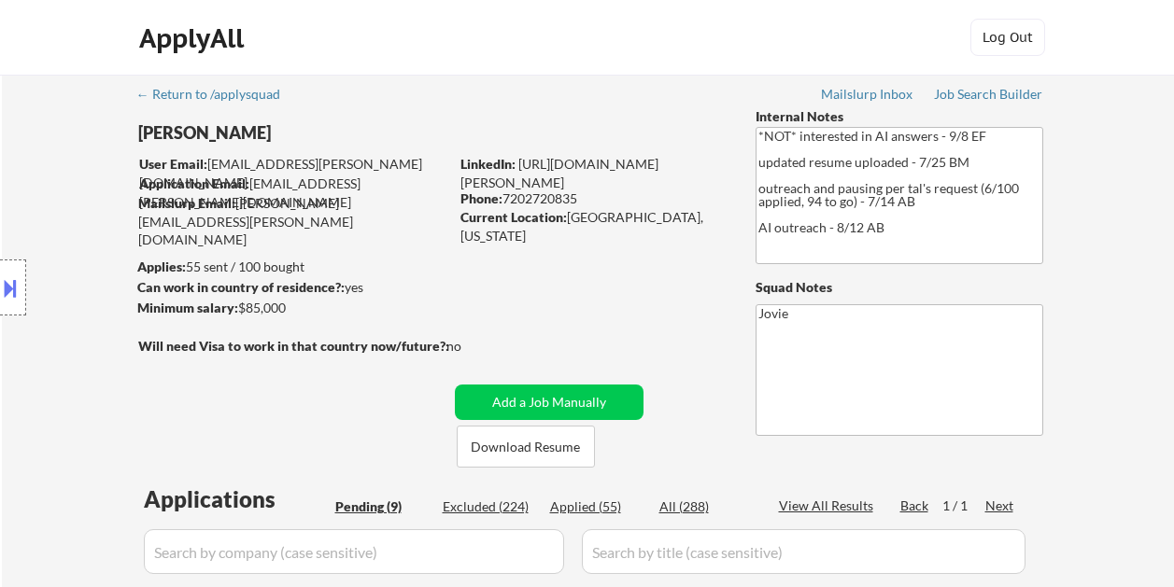
select select ""pending""
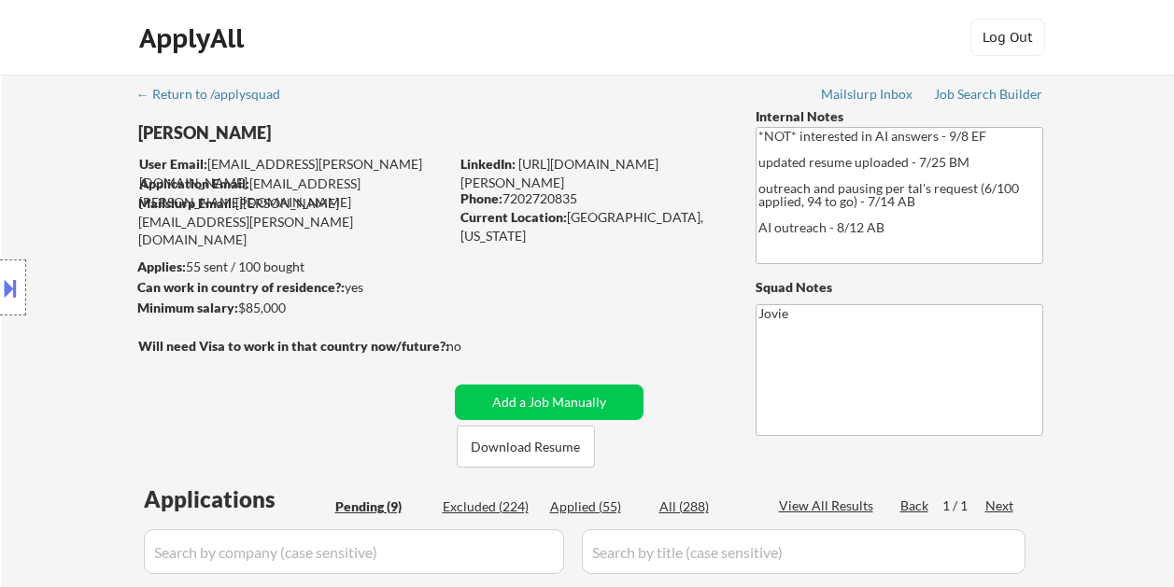
select select ""pending""
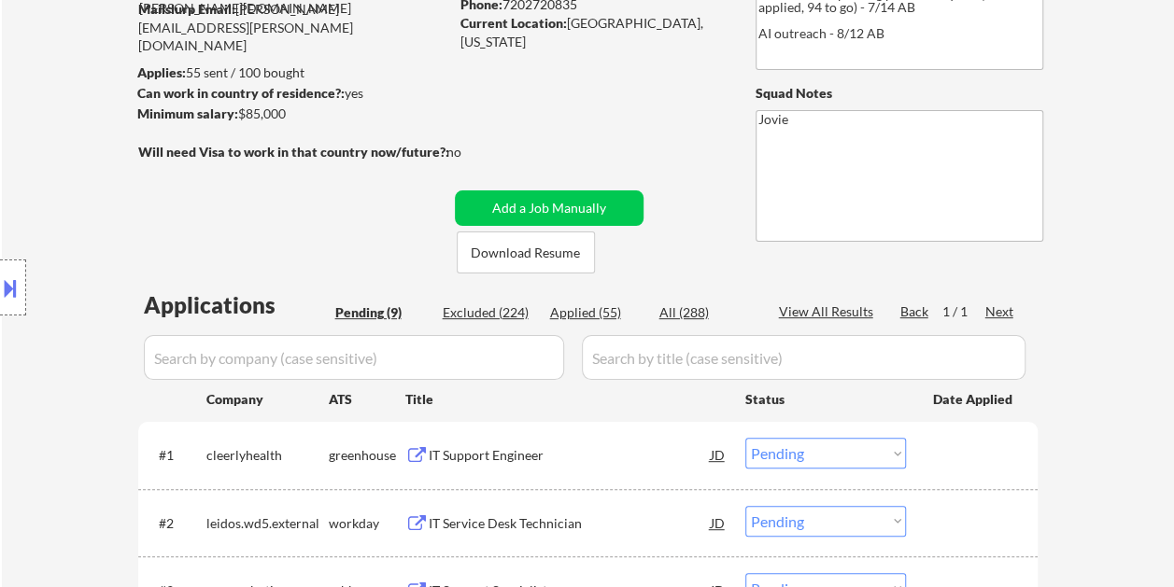
scroll to position [187, 0]
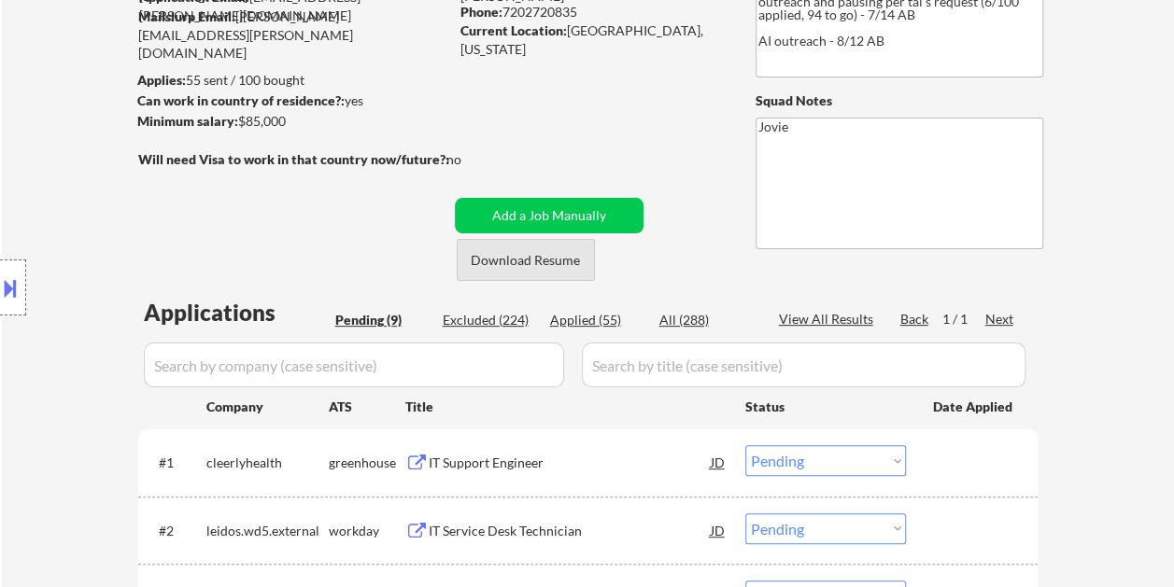
click at [509, 251] on button "Download Resume" at bounding box center [526, 260] width 138 height 42
click at [1090, 70] on div "← Return to /applysquad Mailslurp Inbox Job Search Builder Evan Miller User Ema…" at bounding box center [588, 526] width 1172 height 1277
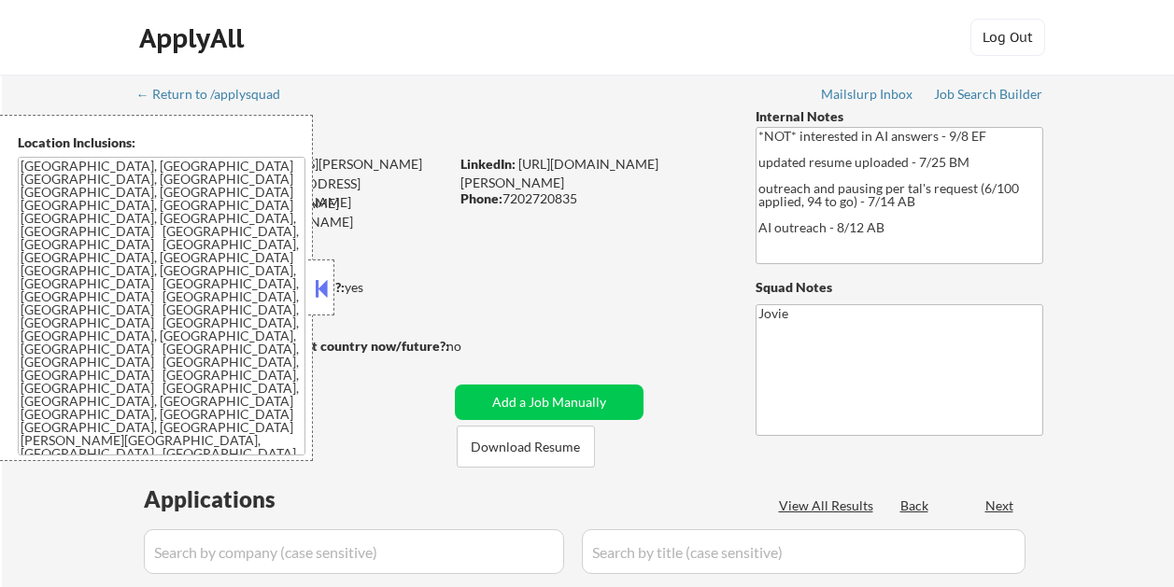
scroll to position [262, 0]
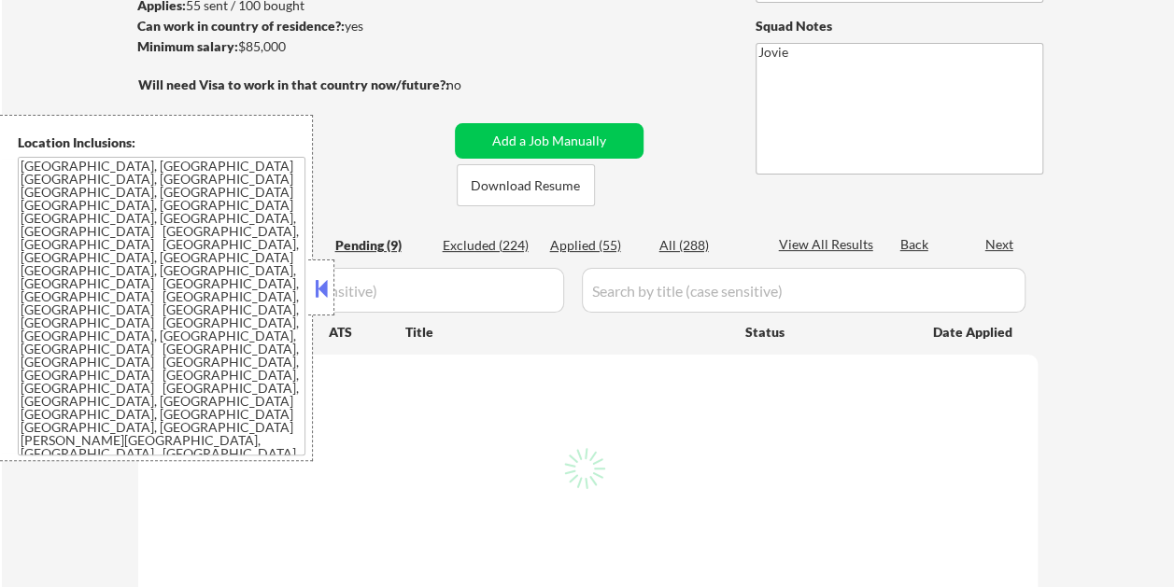
click at [323, 282] on button at bounding box center [321, 289] width 21 height 28
select select ""pending""
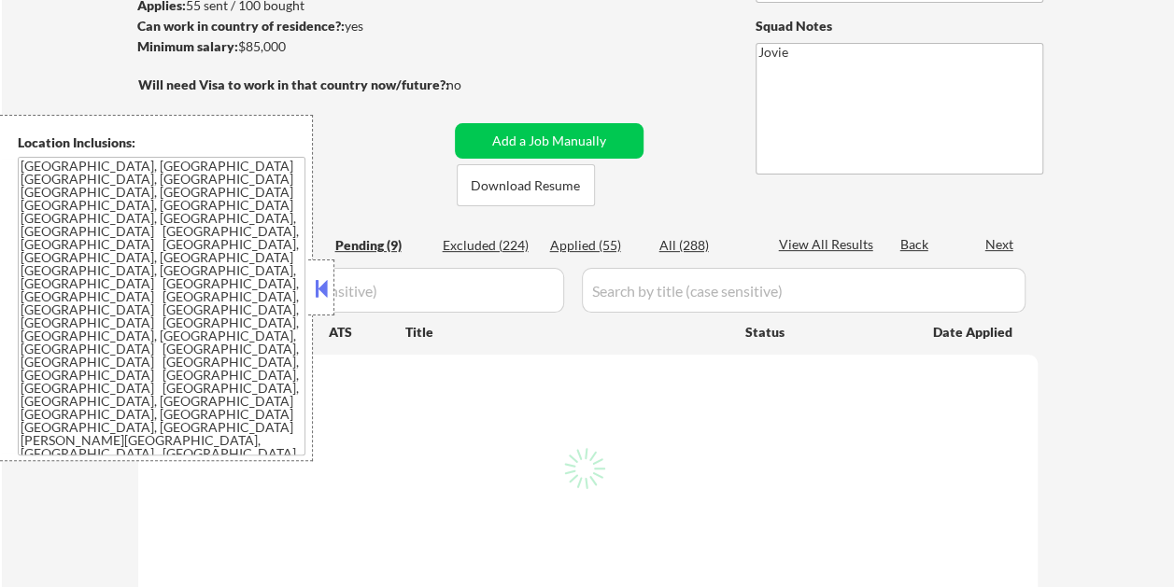
select select ""pending""
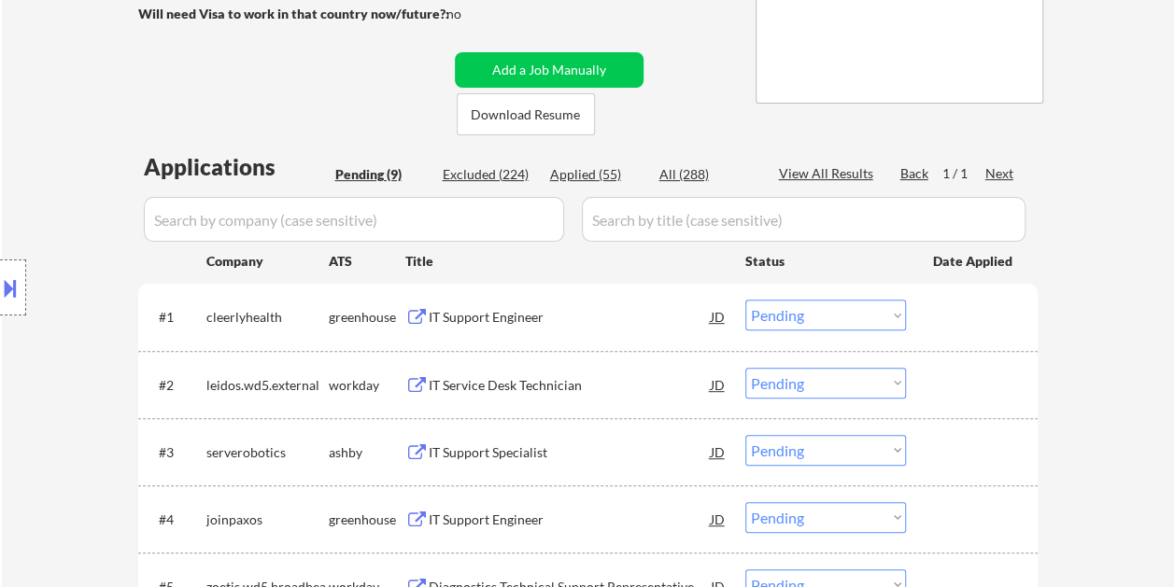
scroll to position [374, 0]
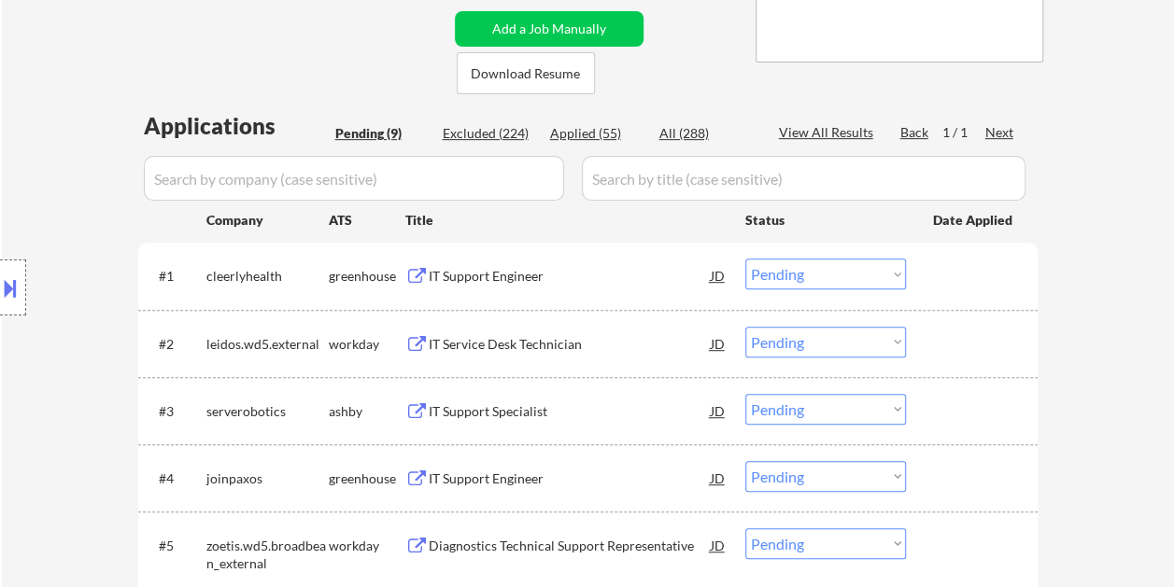
click at [960, 273] on div at bounding box center [974, 276] width 82 height 34
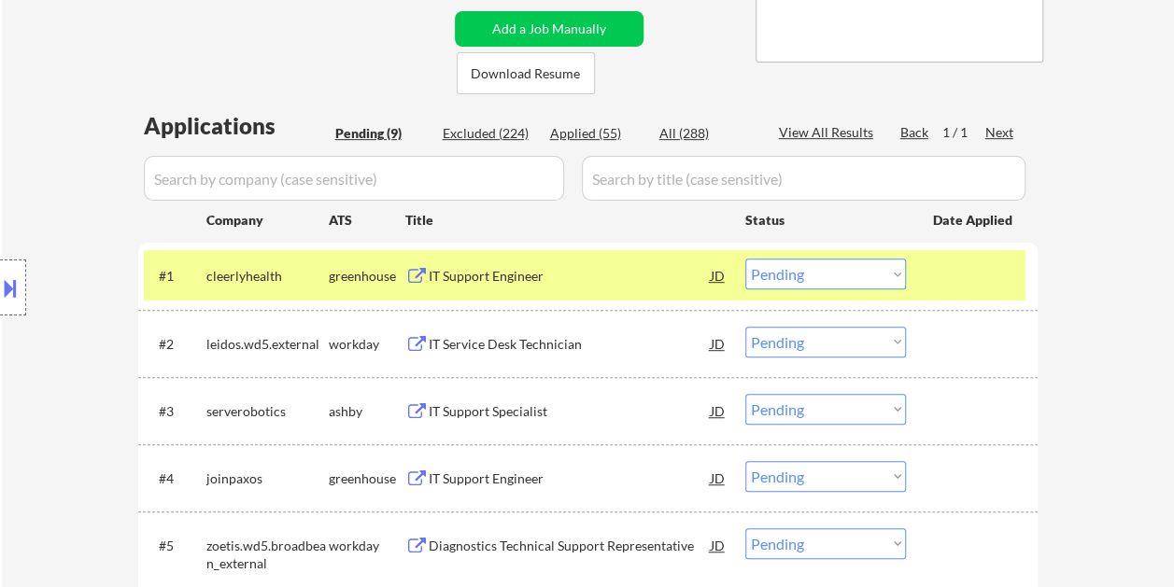
click at [629, 277] on div "IT Support Engineer" at bounding box center [570, 276] width 282 height 19
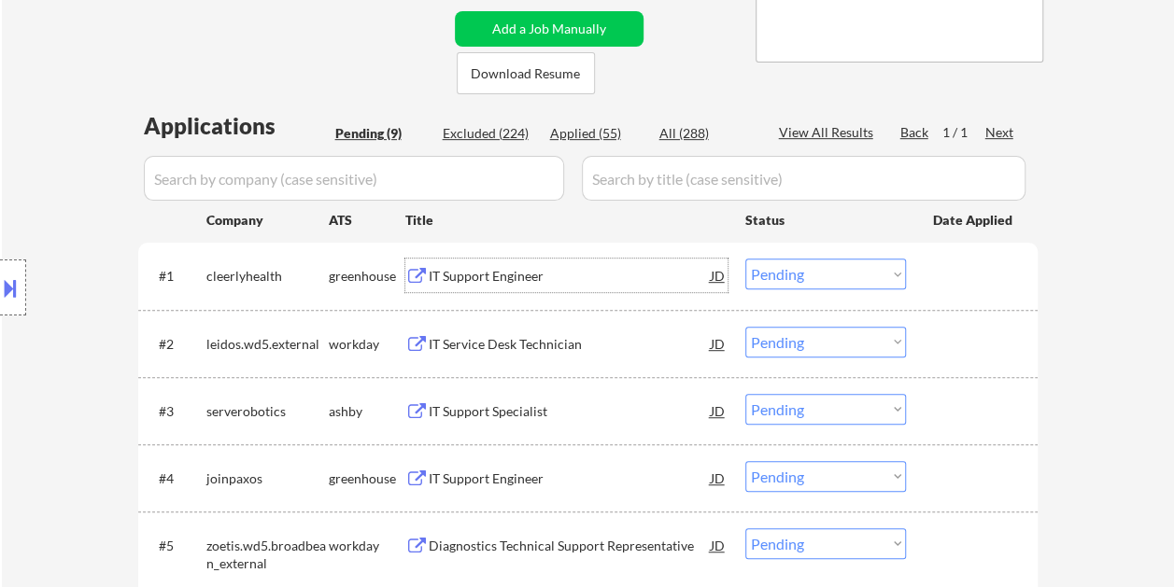
click at [949, 273] on div at bounding box center [974, 276] width 82 height 34
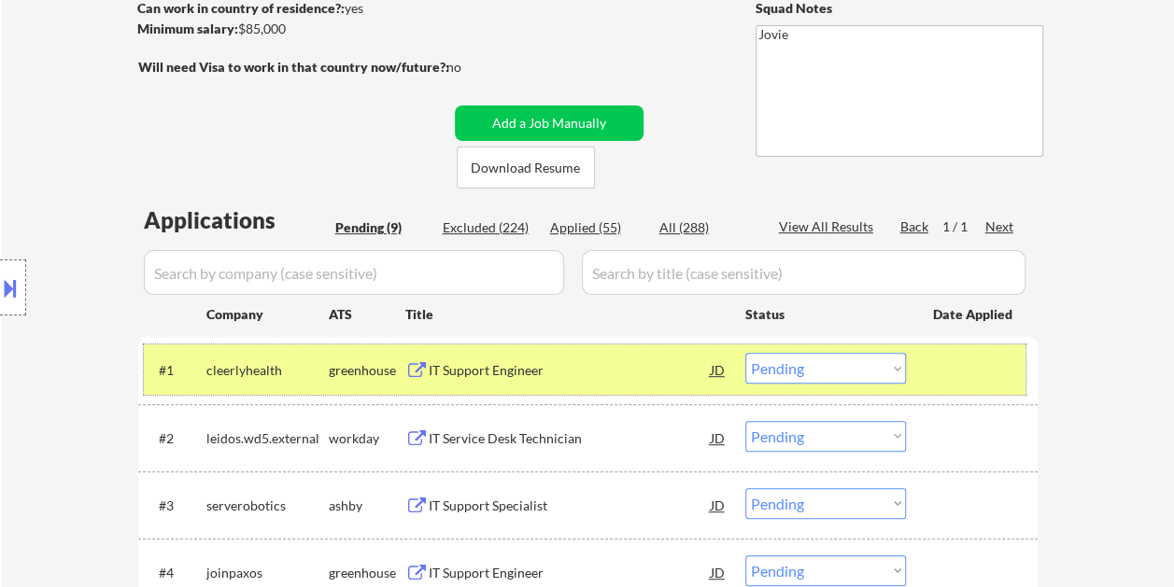
scroll to position [280, 0]
click at [887, 366] on select "Choose an option... Pending Applied Excluded (Questions) Excluded (Expired) Exc…" at bounding box center [825, 367] width 161 height 31
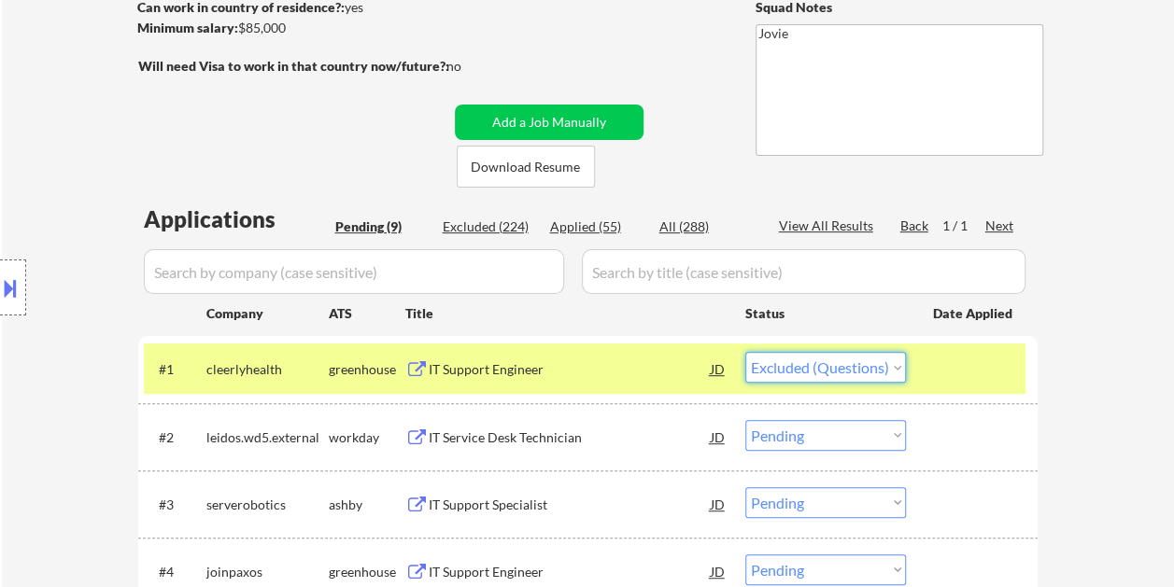
click at [745, 352] on select "Choose an option... Pending Applied Excluded (Questions) Excluded (Expired) Exc…" at bounding box center [825, 367] width 161 height 31
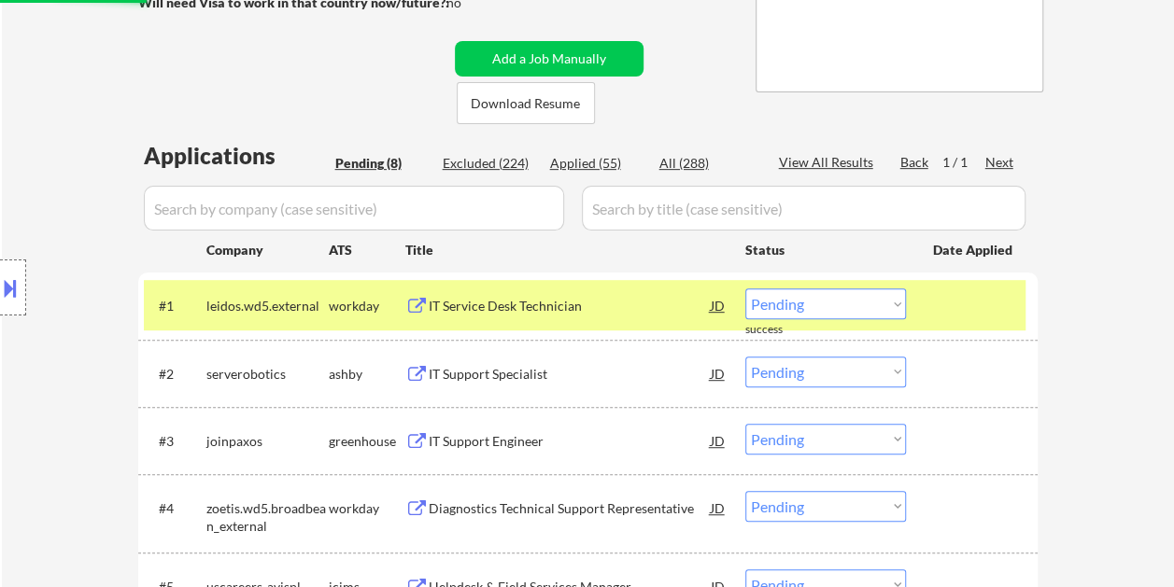
scroll to position [374, 0]
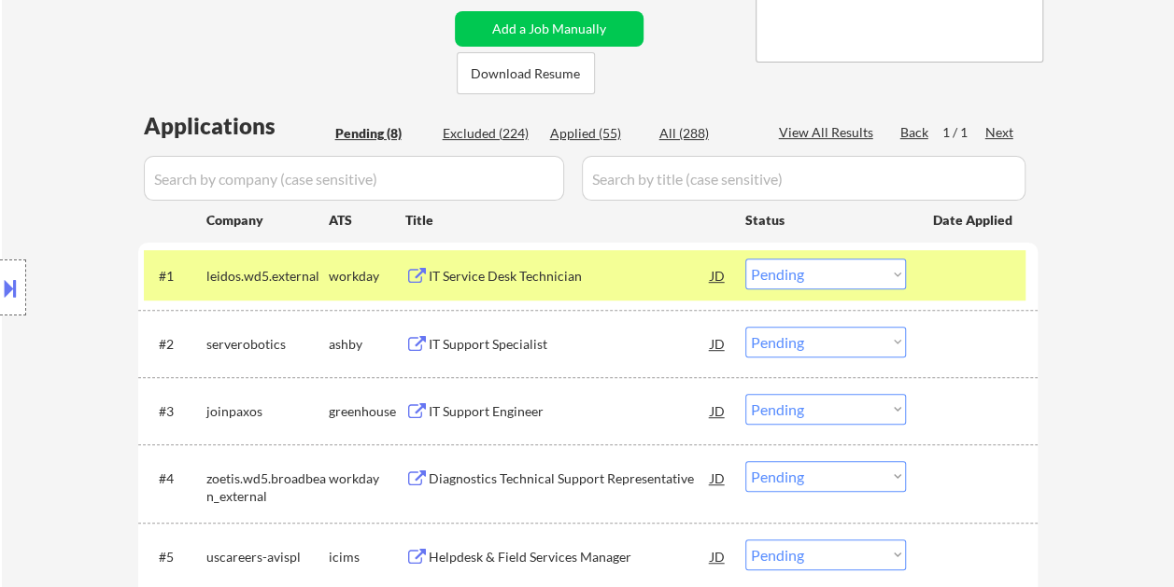
click at [942, 278] on div at bounding box center [974, 276] width 82 height 34
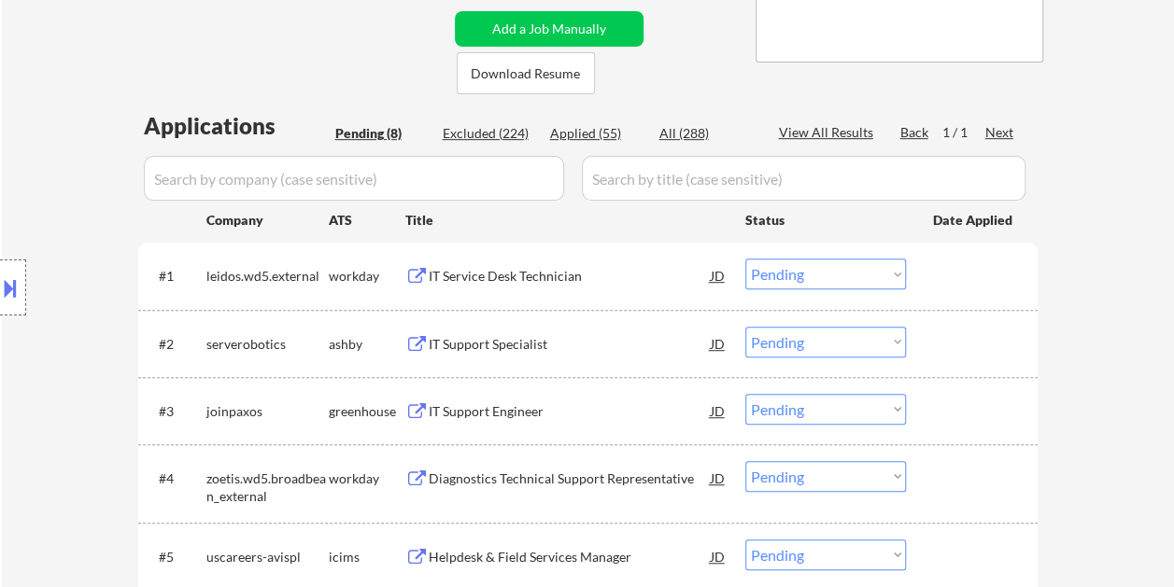
click at [931, 275] on div "#1 leidos.wd5.external workday IT Service Desk Technician JD Choose an option..…" at bounding box center [585, 275] width 882 height 50
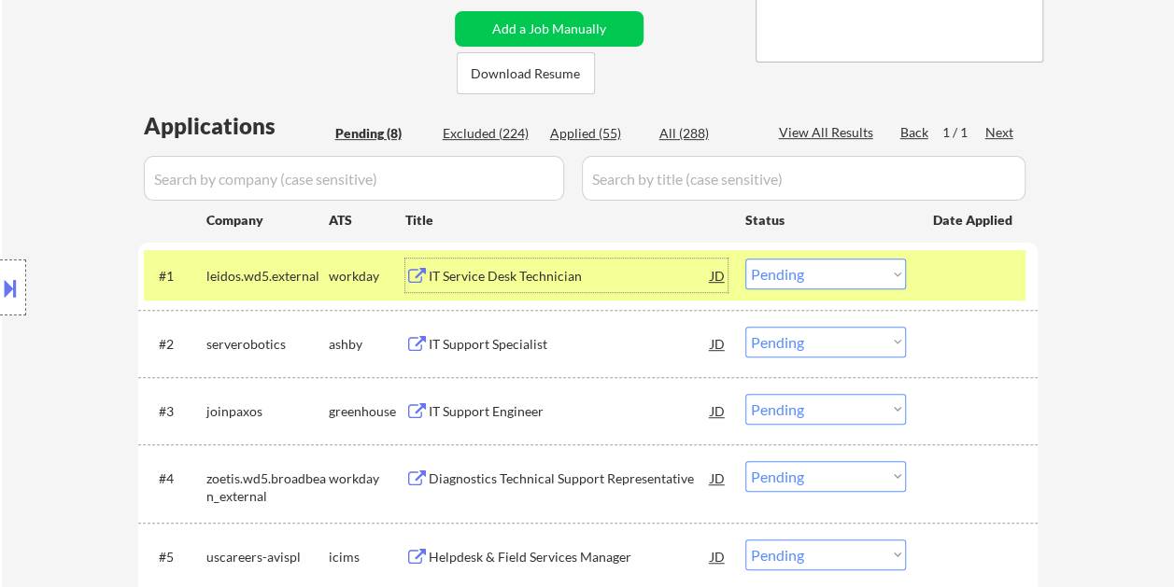
click at [546, 274] on div "IT Service Desk Technician" at bounding box center [570, 276] width 282 height 19
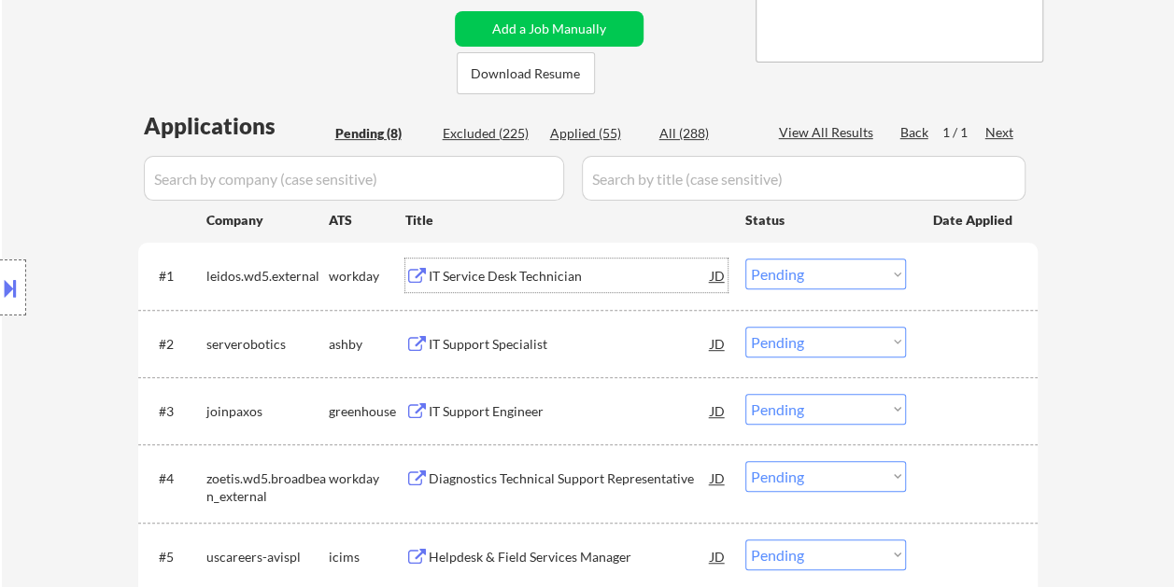
click at [951, 275] on div at bounding box center [974, 276] width 82 height 34
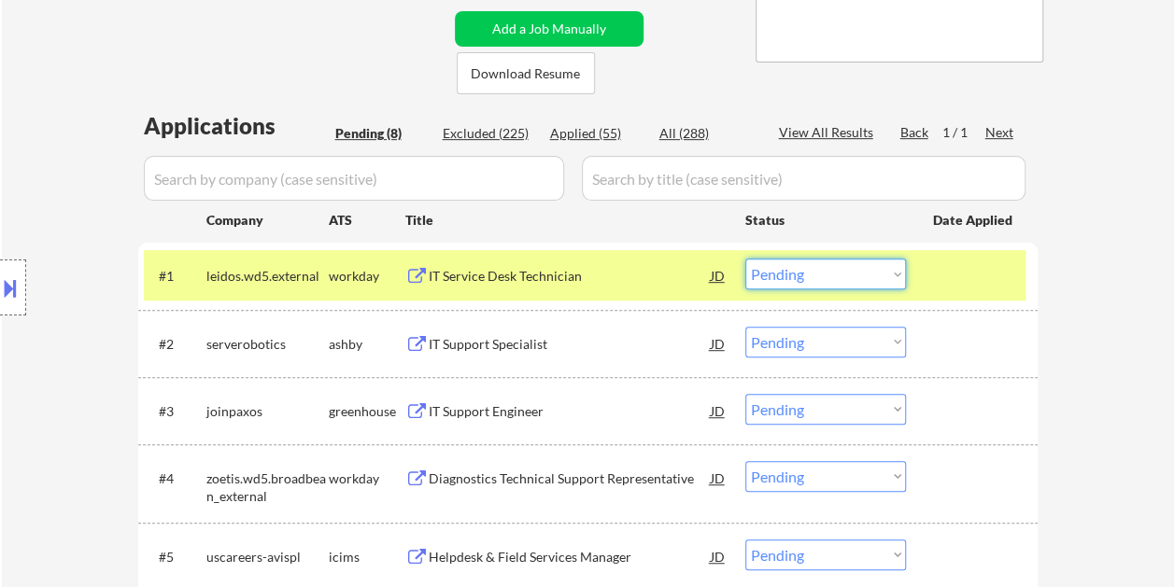
click at [879, 276] on select "Choose an option... Pending Applied Excluded (Questions) Excluded (Expired) Exc…" at bounding box center [825, 274] width 161 height 31
click at [745, 259] on select "Choose an option... Pending Applied Excluded (Questions) Excluded (Expired) Exc…" at bounding box center [825, 274] width 161 height 31
select select ""pending""
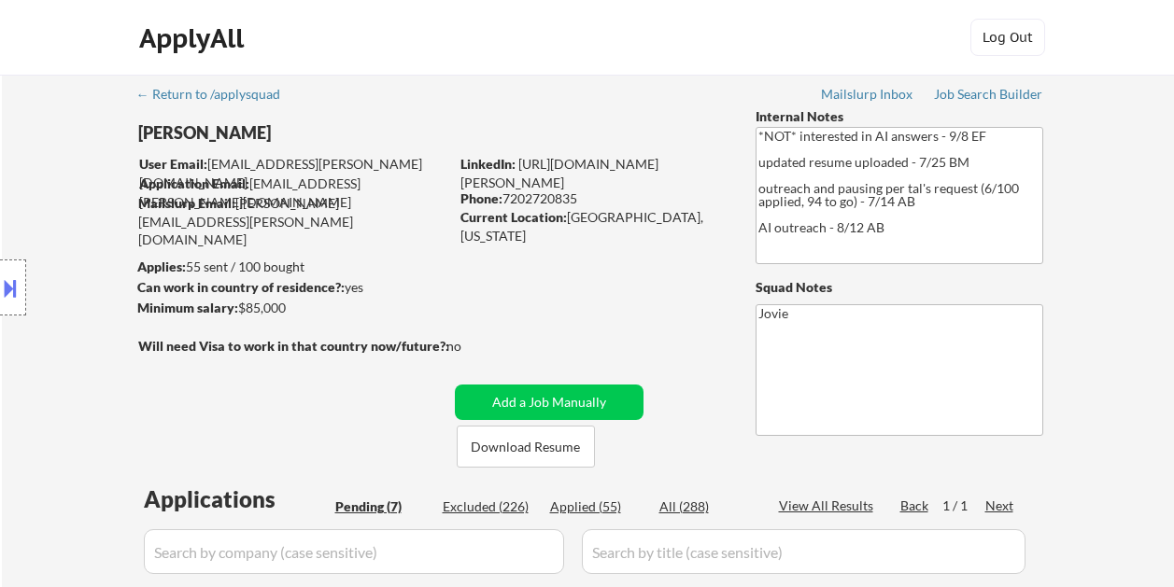
select select ""pending""
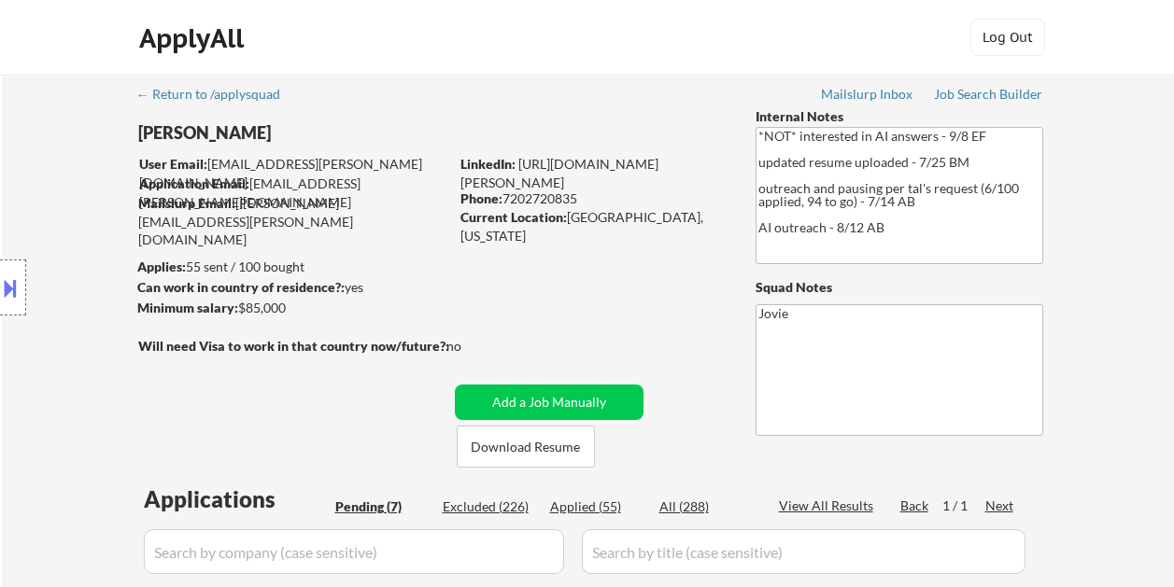
select select ""pending""
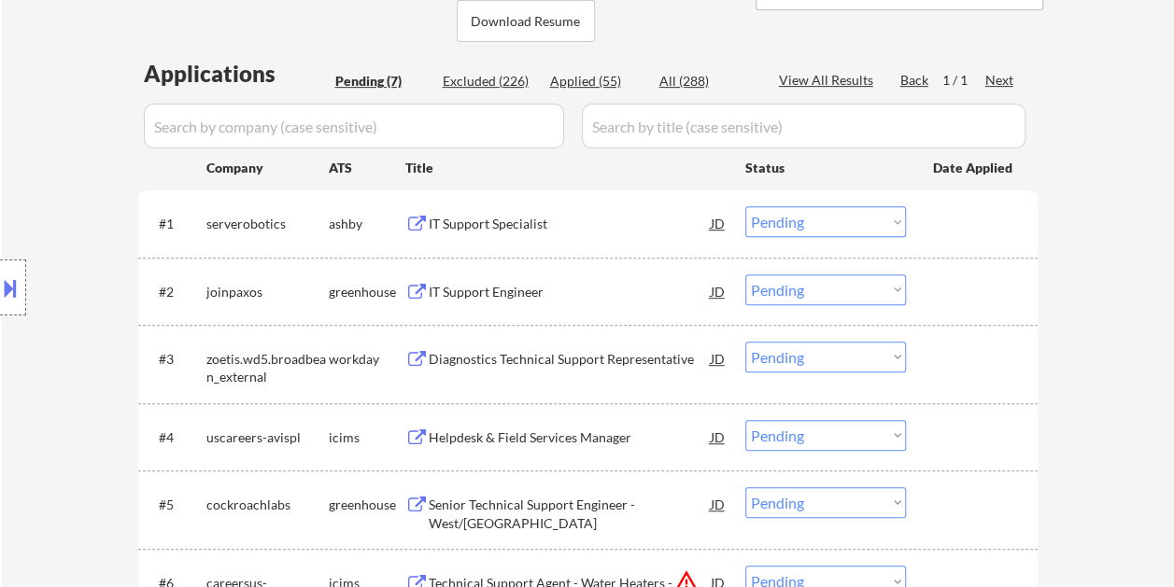
scroll to position [467, 0]
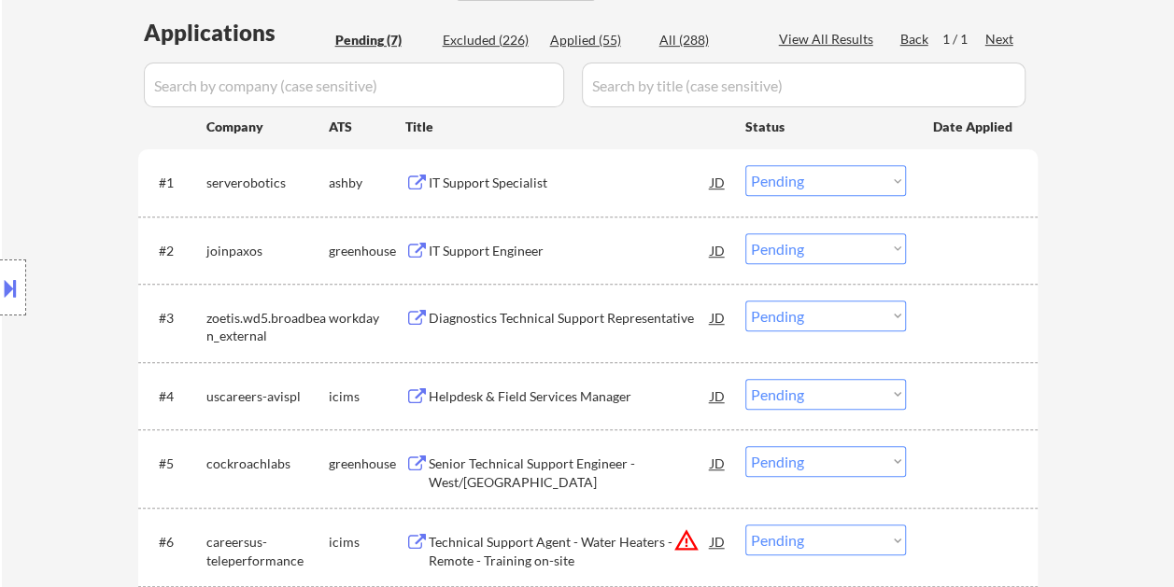
click at [940, 173] on div at bounding box center [974, 182] width 82 height 34
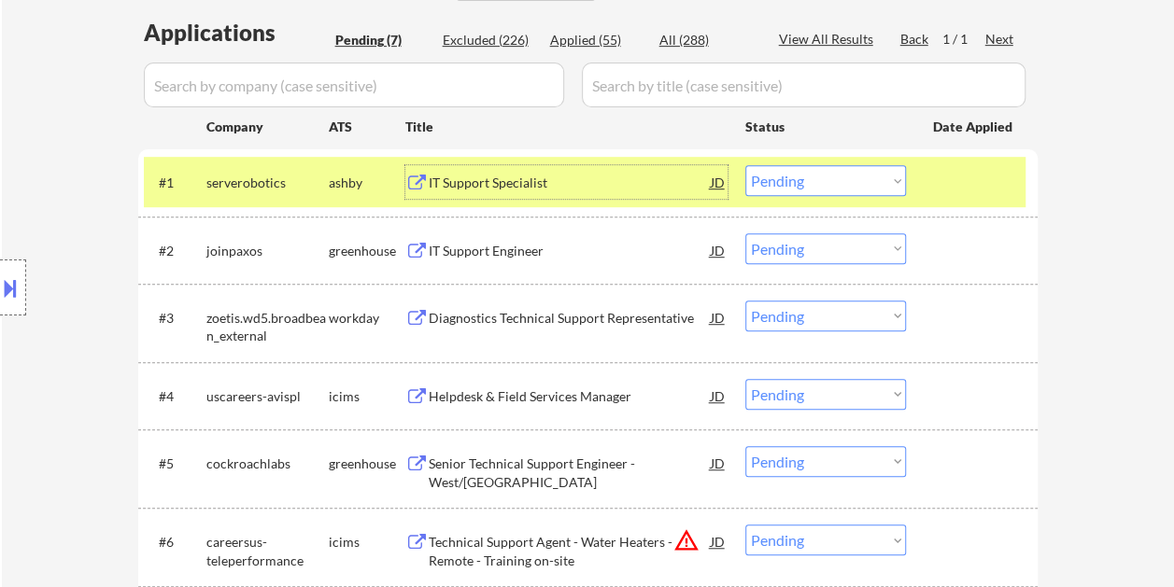
click at [512, 177] on div "IT Support Specialist" at bounding box center [570, 183] width 282 height 19
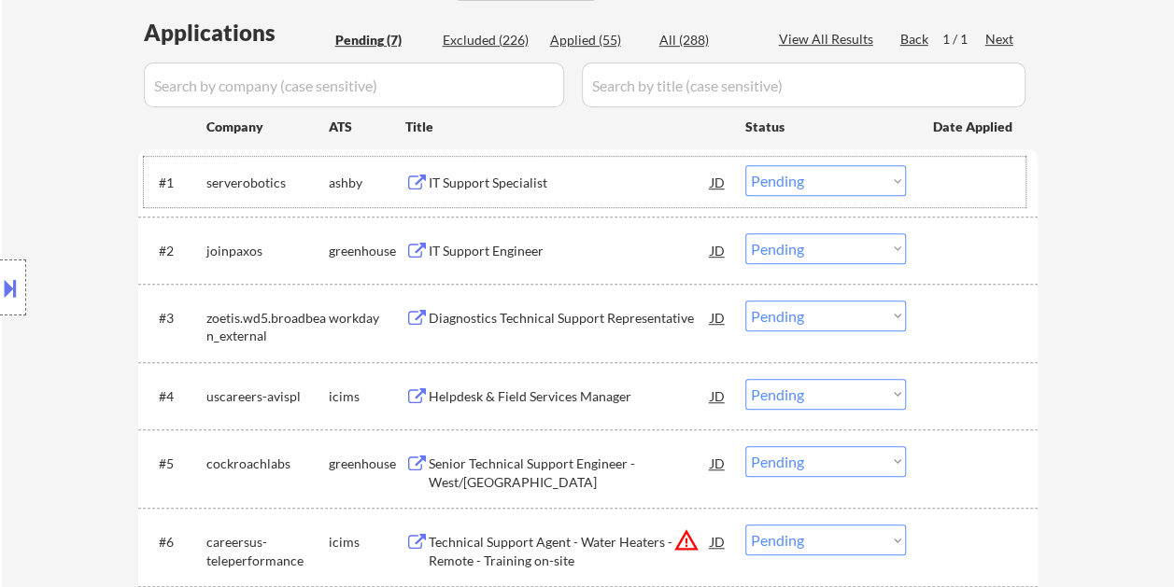
click at [918, 187] on div "#1 serverobotics [PERSON_NAME] IT Support Specialist JD Choose an option... Pen…" at bounding box center [585, 182] width 882 height 50
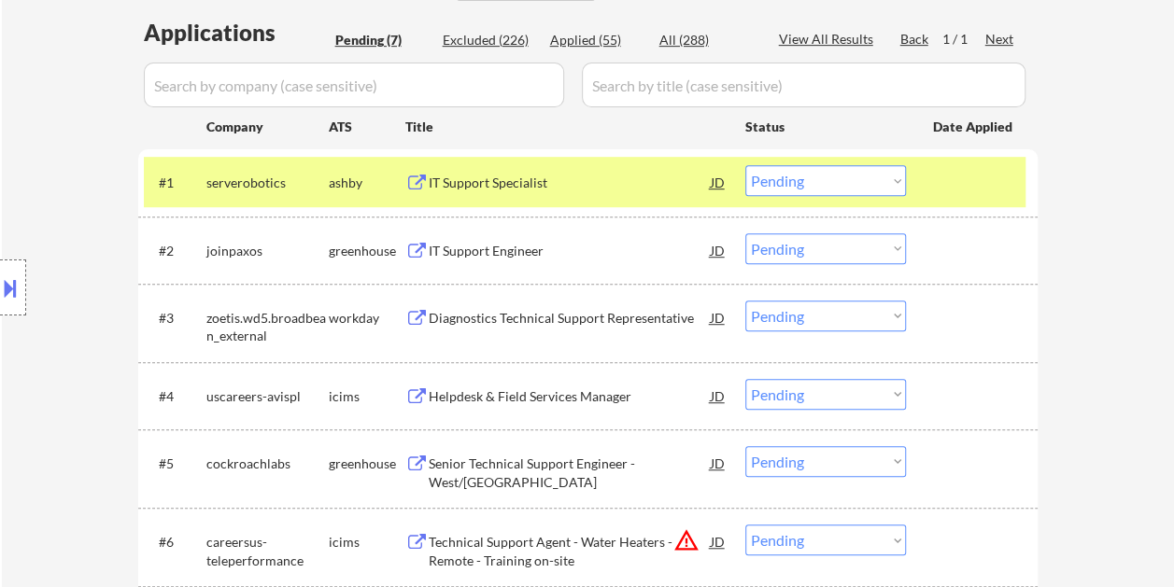
click at [878, 181] on select "Choose an option... Pending Applied Excluded (Questions) Excluded (Expired) Exc…" at bounding box center [825, 180] width 161 height 31
click at [745, 165] on select "Choose an option... Pending Applied Excluded (Questions) Excluded (Expired) Exc…" at bounding box center [825, 180] width 161 height 31
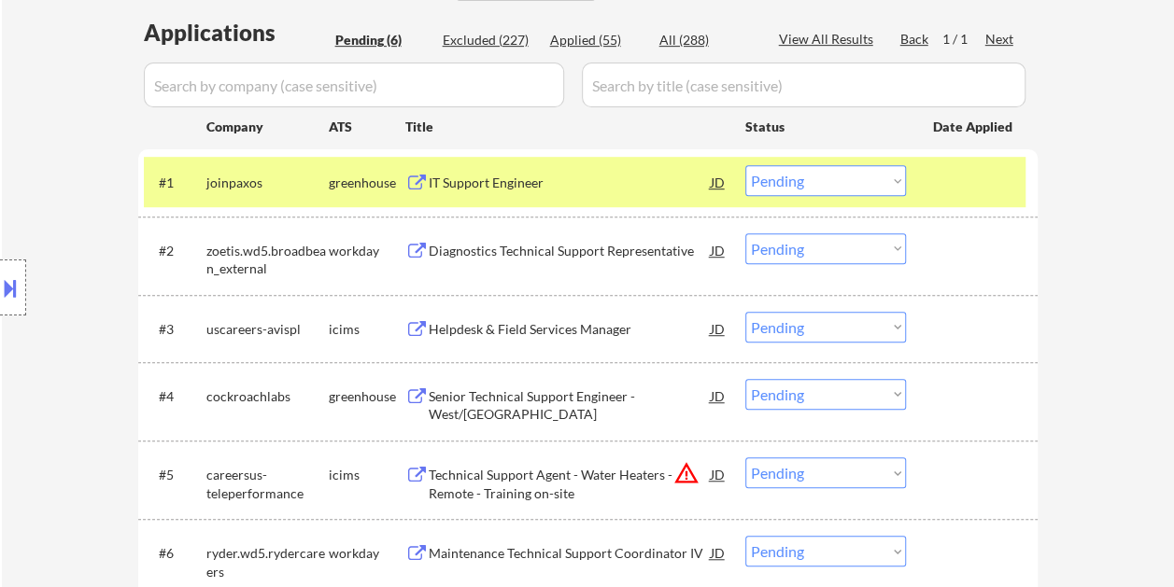
click at [958, 179] on div at bounding box center [974, 182] width 82 height 34
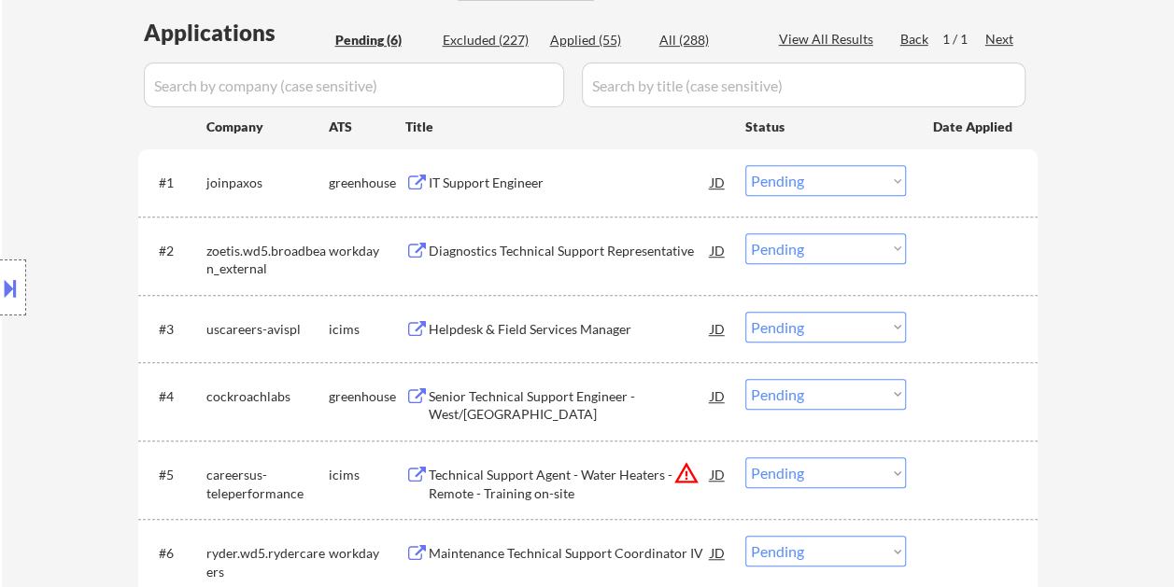
click at [921, 185] on div "#1 joinpaxos greenhouse IT Support Engineer JD Choose an option... Pending Appl…" at bounding box center [585, 182] width 882 height 50
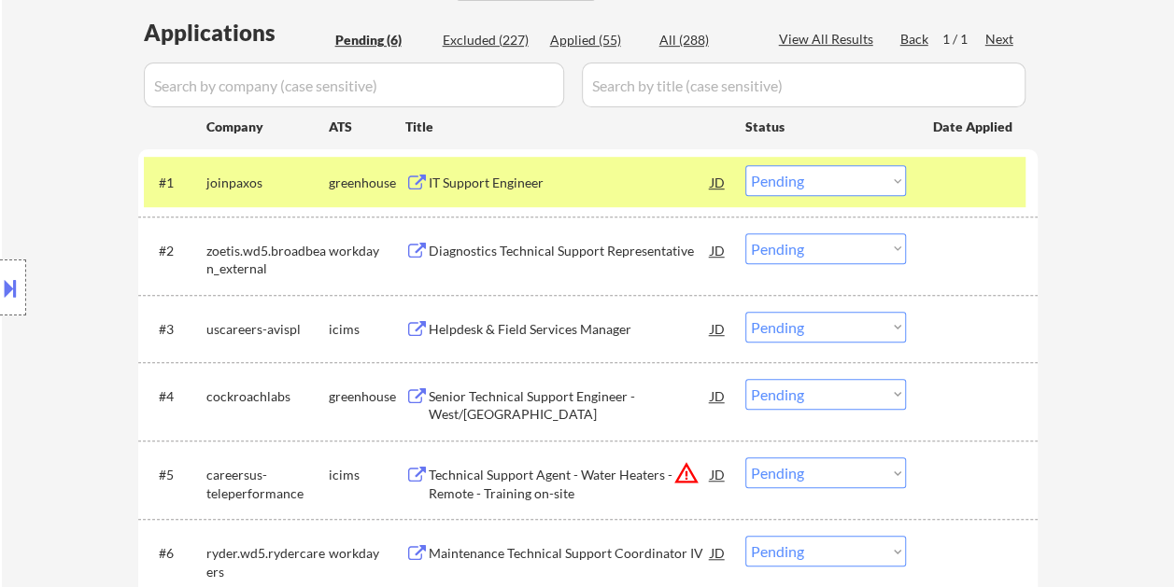
click at [594, 187] on div "IT Support Engineer" at bounding box center [570, 183] width 282 height 19
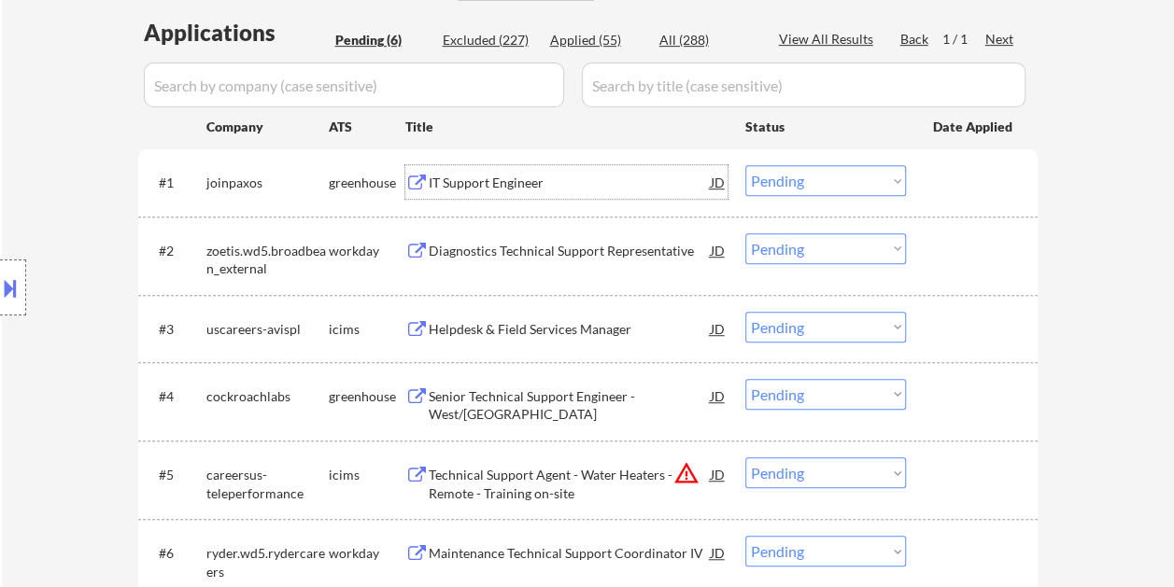
click at [950, 187] on div at bounding box center [974, 182] width 82 height 34
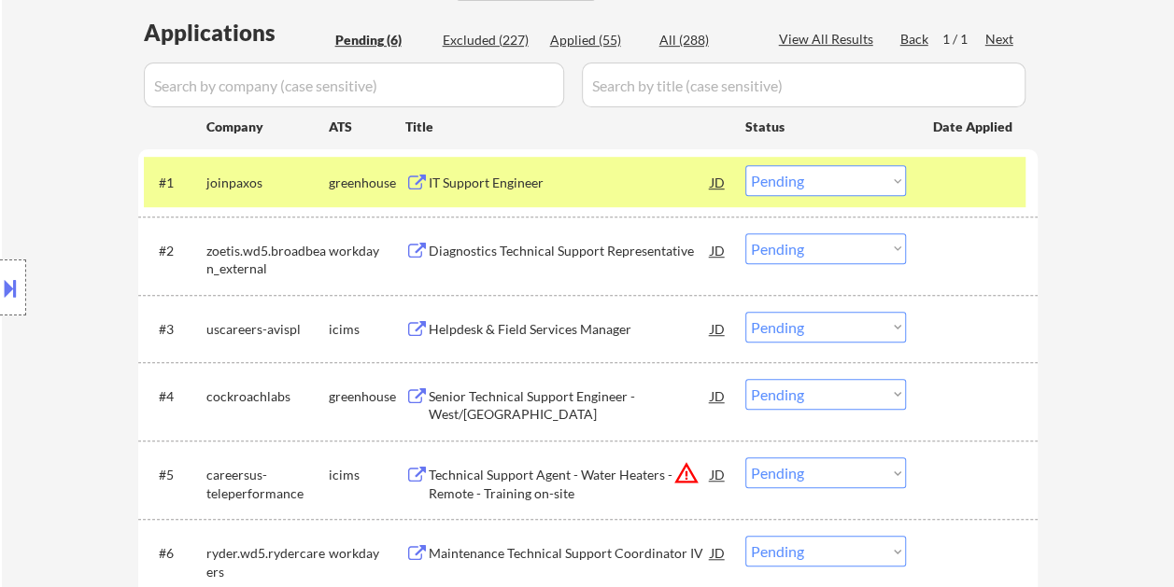
click at [725, 185] on div "JD" at bounding box center [718, 182] width 19 height 34
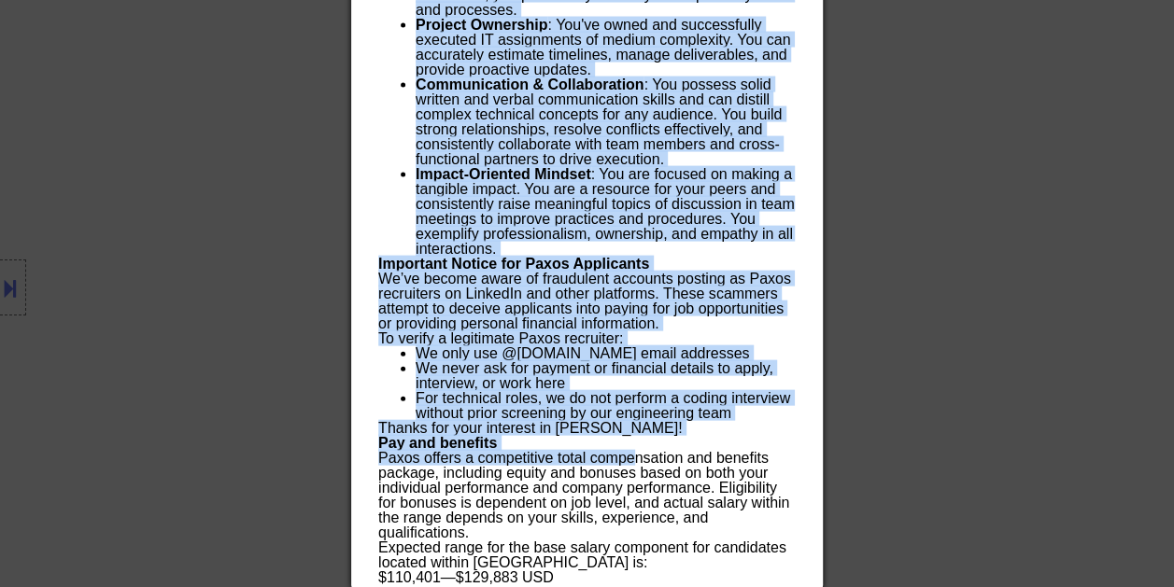
scroll to position [1872, 0]
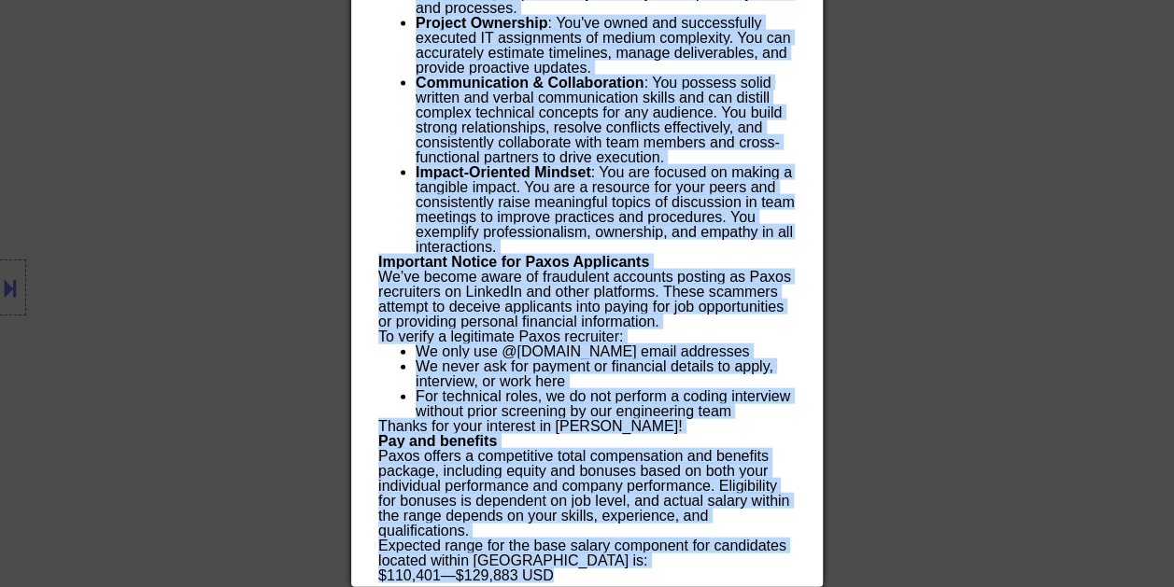
drag, startPoint x: 379, startPoint y: 80, endPoint x: 631, endPoint y: 583, distance: 562.2
copy div "LO Ipsumdo Sitametc adipiscin Elitse - Doeius Tempor IN Utlabore Etdol ✅: Magna…"
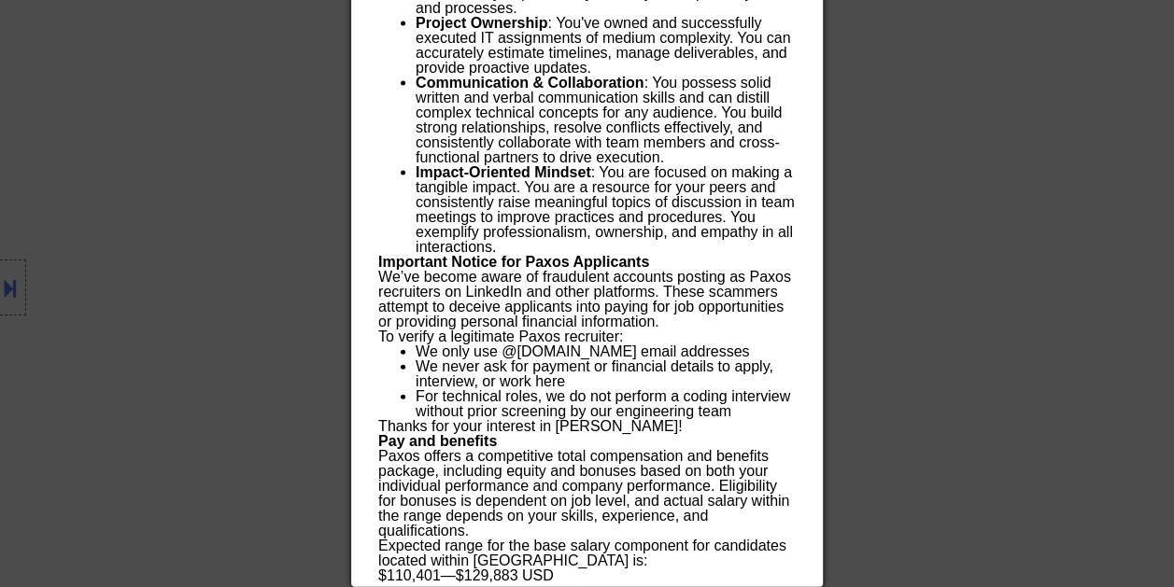
click at [22, 281] on div at bounding box center [587, 293] width 1174 height 587
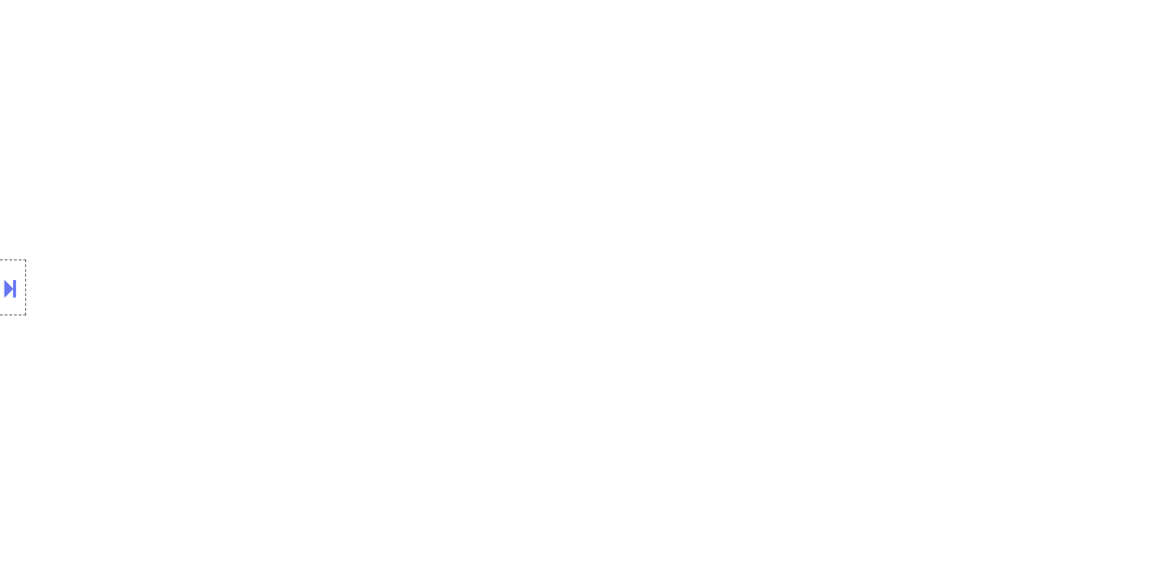
scroll to position [1519, 0]
click at [21, 282] on div at bounding box center [13, 288] width 26 height 56
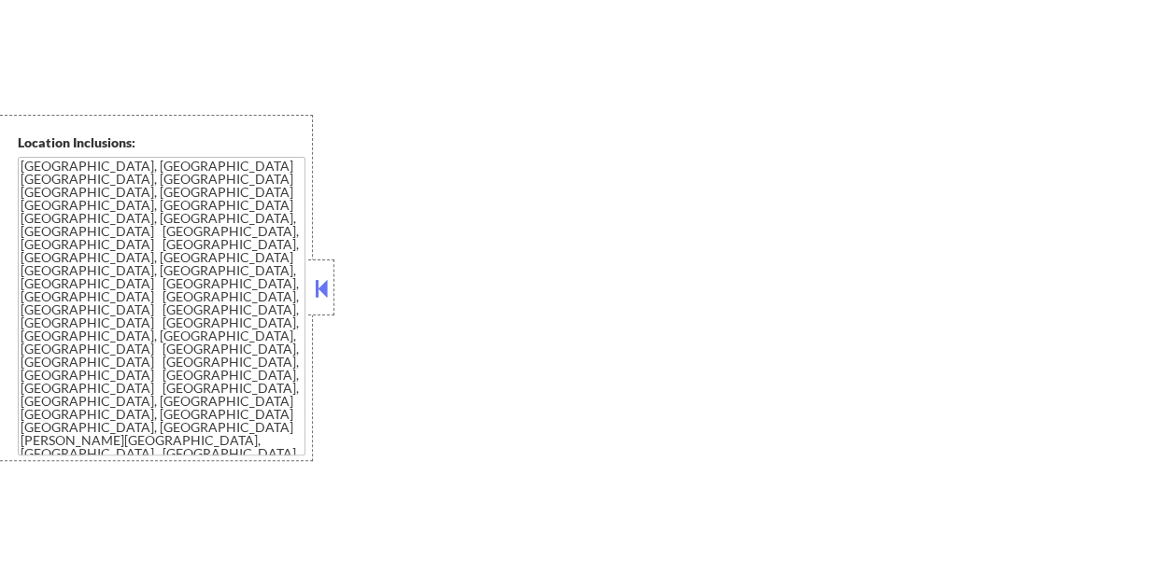
drag, startPoint x: 329, startPoint y: 290, endPoint x: 359, endPoint y: 291, distance: 29.9
click at [328, 290] on button at bounding box center [321, 289] width 21 height 28
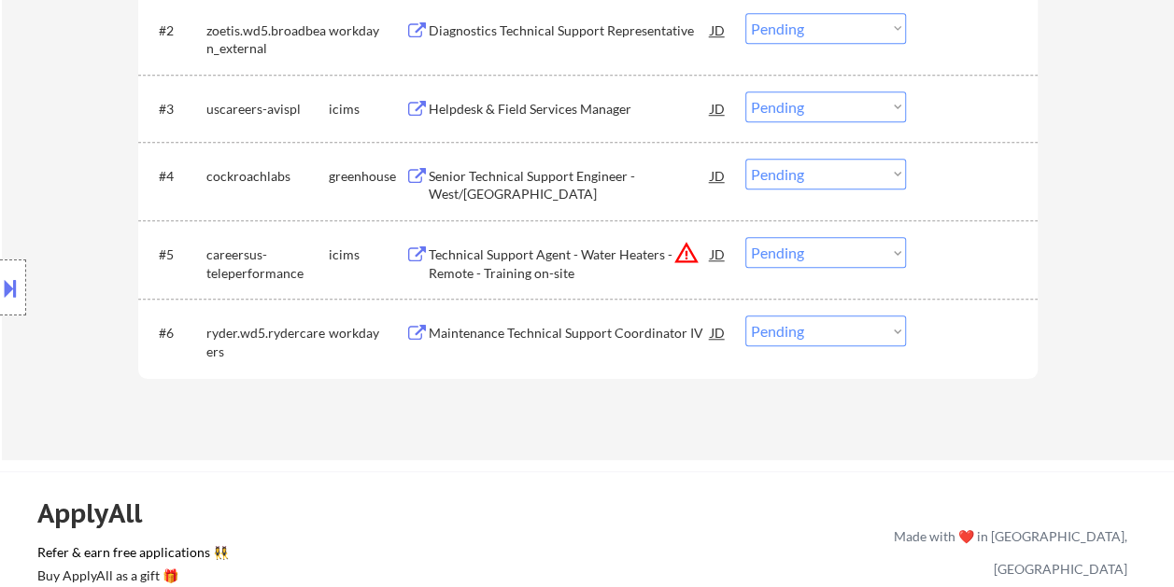
scroll to position [491, 0]
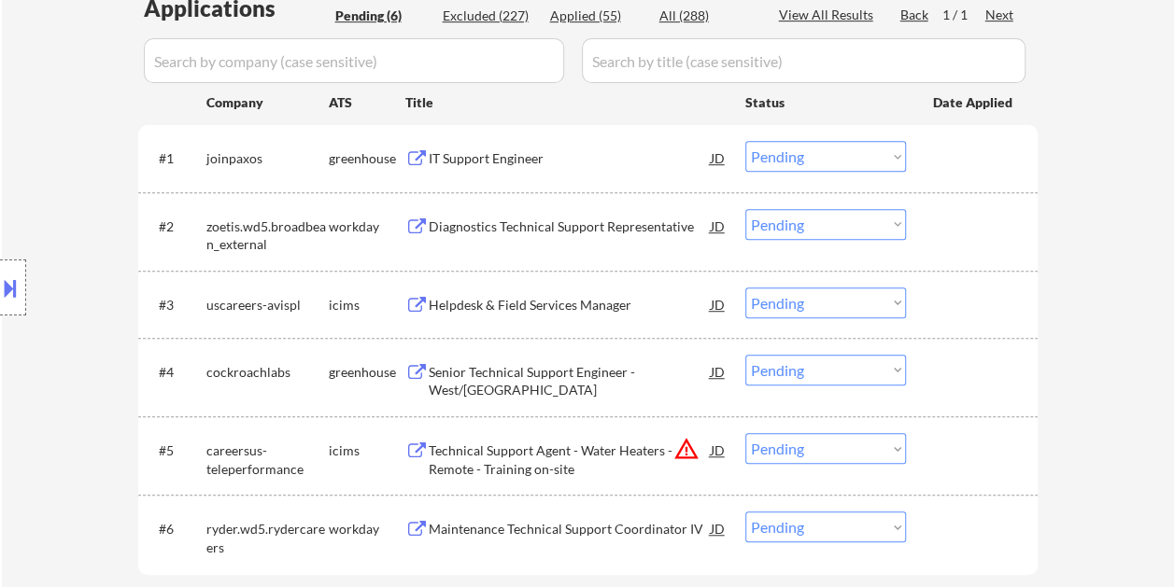
drag, startPoint x: 932, startPoint y: 175, endPoint x: 889, endPoint y: 163, distance: 44.6
click at [932, 174] on div "#1 joinpaxos greenhouse IT Support Engineer JD Choose an option... Pending Appl…" at bounding box center [585, 158] width 882 height 50
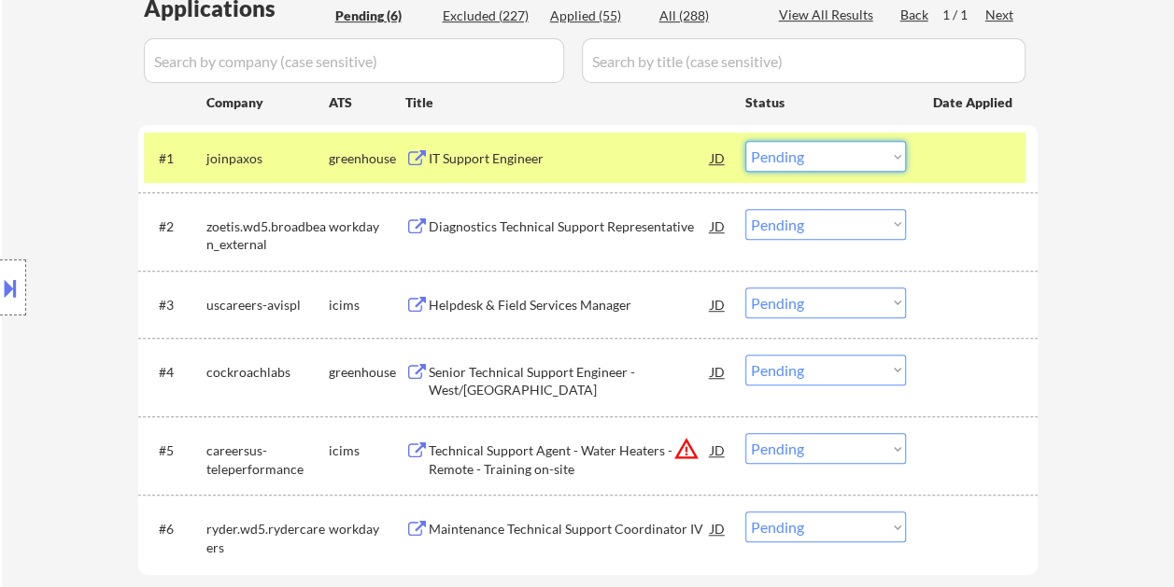
click at [884, 159] on select "Choose an option... Pending Applied Excluded (Questions) Excluded (Expired) Exc…" at bounding box center [825, 156] width 161 height 31
click at [745, 141] on select "Choose an option... Pending Applied Excluded (Questions) Excluded (Expired) Exc…" at bounding box center [825, 156] width 161 height 31
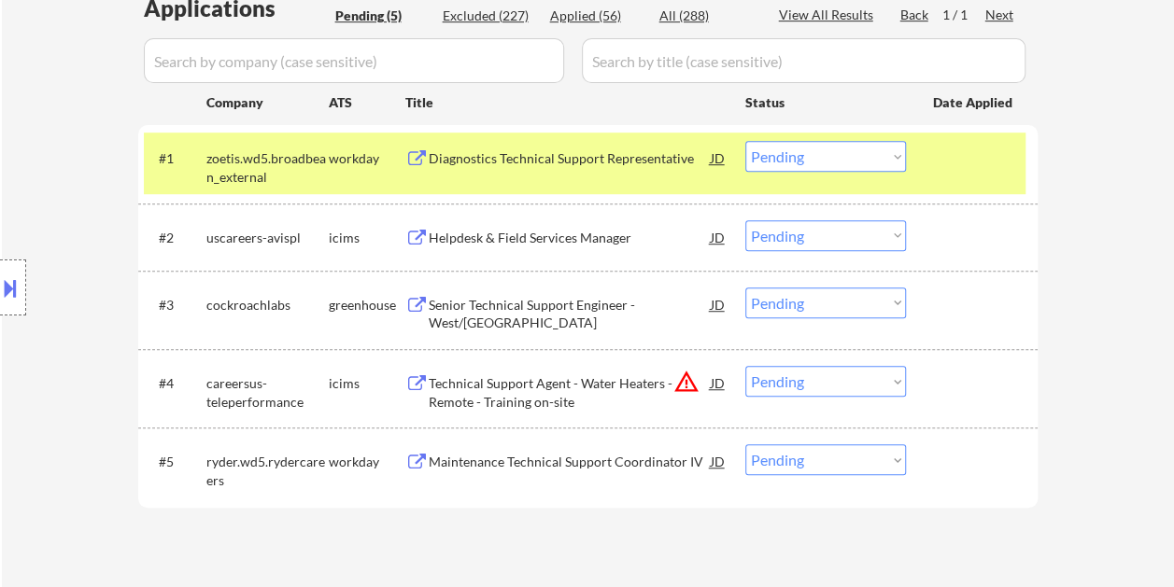
click at [909, 161] on div "#1 zoetis.wd5.broadbean_external workday Diagnostics Technical Support Represen…" at bounding box center [585, 164] width 882 height 62
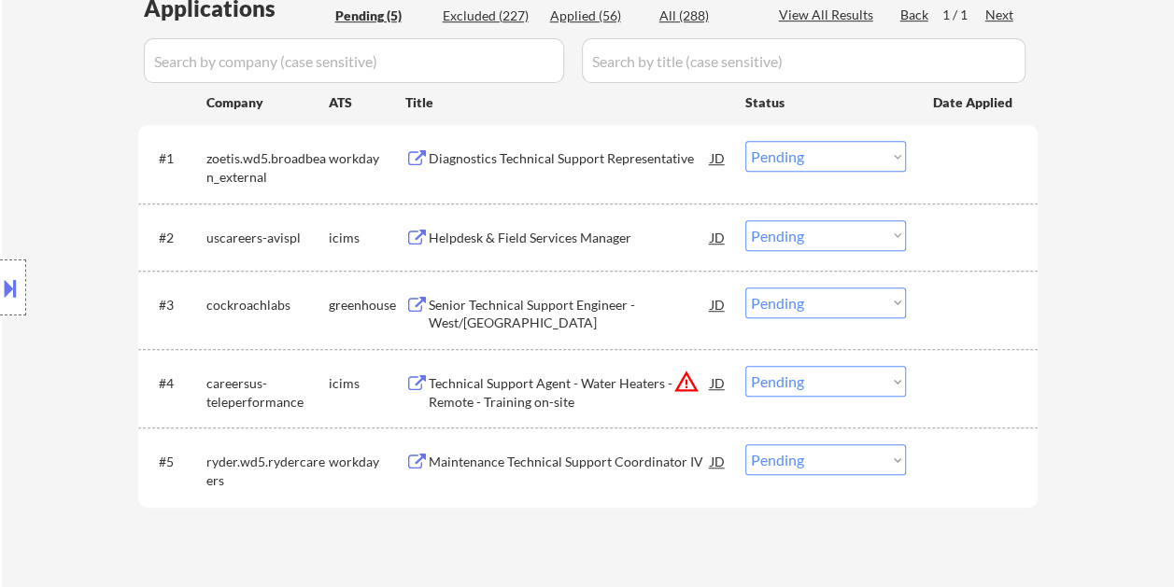
click at [967, 155] on div at bounding box center [974, 158] width 82 height 34
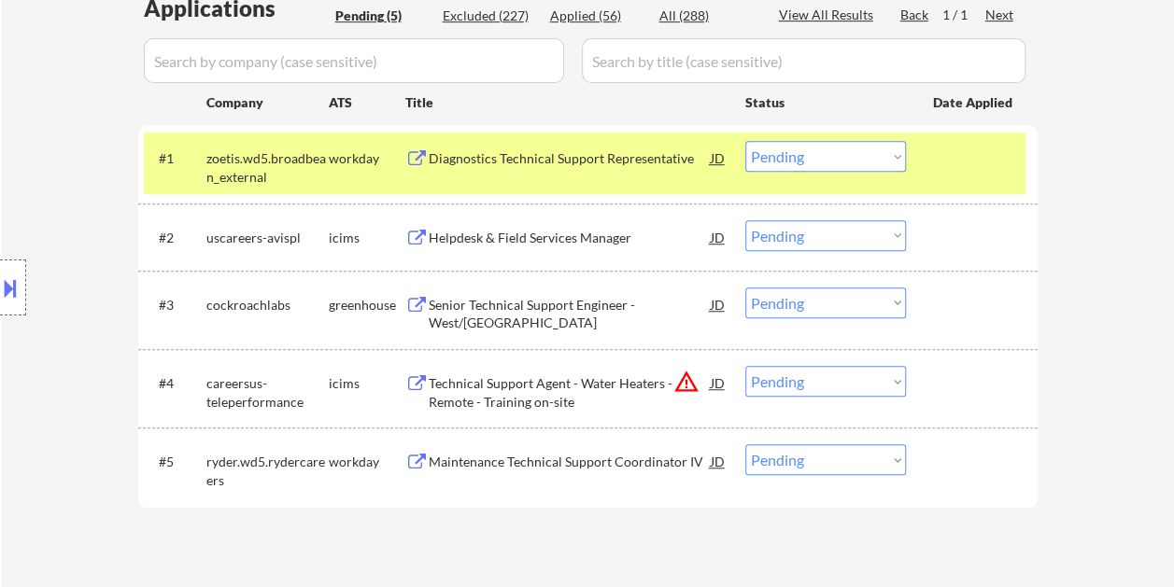
click at [643, 158] on div "Diagnostics Technical Support Representative" at bounding box center [570, 158] width 282 height 19
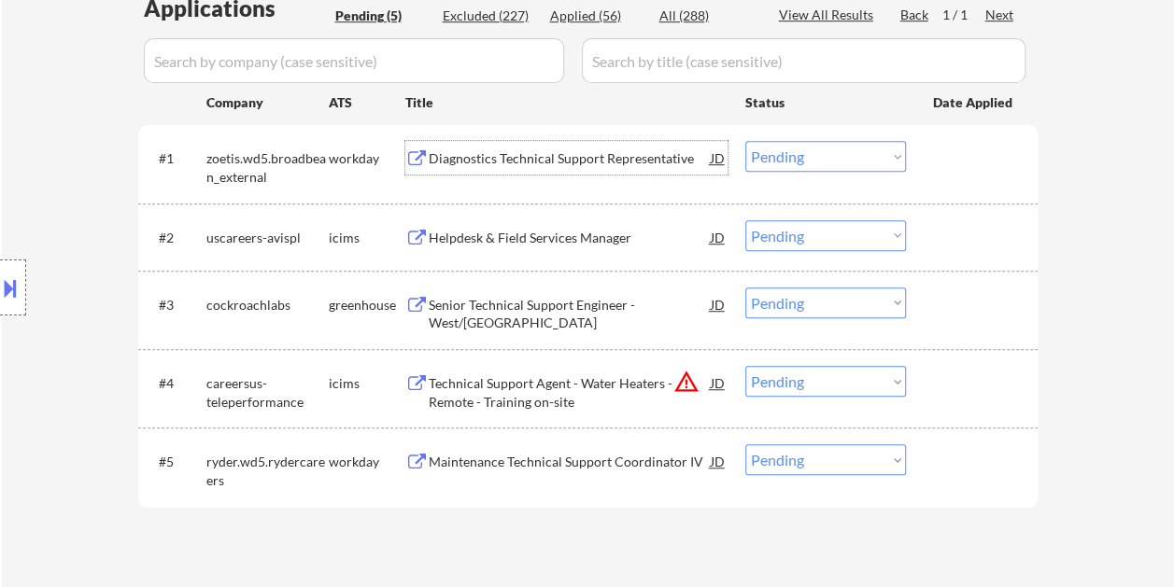
click at [945, 177] on div "#1 zoetis.wd5.broadbean_external workday Diagnostics Technical Support Represen…" at bounding box center [585, 164] width 882 height 62
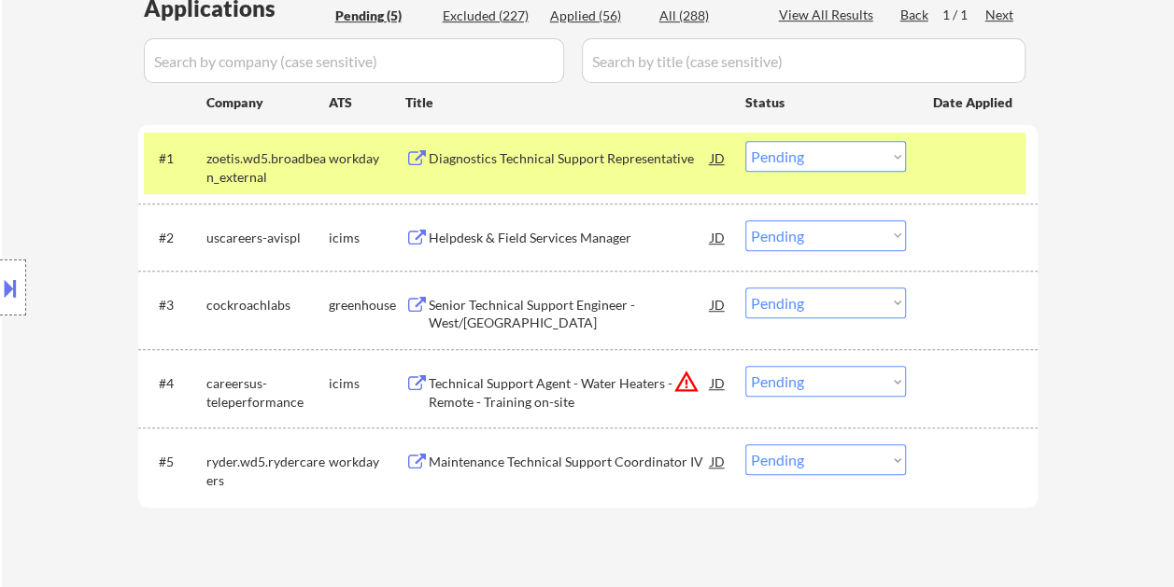
click at [885, 155] on select "Choose an option... Pending Applied Excluded (Questions) Excluded (Expired) Exc…" at bounding box center [825, 156] width 161 height 31
click at [745, 141] on select "Choose an option... Pending Applied Excluded (Questions) Excluded (Expired) Exc…" at bounding box center [825, 156] width 161 height 31
select select ""pending""
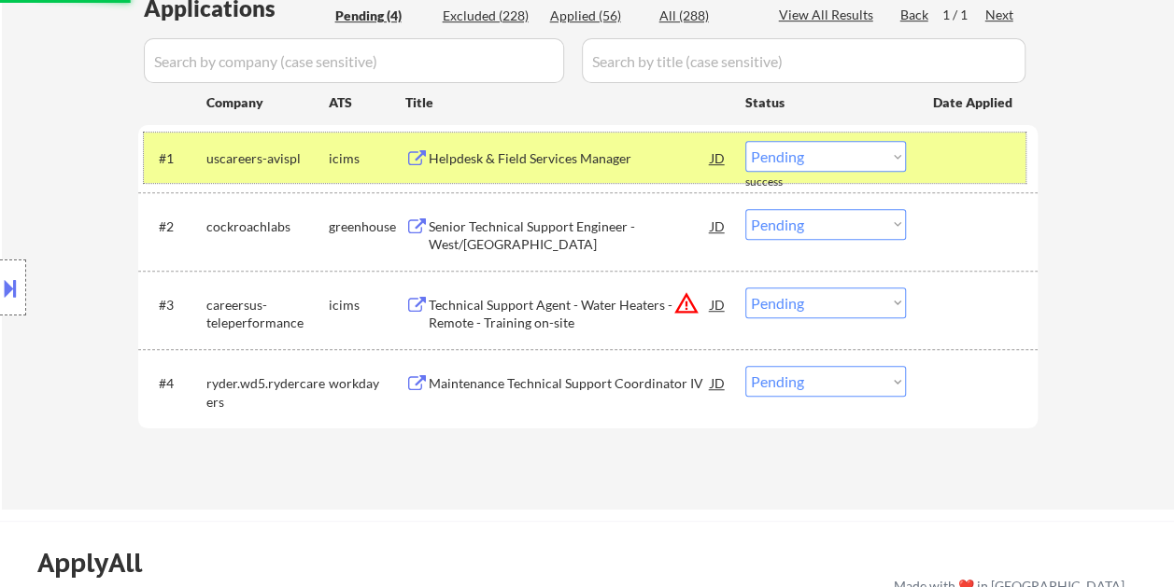
click at [919, 151] on div "#1 uscareers-avispl icims Helpdesk & Field Services Manager JD Choose an option…" at bounding box center [585, 158] width 882 height 50
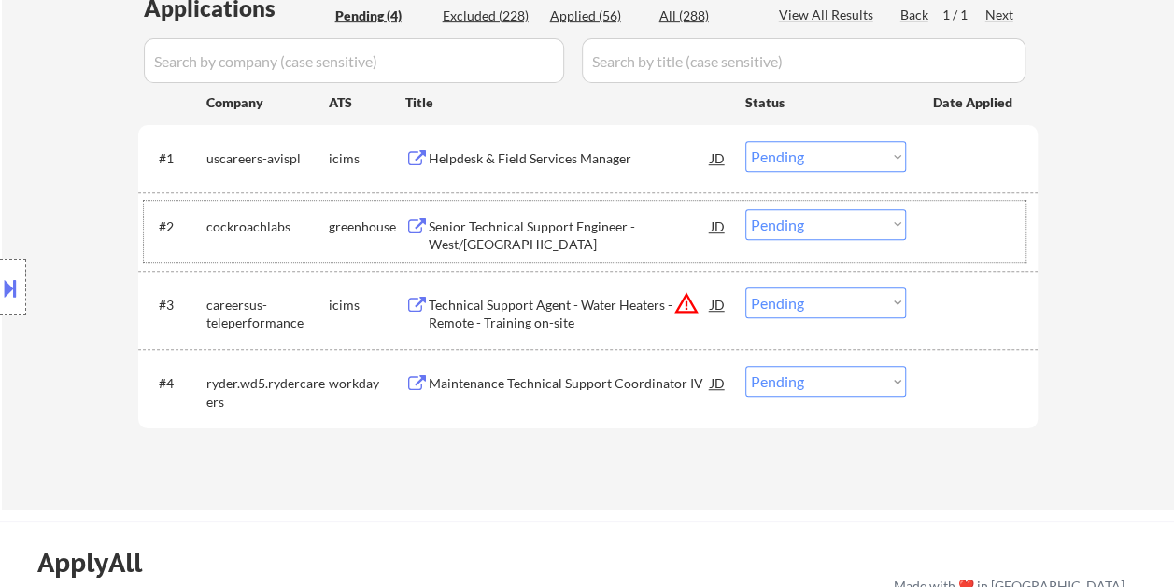
click at [969, 233] on div at bounding box center [974, 226] width 82 height 34
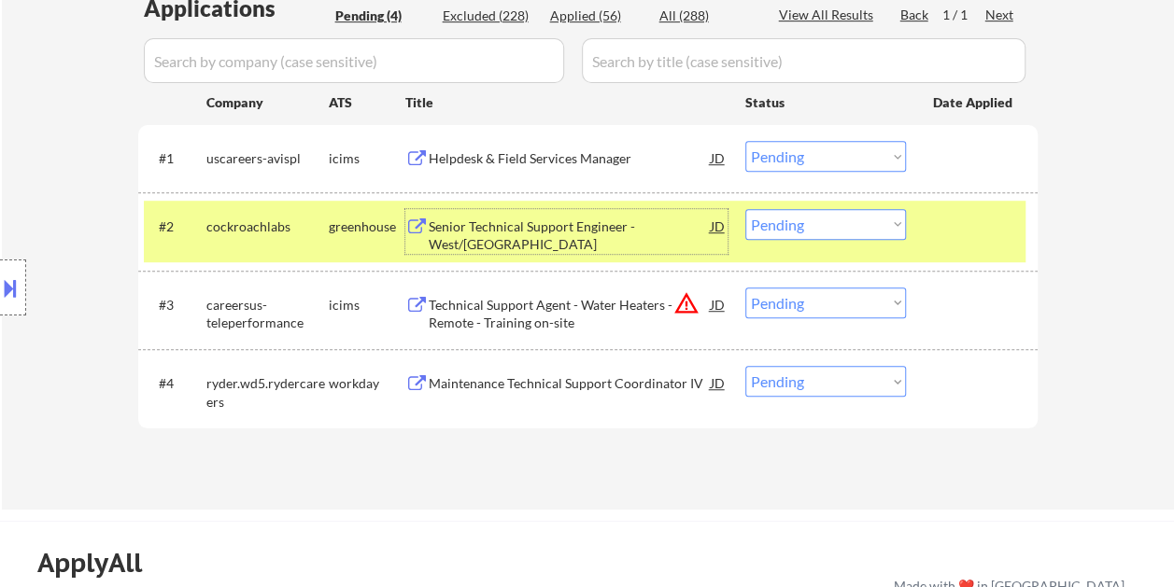
click at [525, 226] on div "Senior Technical Support Engineer - West/[GEOGRAPHIC_DATA]" at bounding box center [570, 236] width 282 height 36
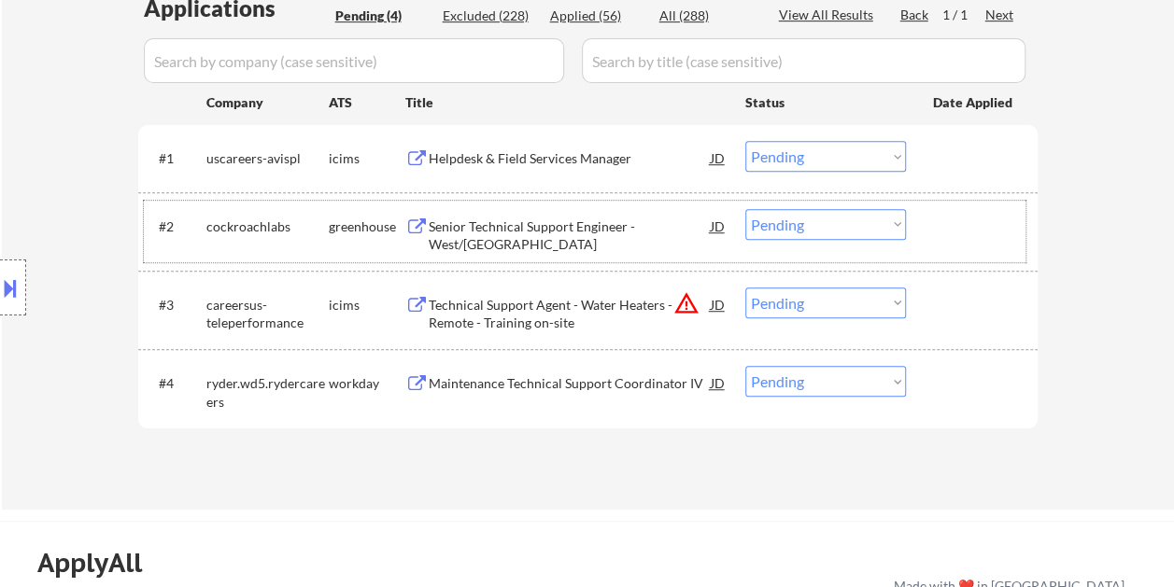
click at [982, 220] on div at bounding box center [974, 226] width 82 height 34
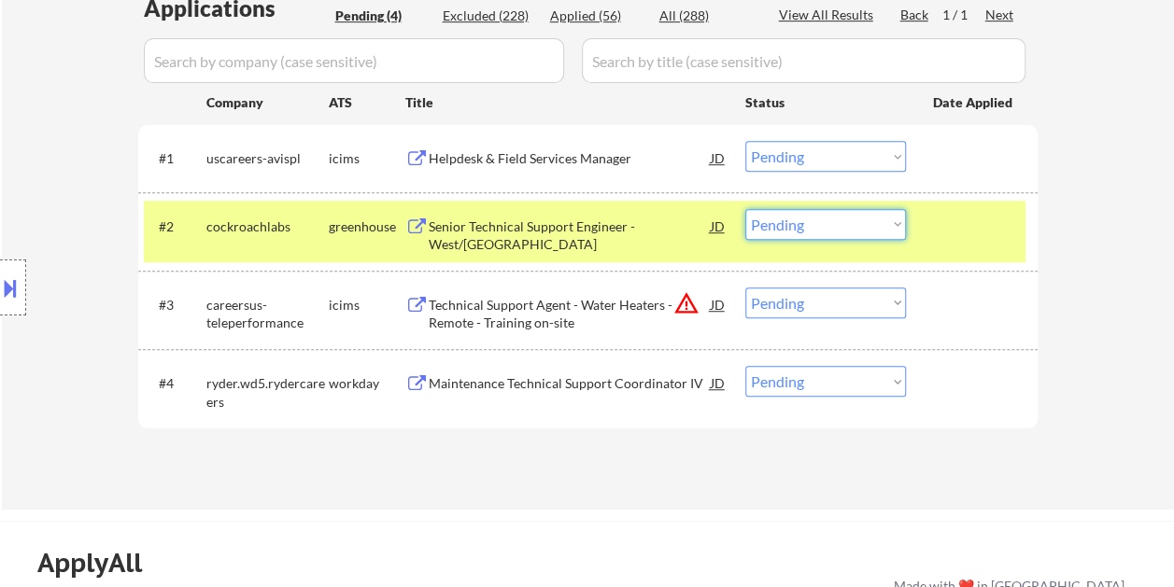
click at [892, 221] on select "Choose an option... Pending Applied Excluded (Questions) Excluded (Expired) Exc…" at bounding box center [825, 224] width 161 height 31
click at [745, 209] on select "Choose an option... Pending Applied Excluded (Questions) Excluded (Expired) Exc…" at bounding box center [825, 224] width 161 height 31
select select ""pending""
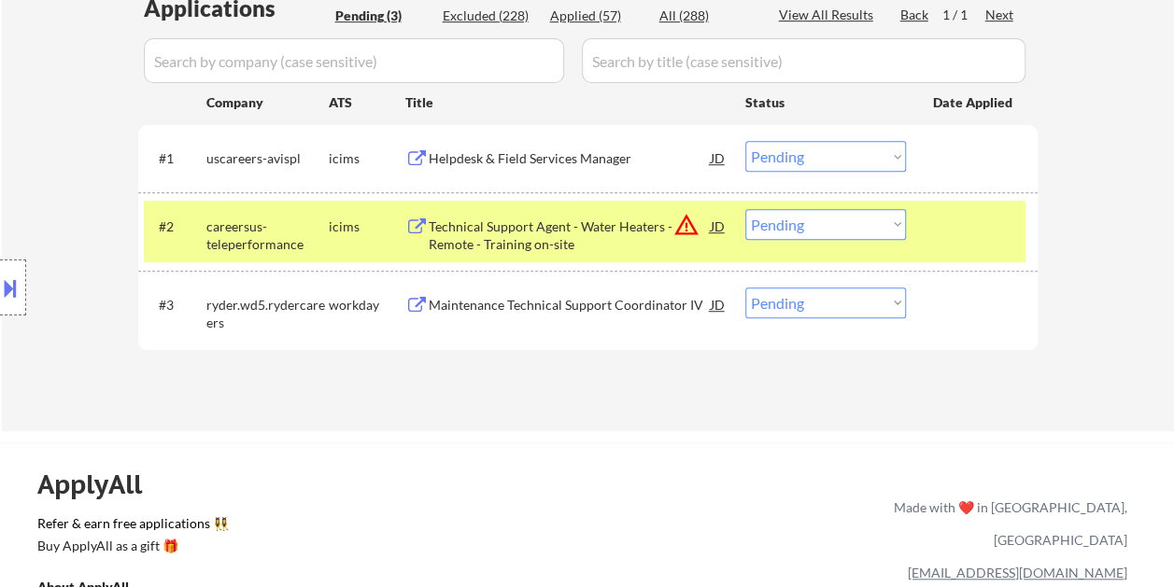
click at [940, 230] on div at bounding box center [974, 226] width 82 height 34
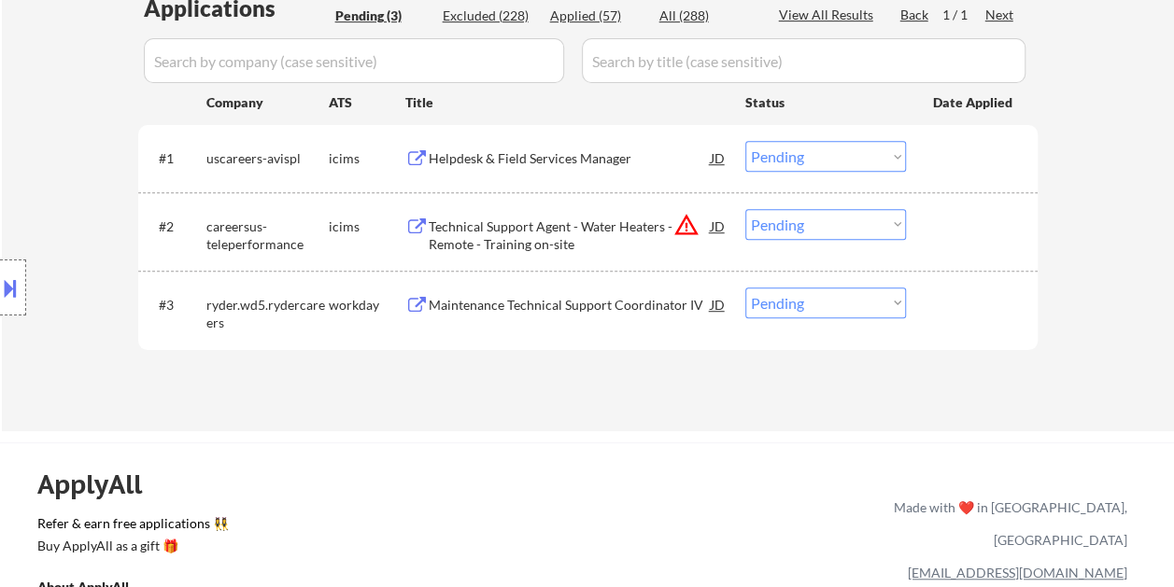
click at [930, 309] on div "#3 [PERSON_NAME].wd5.rydercareers workday Maintenance Technical Support Coordin…" at bounding box center [585, 310] width 882 height 62
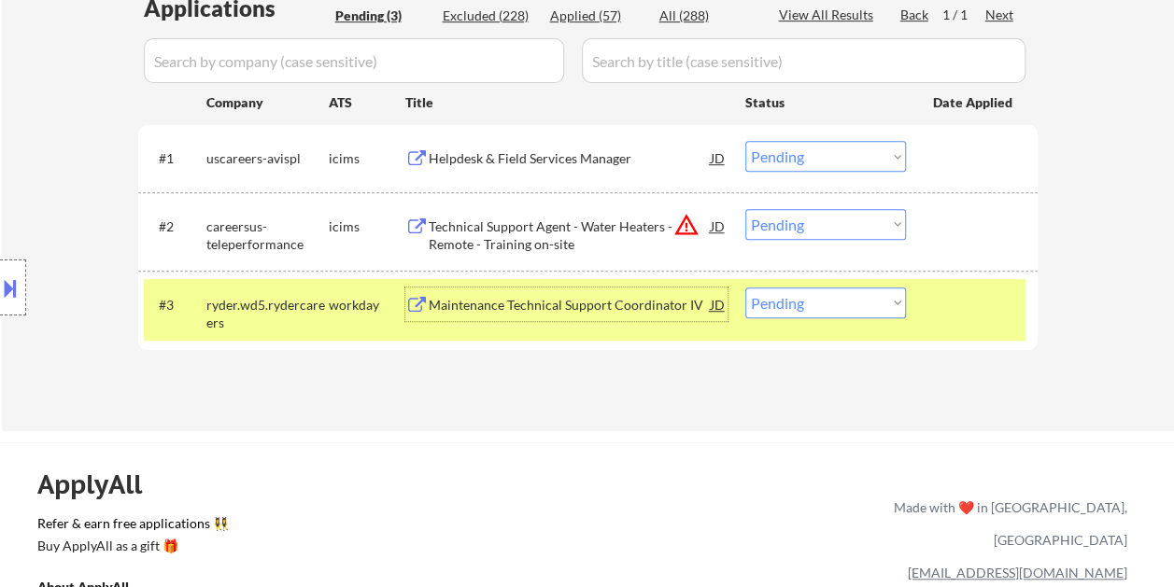
click at [563, 297] on div "Maintenance Technical Support Coordinator IV" at bounding box center [570, 305] width 282 height 19
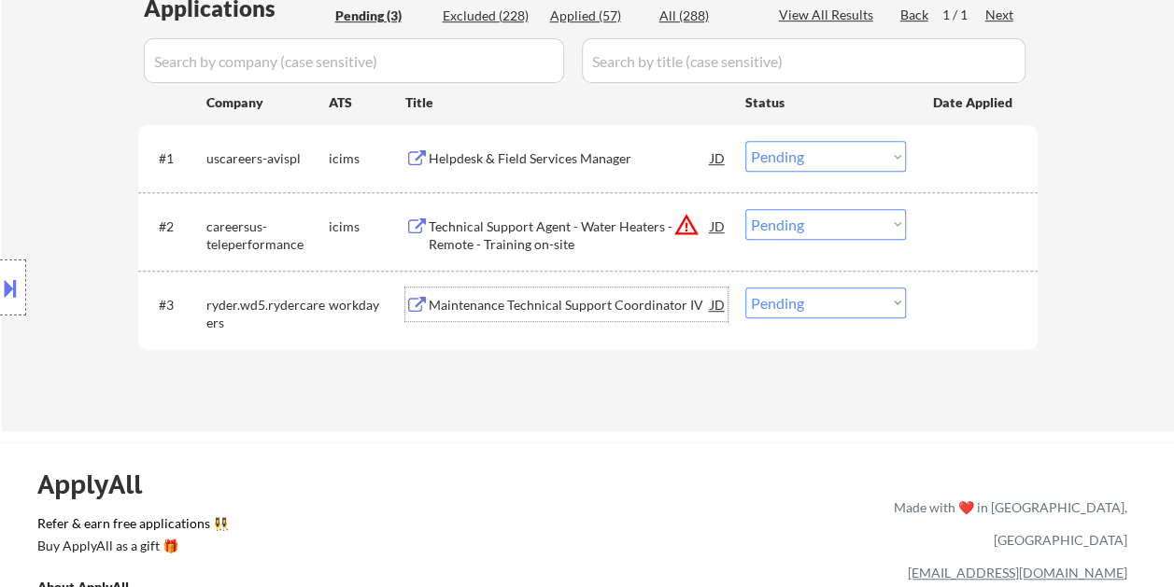
click at [968, 308] on div at bounding box center [974, 305] width 82 height 34
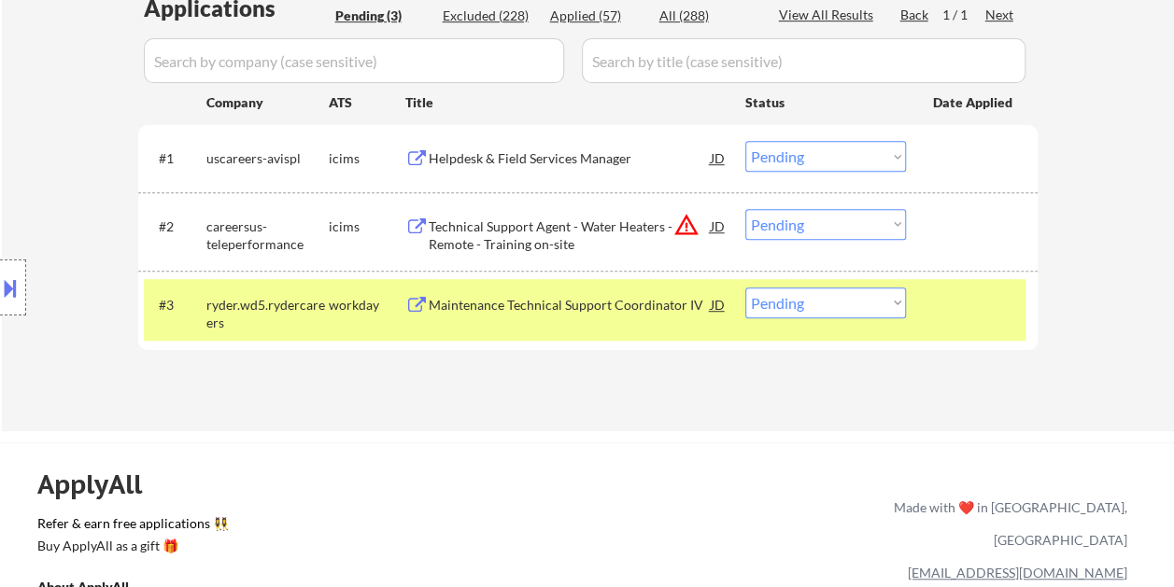
click at [898, 304] on select "Choose an option... Pending Applied Excluded (Questions) Excluded (Expired) Exc…" at bounding box center [825, 303] width 161 height 31
select select ""excluded__bad_match_""
click at [745, 288] on select "Choose an option... Pending Applied Excluded (Questions) Excluded (Expired) Exc…" at bounding box center [825, 303] width 161 height 31
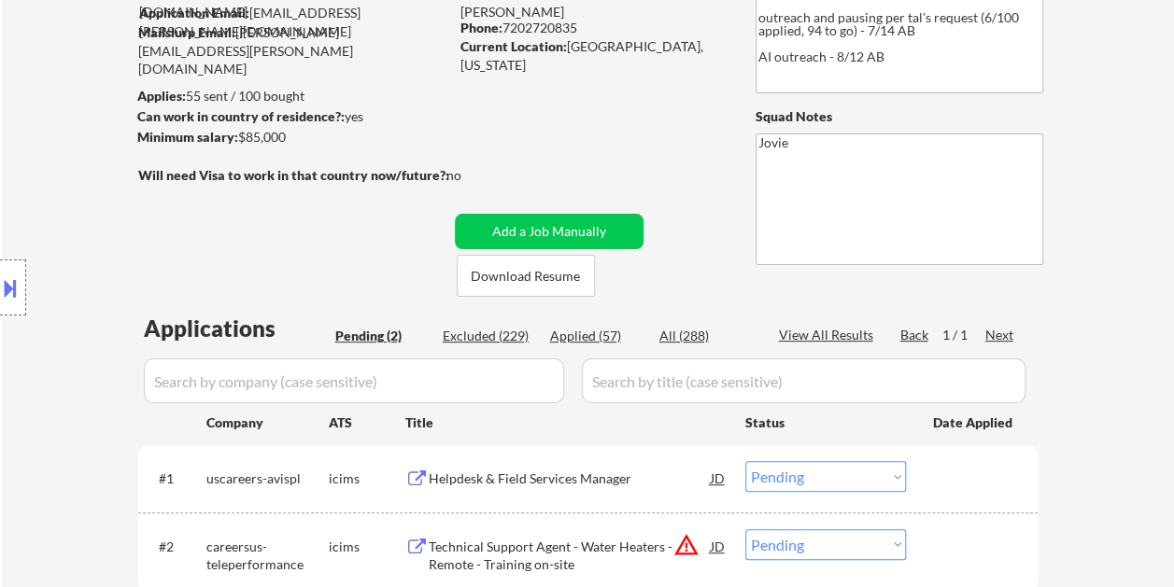
scroll to position [118, 0]
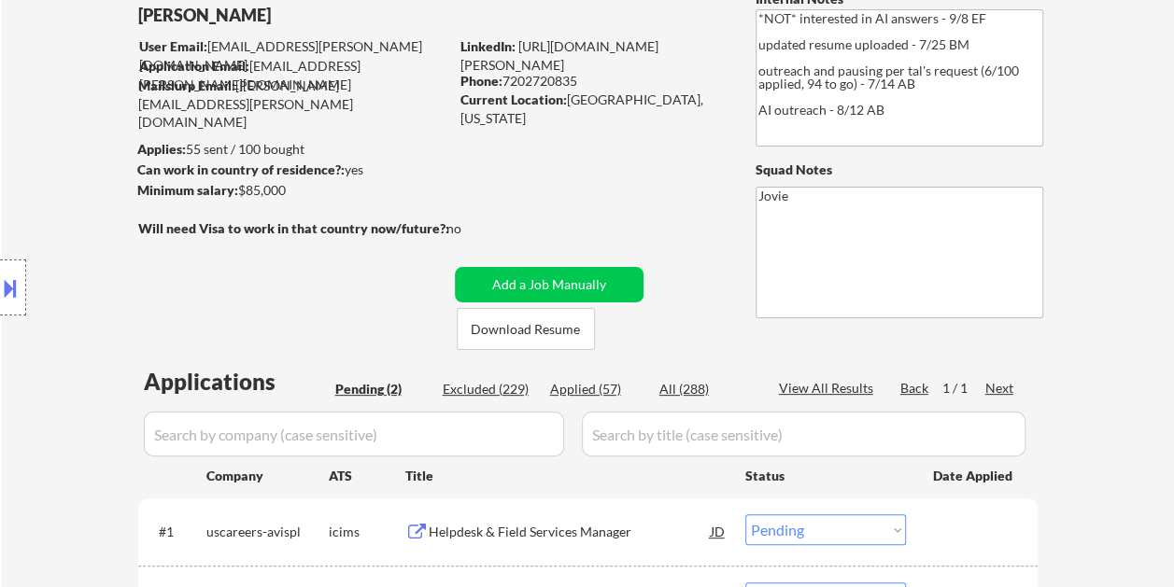
click at [599, 387] on div "Applied (57)" at bounding box center [596, 389] width 93 height 19
select select ""applied""
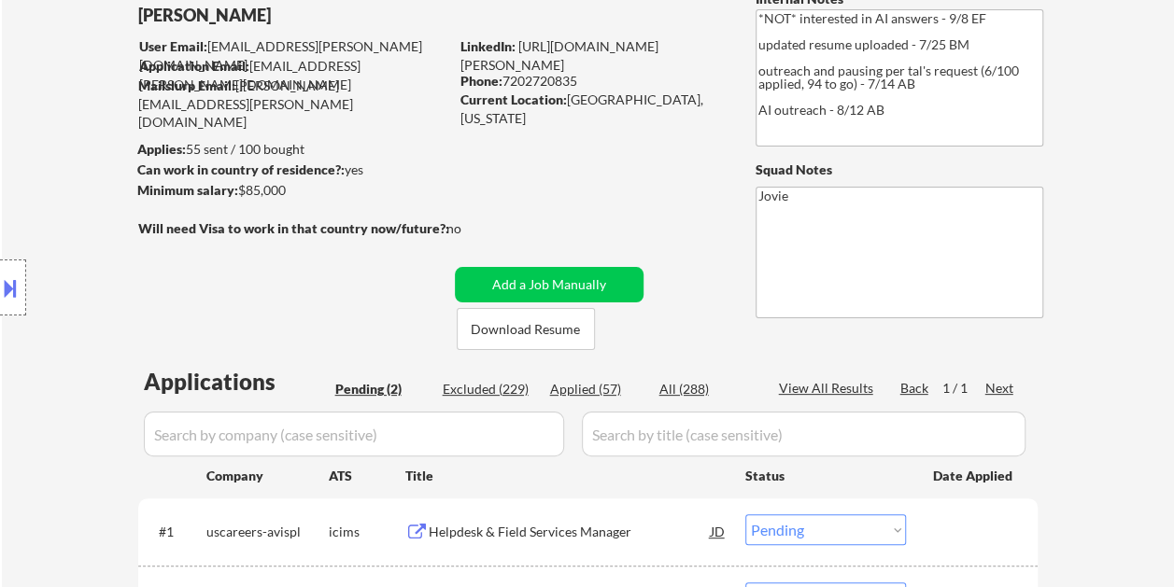
select select ""applied""
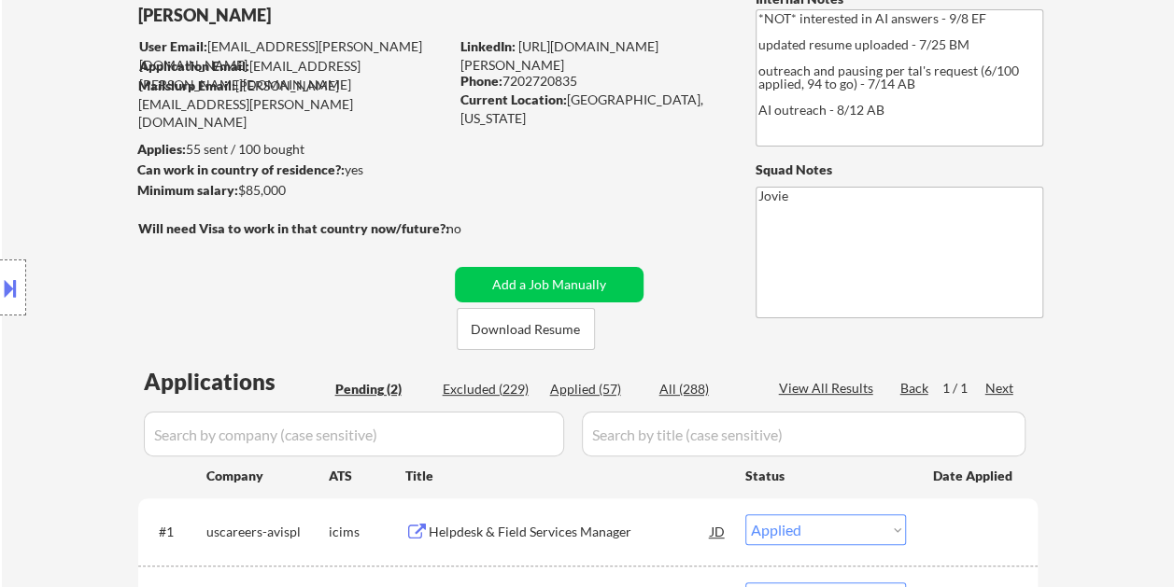
select select ""applied""
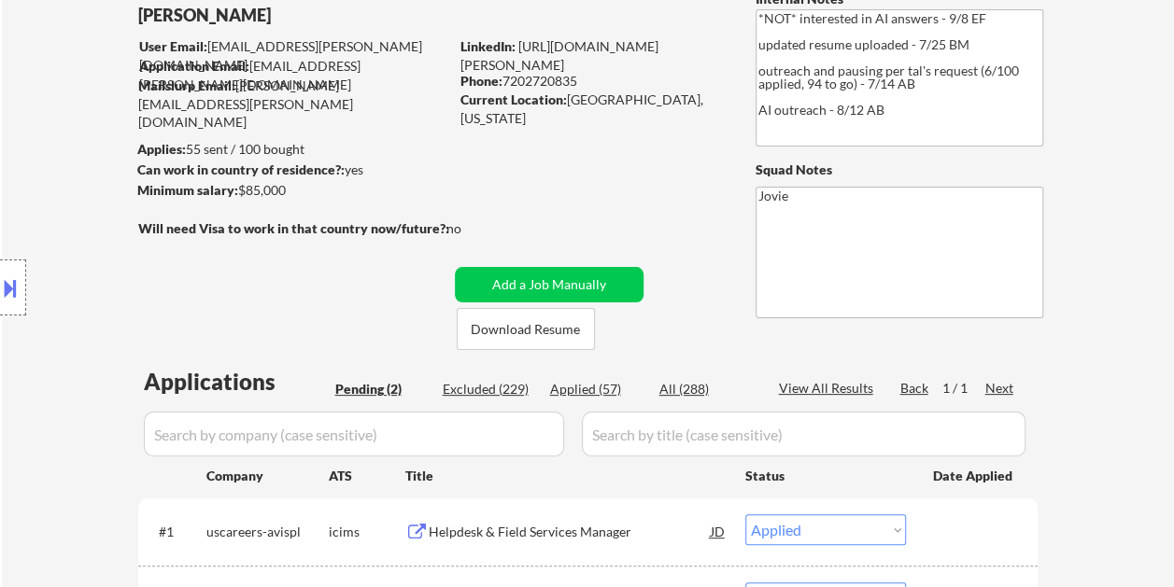
select select ""applied""
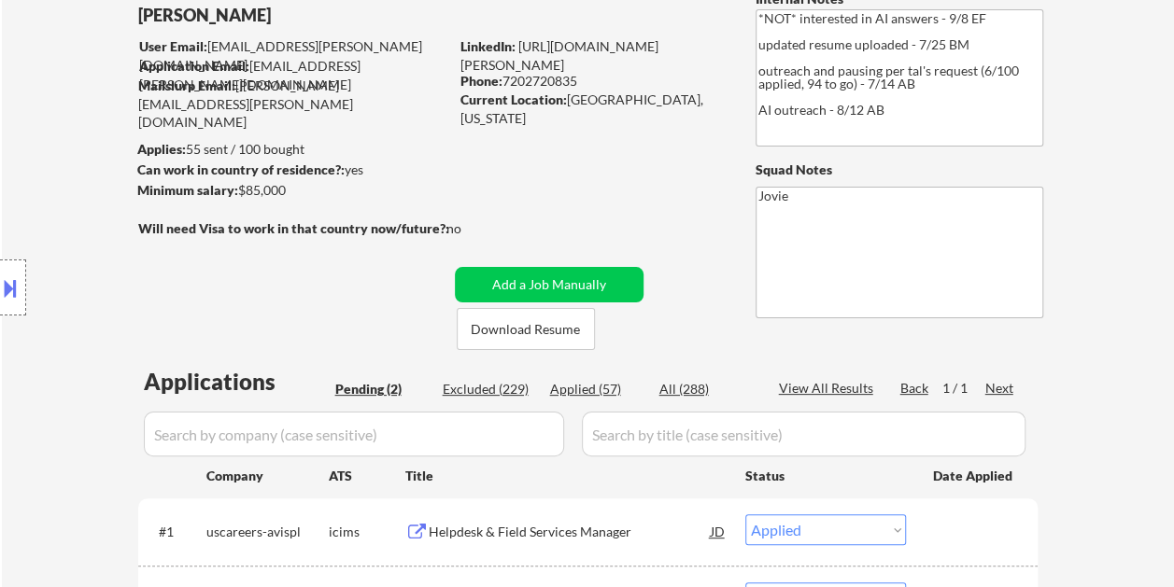
select select ""applied""
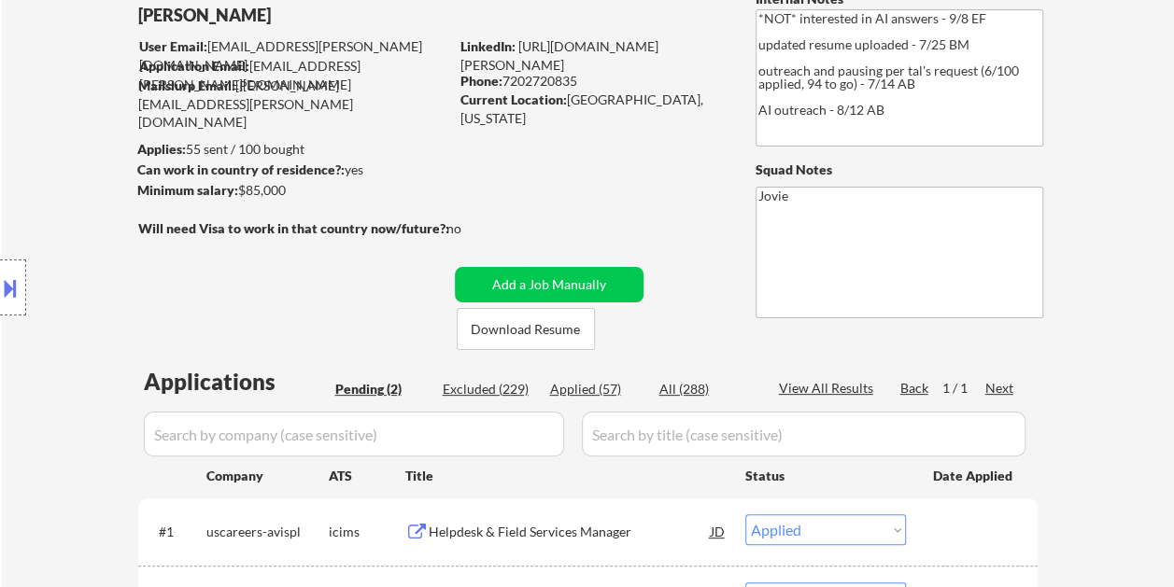
select select ""applied""
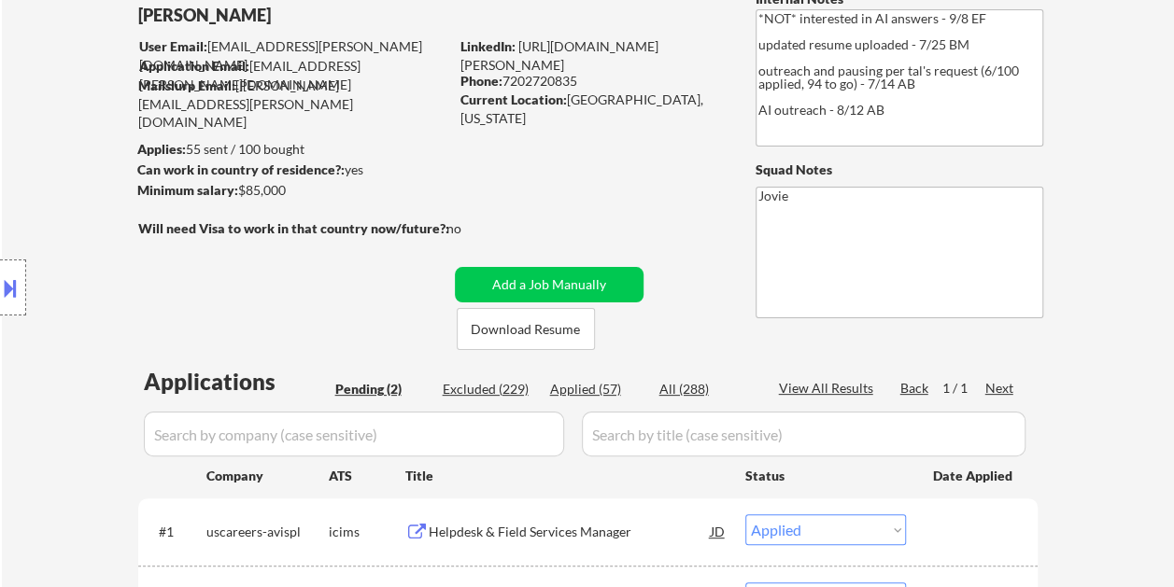
select select ""applied""
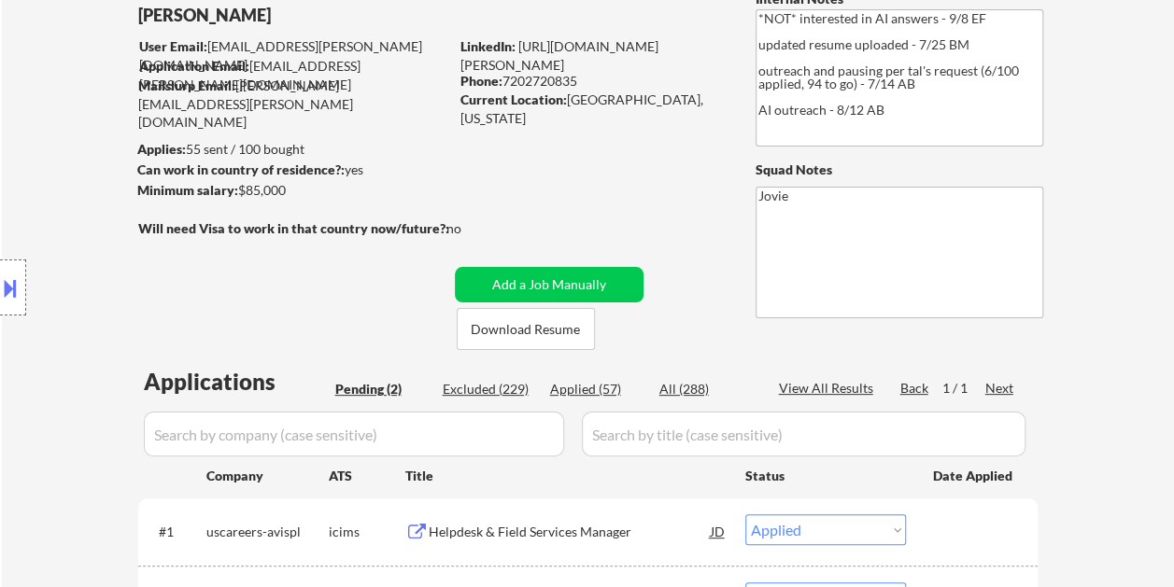
select select ""applied""
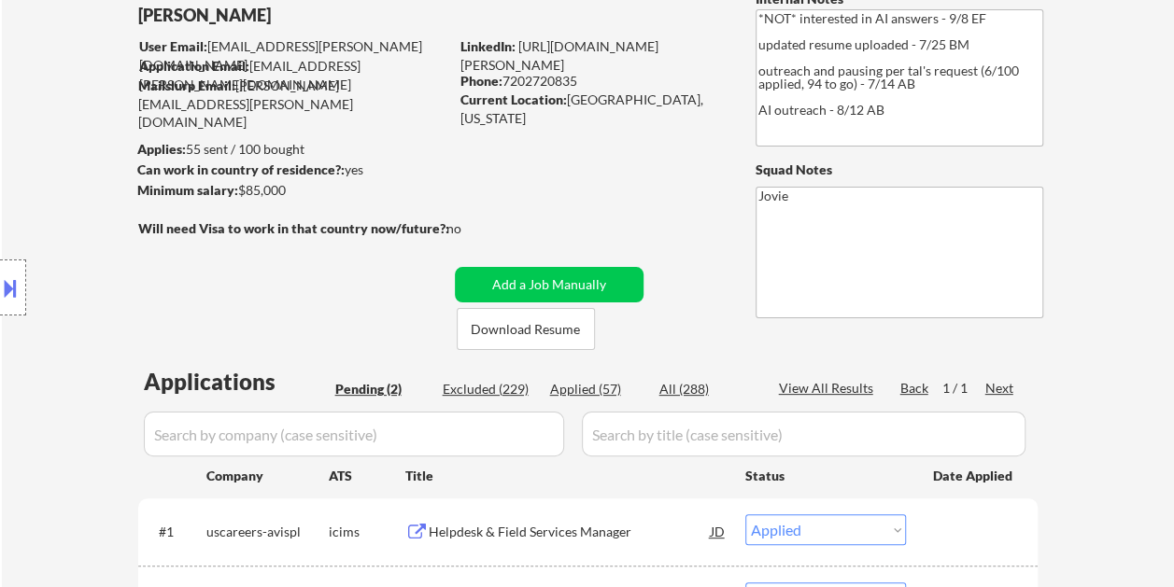
select select ""applied""
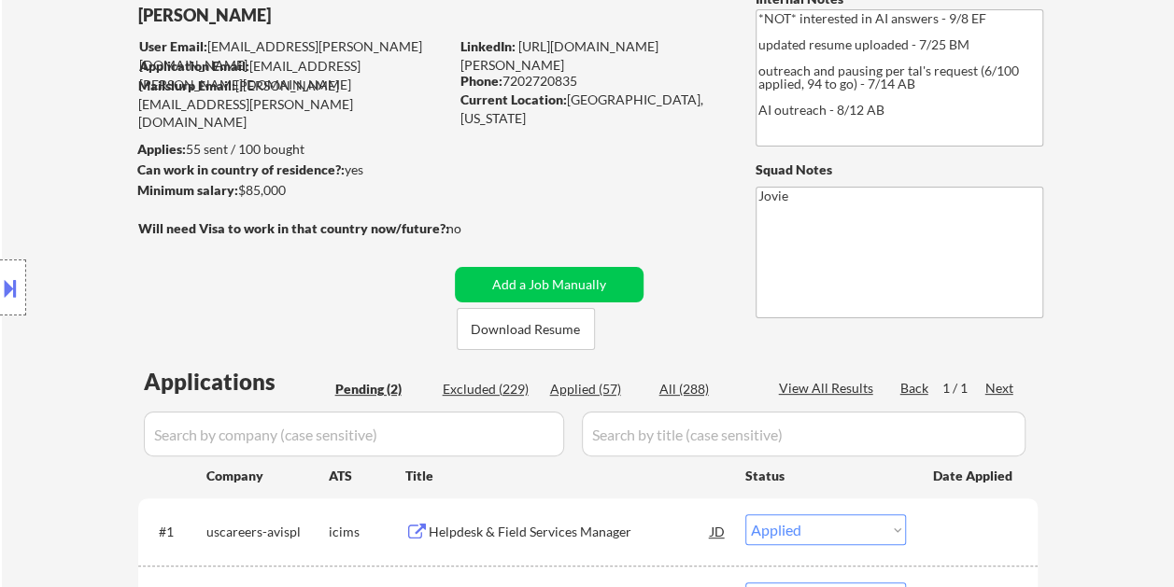
select select ""applied""
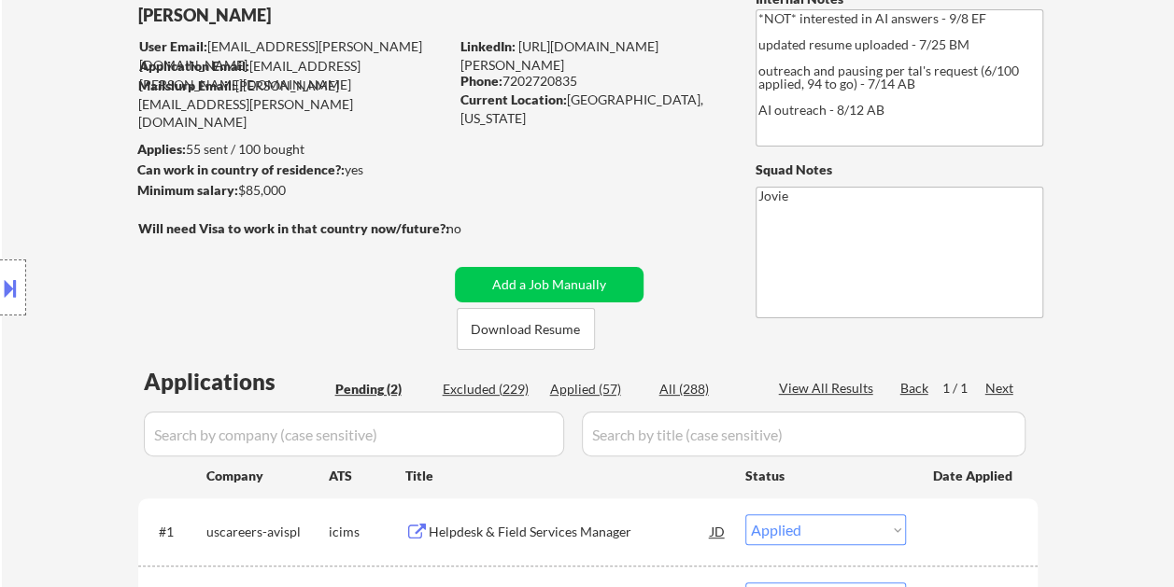
select select ""applied""
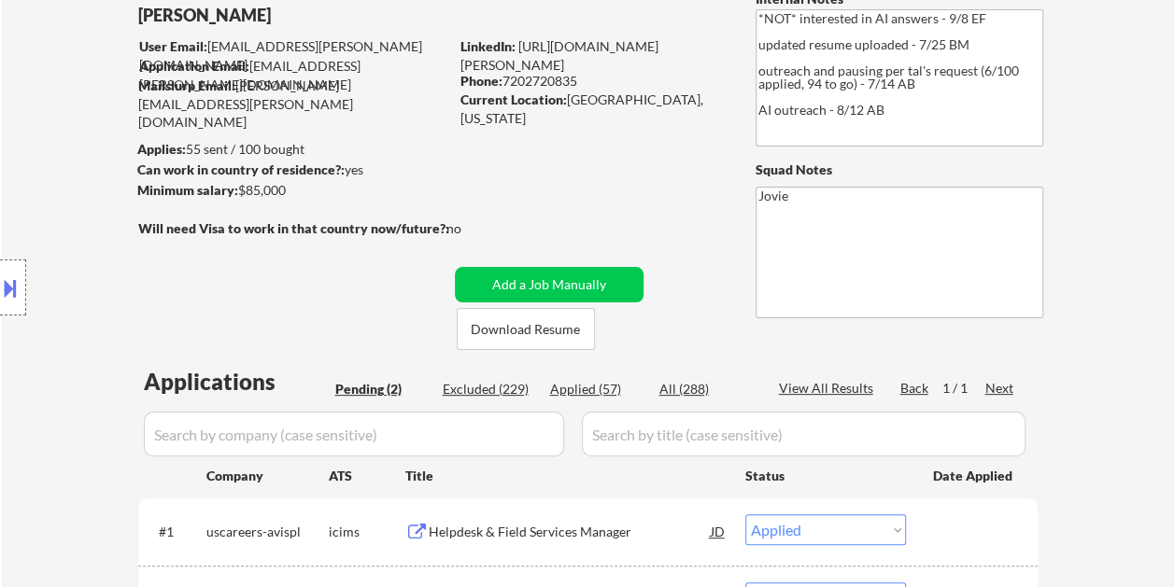
select select ""applied""
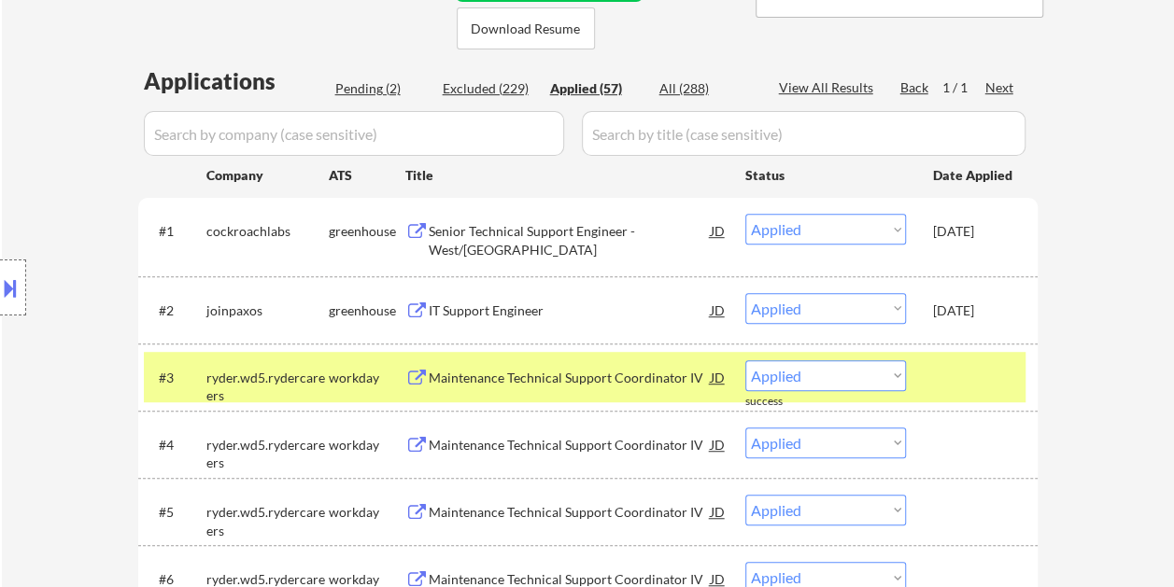
scroll to position [491, 0]
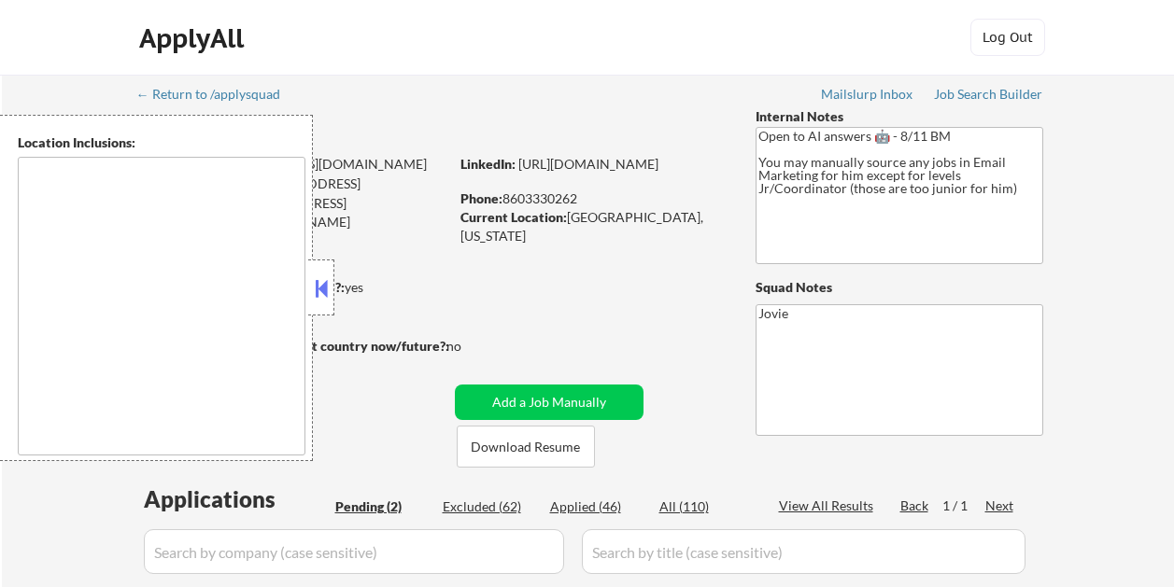
select select ""pending""
click at [323, 275] on button at bounding box center [321, 289] width 21 height 28
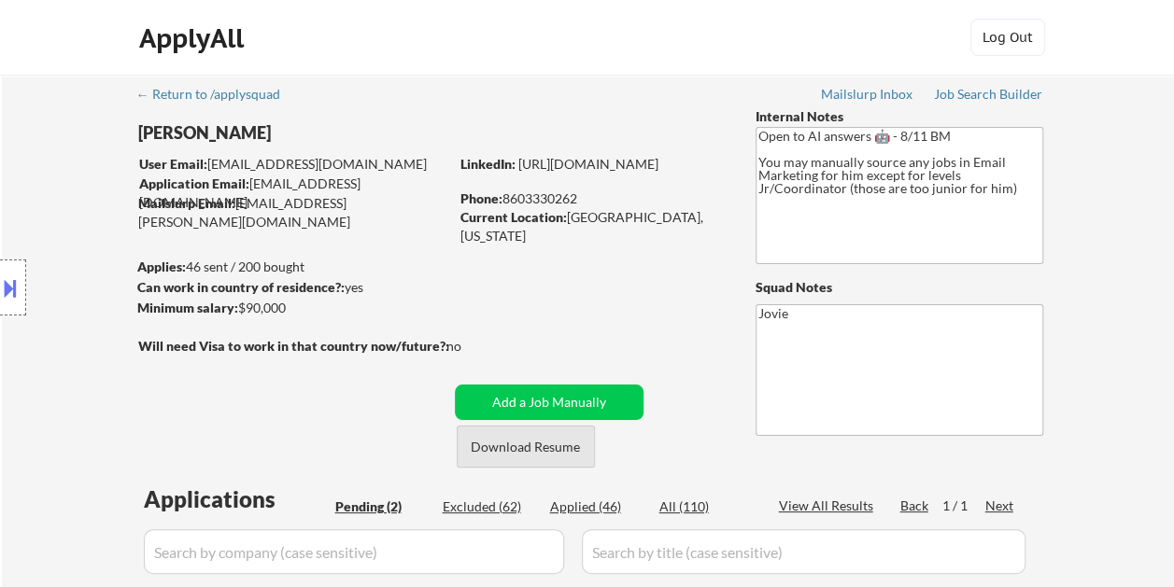
click at [507, 442] on button "Download Resume" at bounding box center [526, 447] width 138 height 42
drag, startPoint x: 1131, startPoint y: 0, endPoint x: 655, endPoint y: 51, distance: 479.1
click at [655, 51] on div "ApplyAll Log Out" at bounding box center [587, 42] width 934 height 47
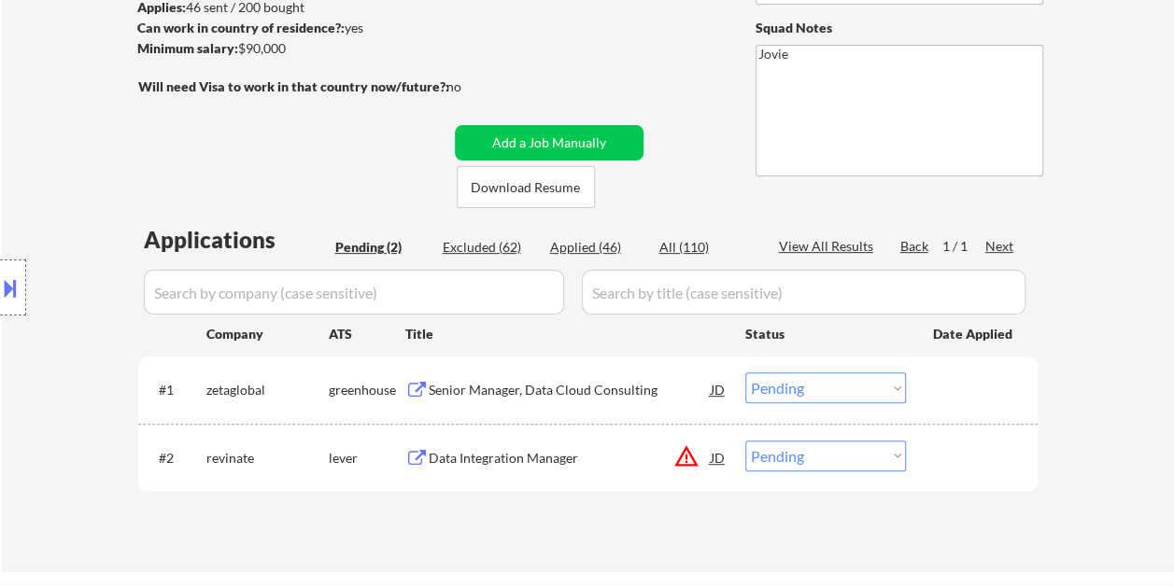
scroll to position [280, 0]
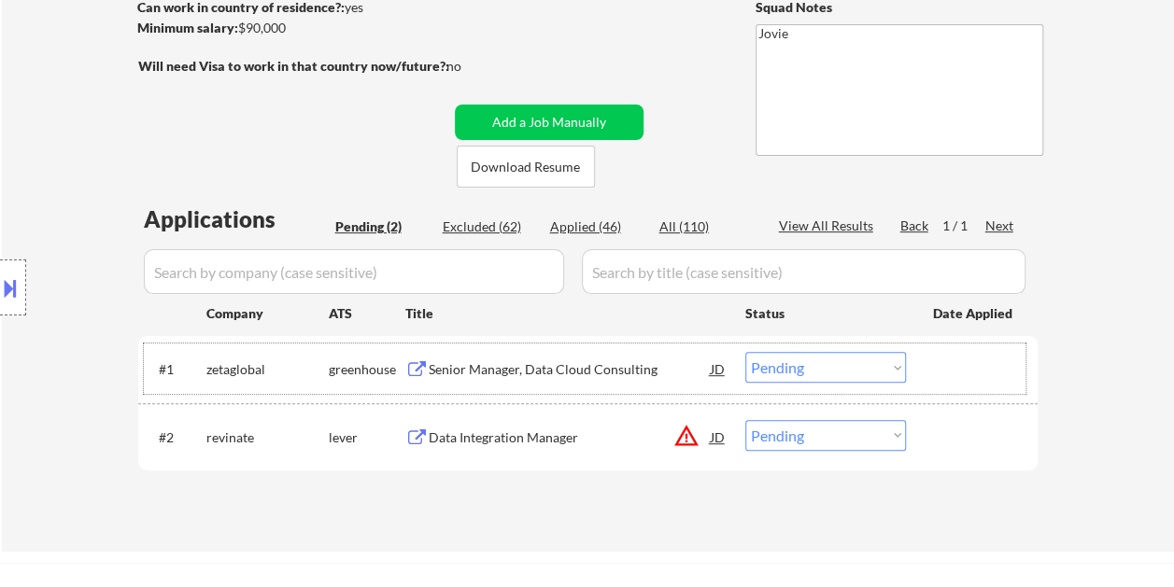
click at [965, 362] on div at bounding box center [974, 369] width 82 height 34
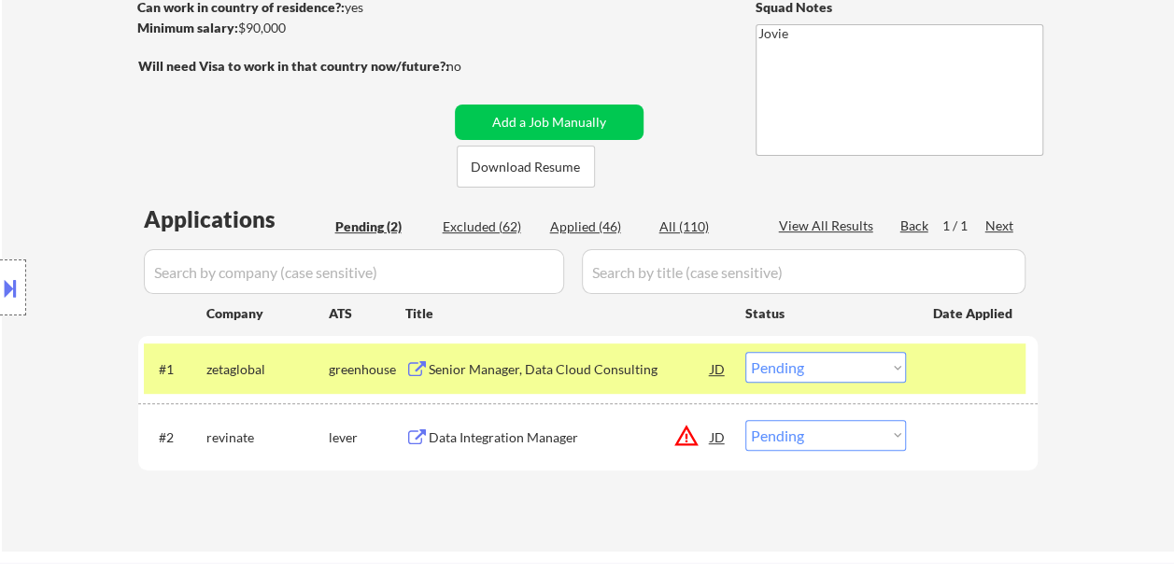
click at [562, 383] on div "Senior Manager, Data Cloud Consulting" at bounding box center [570, 369] width 282 height 34
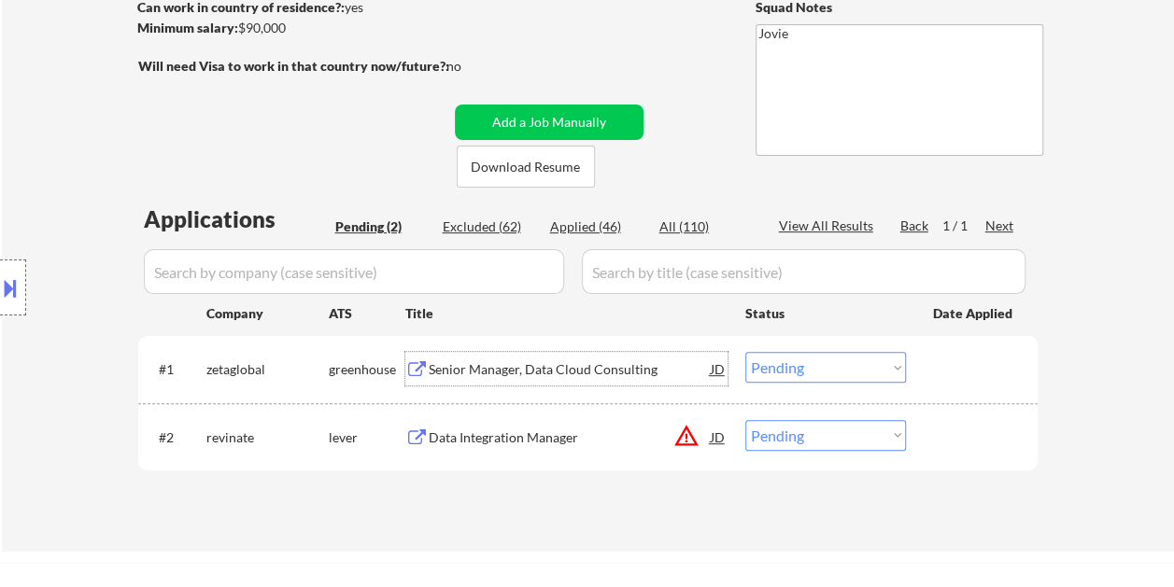
click at [923, 443] on div "#2 revinate lever Data Integration Manager JD warning_amber Choose an option...…" at bounding box center [585, 437] width 882 height 50
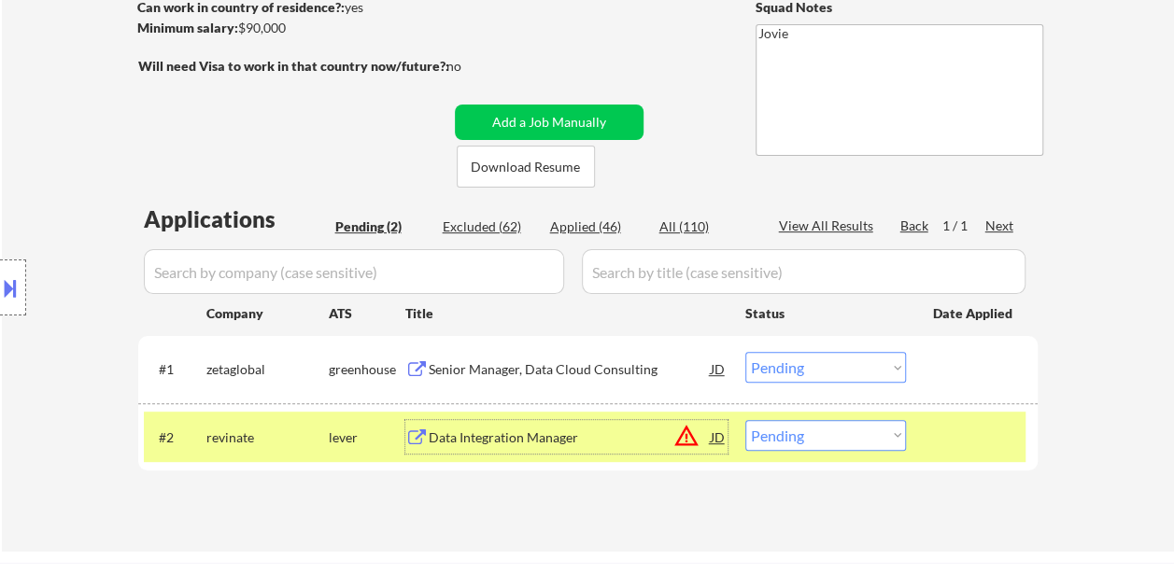
click at [635, 431] on div "Data Integration Manager" at bounding box center [570, 438] width 282 height 19
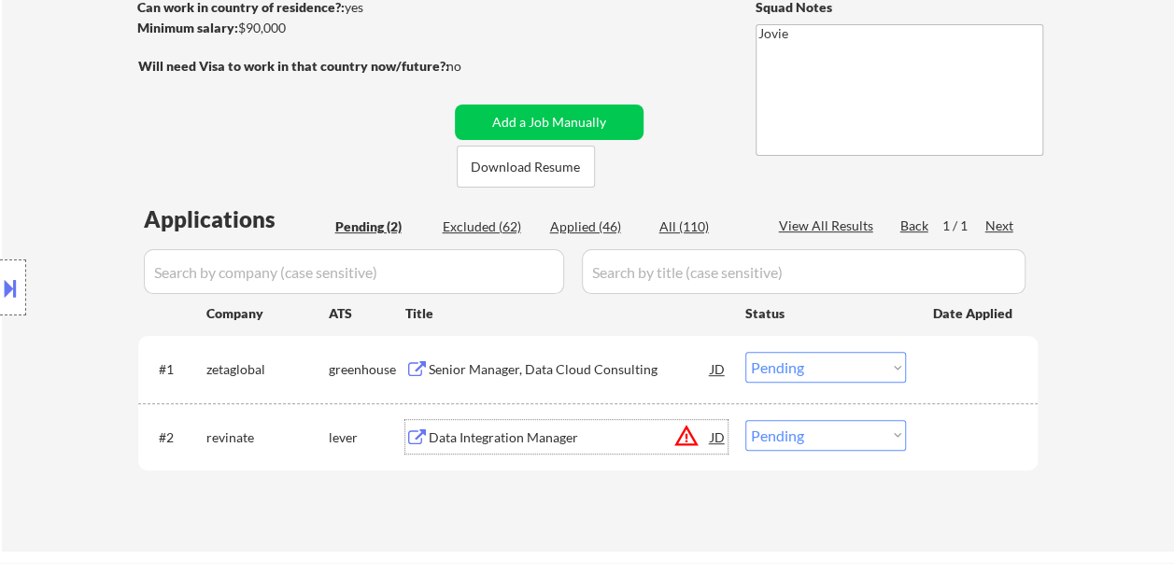
click at [925, 440] on div "#2 revinate lever Data Integration Manager JD warning_amber Choose an option...…" at bounding box center [585, 437] width 882 height 50
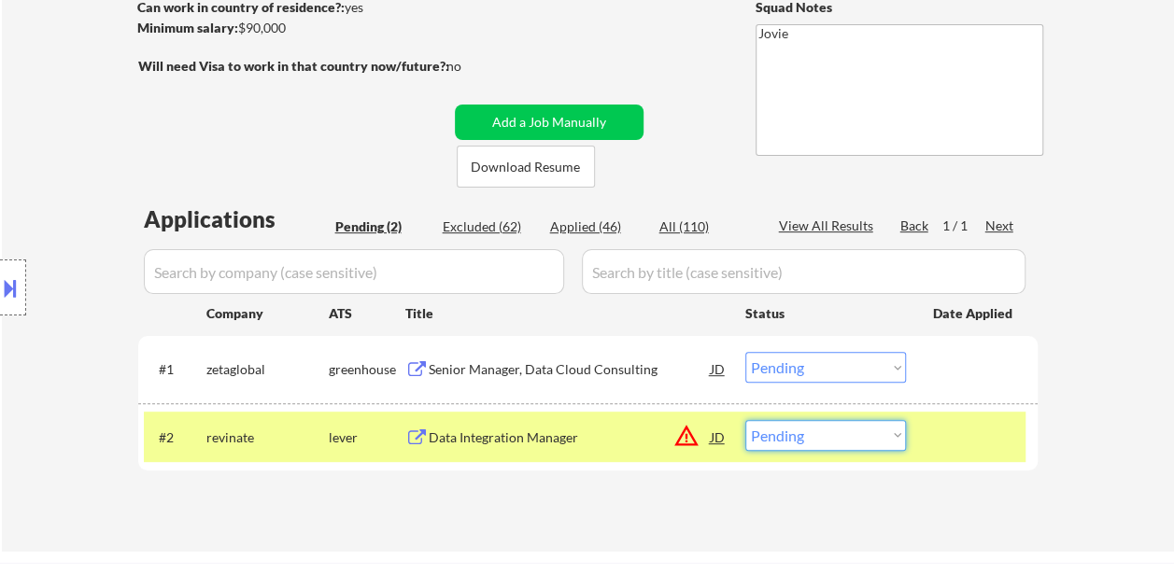
drag, startPoint x: 894, startPoint y: 441, endPoint x: 884, endPoint y: 443, distance: 9.5
click at [894, 441] on select "Choose an option... Pending Applied Excluded (Questions) Excluded (Expired) Exc…" at bounding box center [825, 435] width 161 height 31
select select ""excluded__bad_match_""
click at [745, 420] on select "Choose an option... Pending Applied Excluded (Questions) Excluded (Expired) Exc…" at bounding box center [825, 435] width 161 height 31
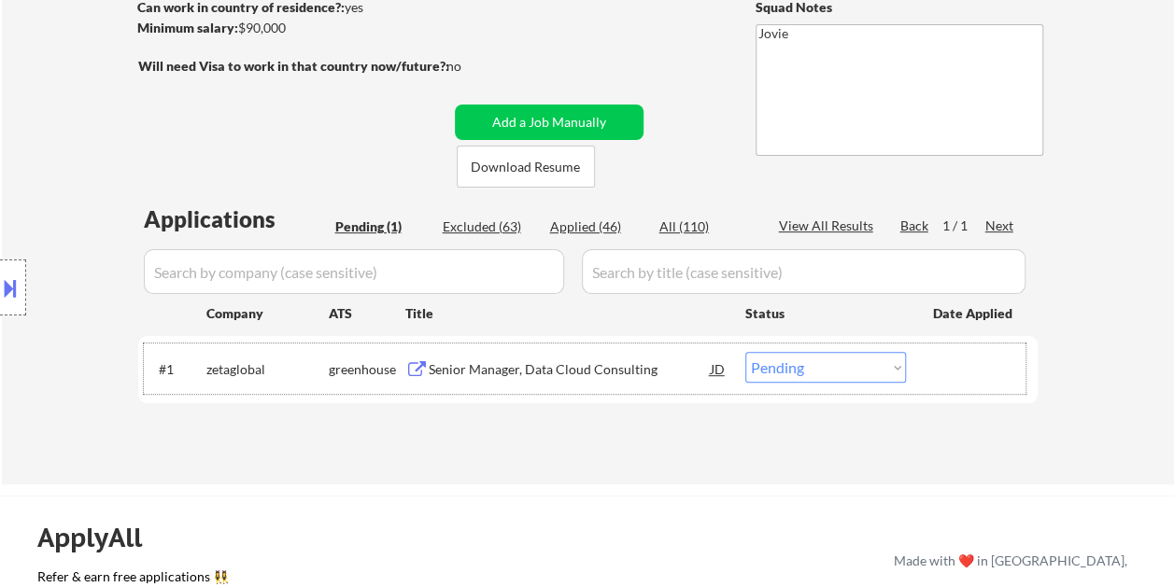
click at [941, 379] on div at bounding box center [974, 369] width 82 height 34
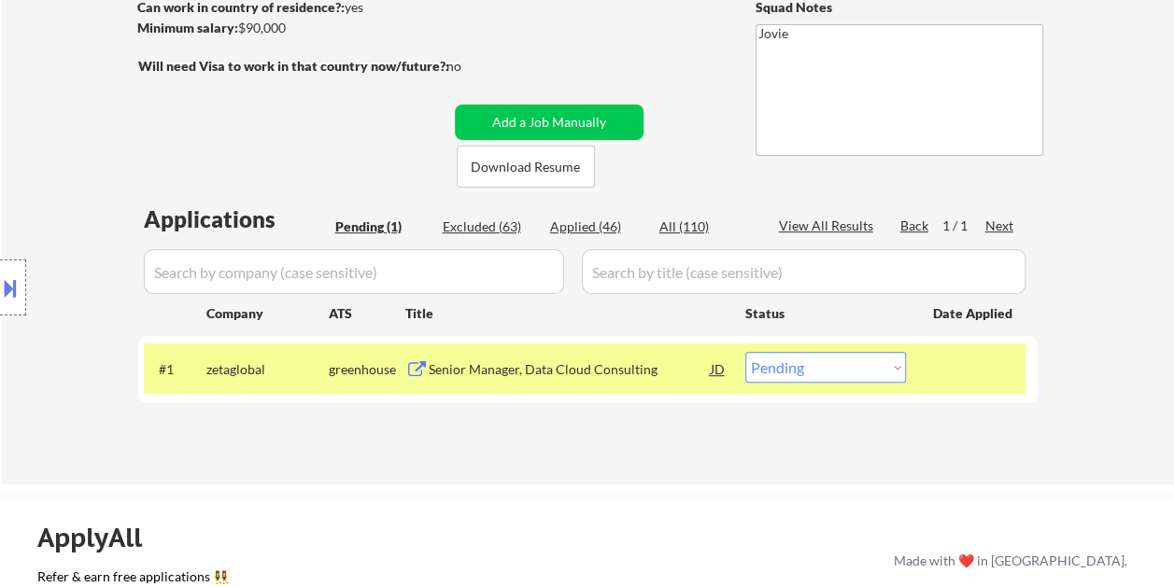
click at [870, 370] on select "Choose an option... Pending Applied Excluded (Questions) Excluded (Expired) Exc…" at bounding box center [825, 367] width 161 height 31
select select ""excluded__bad_match_""
click at [745, 352] on select "Choose an option... Pending Applied Excluded (Questions) Excluded (Expired) Exc…" at bounding box center [825, 367] width 161 height 31
